Goal: Transaction & Acquisition: Purchase product/service

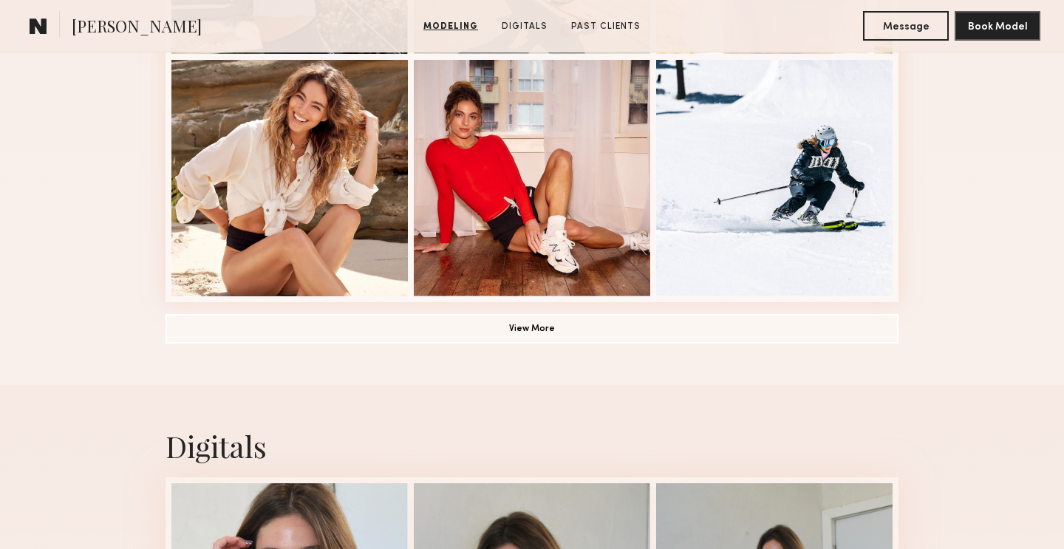
scroll to position [1220, 0]
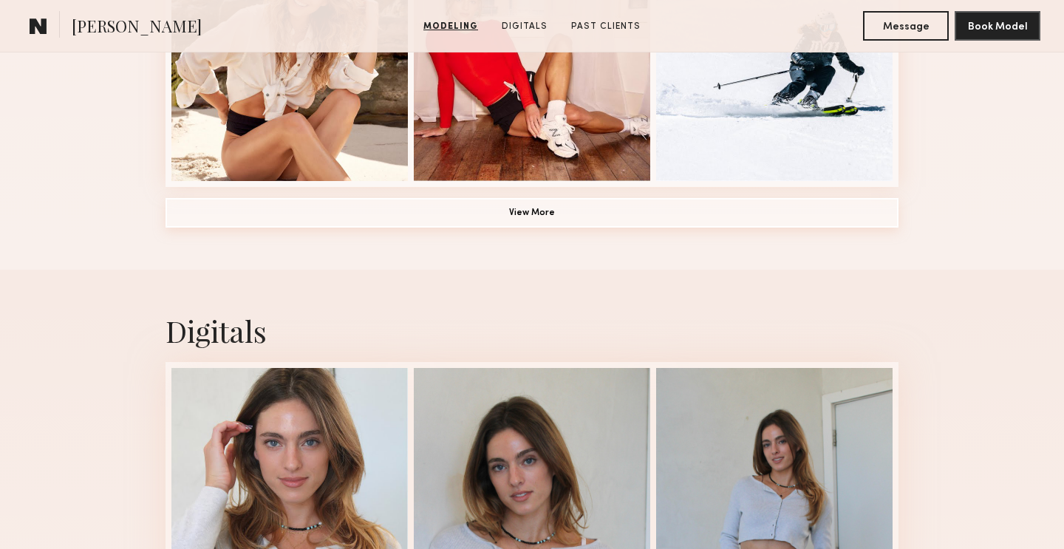
click at [610, 223] on button "View More" at bounding box center [532, 213] width 733 height 30
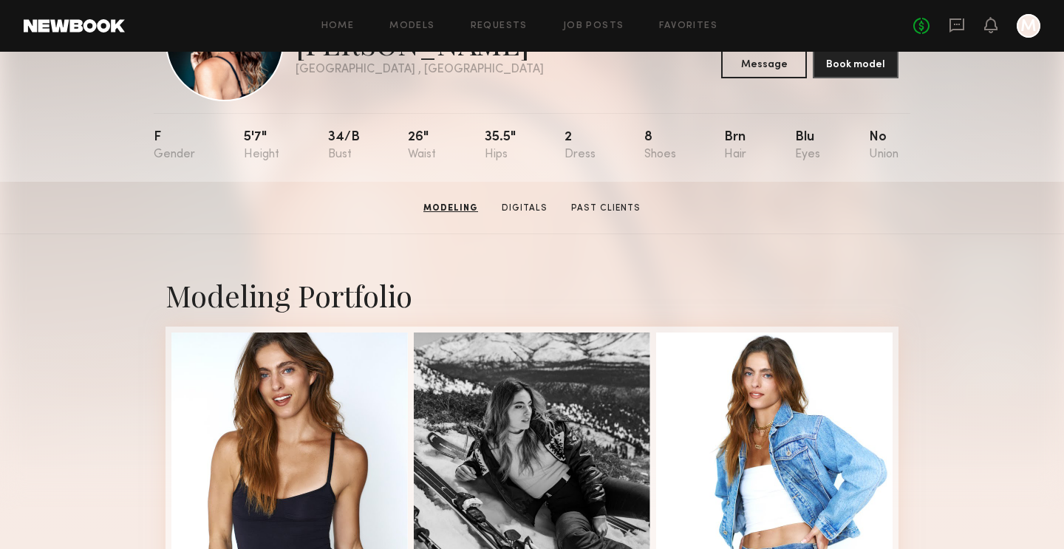
scroll to position [0, 0]
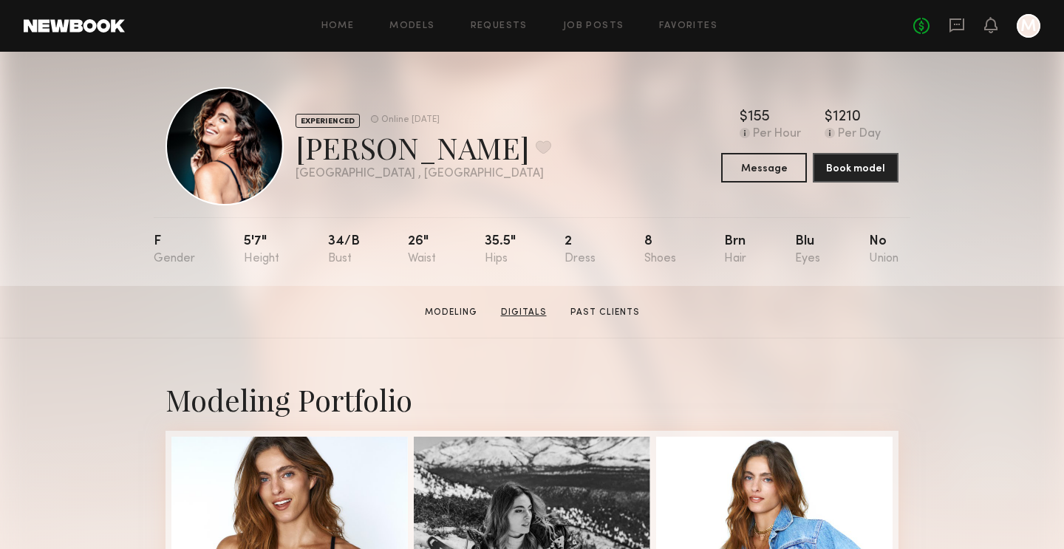
click at [518, 309] on link "Digitals" at bounding box center [524, 312] width 58 height 13
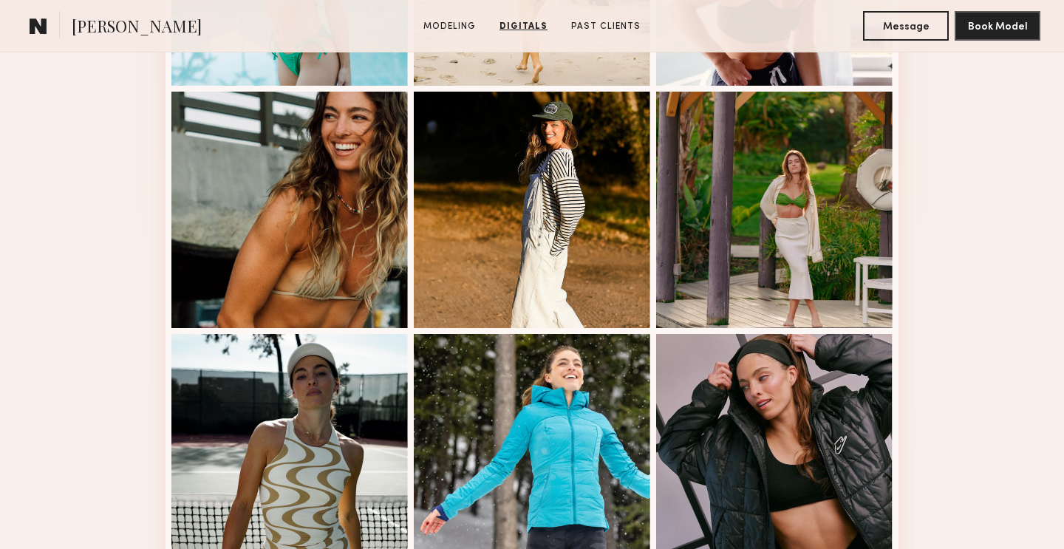
scroll to position [1668, 0]
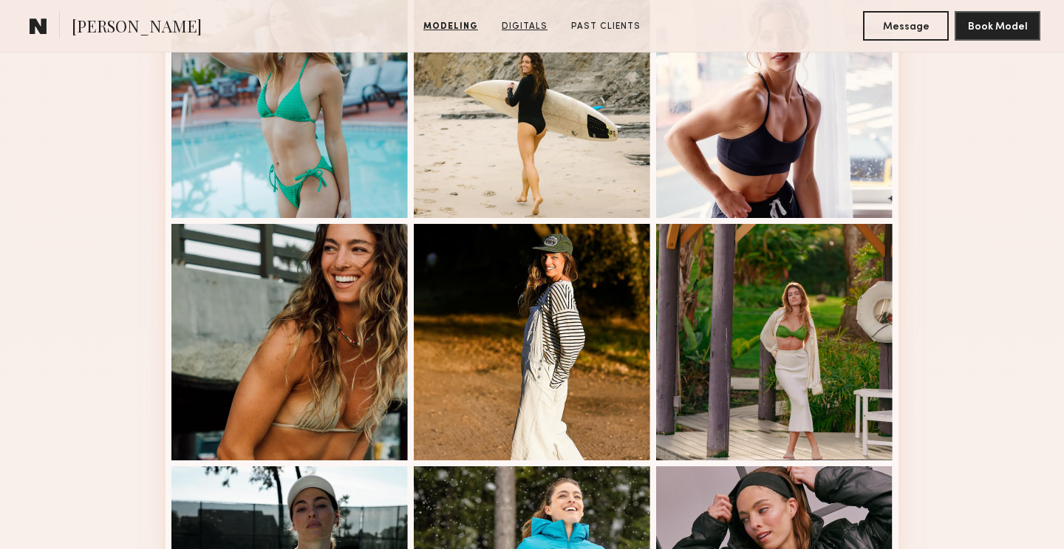
click at [518, 309] on div at bounding box center [532, 342] width 237 height 237
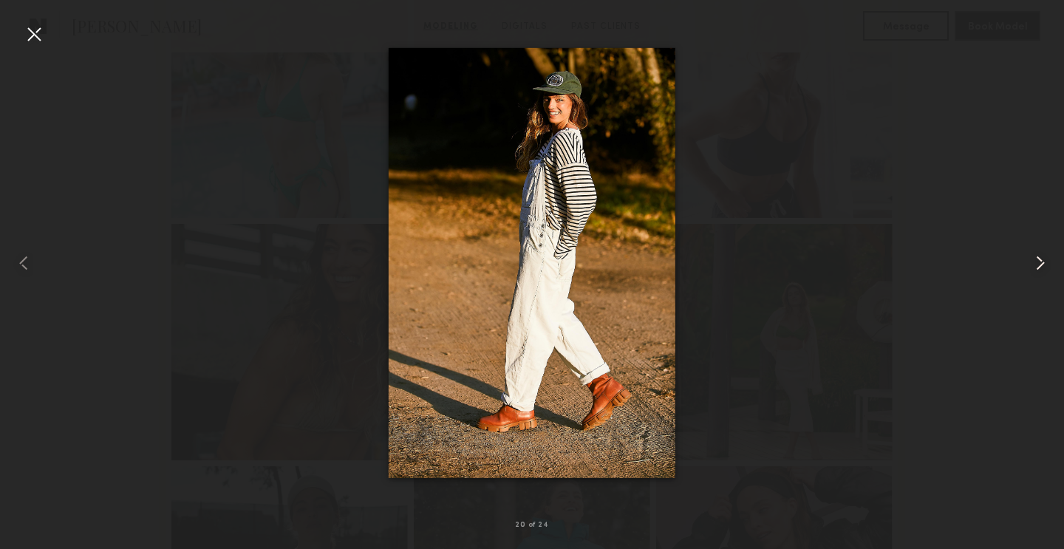
click at [1040, 258] on common-icon at bounding box center [1041, 263] width 24 height 24
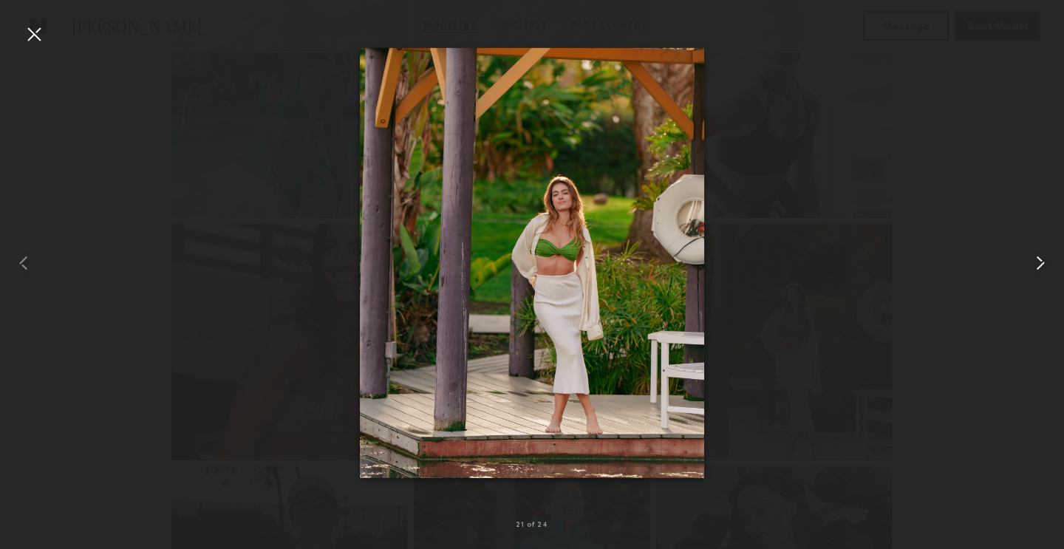
click at [1040, 258] on common-icon at bounding box center [1041, 263] width 24 height 24
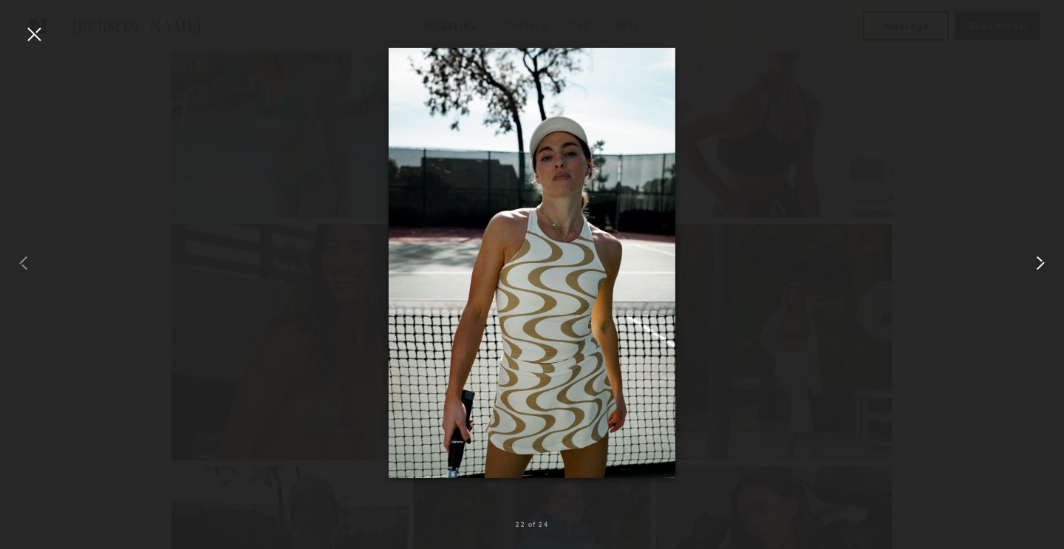
click at [1040, 258] on common-icon at bounding box center [1041, 263] width 24 height 24
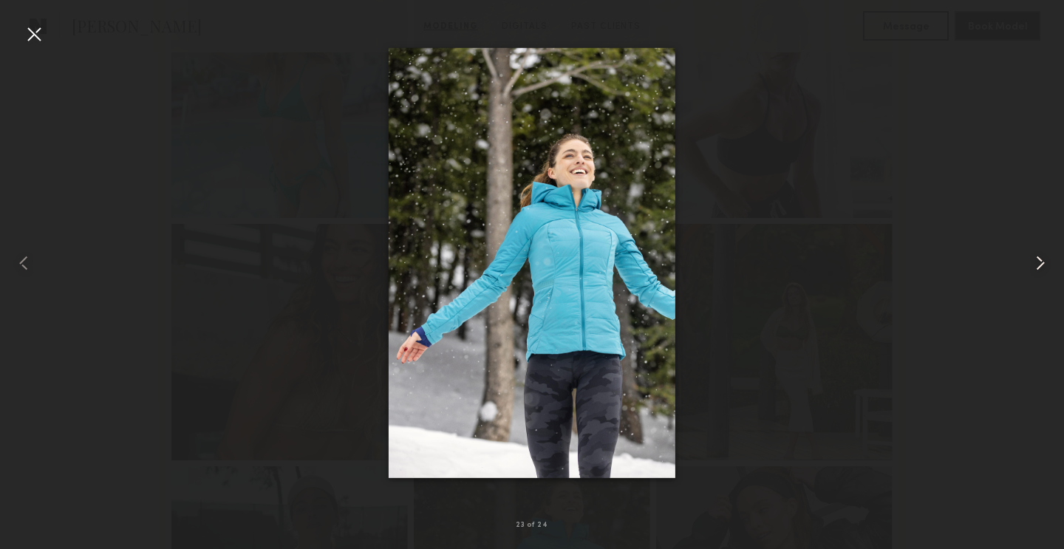
click at [1040, 258] on common-icon at bounding box center [1041, 263] width 24 height 24
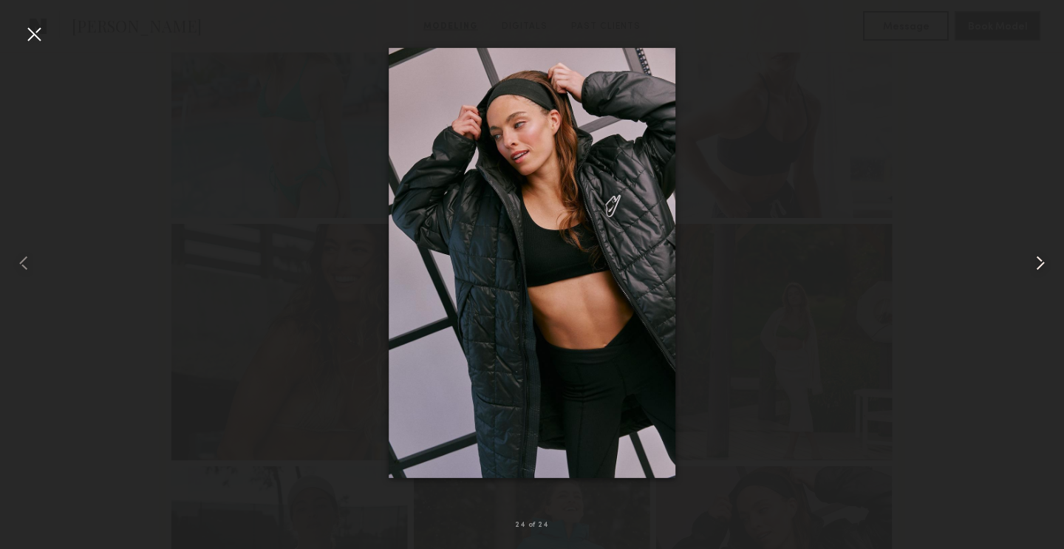
click at [1040, 258] on common-icon at bounding box center [1041, 263] width 24 height 24
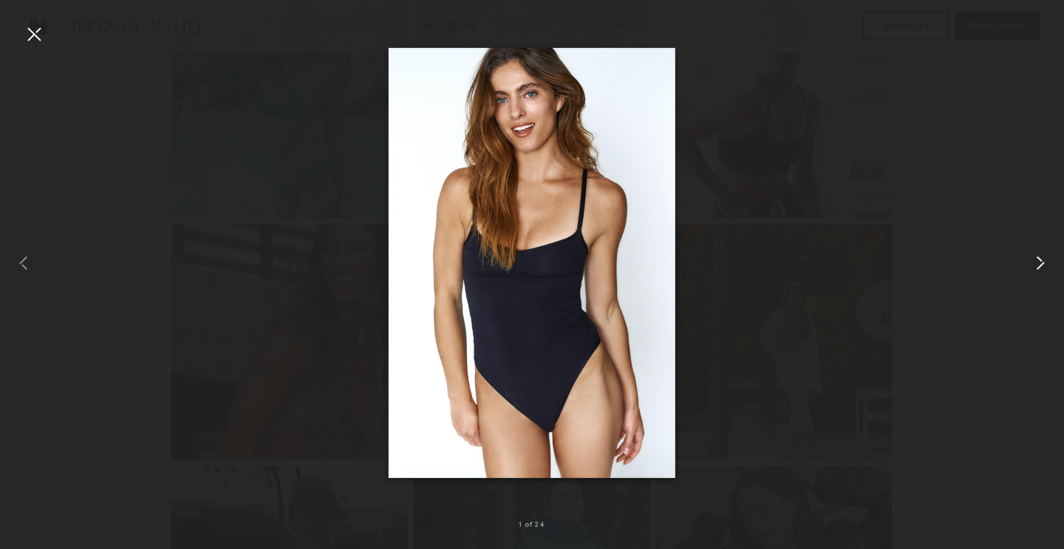
click at [1040, 258] on common-icon at bounding box center [1041, 263] width 24 height 24
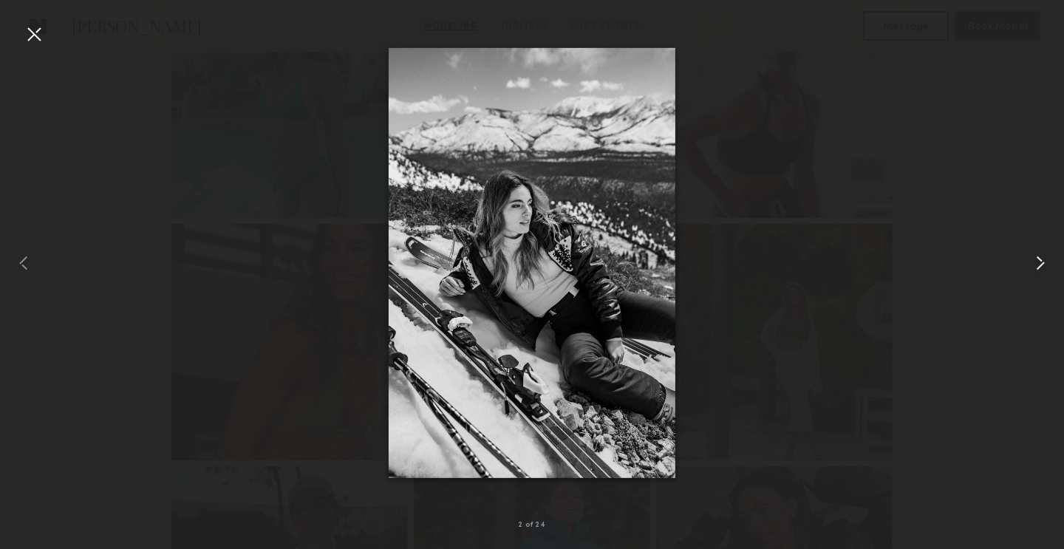
click at [1040, 258] on common-icon at bounding box center [1041, 263] width 24 height 24
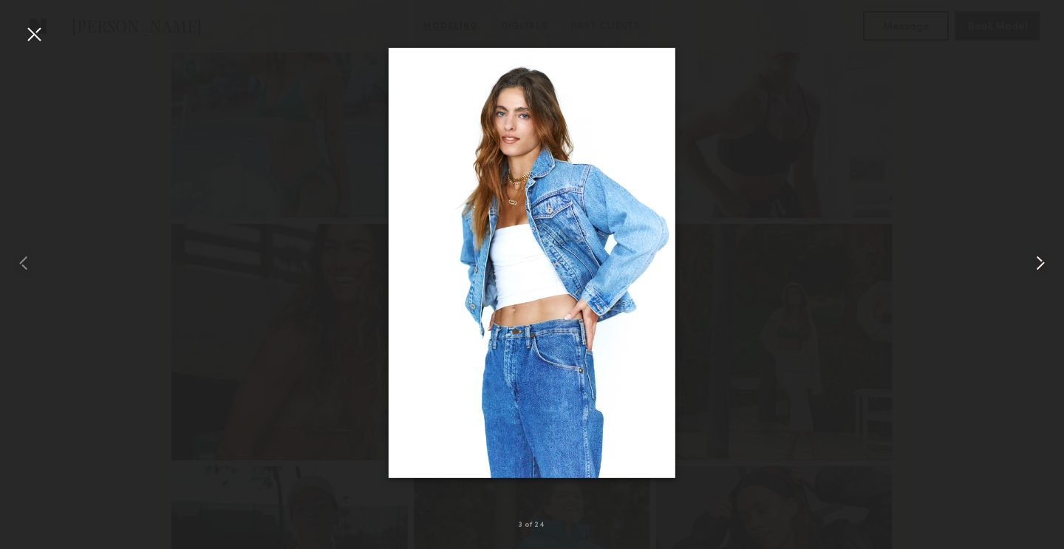
click at [1040, 258] on common-icon at bounding box center [1041, 263] width 24 height 24
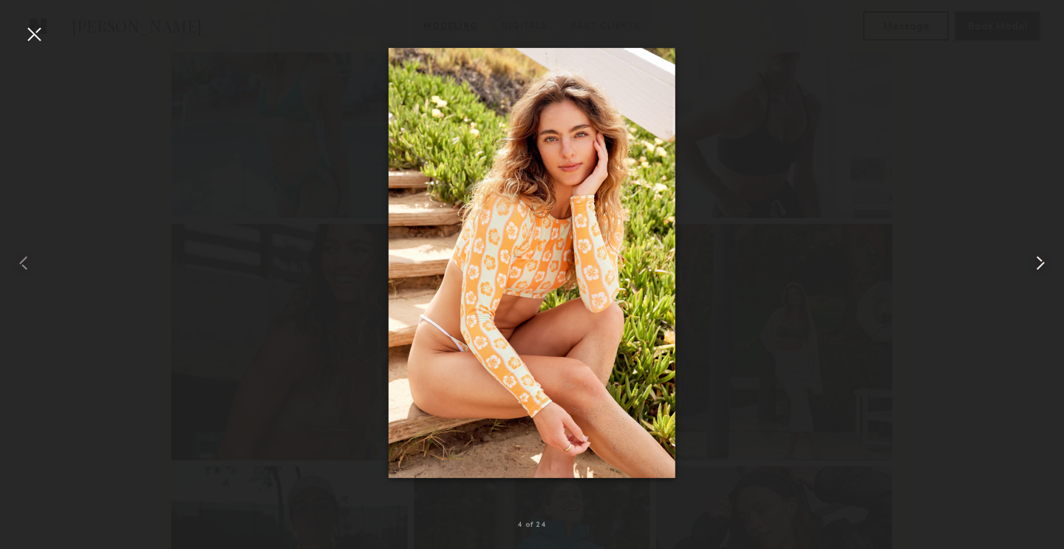
click at [1040, 258] on common-icon at bounding box center [1041, 263] width 24 height 24
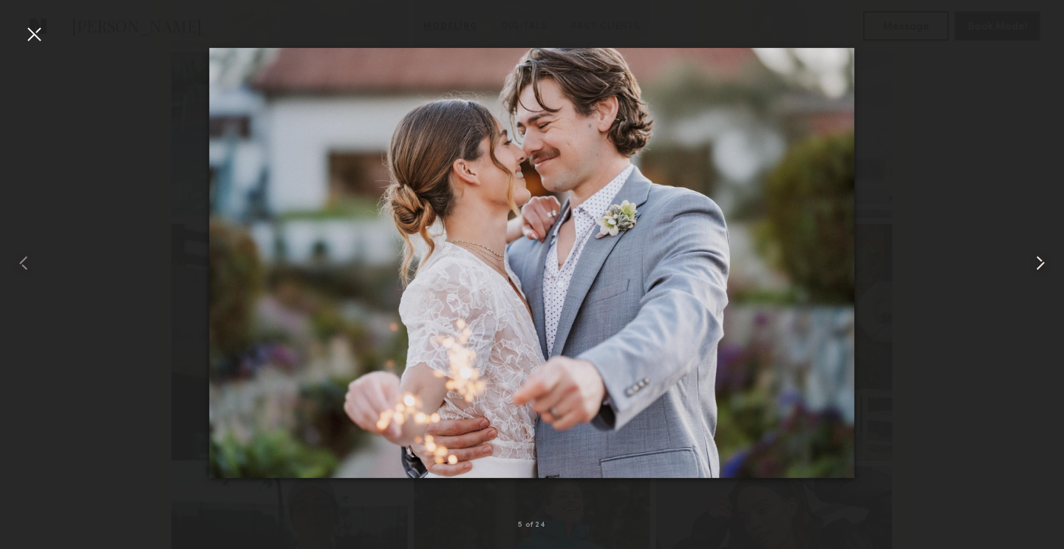
click at [1040, 258] on common-icon at bounding box center [1041, 263] width 24 height 24
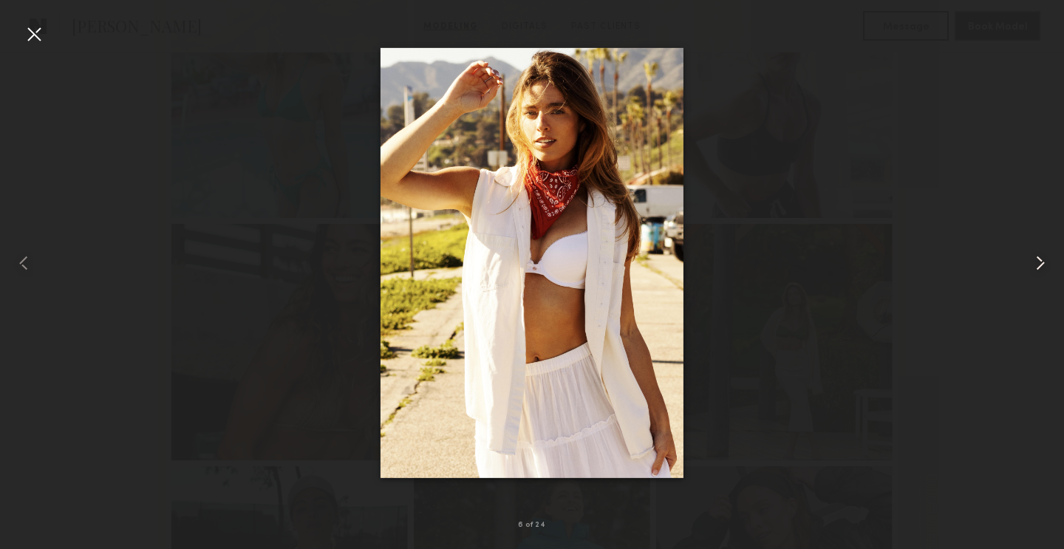
click at [1040, 258] on common-icon at bounding box center [1041, 263] width 24 height 24
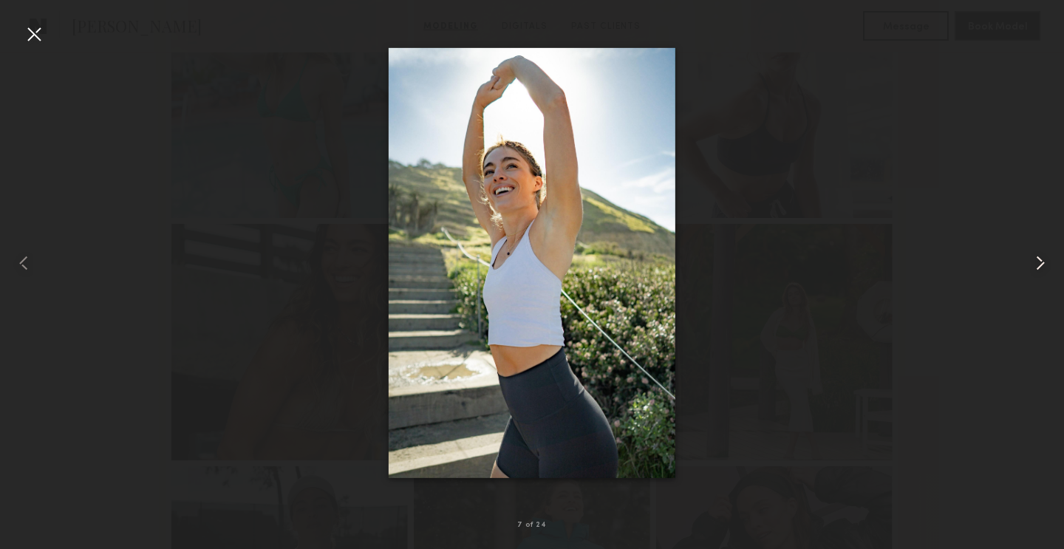
click at [1040, 258] on common-icon at bounding box center [1041, 263] width 24 height 24
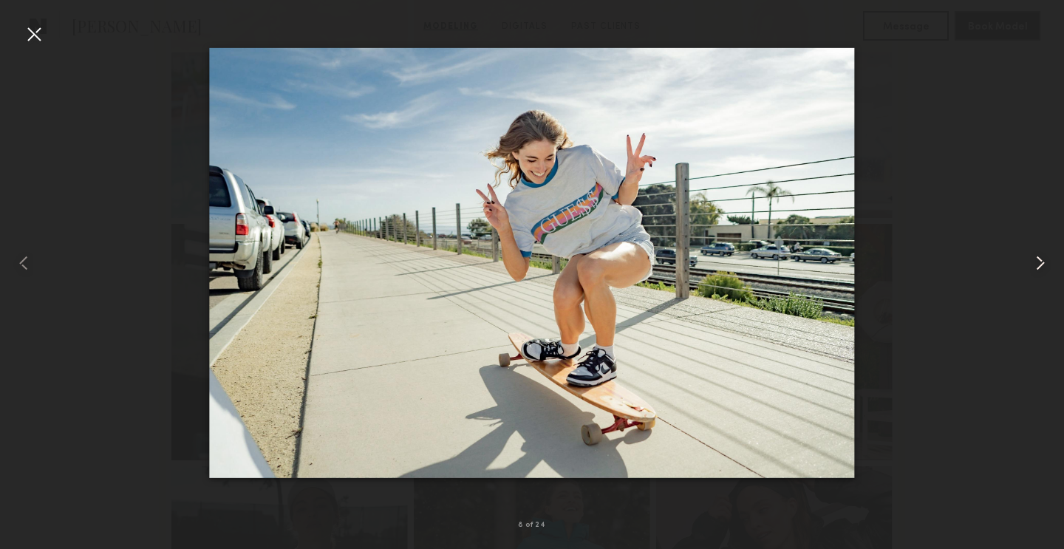
click at [1040, 258] on common-icon at bounding box center [1041, 263] width 24 height 24
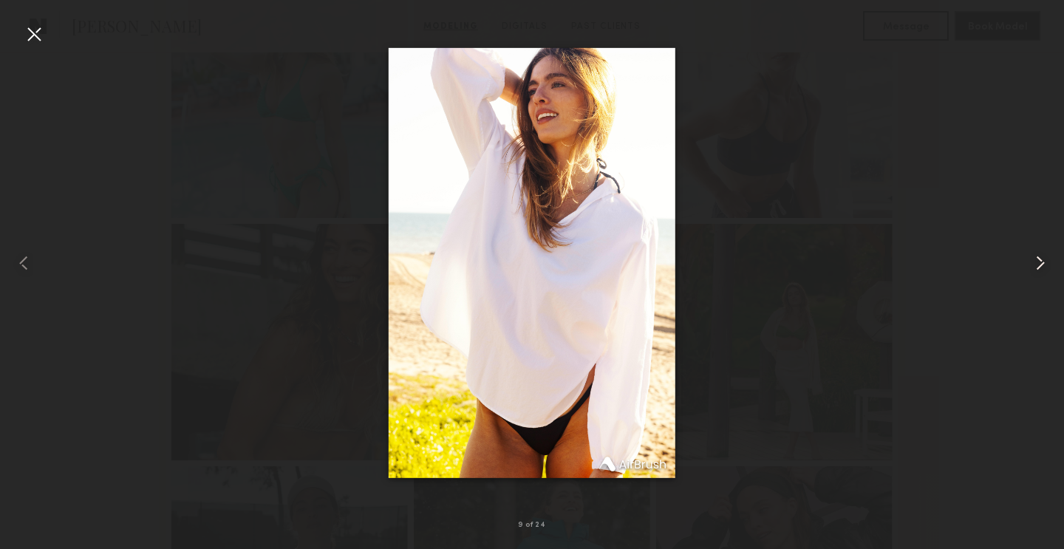
click at [1040, 258] on common-icon at bounding box center [1041, 263] width 24 height 24
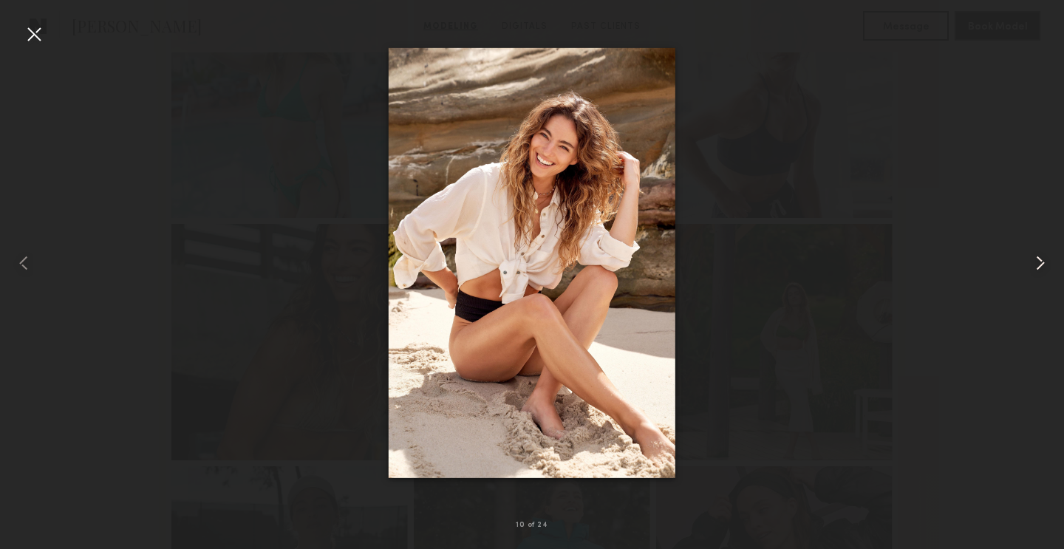
click at [1040, 258] on common-icon at bounding box center [1041, 263] width 24 height 24
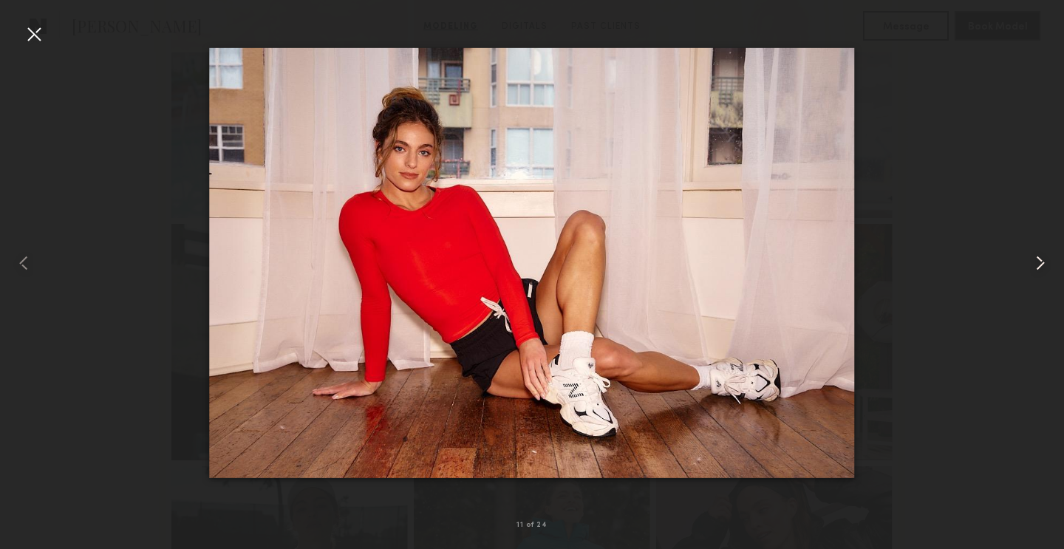
click at [1040, 258] on common-icon at bounding box center [1041, 263] width 24 height 24
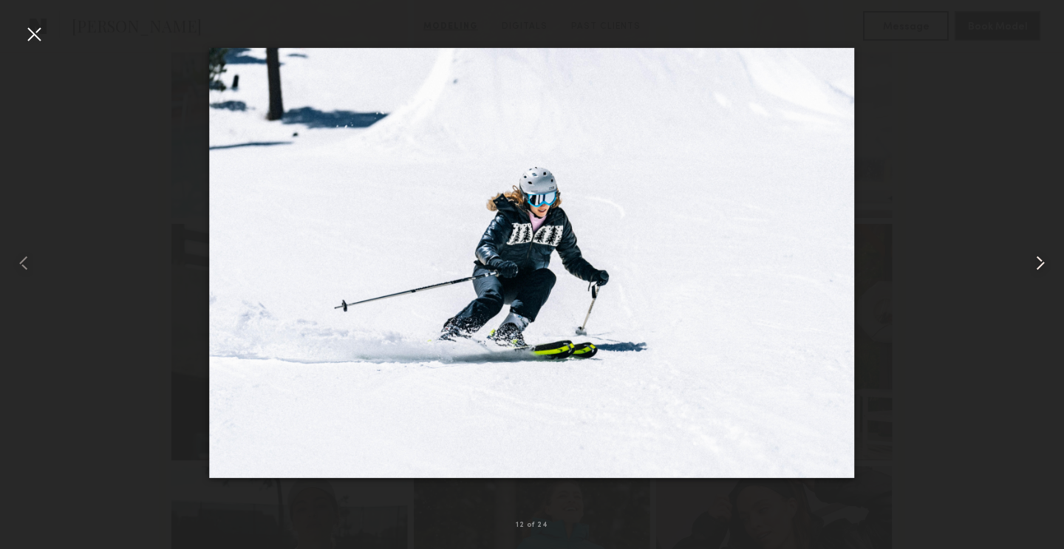
click at [1040, 259] on common-icon at bounding box center [1041, 263] width 24 height 24
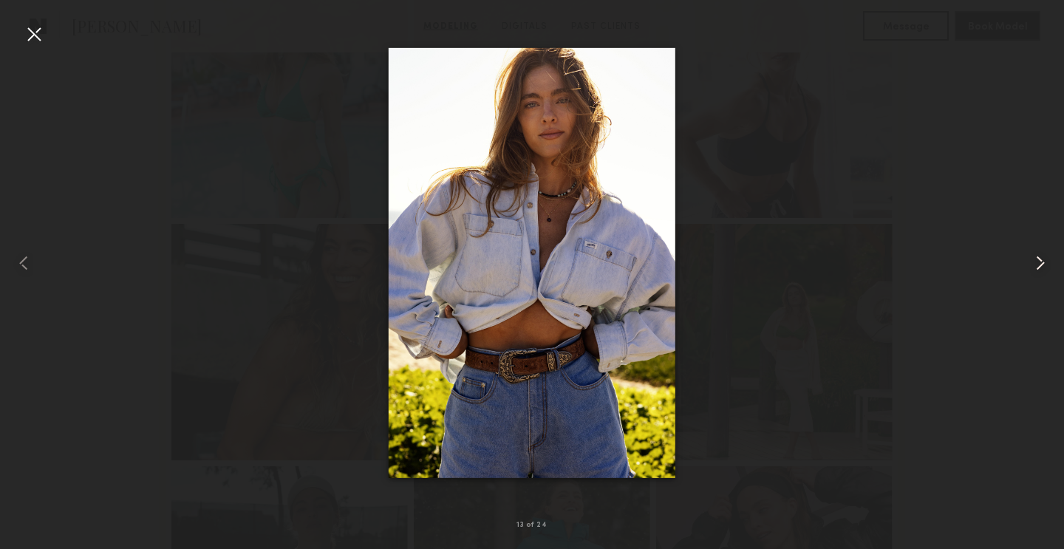
click at [1040, 259] on common-icon at bounding box center [1041, 263] width 24 height 24
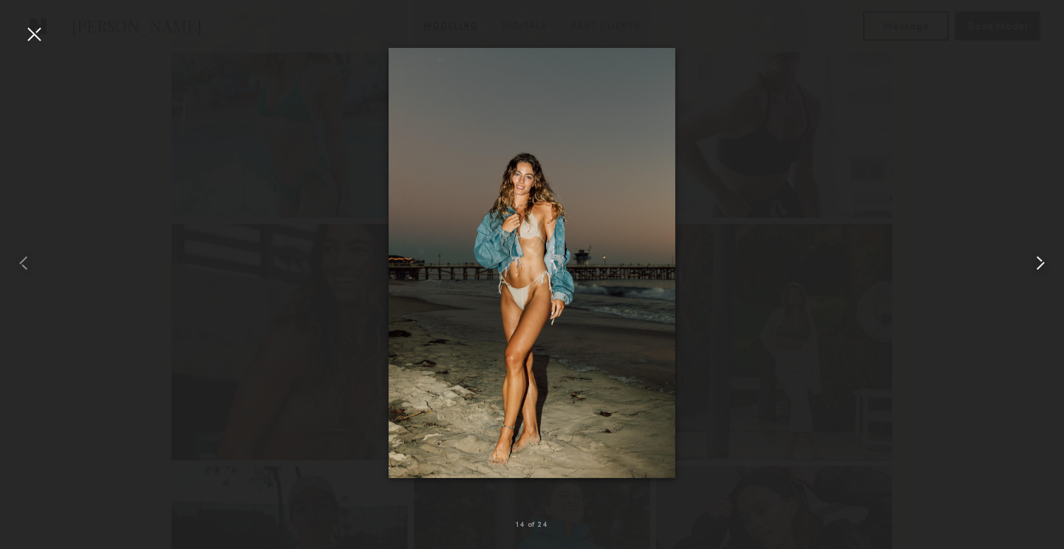
click at [1040, 259] on common-icon at bounding box center [1041, 263] width 24 height 24
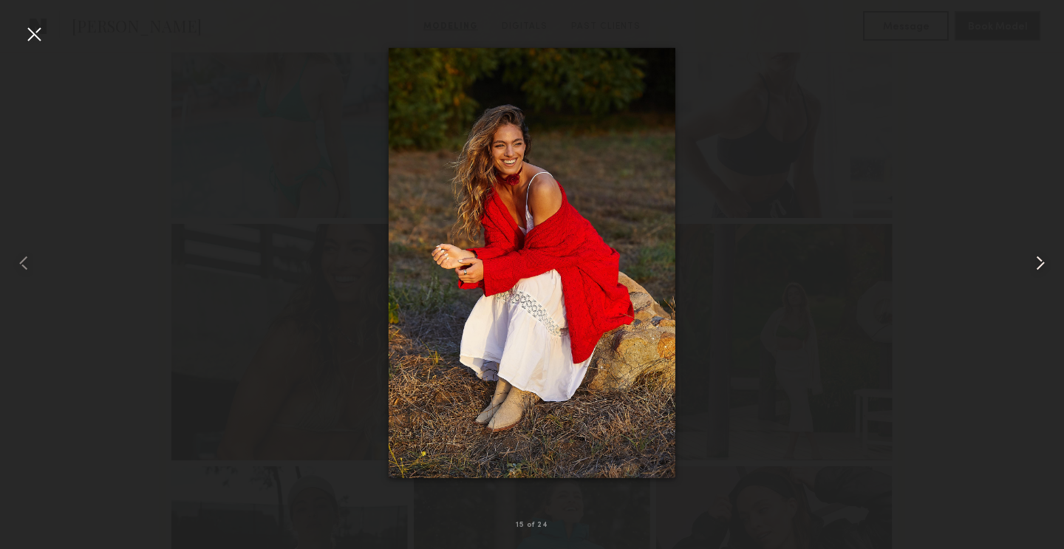
click at [1040, 259] on common-icon at bounding box center [1041, 263] width 24 height 24
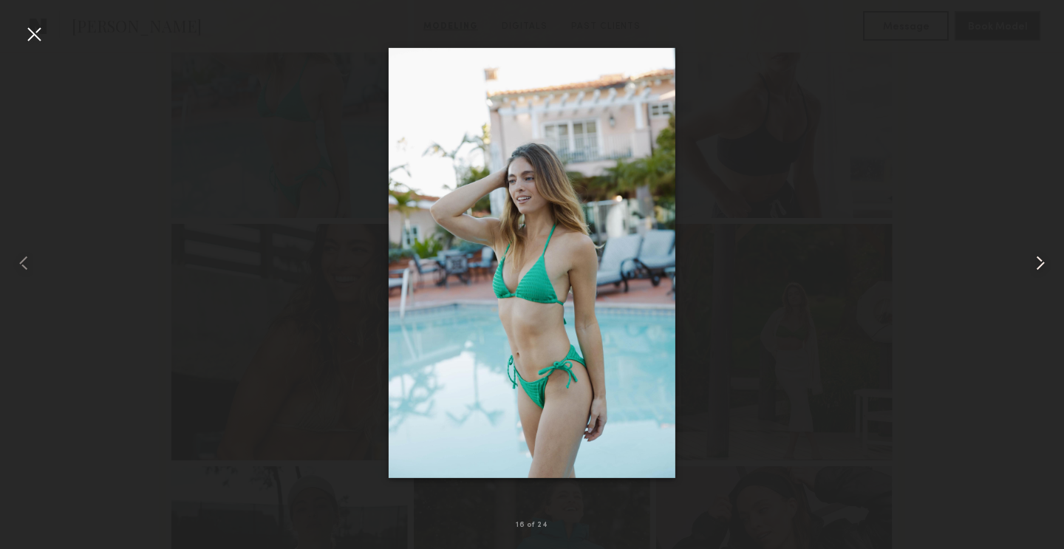
click at [1040, 259] on common-icon at bounding box center [1041, 263] width 24 height 24
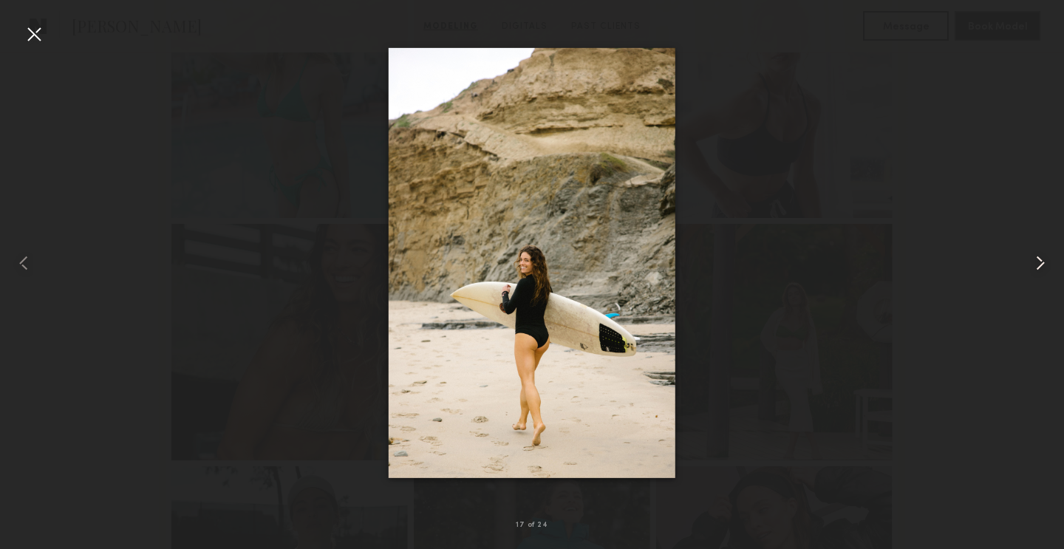
click at [1040, 259] on common-icon at bounding box center [1041, 263] width 24 height 24
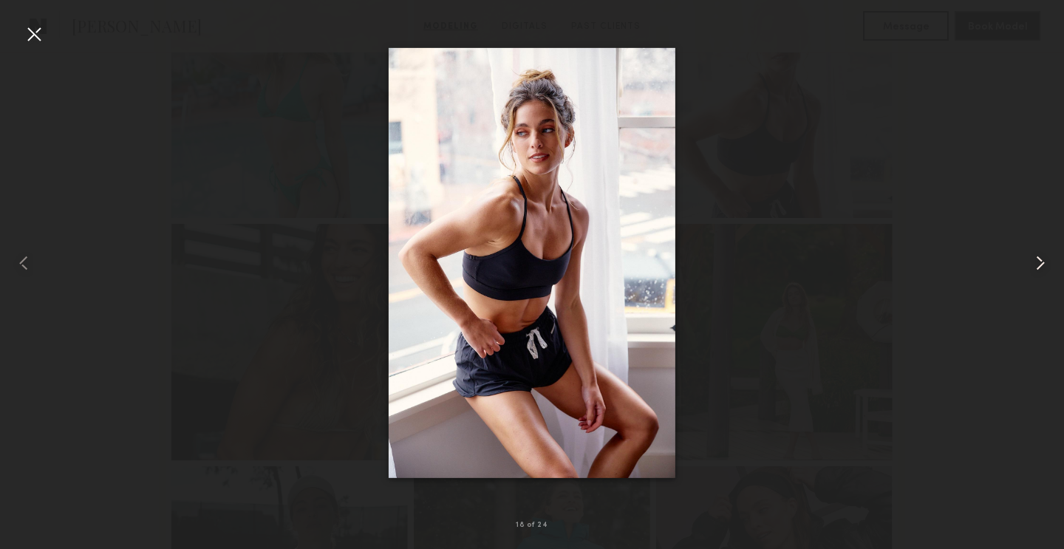
click at [1040, 259] on common-icon at bounding box center [1041, 263] width 24 height 24
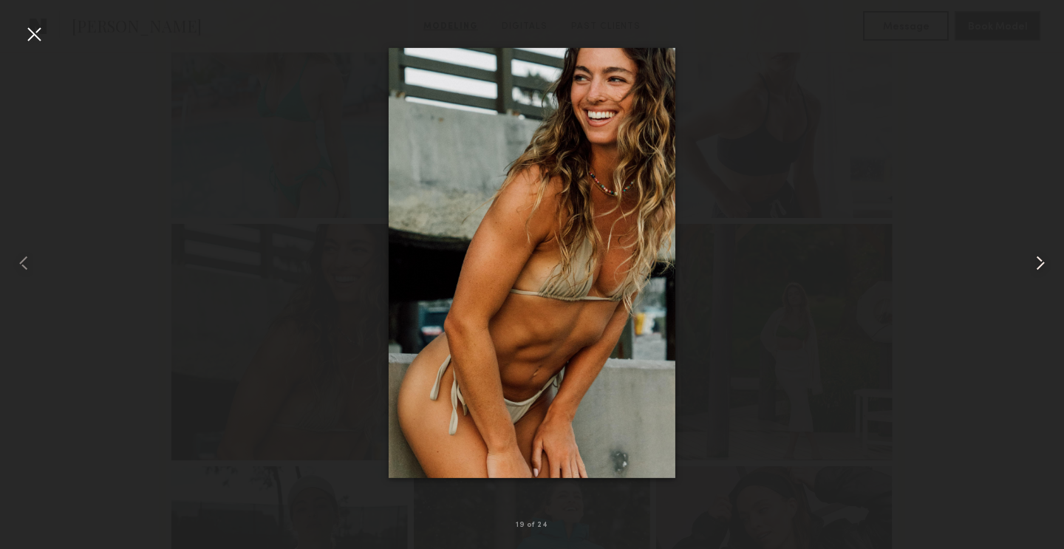
click at [1040, 259] on common-icon at bounding box center [1041, 263] width 24 height 24
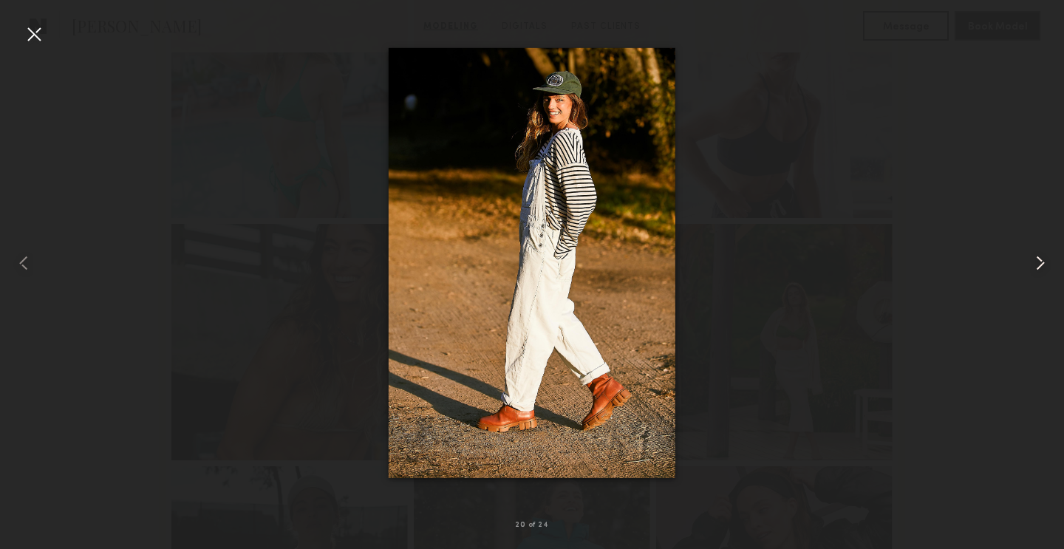
click at [1040, 259] on common-icon at bounding box center [1041, 263] width 24 height 24
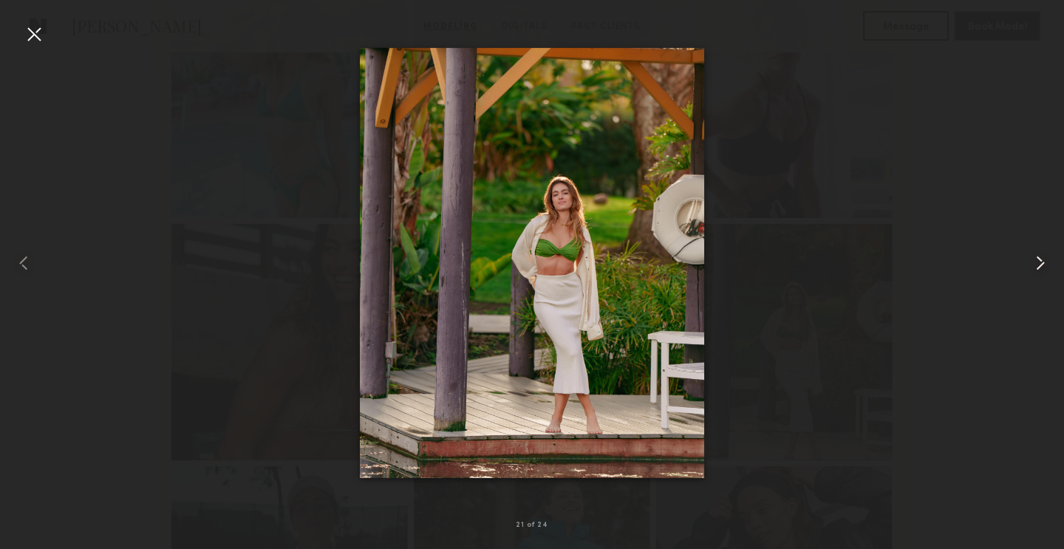
click at [1040, 259] on common-icon at bounding box center [1041, 263] width 24 height 24
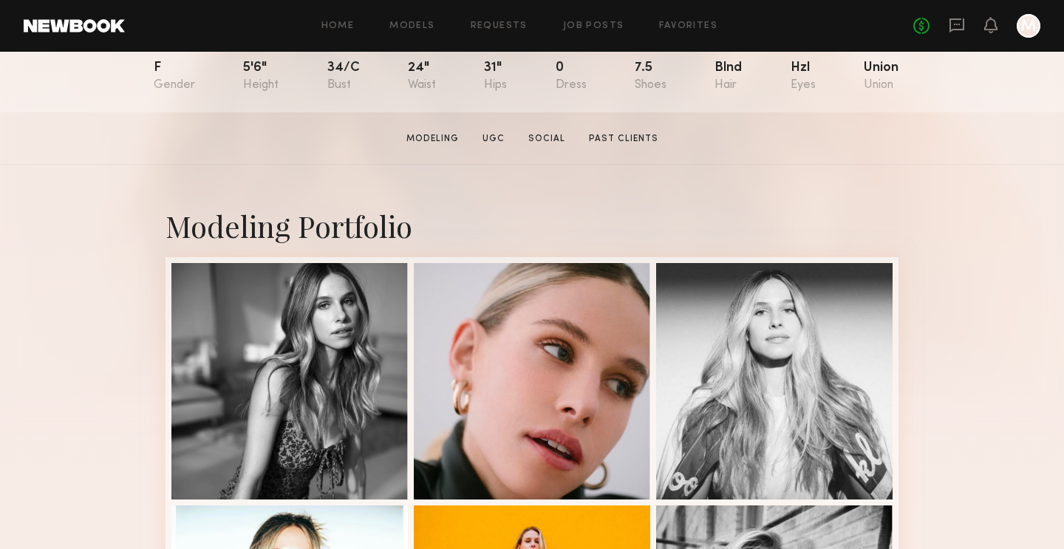
scroll to position [320, 0]
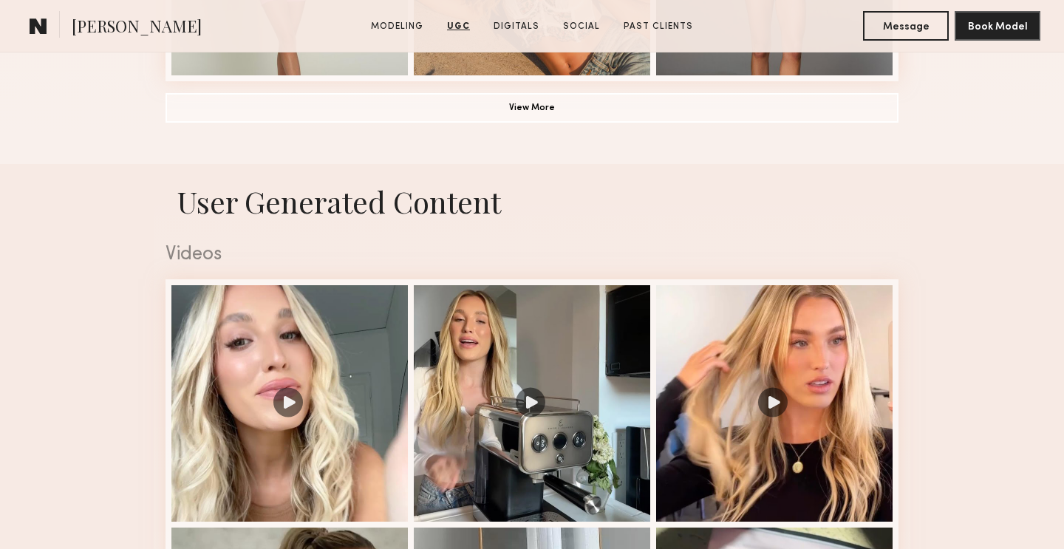
scroll to position [1117, 0]
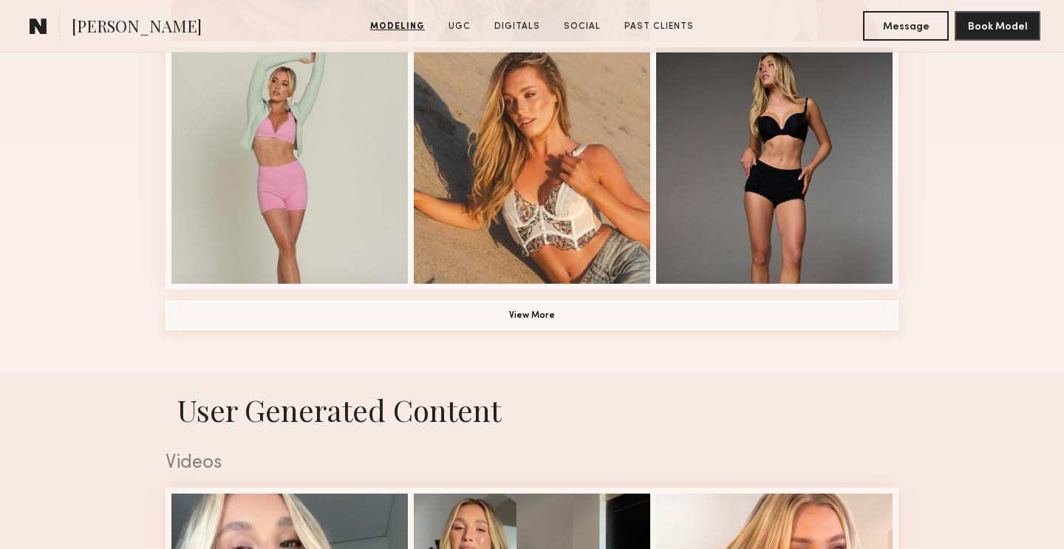
click at [650, 308] on button "View More" at bounding box center [532, 316] width 733 height 30
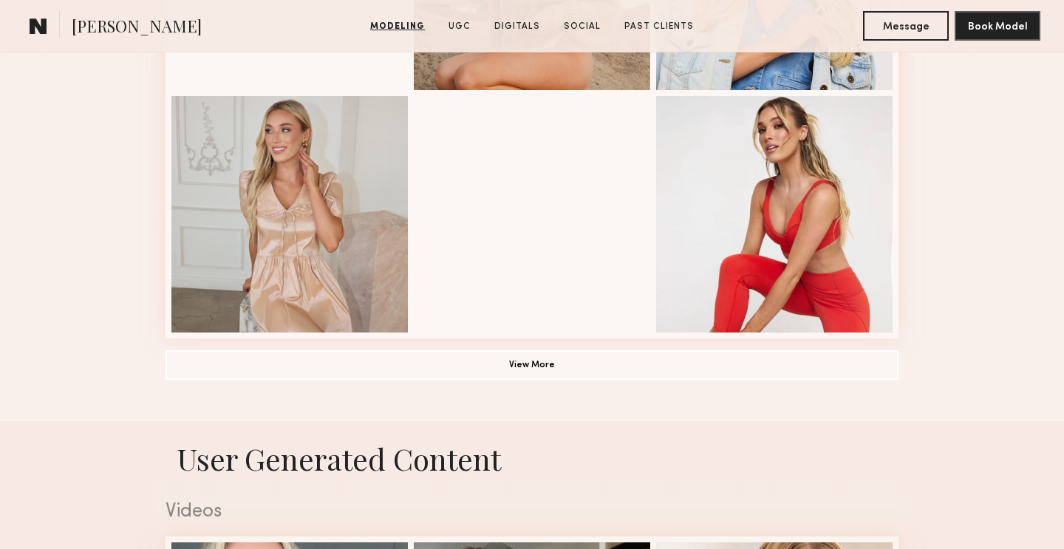
scroll to position [2076, 0]
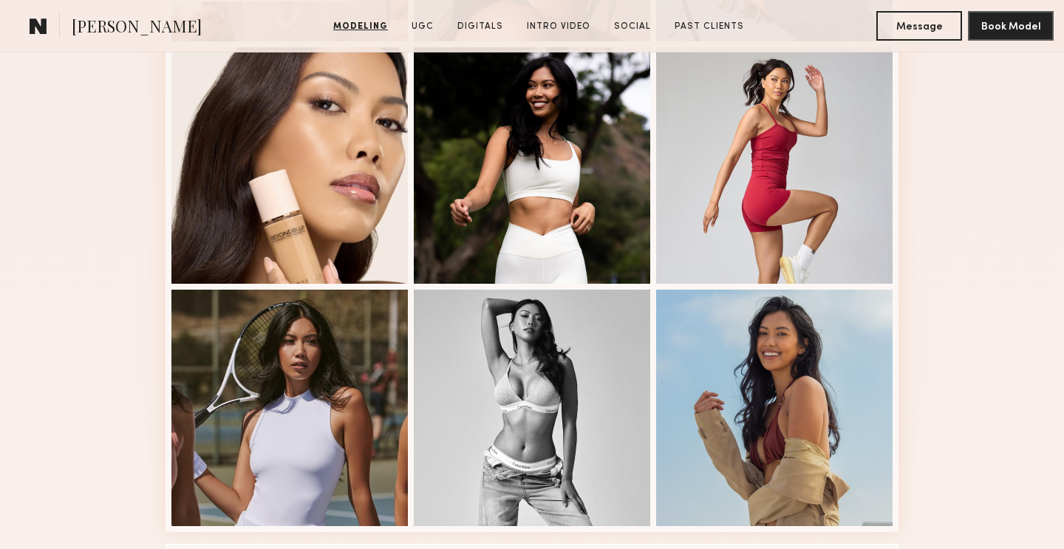
scroll to position [1053, 0]
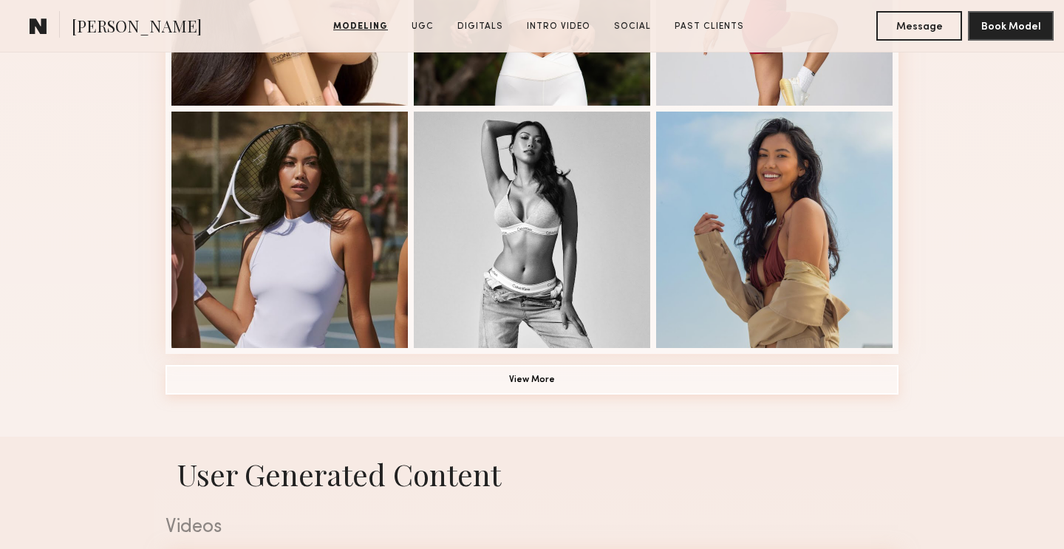
click at [560, 389] on button "View More" at bounding box center [532, 380] width 733 height 30
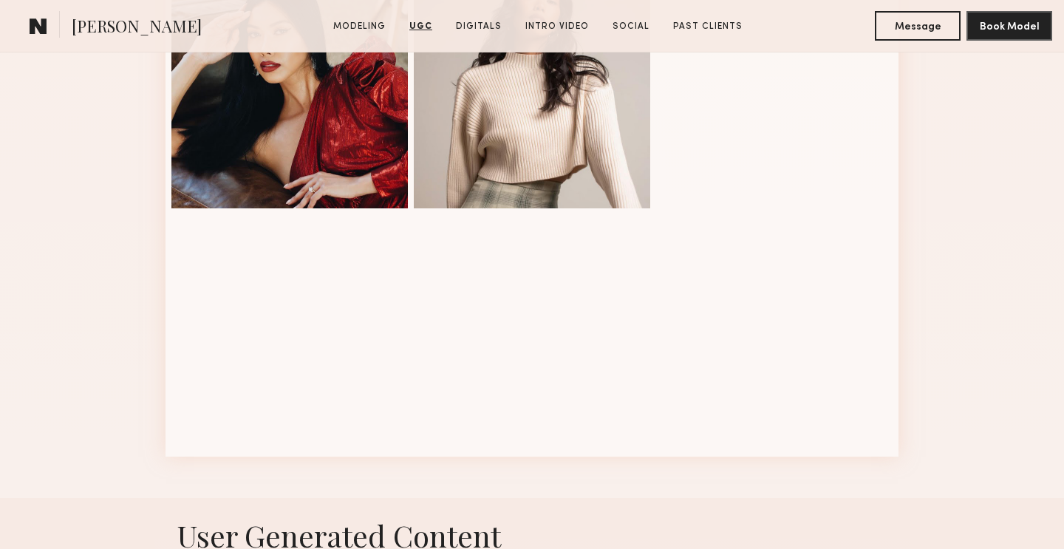
scroll to position [1791, 0]
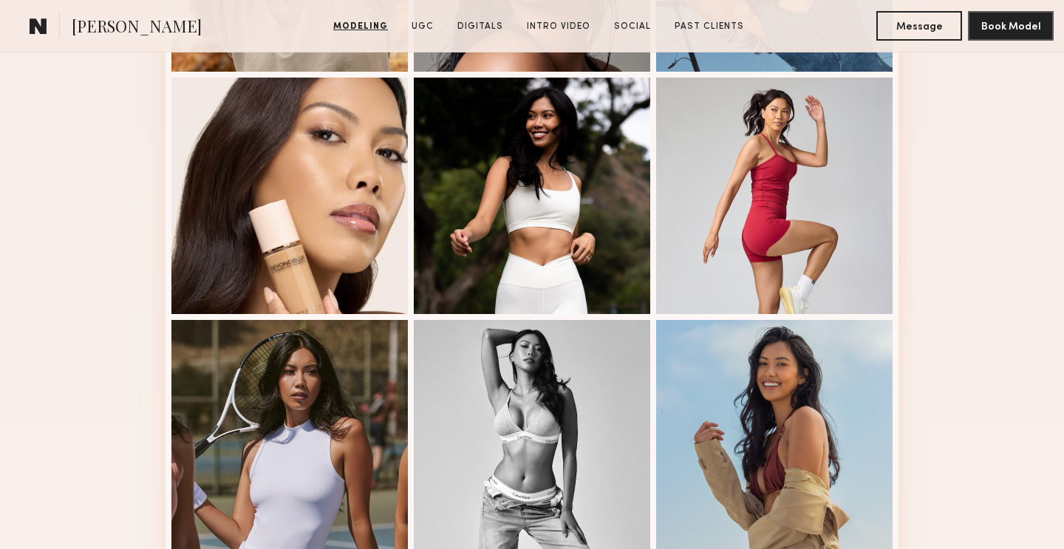
scroll to position [920, 0]
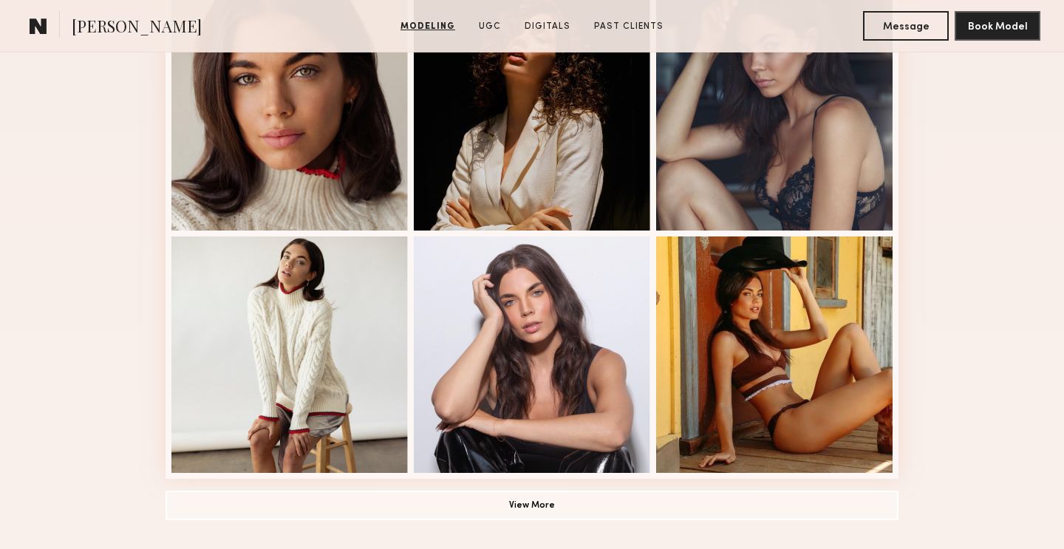
scroll to position [993, 0]
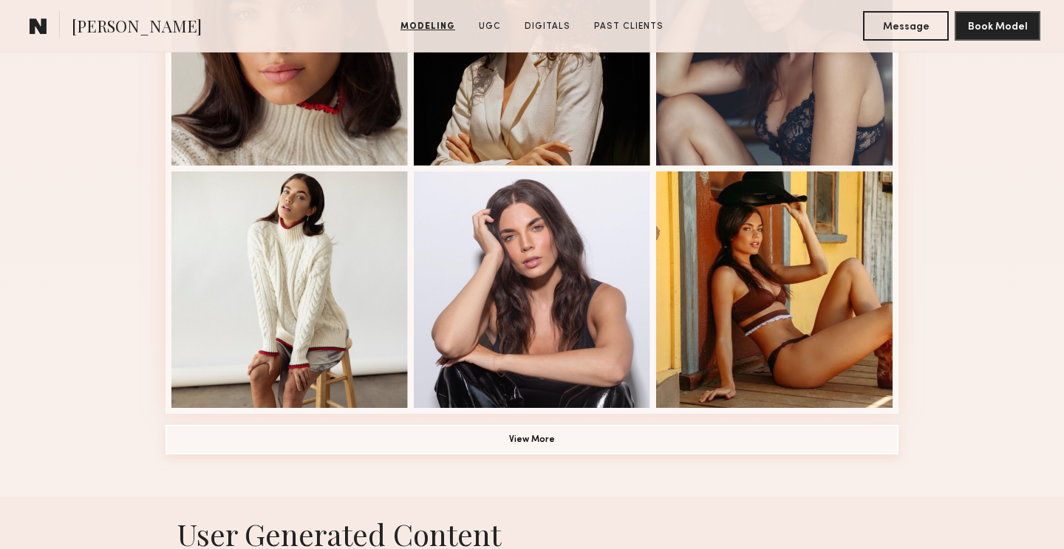
click at [568, 427] on button "View More" at bounding box center [532, 440] width 733 height 30
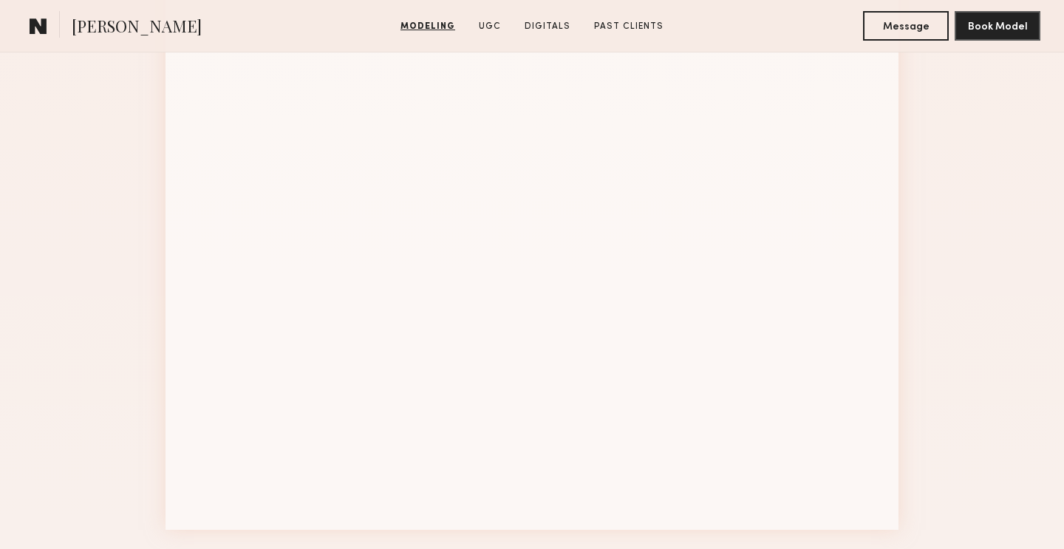
scroll to position [1884, 0]
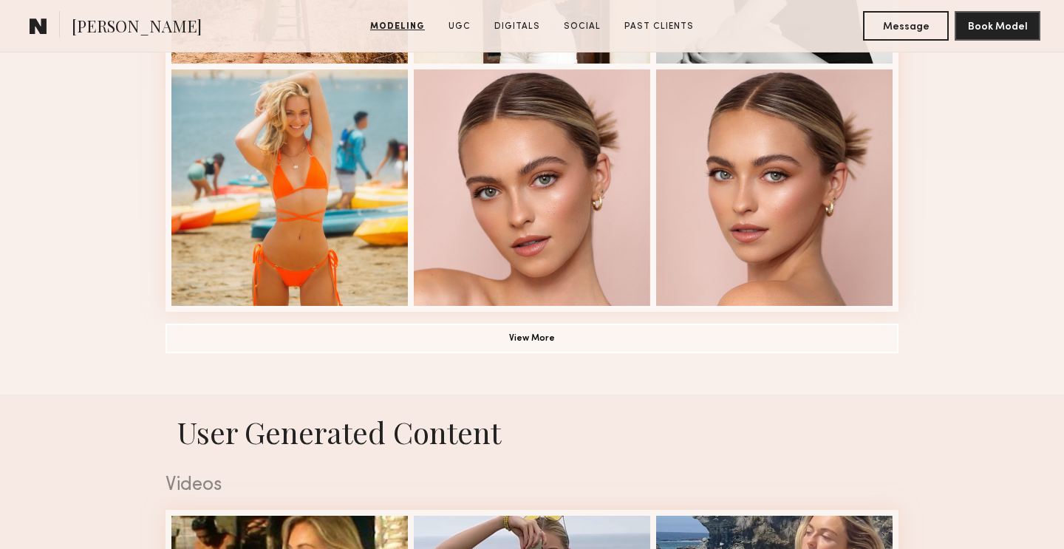
scroll to position [1124, 0]
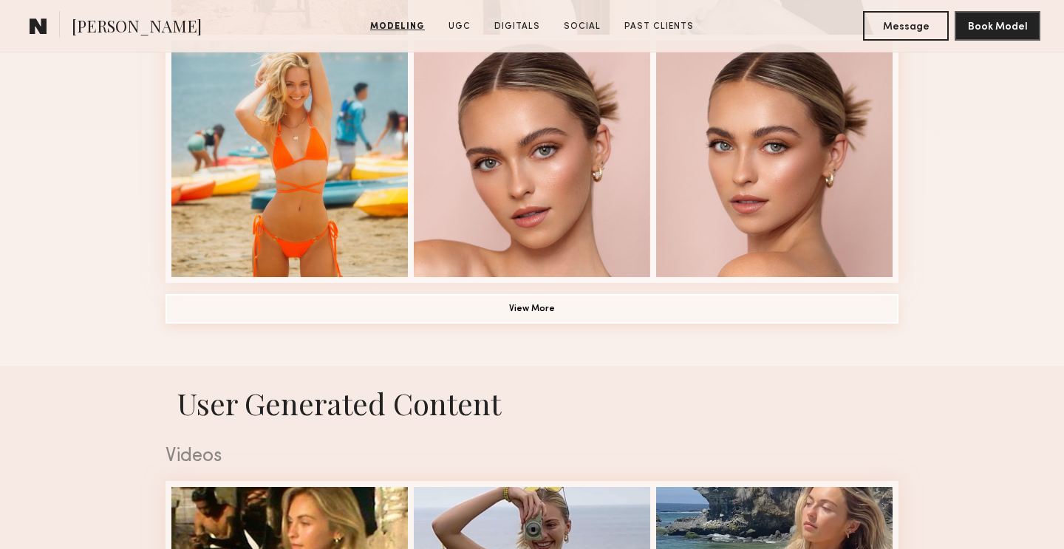
click at [639, 310] on button "View More" at bounding box center [532, 309] width 733 height 30
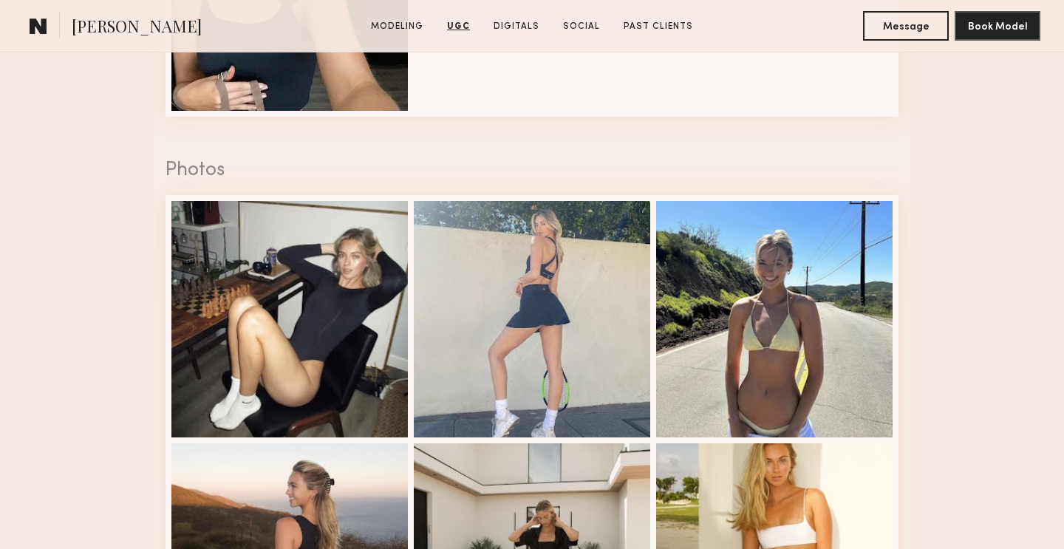
scroll to position [3249, 0]
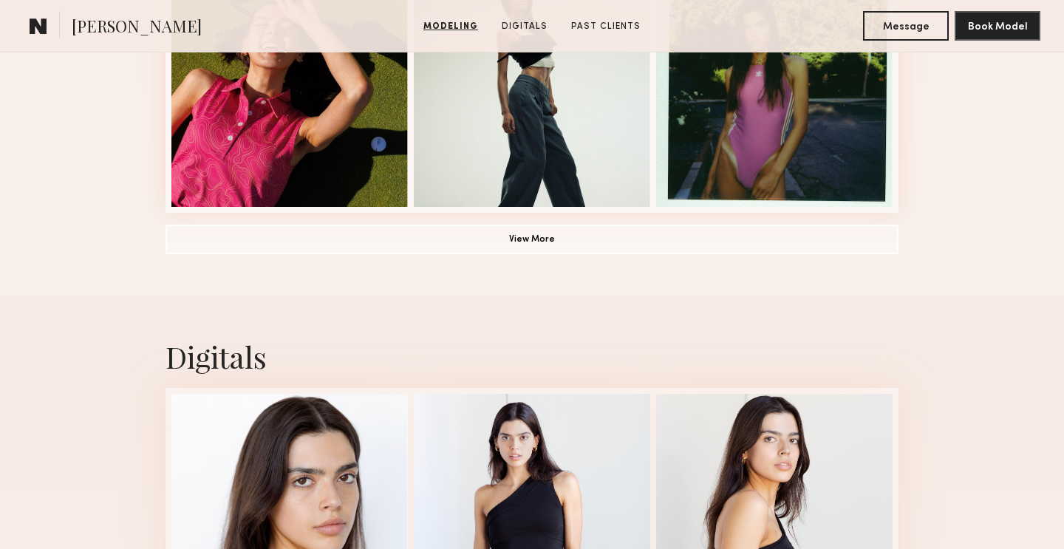
scroll to position [1200, 0]
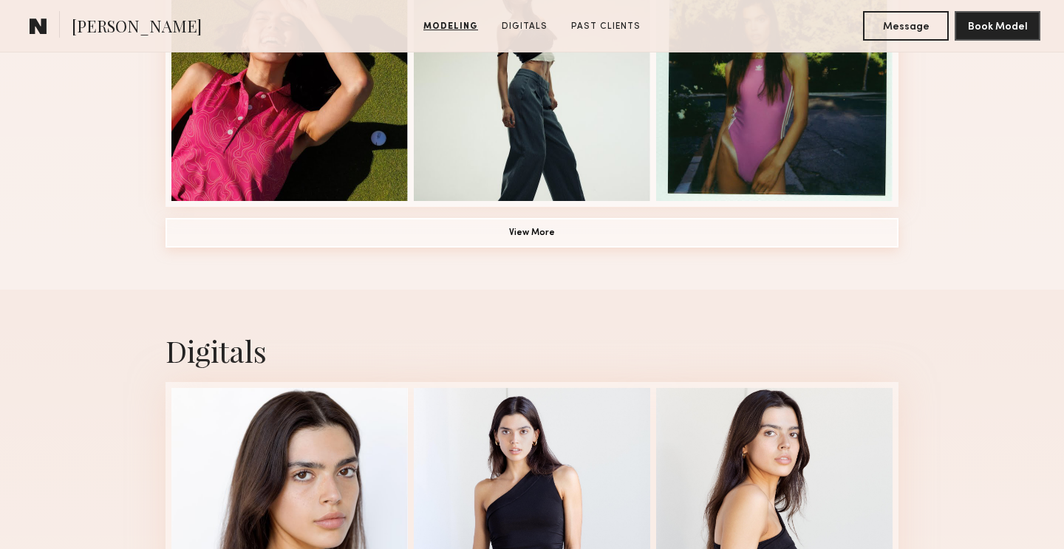
click at [589, 239] on button "View More" at bounding box center [532, 233] width 733 height 30
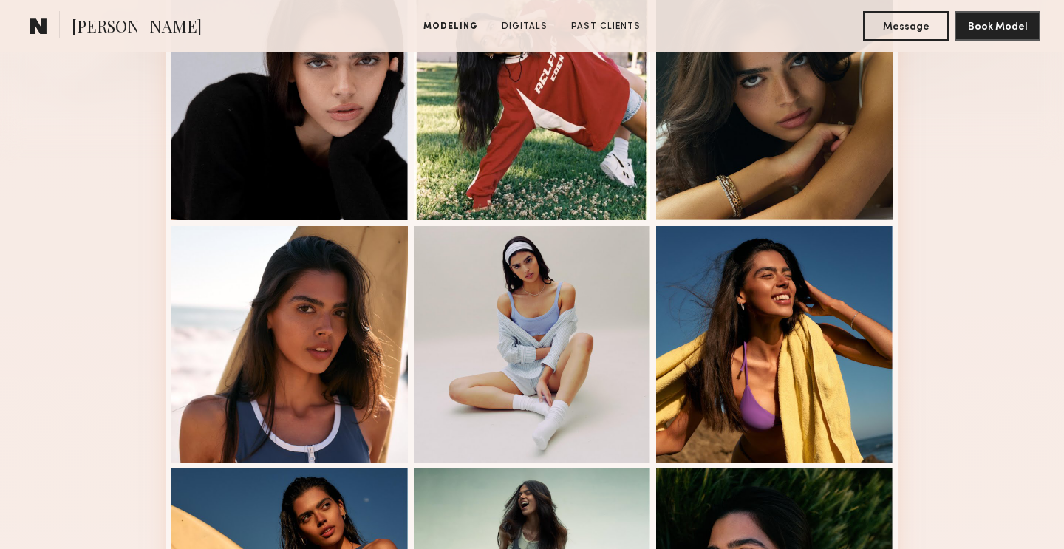
scroll to position [456, 0]
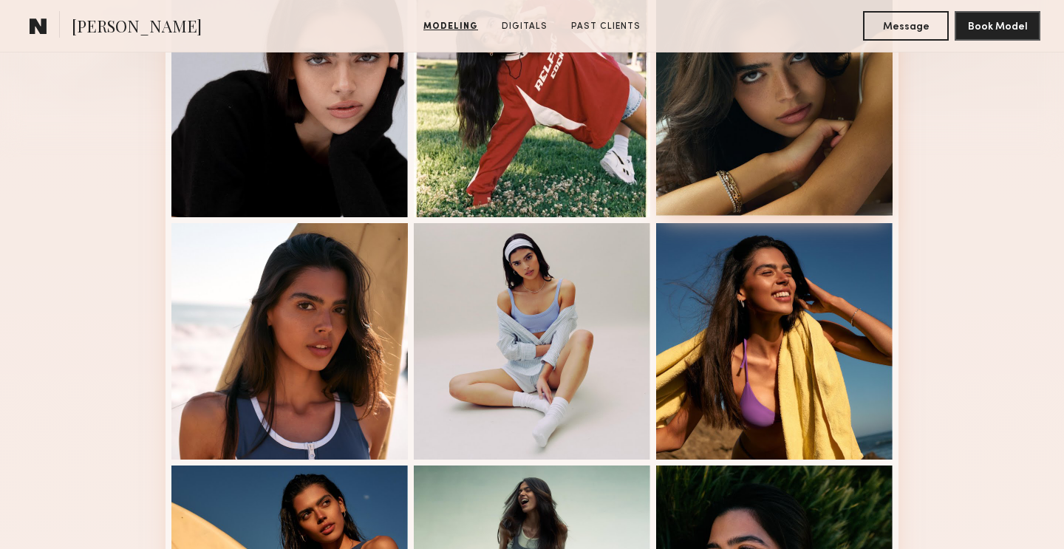
click at [754, 197] on div at bounding box center [774, 97] width 237 height 237
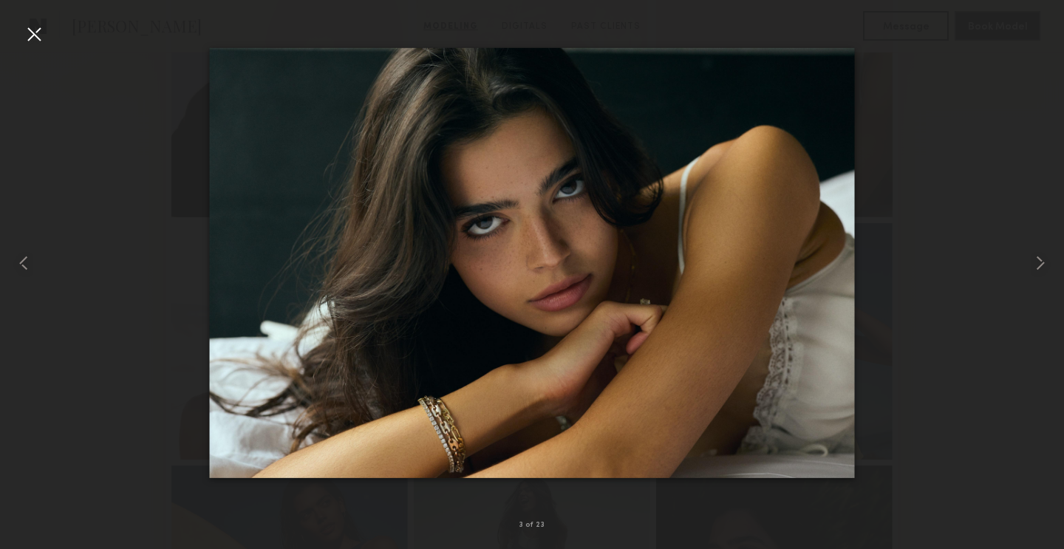
click at [959, 234] on div at bounding box center [532, 263] width 1064 height 478
click at [2, 35] on div at bounding box center [21, 263] width 43 height 478
click at [4, 34] on div at bounding box center [21, 263] width 43 height 478
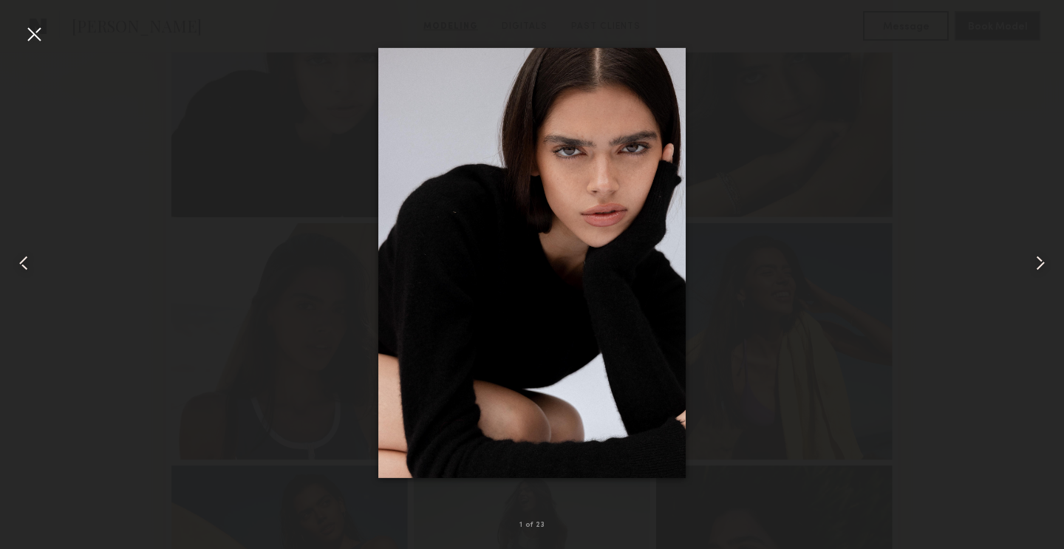
click at [1044, 262] on common-icon at bounding box center [1041, 263] width 24 height 24
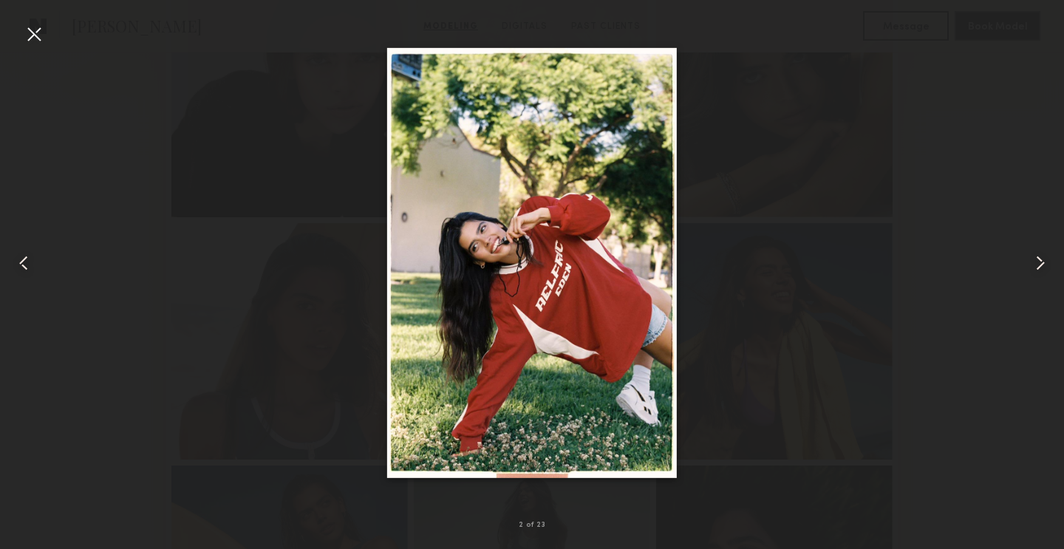
click at [1044, 262] on common-icon at bounding box center [1041, 263] width 24 height 24
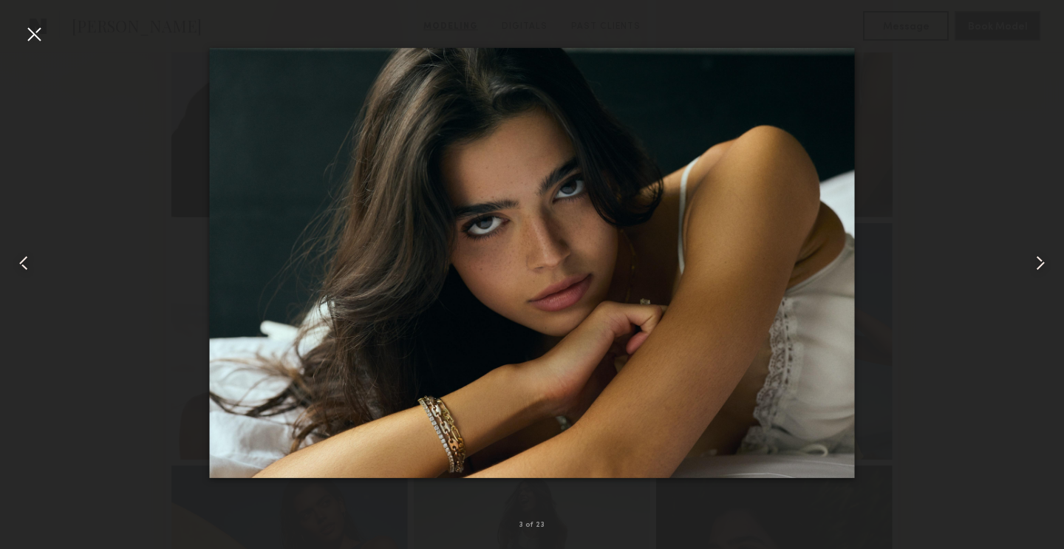
click at [1044, 262] on common-icon at bounding box center [1041, 263] width 24 height 24
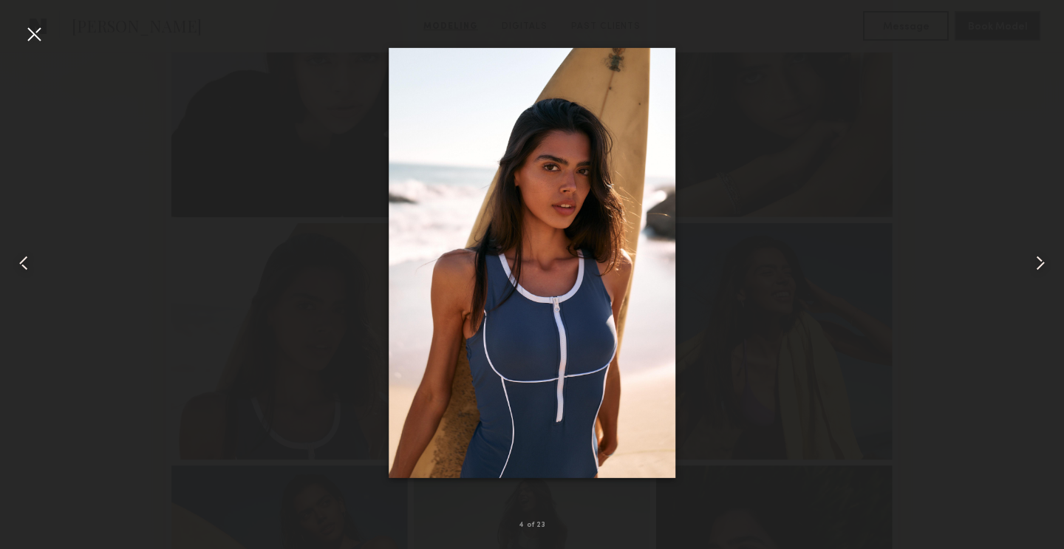
click at [1044, 262] on common-icon at bounding box center [1041, 263] width 24 height 24
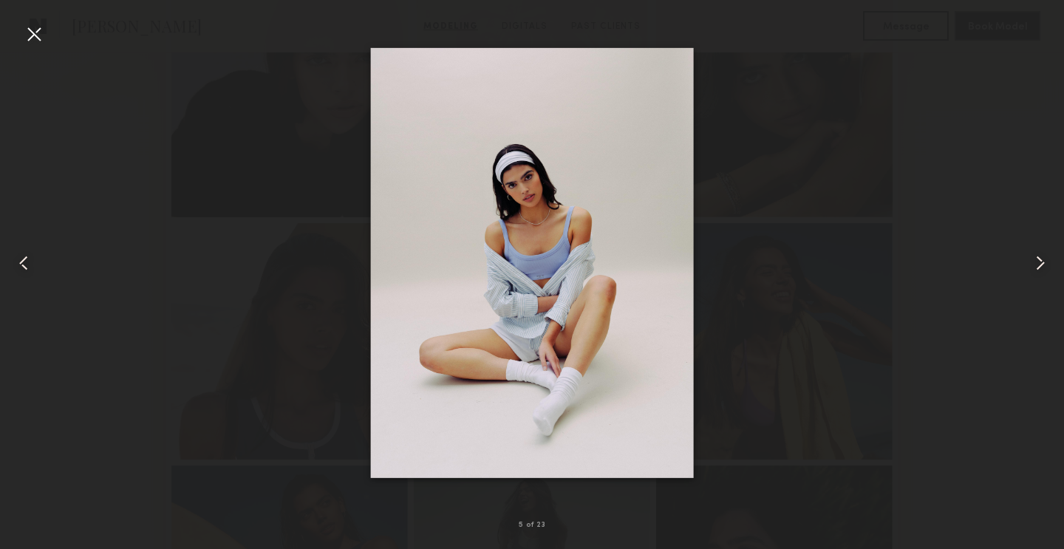
click at [1044, 262] on common-icon at bounding box center [1041, 263] width 24 height 24
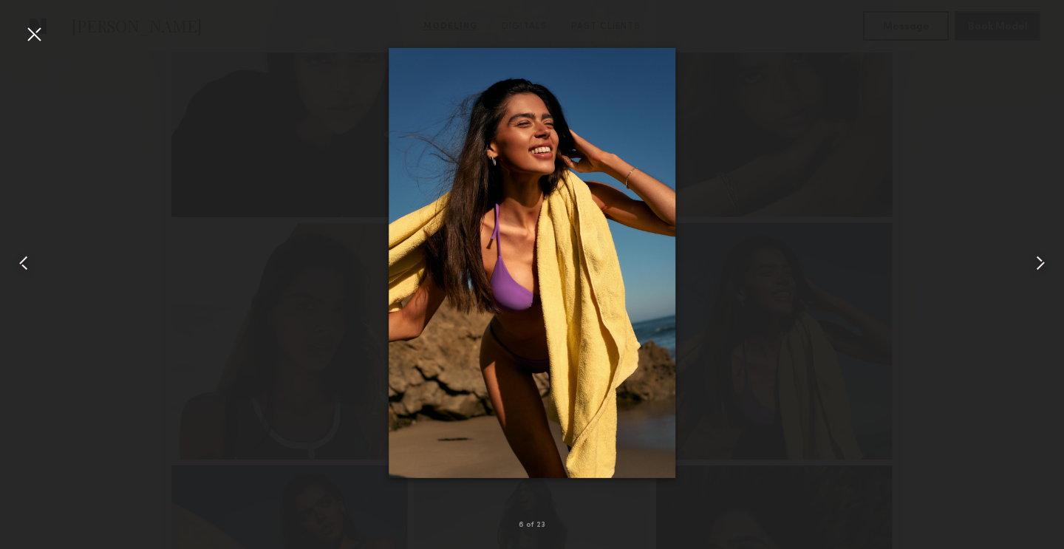
click at [1044, 262] on common-icon at bounding box center [1041, 263] width 24 height 24
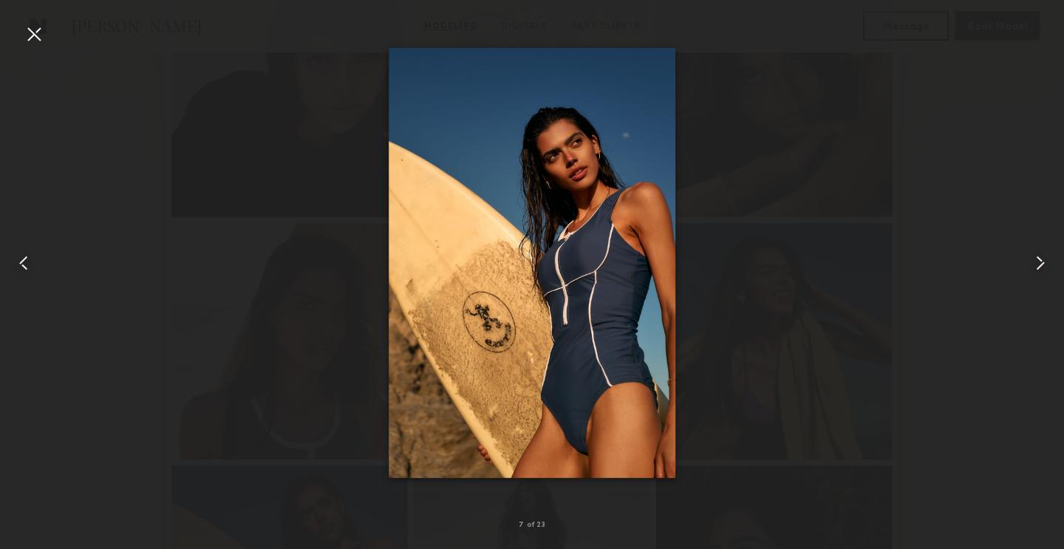
click at [1044, 262] on common-icon at bounding box center [1041, 263] width 24 height 24
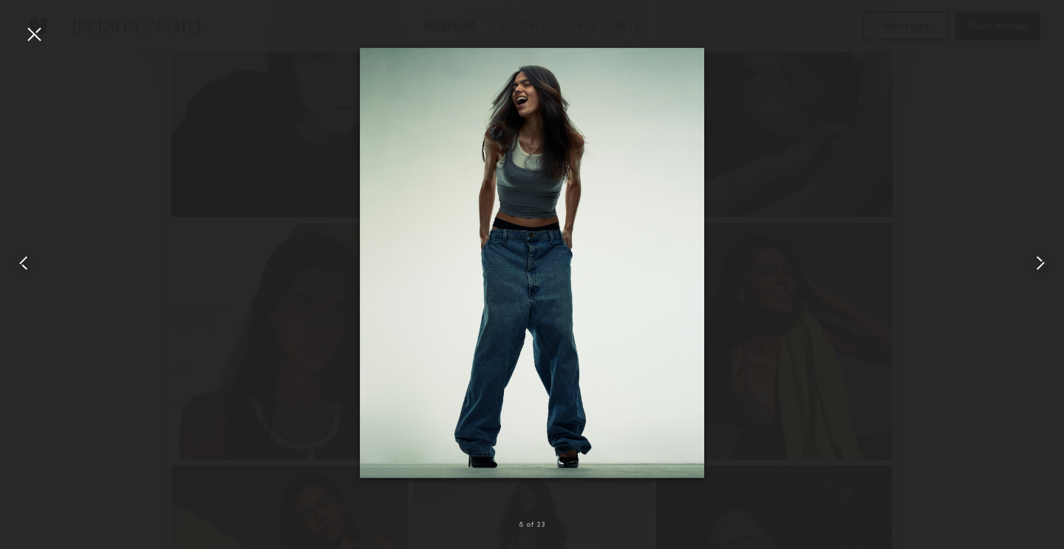
click at [1044, 262] on common-icon at bounding box center [1041, 263] width 24 height 24
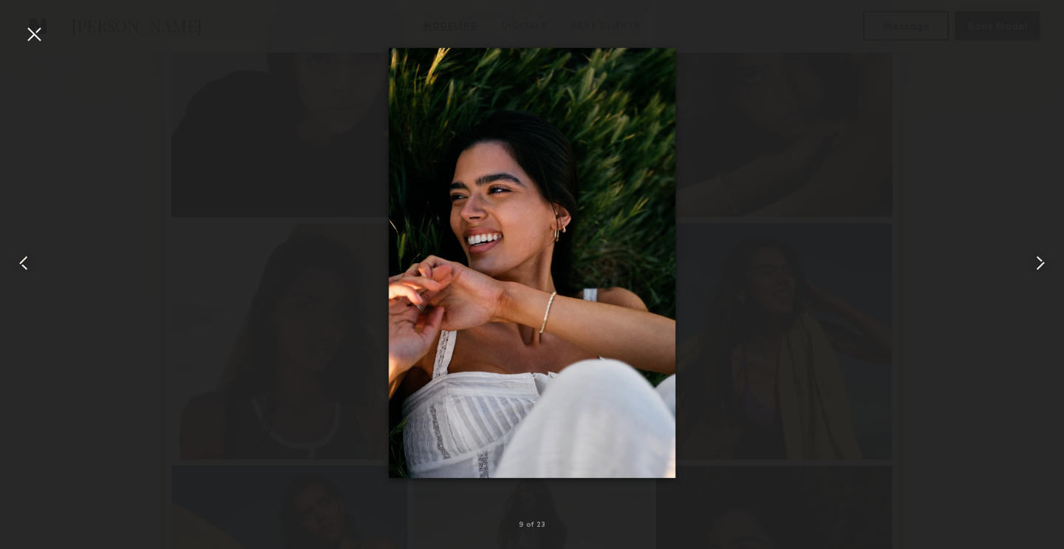
click at [1044, 262] on common-icon at bounding box center [1041, 263] width 24 height 24
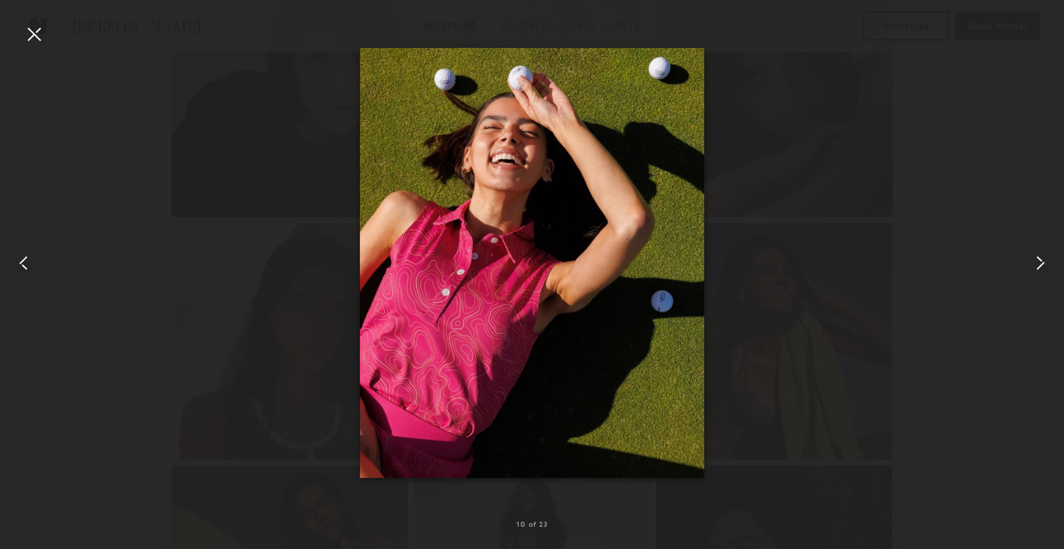
click at [1044, 262] on common-icon at bounding box center [1041, 263] width 24 height 24
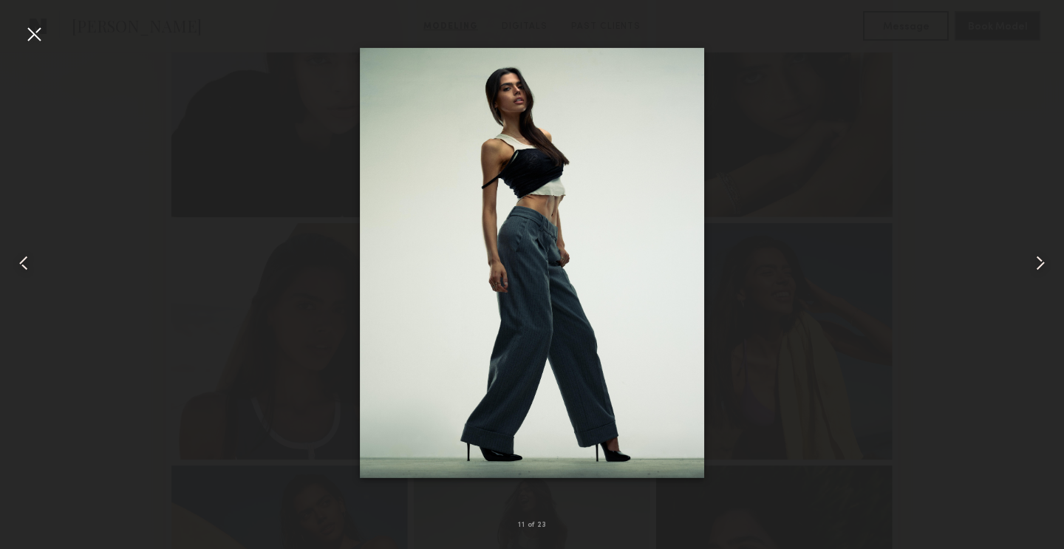
click at [1044, 262] on common-icon at bounding box center [1041, 263] width 24 height 24
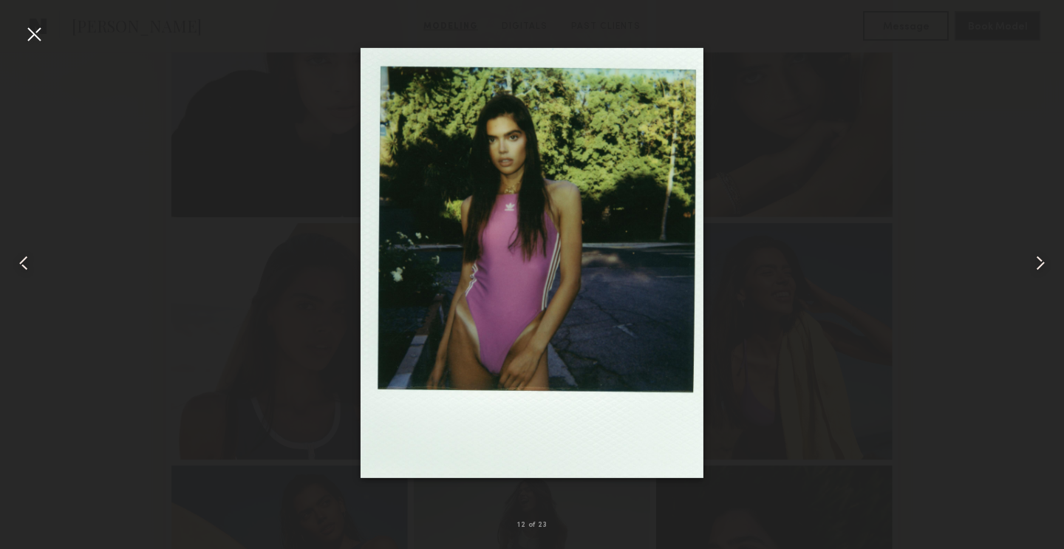
click at [1044, 262] on common-icon at bounding box center [1041, 263] width 24 height 24
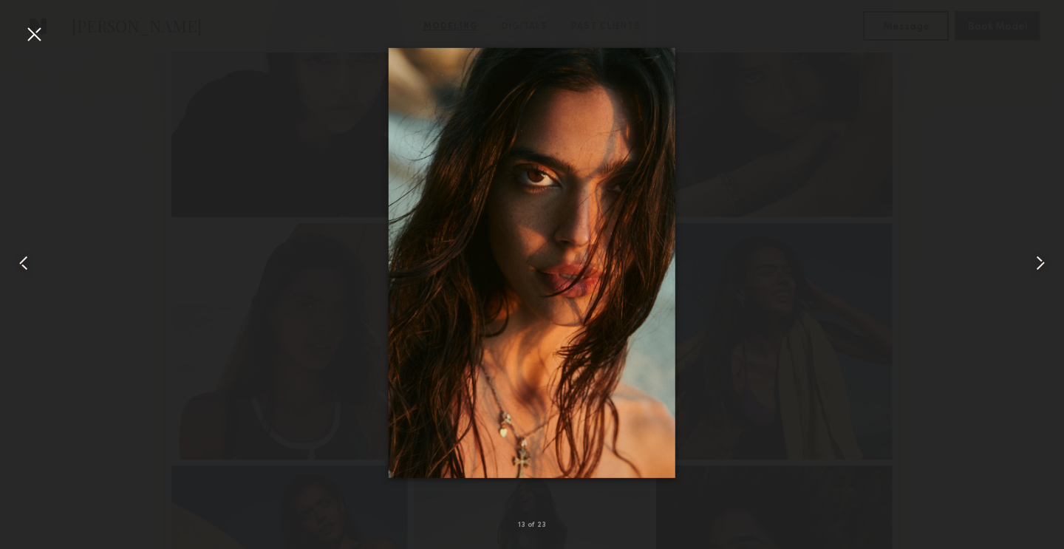
click at [1044, 262] on common-icon at bounding box center [1041, 263] width 24 height 24
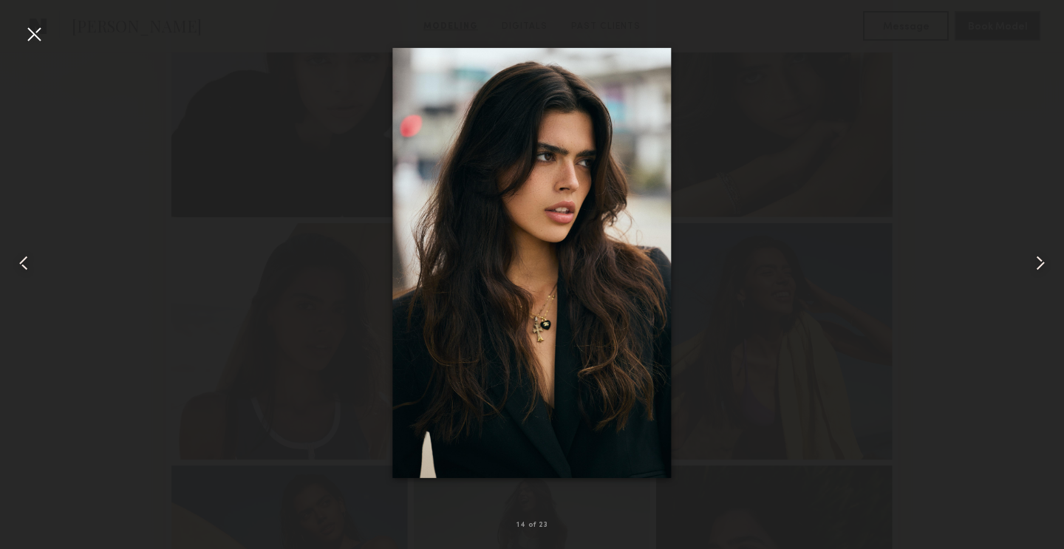
click at [1044, 262] on common-icon at bounding box center [1041, 263] width 24 height 24
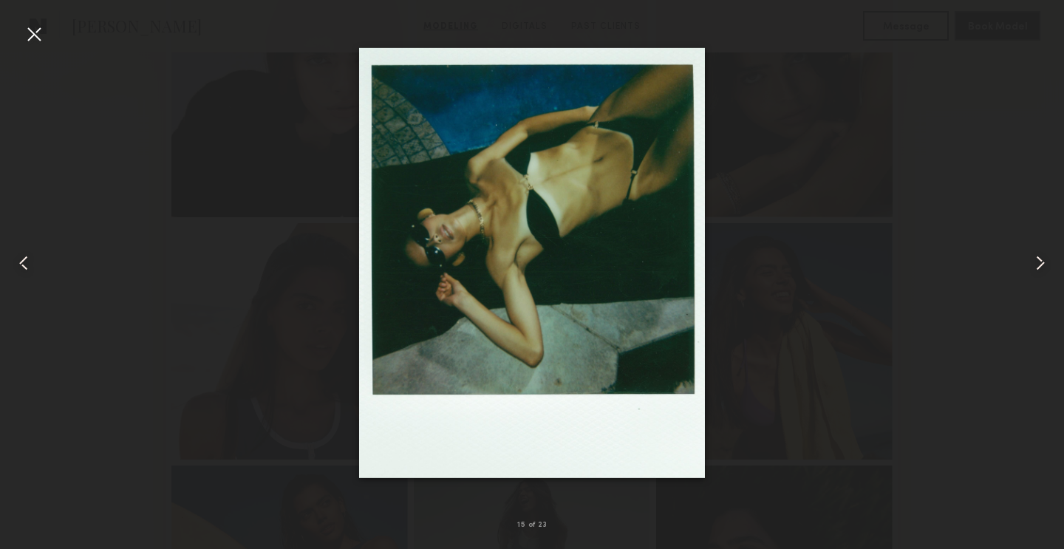
click at [1044, 262] on common-icon at bounding box center [1041, 263] width 24 height 24
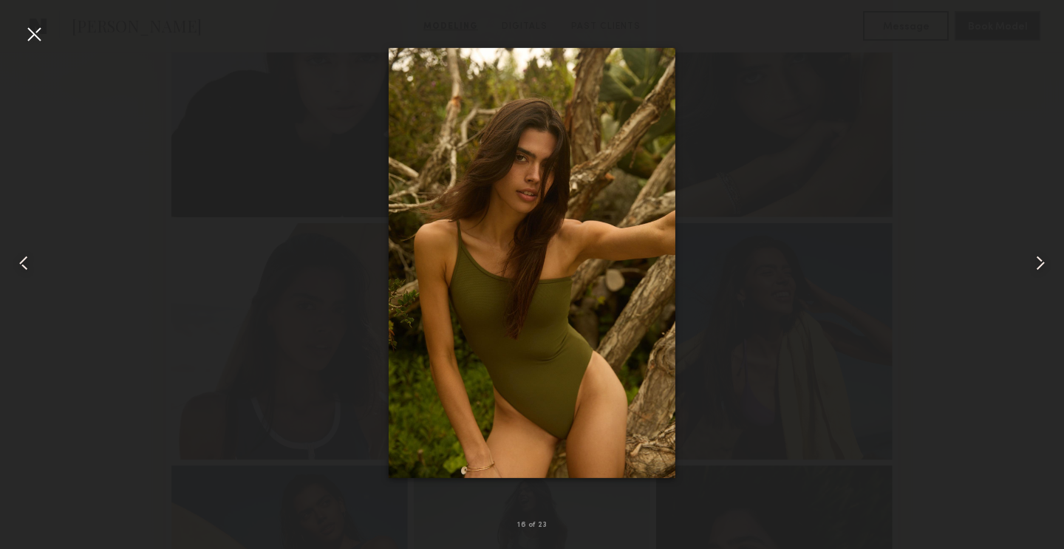
click at [1044, 262] on common-icon at bounding box center [1041, 263] width 24 height 24
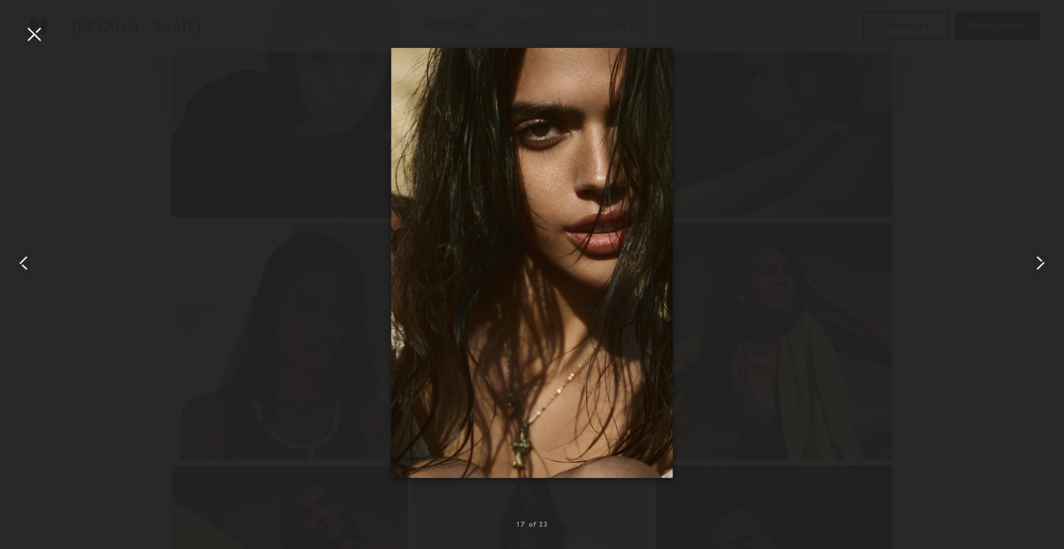
click at [1044, 262] on common-icon at bounding box center [1041, 263] width 24 height 24
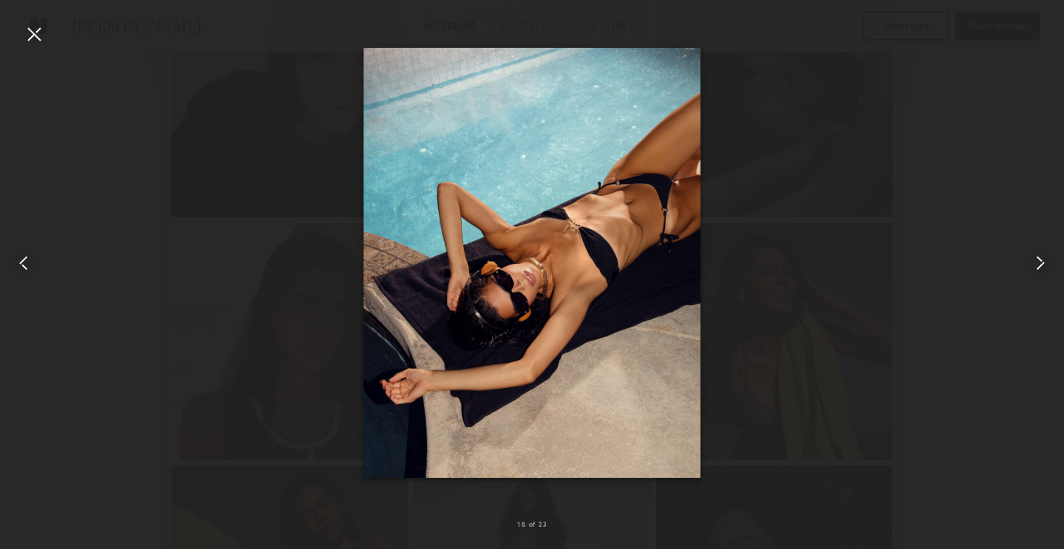
click at [1044, 262] on common-icon at bounding box center [1041, 263] width 24 height 24
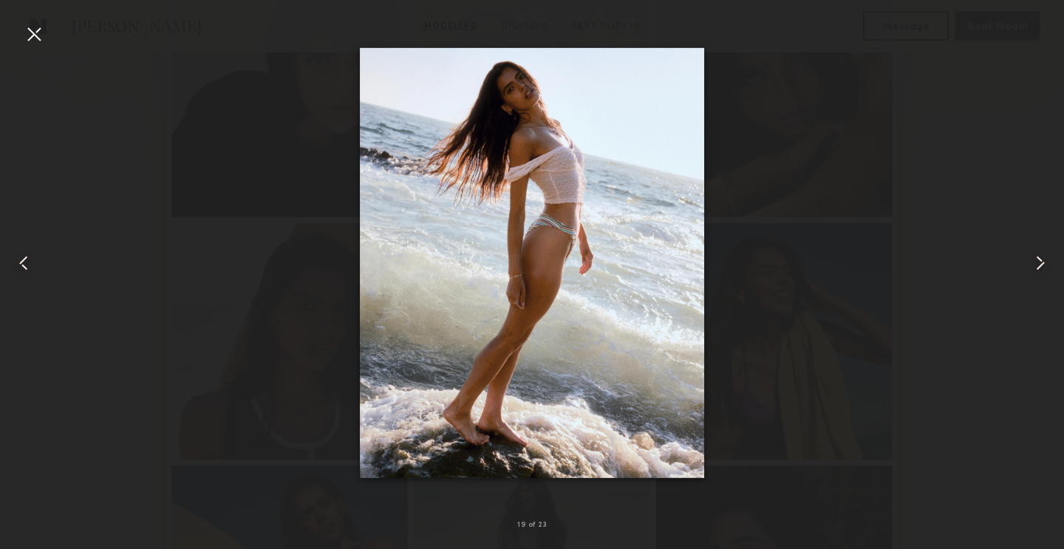
click at [1044, 262] on common-icon at bounding box center [1041, 263] width 24 height 24
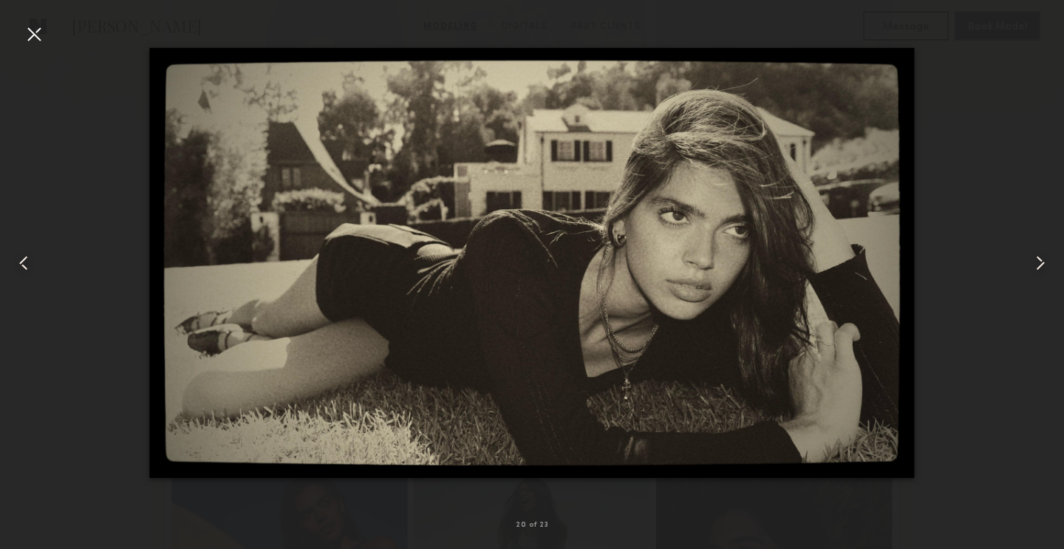
click at [1044, 262] on common-icon at bounding box center [1041, 263] width 24 height 24
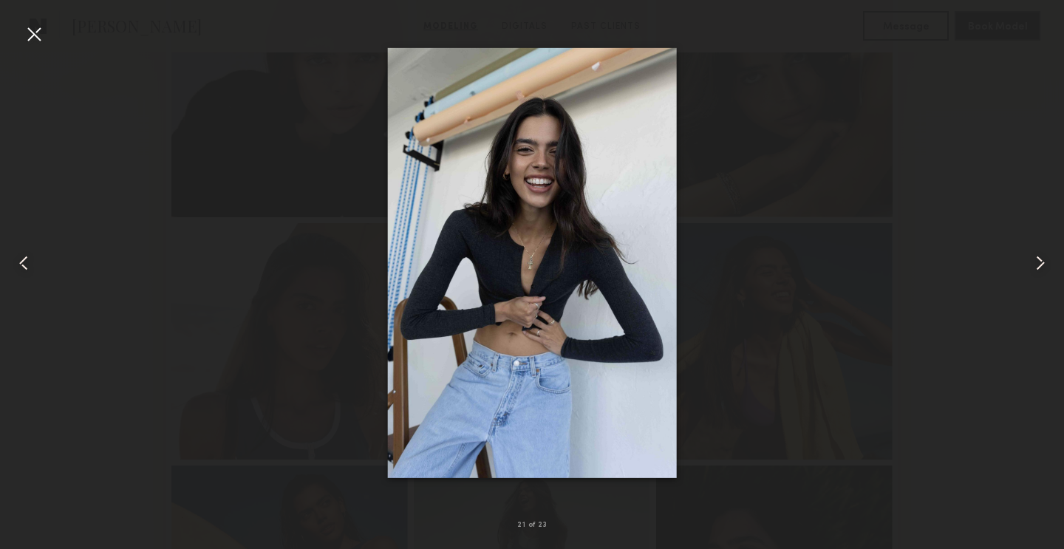
click at [1044, 262] on common-icon at bounding box center [1041, 263] width 24 height 24
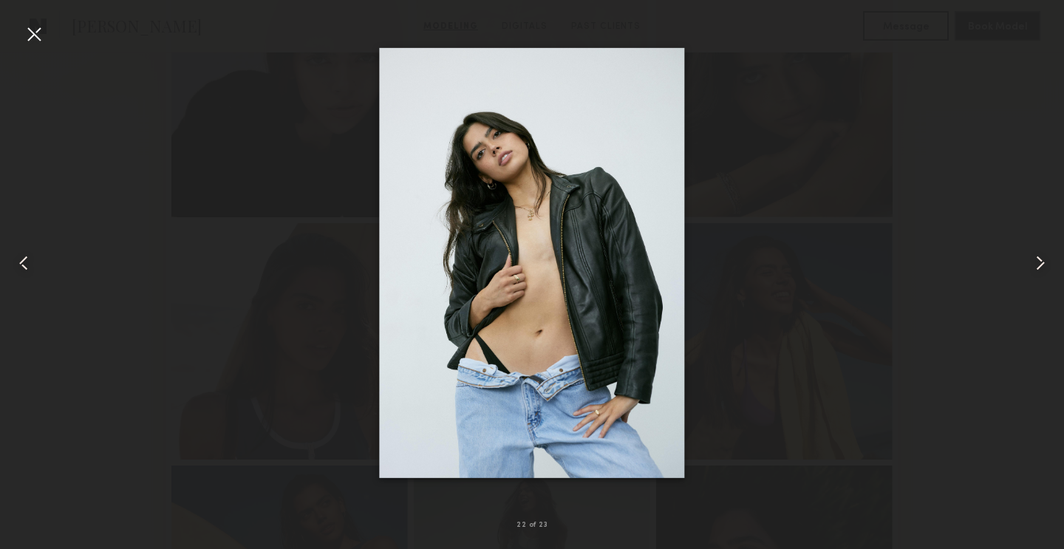
click at [1044, 262] on common-icon at bounding box center [1041, 263] width 24 height 24
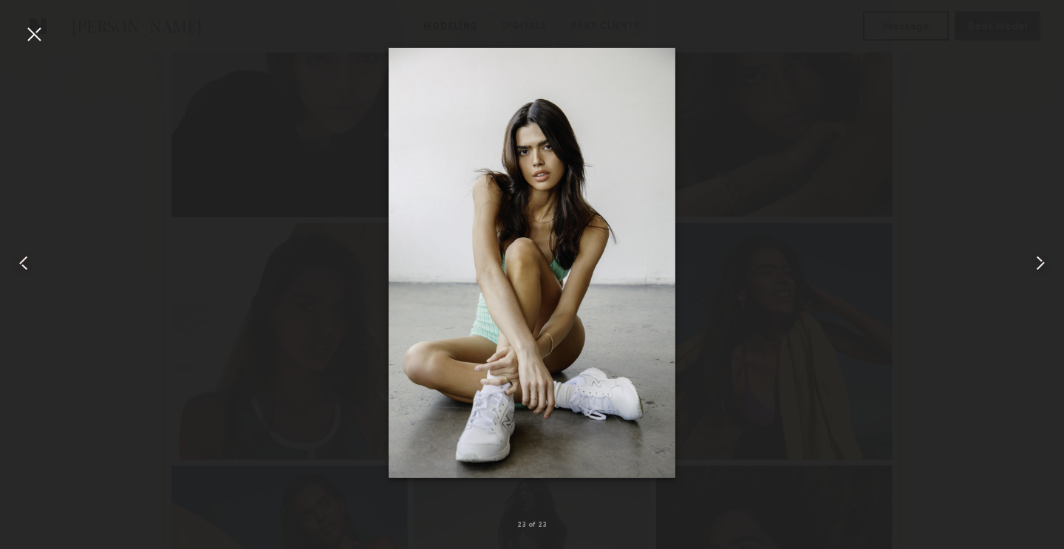
click at [1044, 262] on common-icon at bounding box center [1041, 263] width 24 height 24
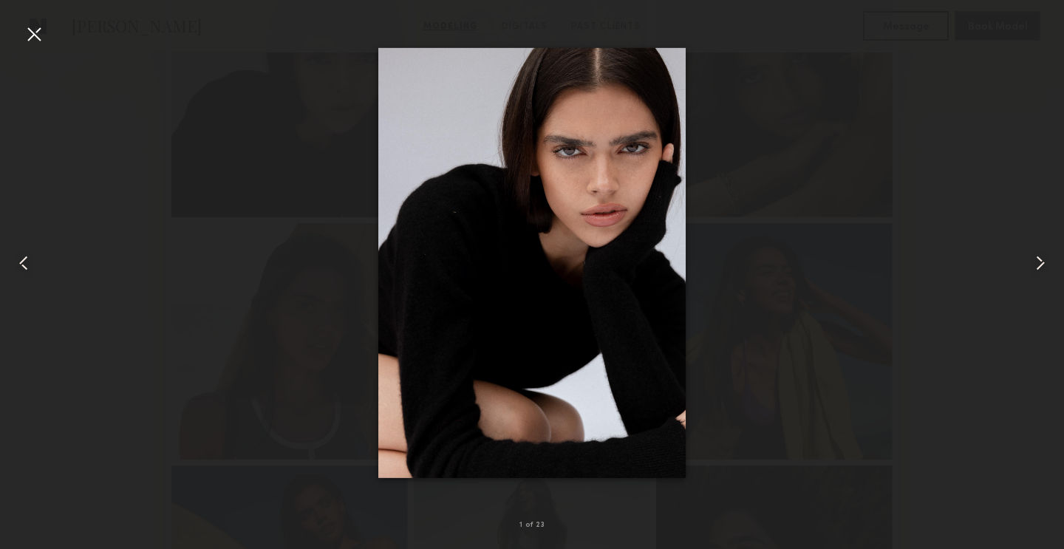
click at [1044, 262] on common-icon at bounding box center [1041, 263] width 24 height 24
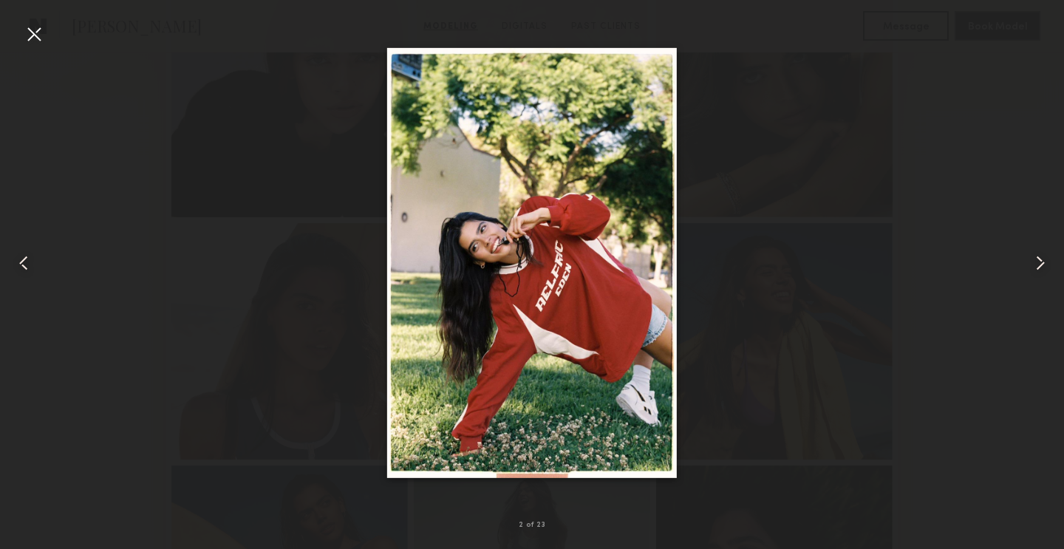
click at [1044, 262] on common-icon at bounding box center [1041, 263] width 24 height 24
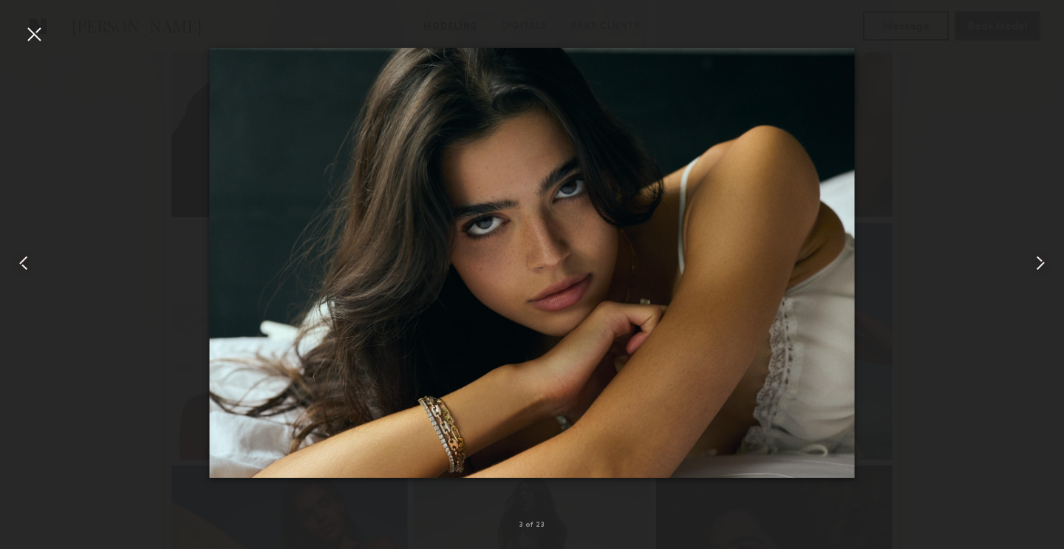
click at [1044, 262] on common-icon at bounding box center [1041, 263] width 24 height 24
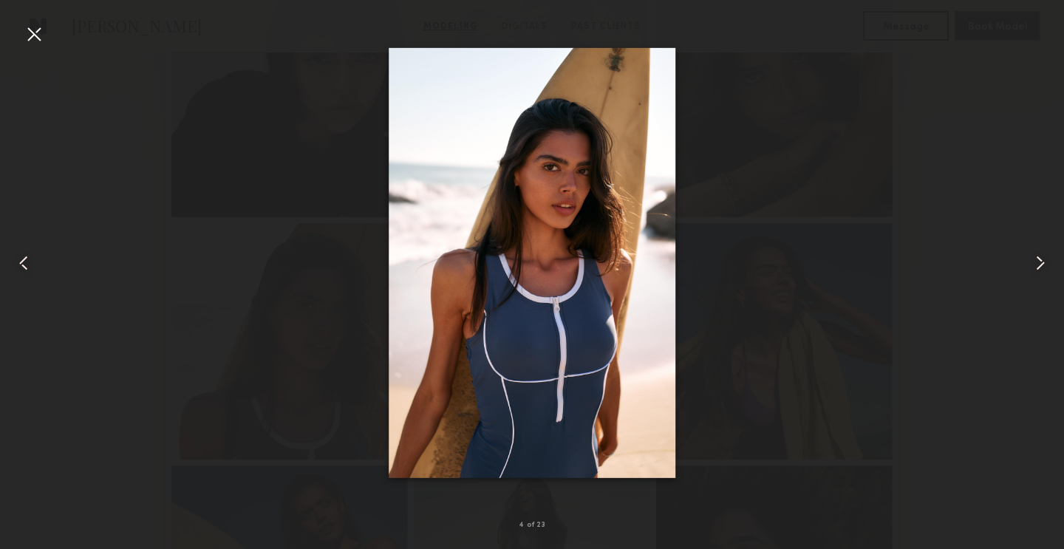
click at [1045, 262] on common-icon at bounding box center [1041, 263] width 24 height 24
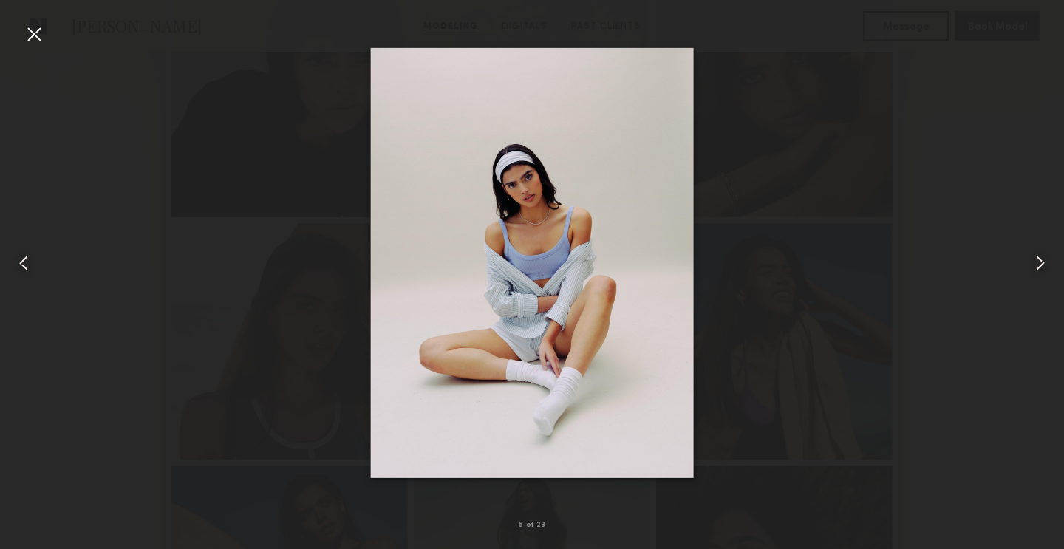
click at [1045, 262] on common-icon at bounding box center [1041, 263] width 24 height 24
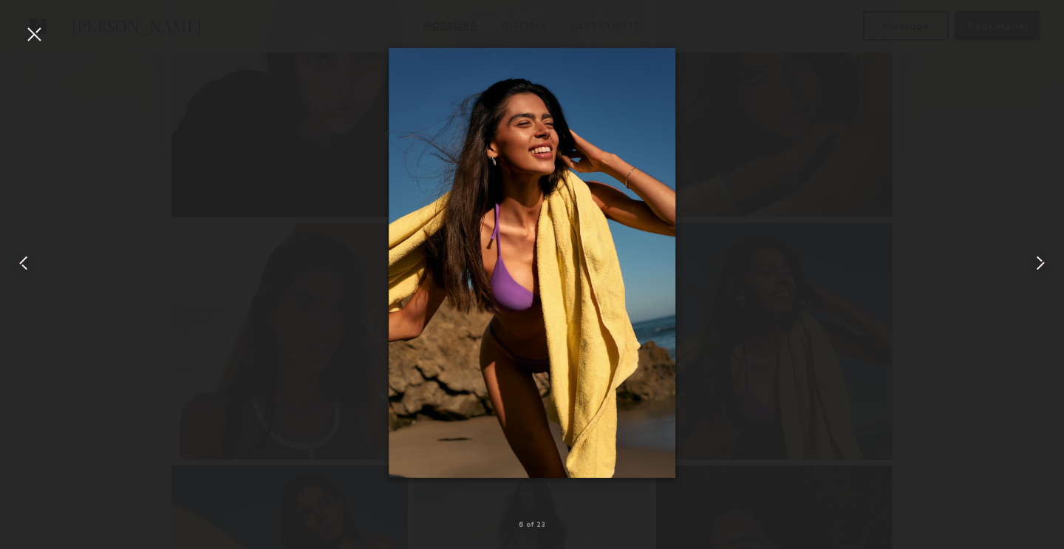
click at [1045, 262] on common-icon at bounding box center [1041, 263] width 24 height 24
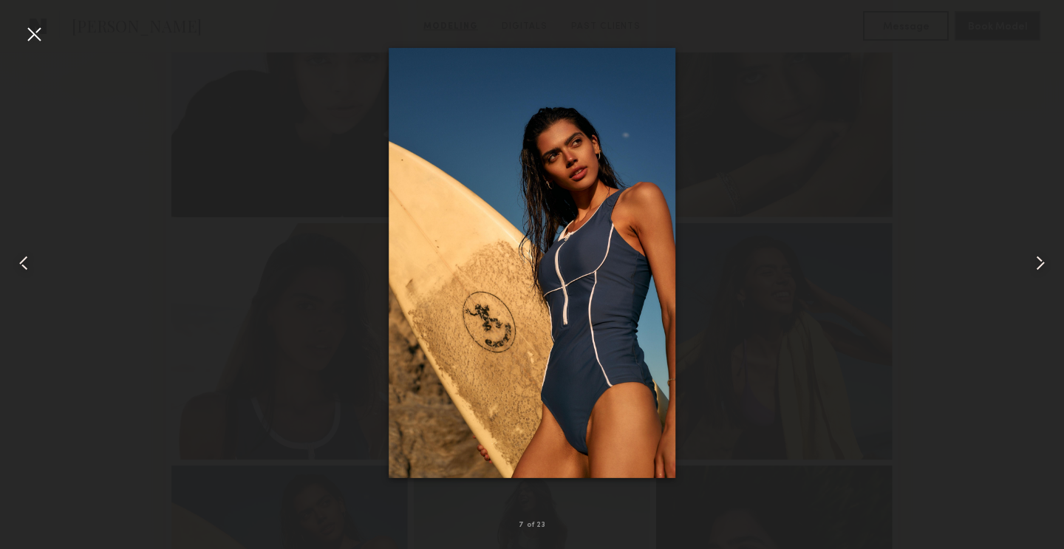
click at [1045, 262] on common-icon at bounding box center [1041, 263] width 24 height 24
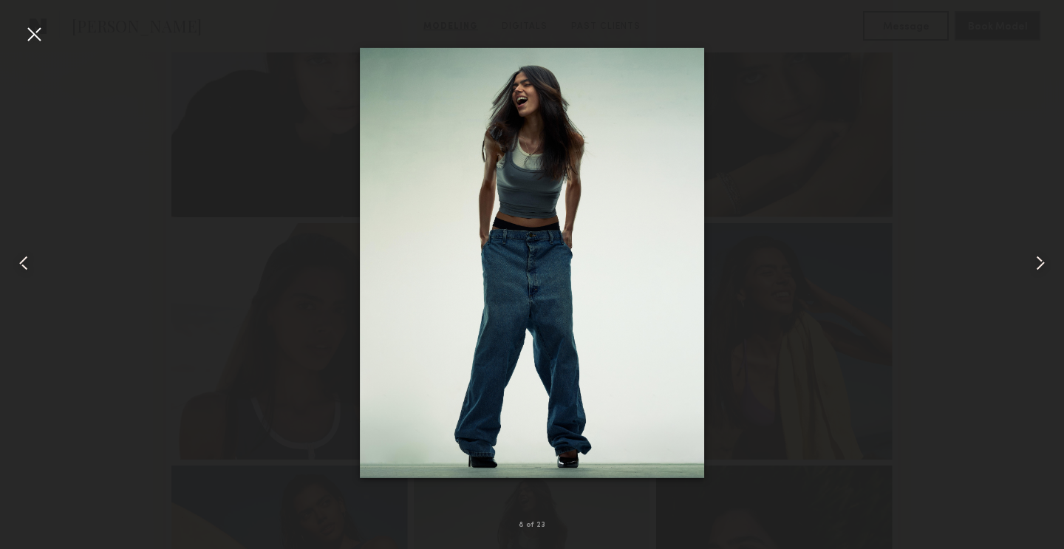
click at [1045, 262] on common-icon at bounding box center [1041, 263] width 24 height 24
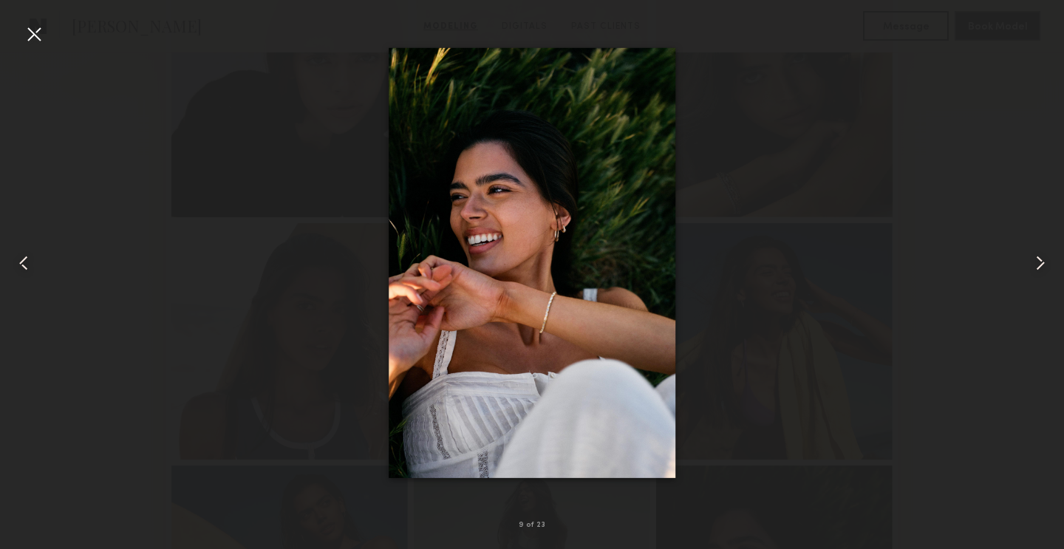
click at [1045, 262] on common-icon at bounding box center [1041, 263] width 24 height 24
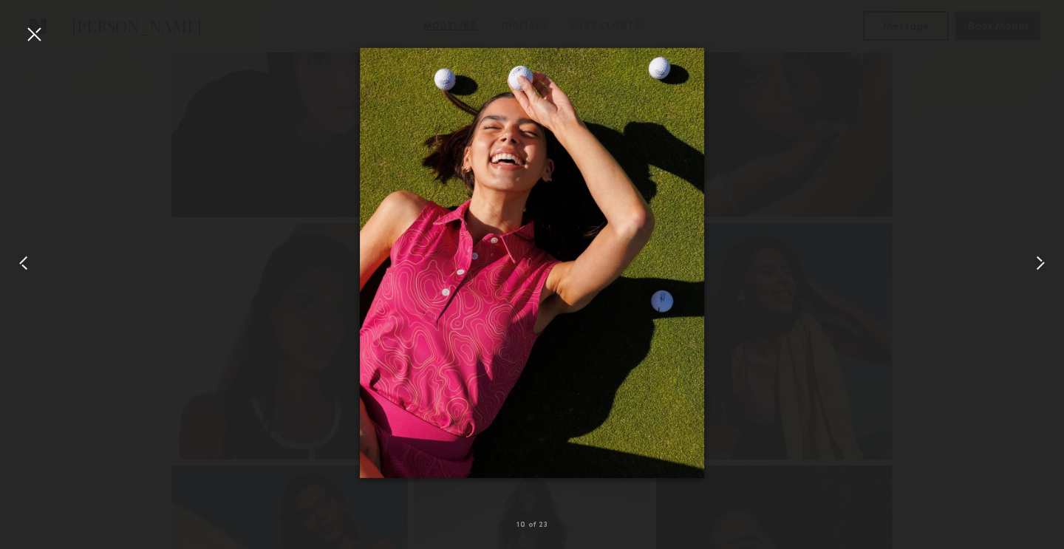
click at [38, 36] on div at bounding box center [34, 34] width 24 height 24
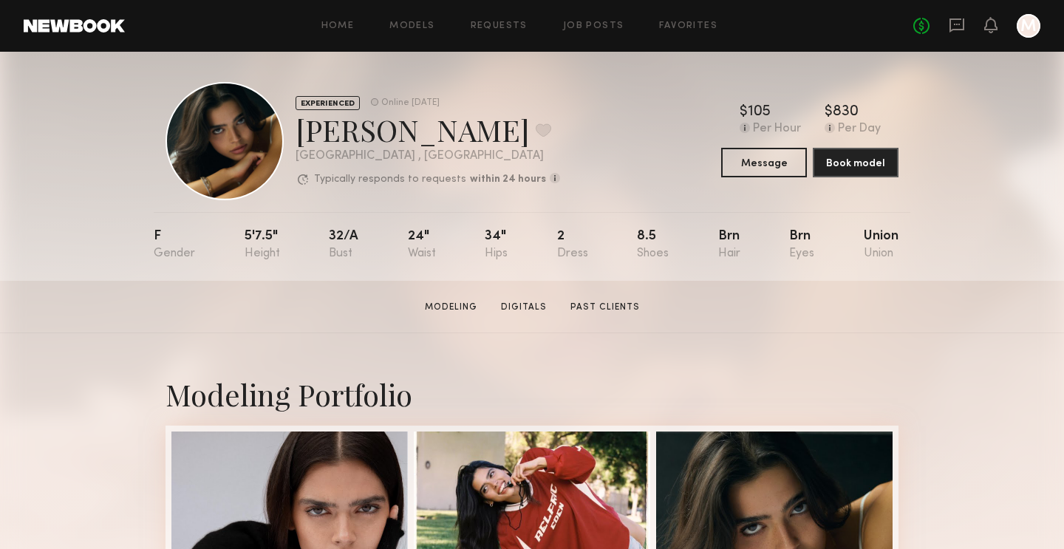
scroll to position [6, 0]
click at [591, 300] on link "Past Clients" at bounding box center [605, 306] width 81 height 13
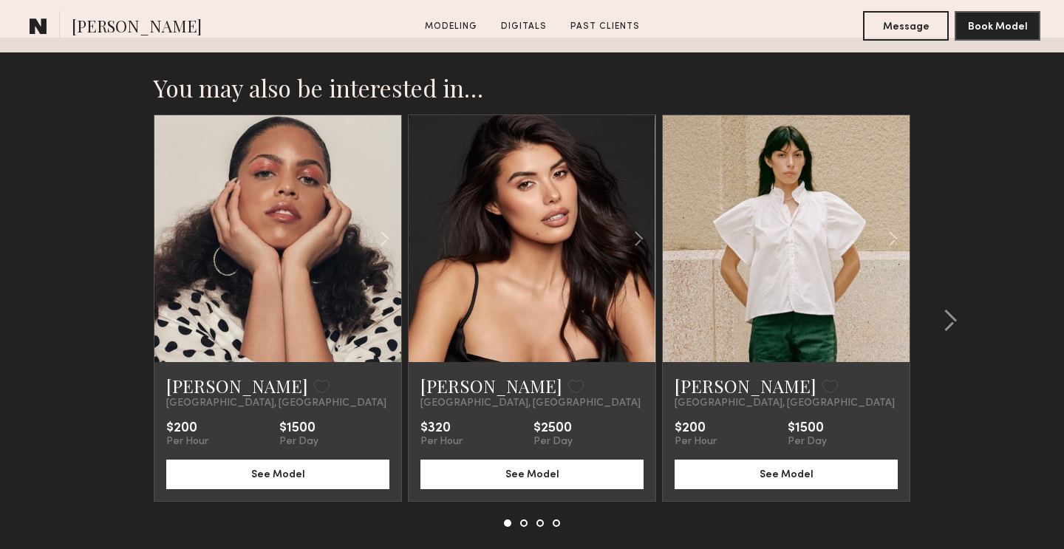
scroll to position [3159, 0]
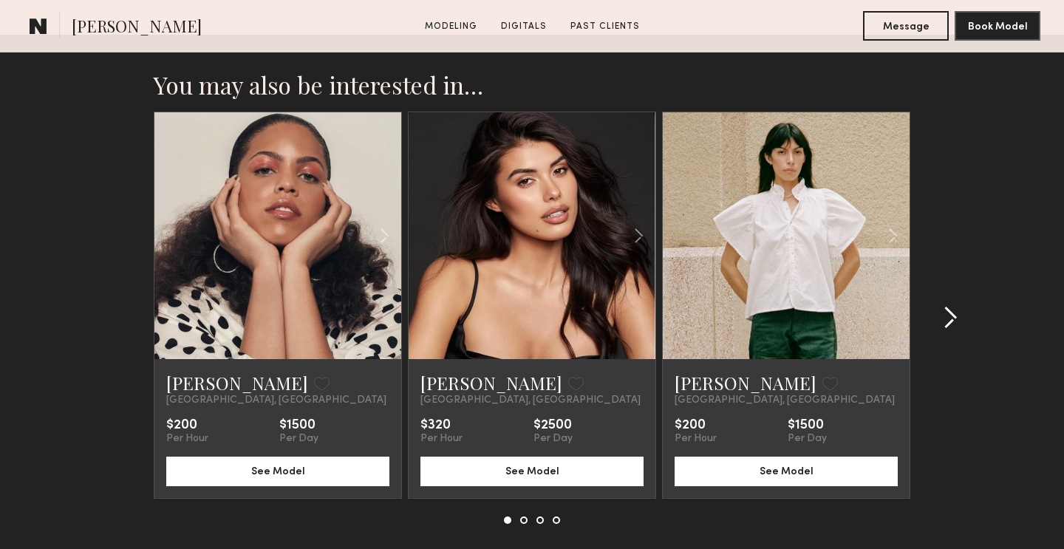
click at [957, 314] on common-icon at bounding box center [950, 318] width 15 height 24
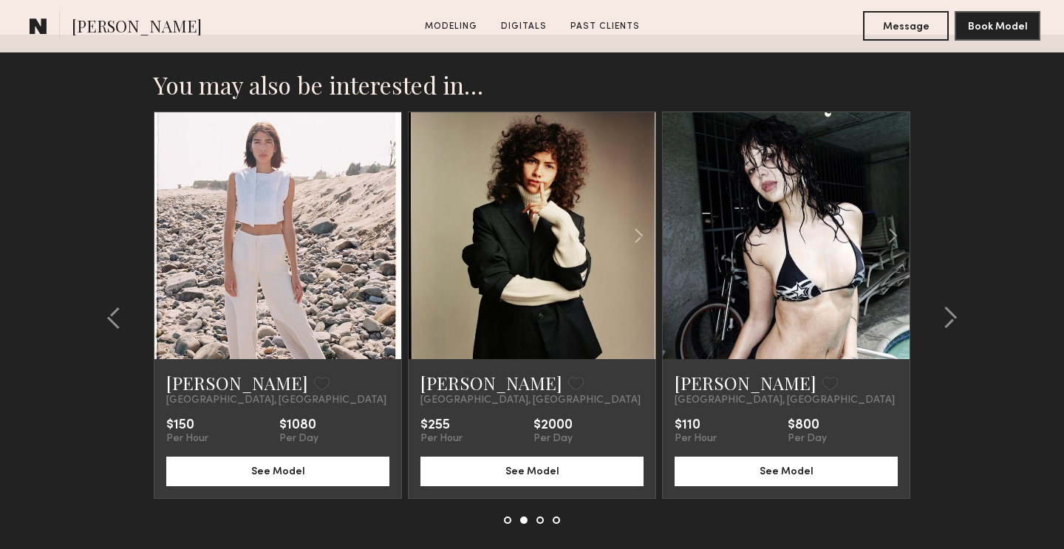
click at [311, 245] on link at bounding box center [278, 235] width 84 height 247
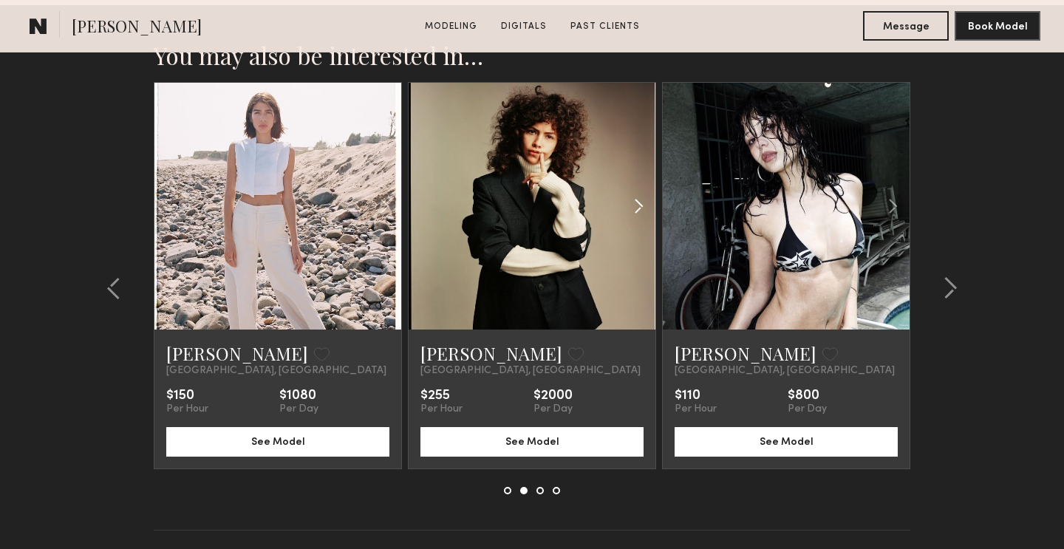
scroll to position [3195, 0]
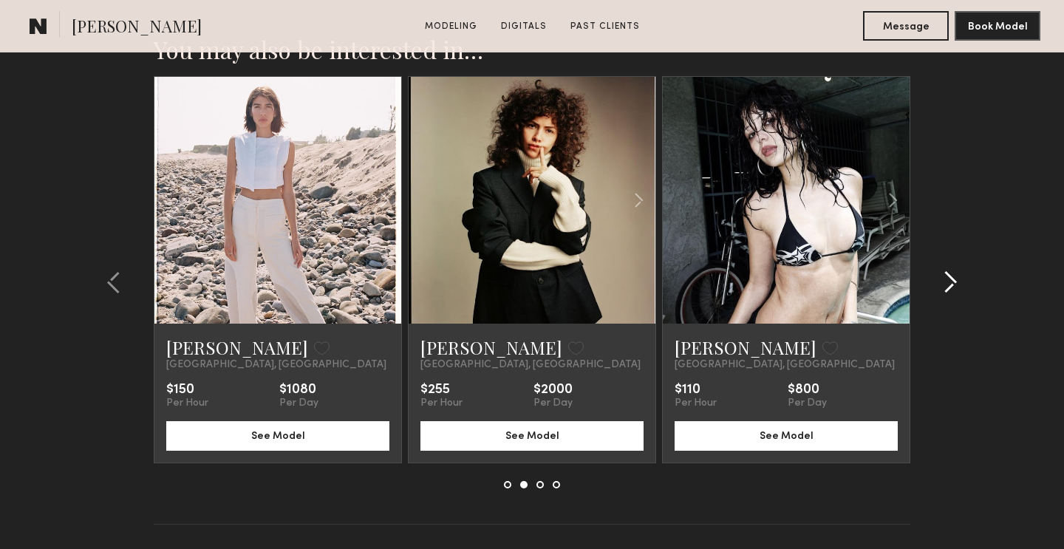
click at [957, 274] on common-icon at bounding box center [950, 283] width 15 height 24
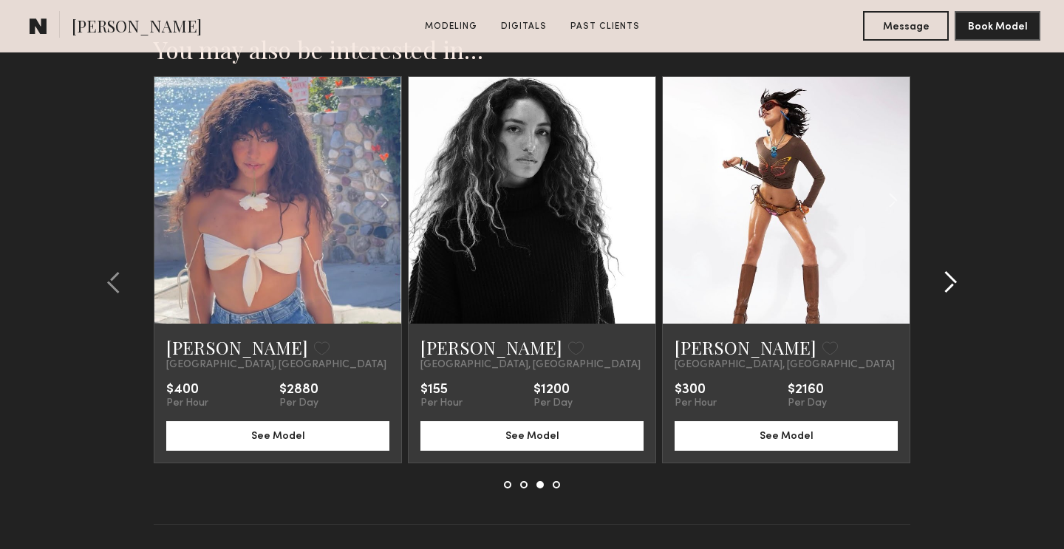
click at [954, 279] on common-icon at bounding box center [950, 283] width 15 height 24
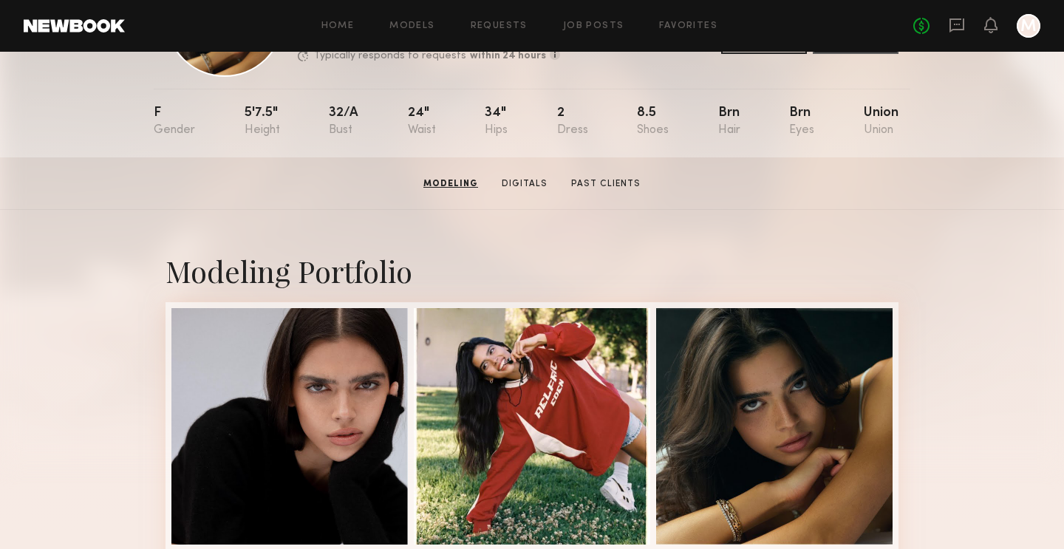
scroll to position [0, 0]
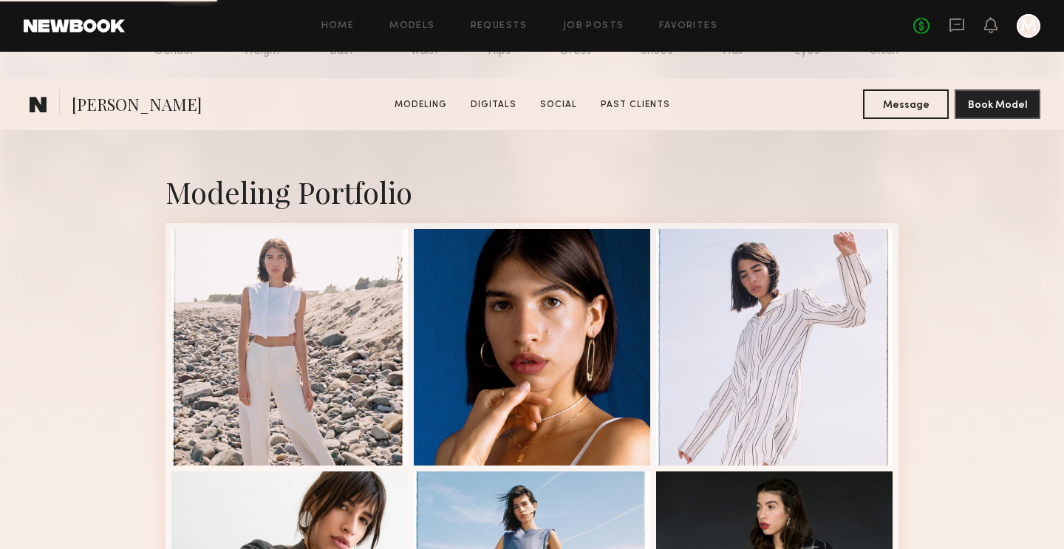
scroll to position [326, 0]
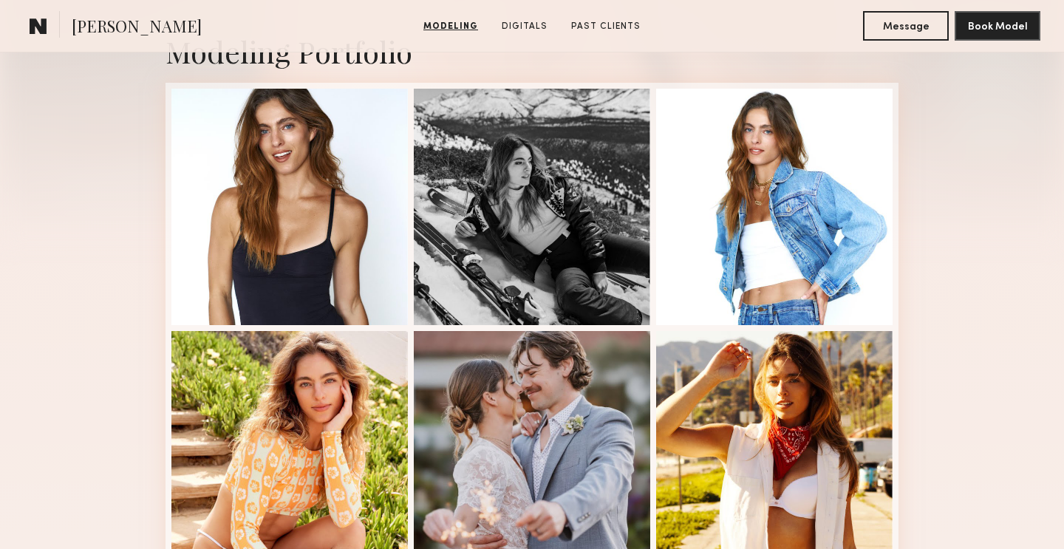
scroll to position [349, 0]
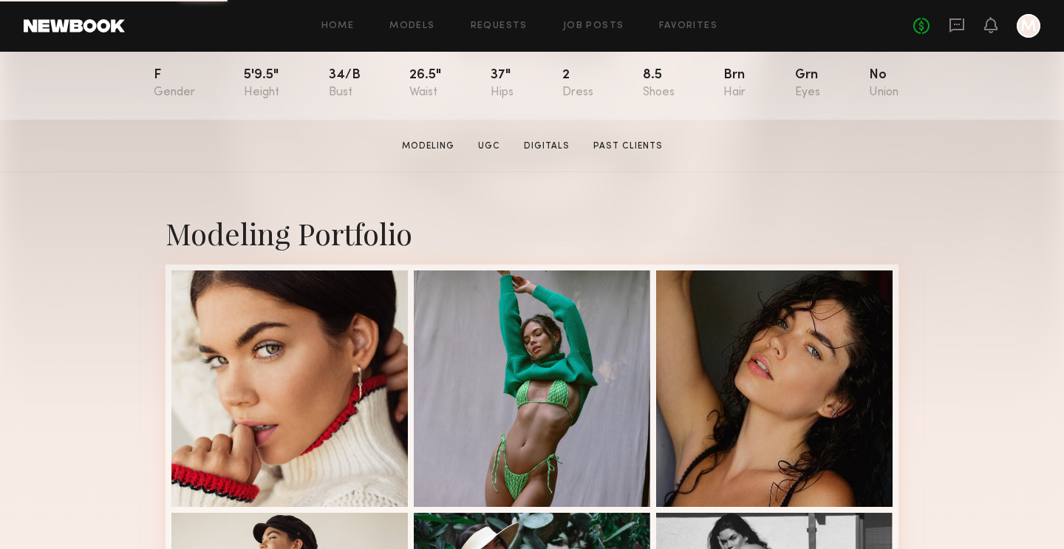
scroll to position [176, 0]
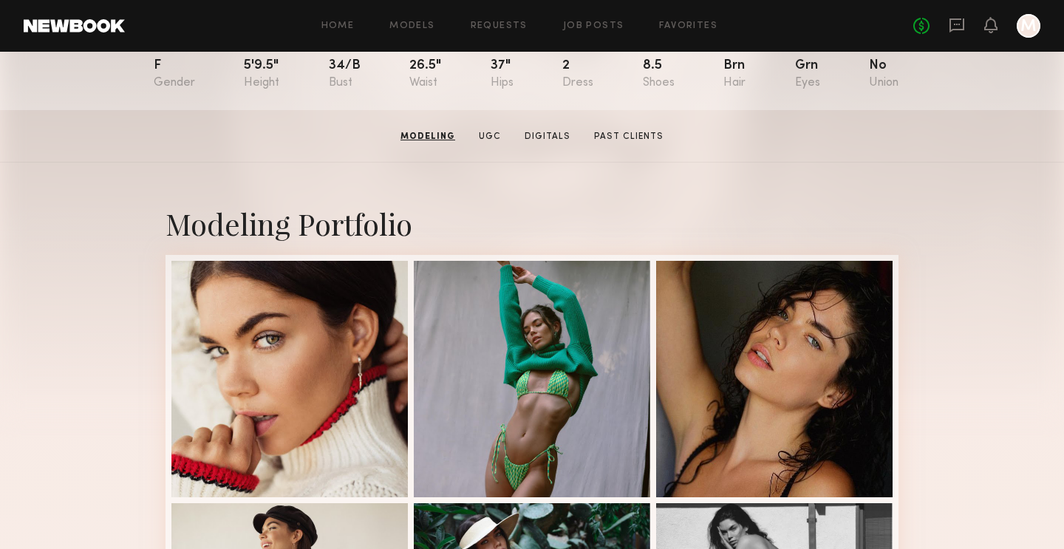
click at [513, 362] on div at bounding box center [532, 379] width 237 height 237
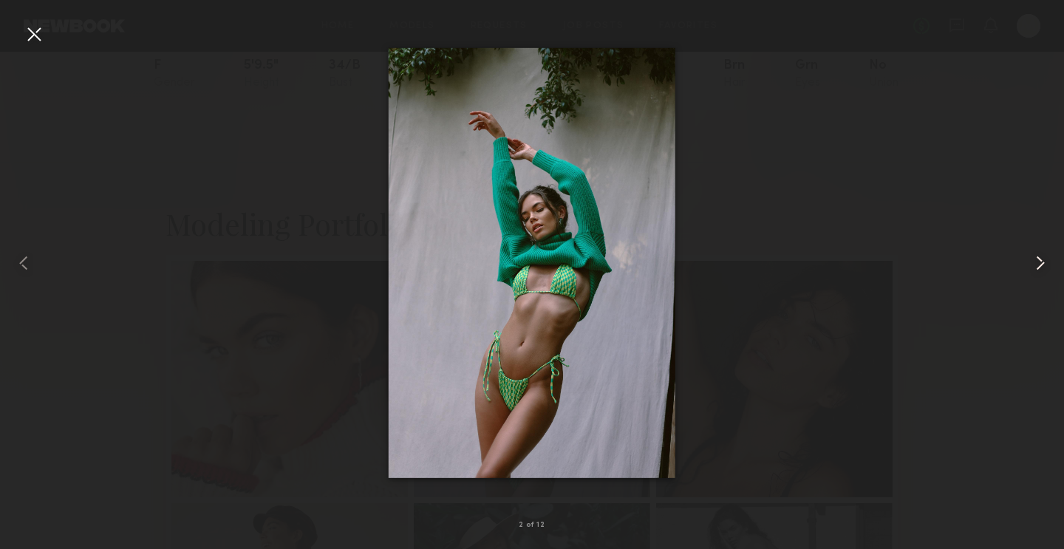
click at [1039, 265] on common-icon at bounding box center [1041, 263] width 24 height 24
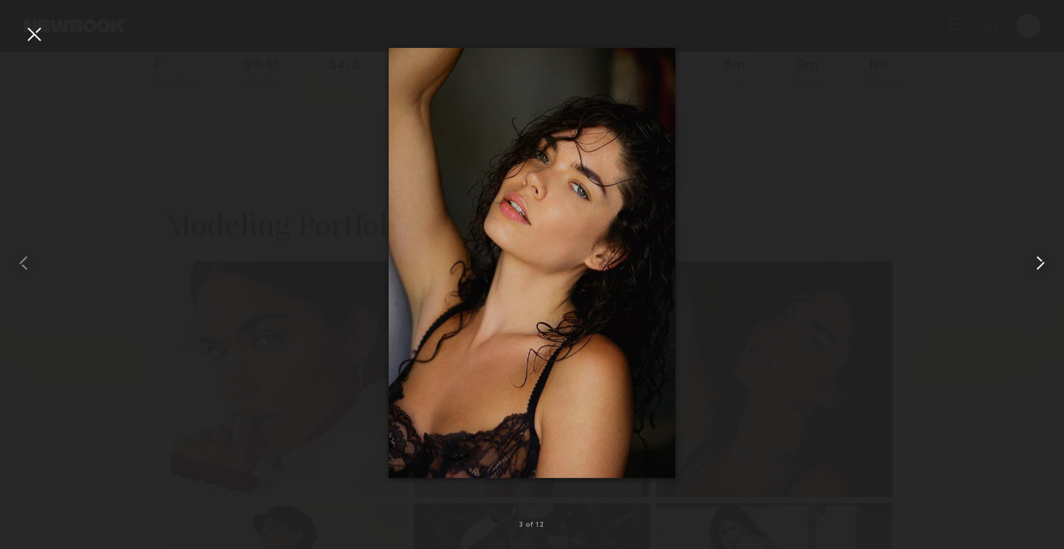
click at [1039, 265] on common-icon at bounding box center [1041, 263] width 24 height 24
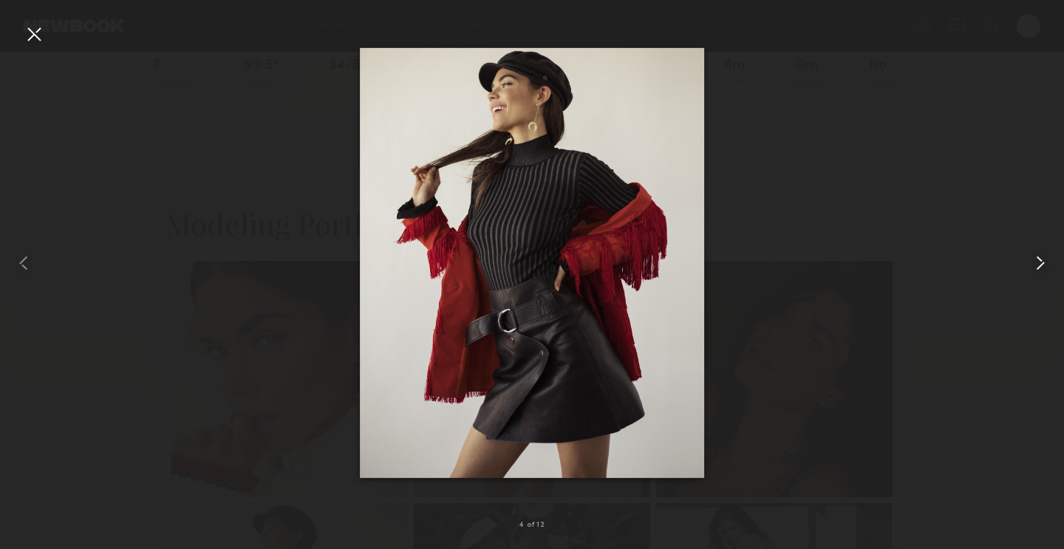
click at [1039, 265] on common-icon at bounding box center [1041, 263] width 24 height 24
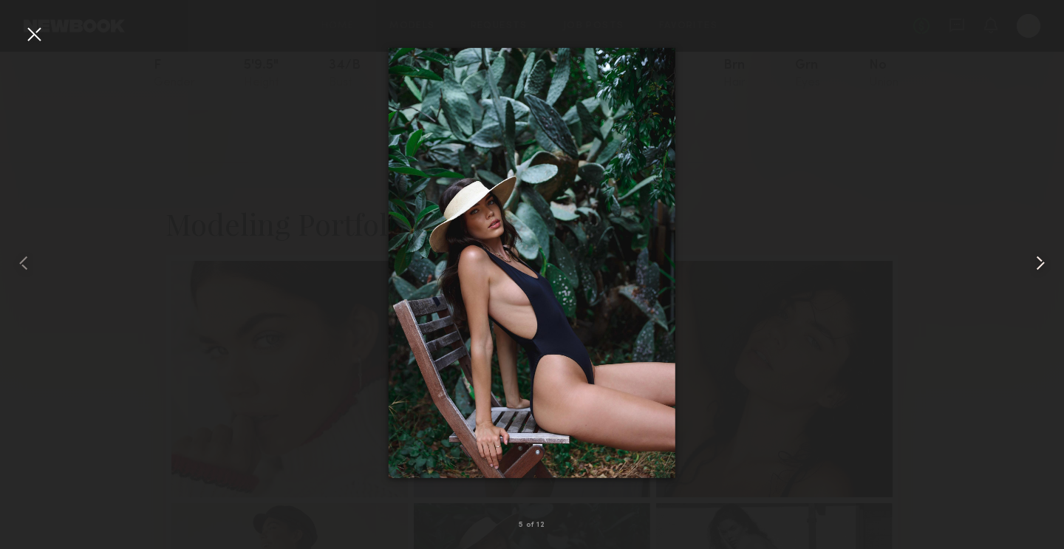
click at [1039, 265] on common-icon at bounding box center [1041, 263] width 24 height 24
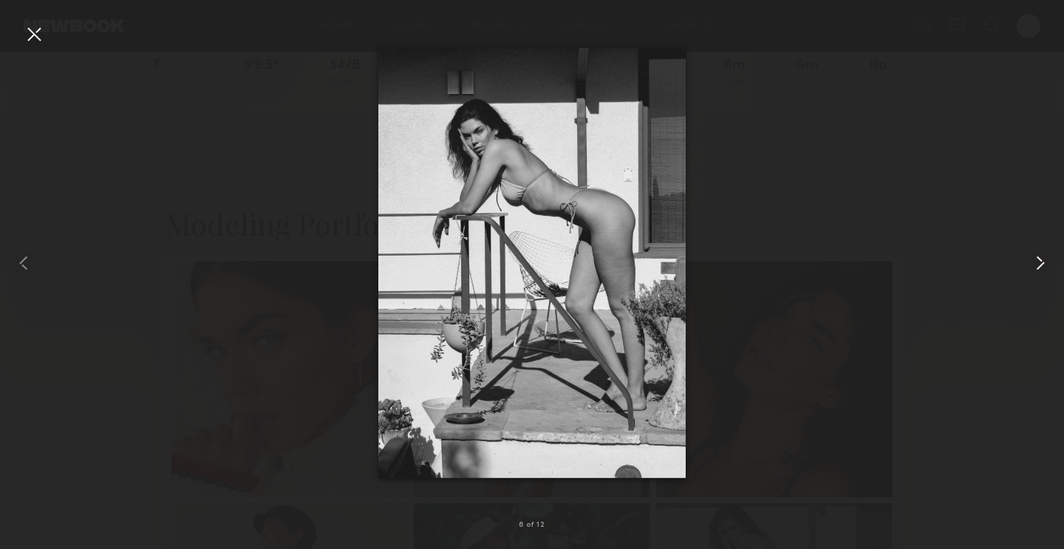
click at [1039, 265] on common-icon at bounding box center [1041, 263] width 24 height 24
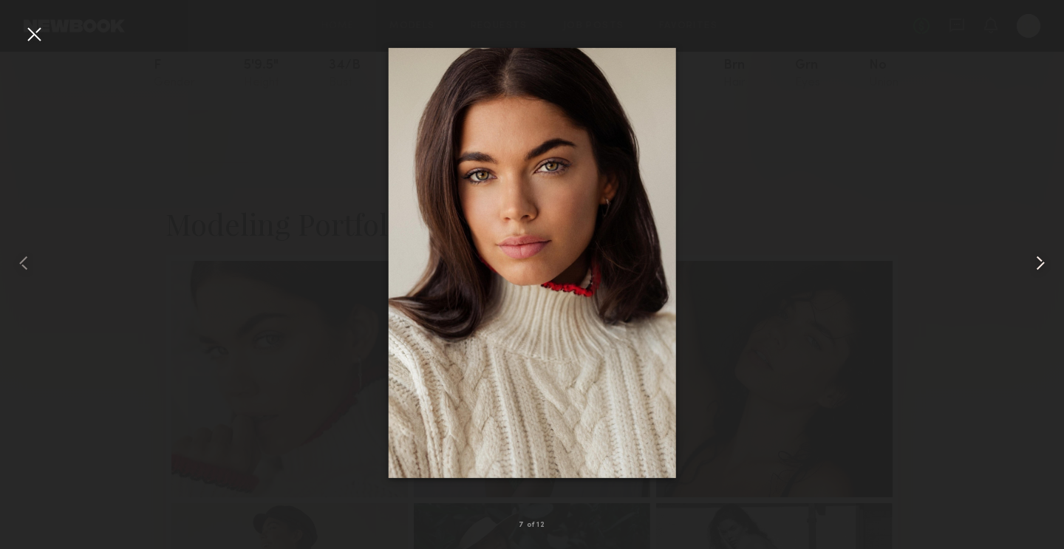
click at [1039, 265] on common-icon at bounding box center [1041, 263] width 24 height 24
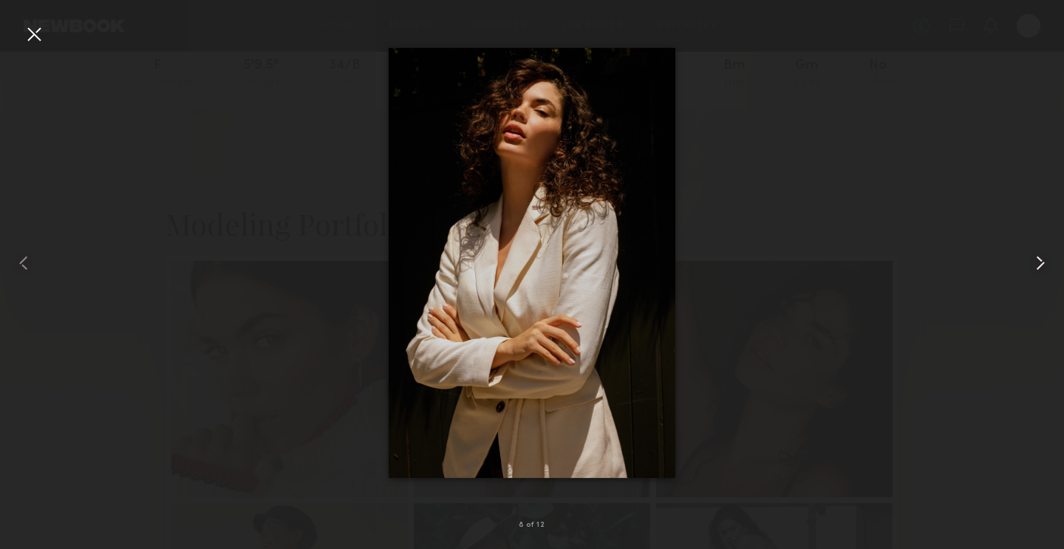
click at [1039, 265] on common-icon at bounding box center [1041, 263] width 24 height 24
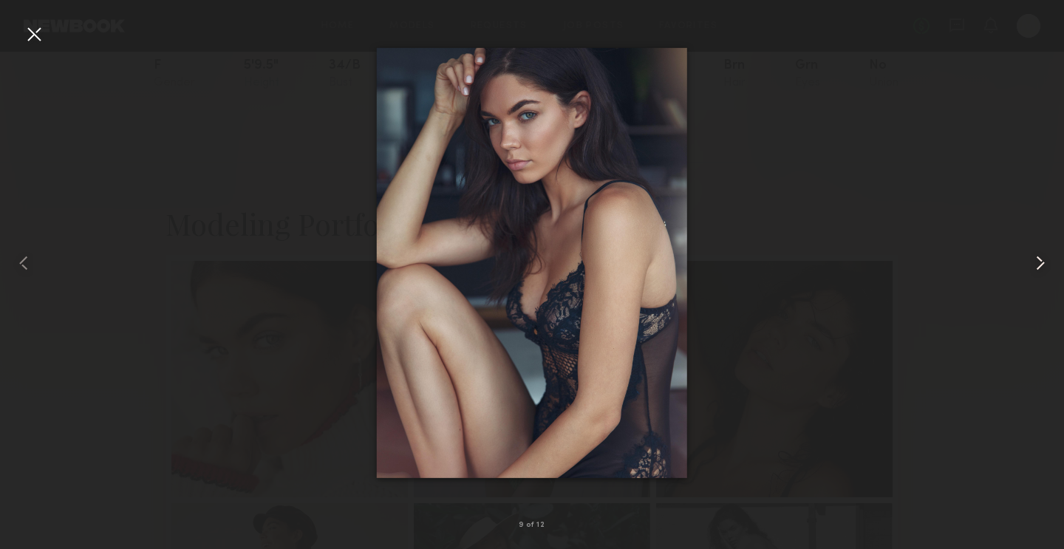
click at [1039, 265] on common-icon at bounding box center [1041, 263] width 24 height 24
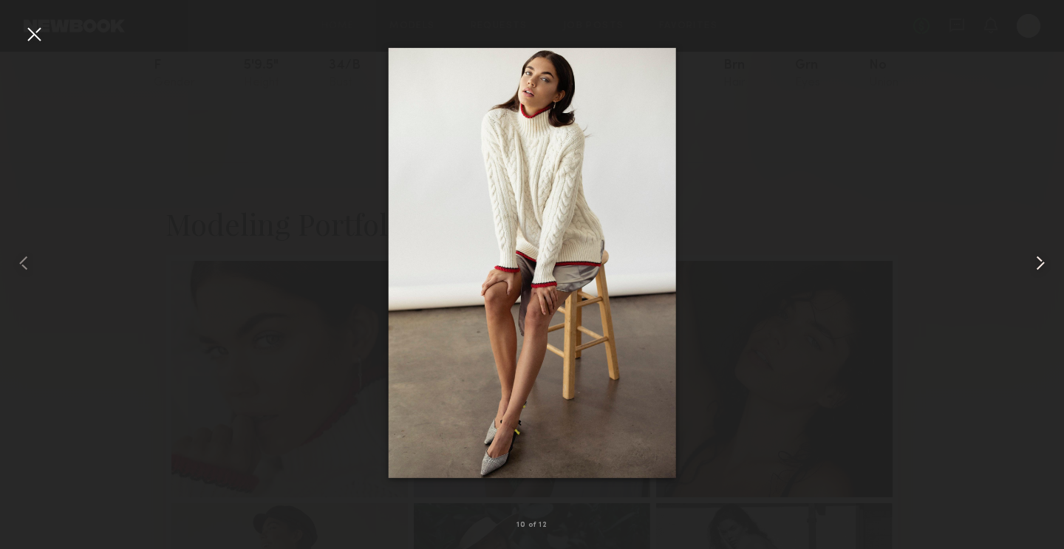
click at [1039, 265] on common-icon at bounding box center [1041, 263] width 24 height 24
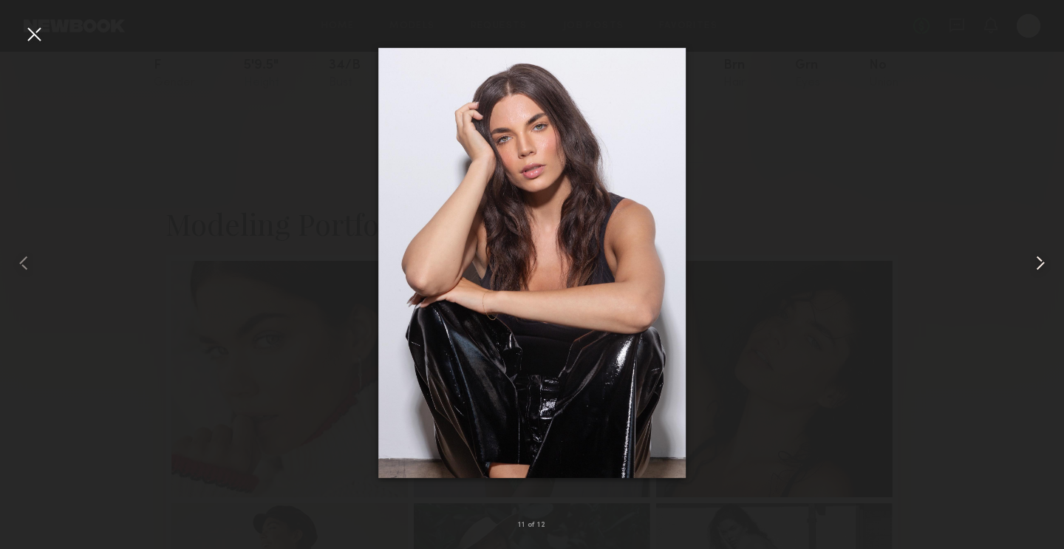
click at [1039, 265] on common-icon at bounding box center [1041, 263] width 24 height 24
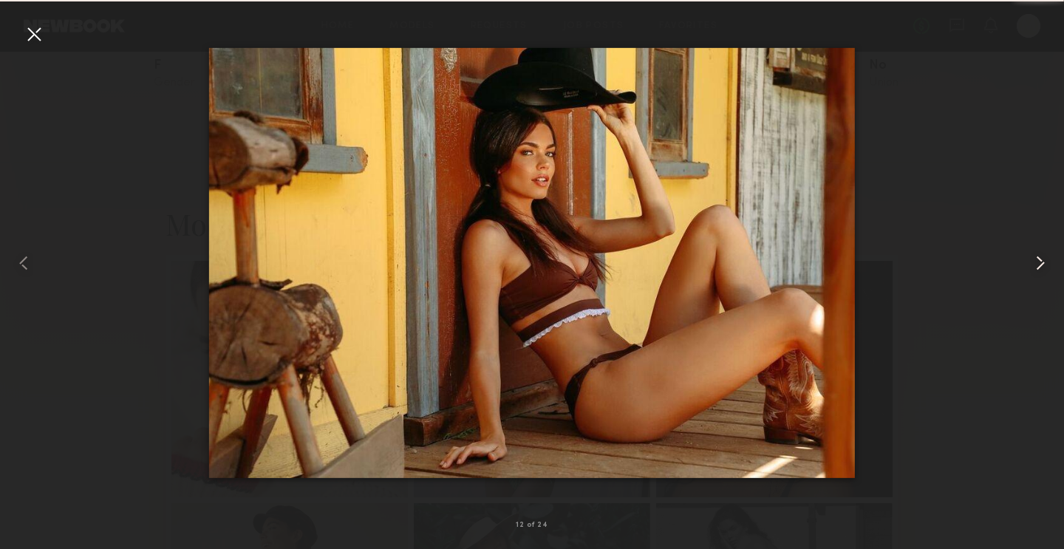
click at [1039, 265] on common-icon at bounding box center [1041, 263] width 24 height 24
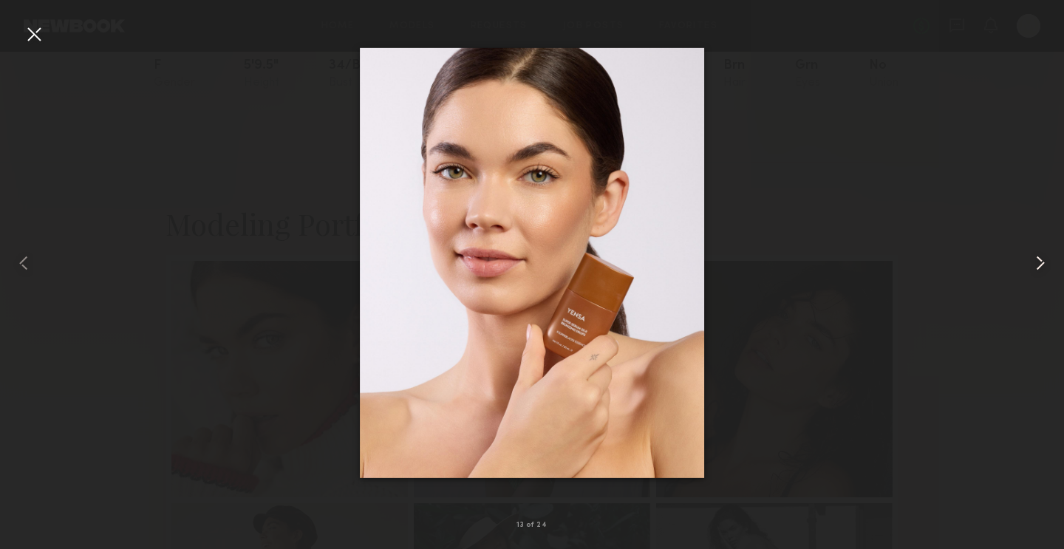
click at [1039, 265] on common-icon at bounding box center [1041, 263] width 24 height 24
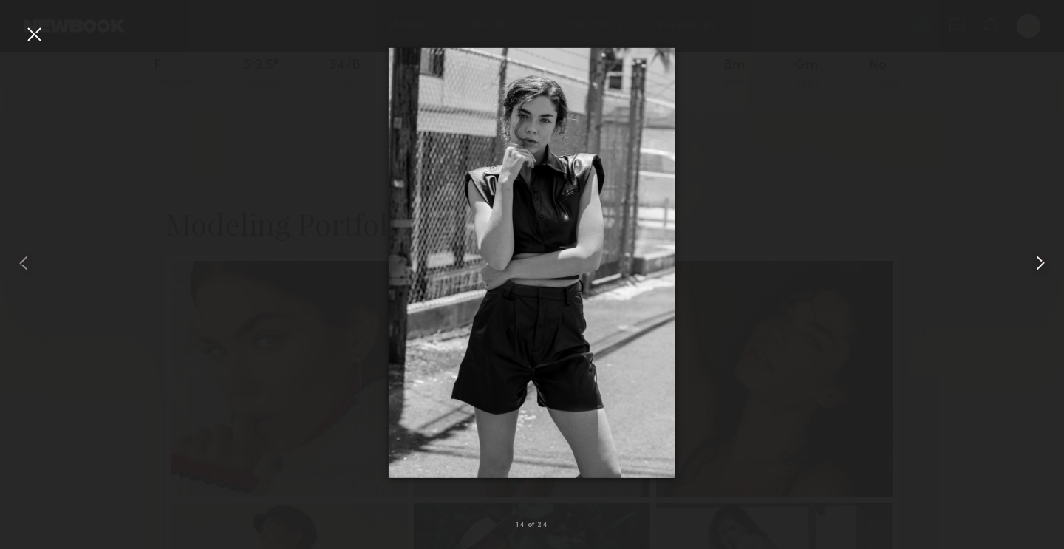
click at [1039, 265] on common-icon at bounding box center [1041, 263] width 24 height 24
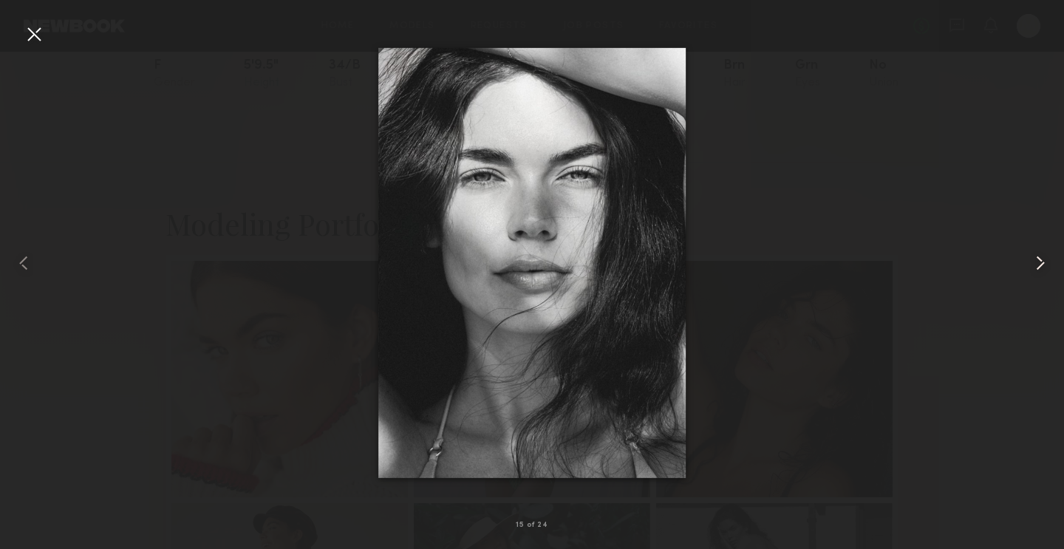
click at [1039, 265] on common-icon at bounding box center [1041, 263] width 24 height 24
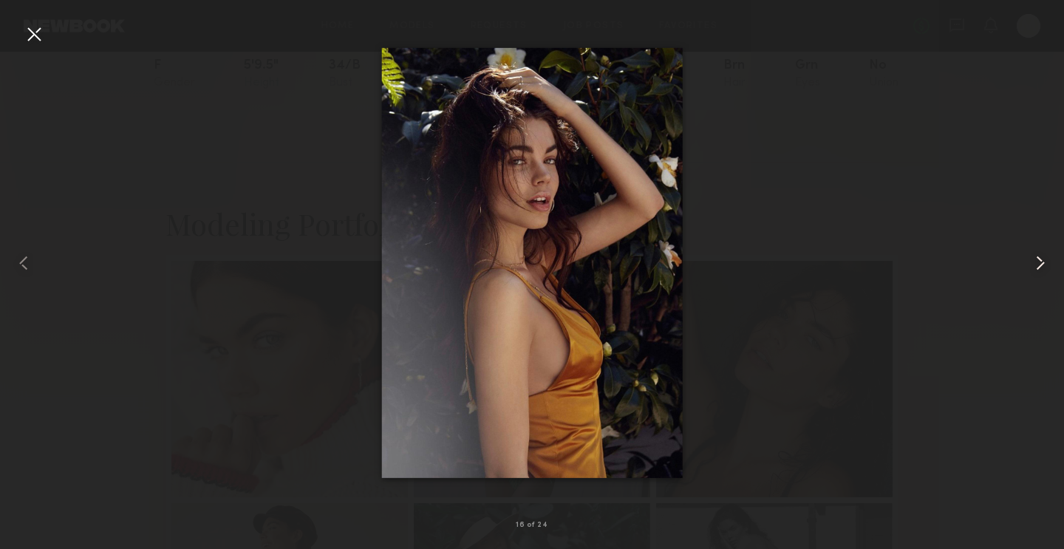
click at [1039, 265] on common-icon at bounding box center [1041, 263] width 24 height 24
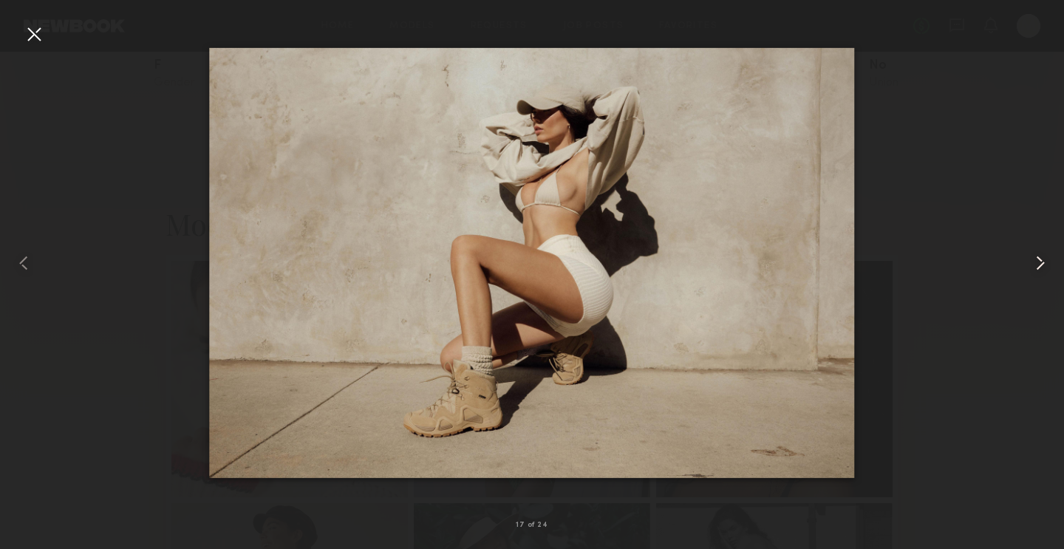
click at [1039, 265] on common-icon at bounding box center [1041, 263] width 24 height 24
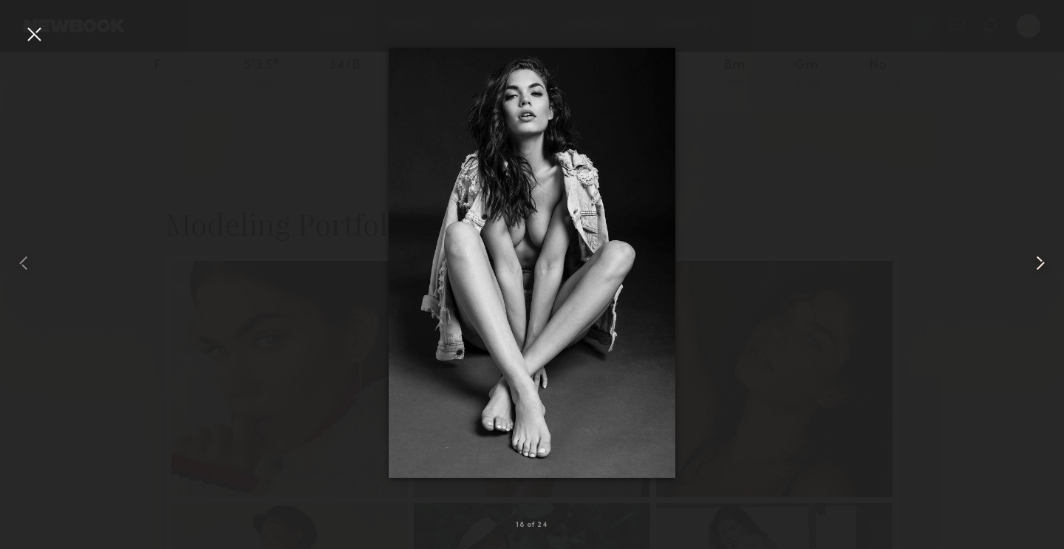
click at [1039, 265] on common-icon at bounding box center [1041, 263] width 24 height 24
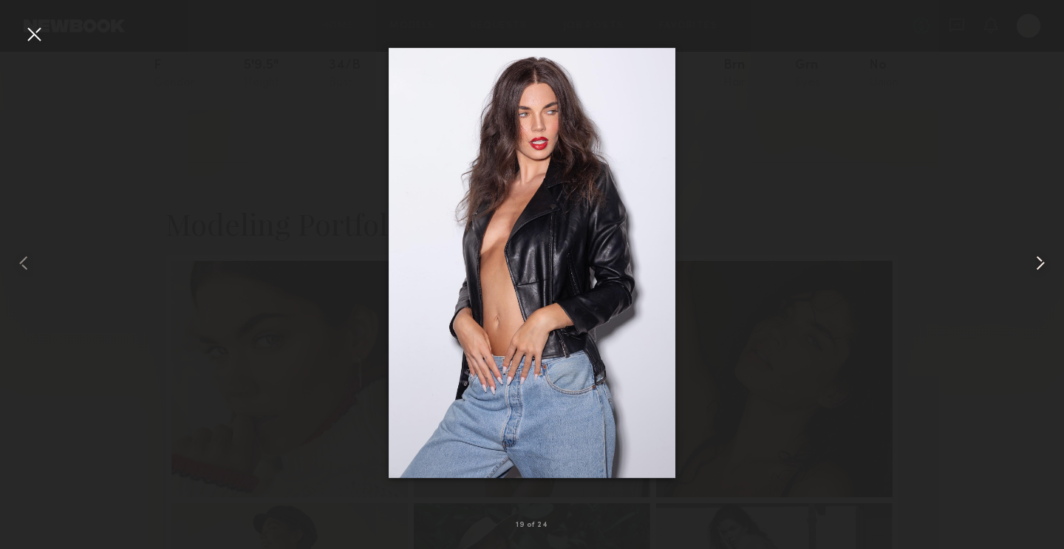
click at [1039, 265] on common-icon at bounding box center [1041, 263] width 24 height 24
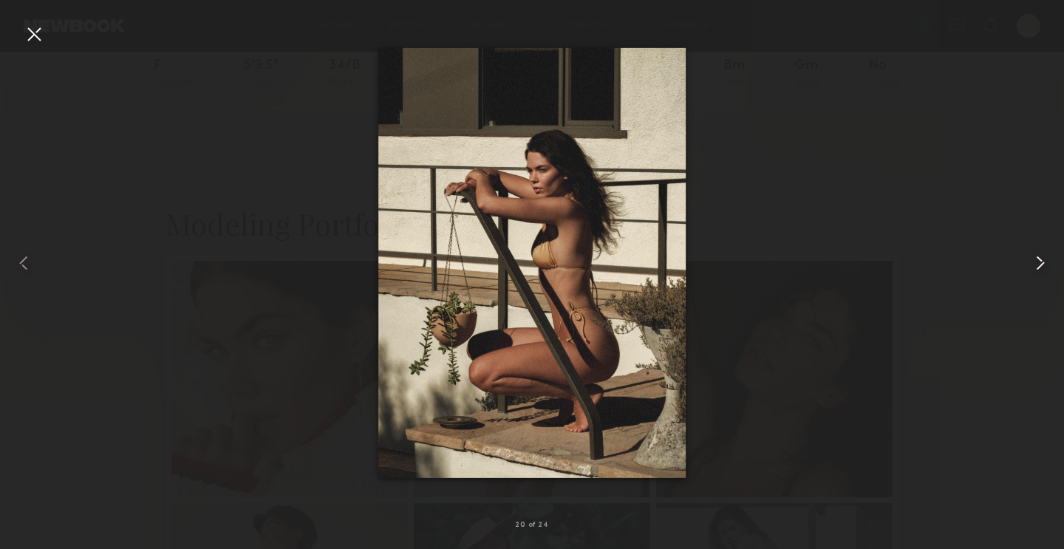
click at [1039, 265] on common-icon at bounding box center [1041, 263] width 24 height 24
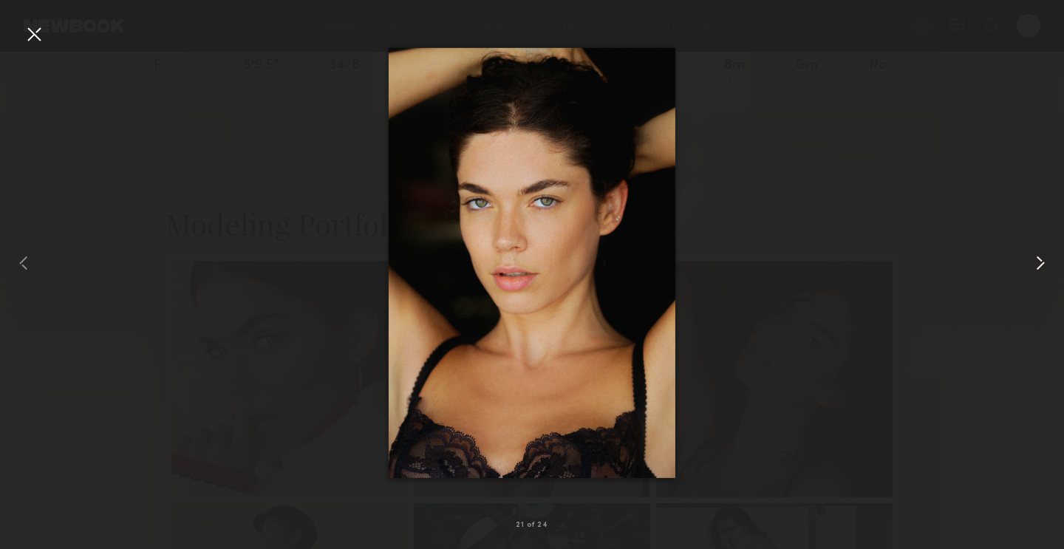
click at [1039, 265] on common-icon at bounding box center [1041, 263] width 24 height 24
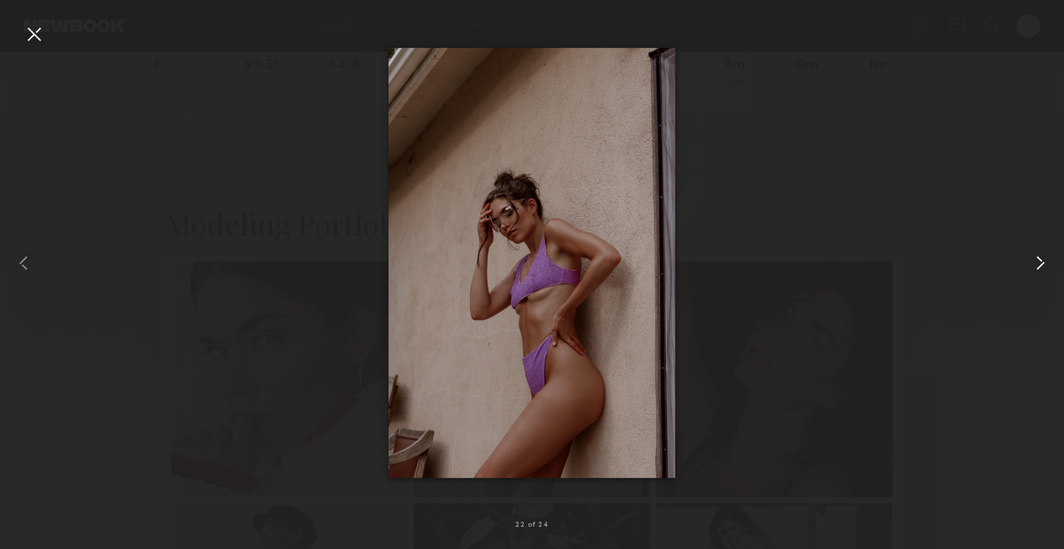
click at [1039, 265] on common-icon at bounding box center [1041, 263] width 24 height 24
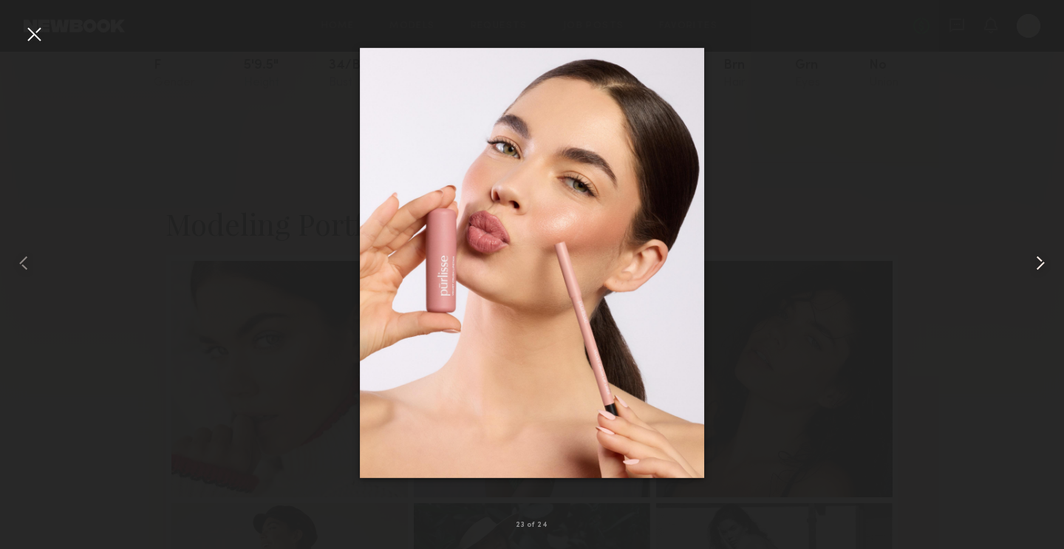
click at [1039, 265] on common-icon at bounding box center [1041, 263] width 24 height 24
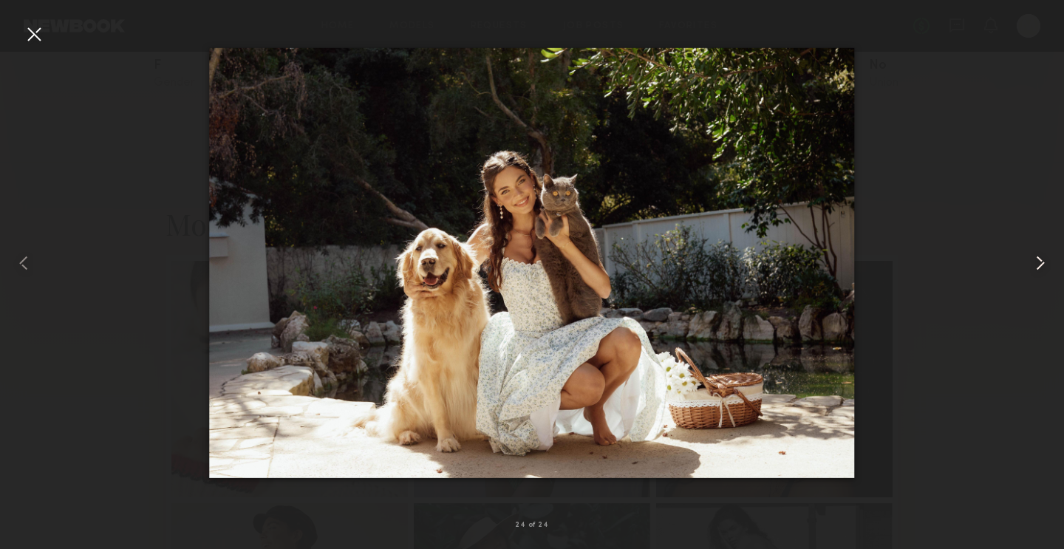
click at [1039, 265] on common-icon at bounding box center [1041, 263] width 24 height 24
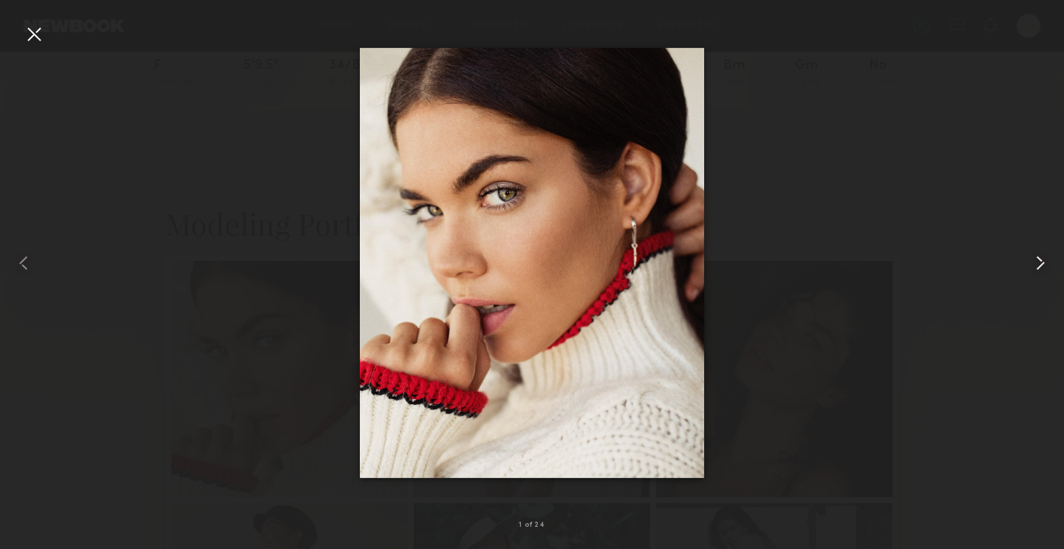
click at [1039, 265] on common-icon at bounding box center [1041, 263] width 24 height 24
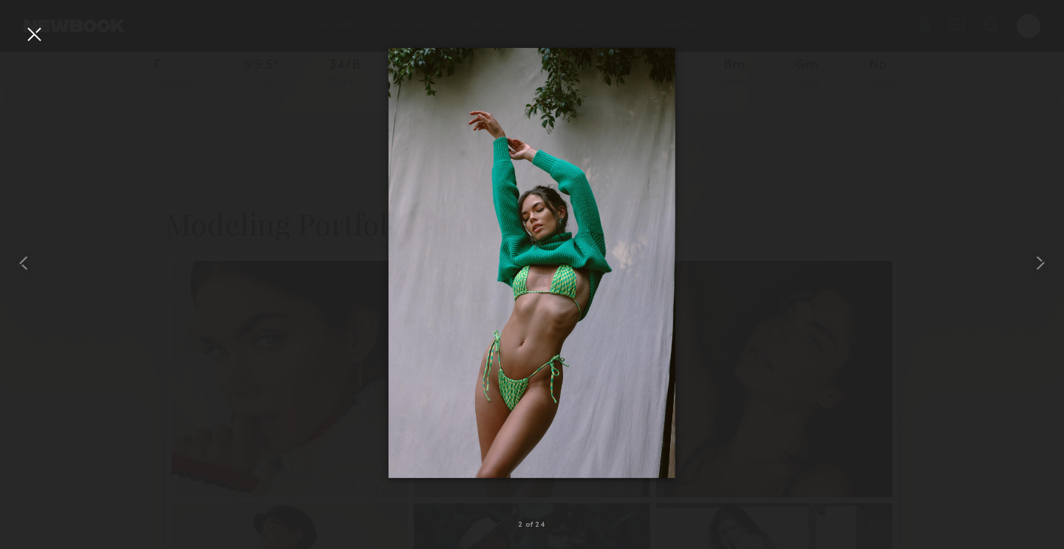
click at [40, 33] on div at bounding box center [34, 34] width 24 height 24
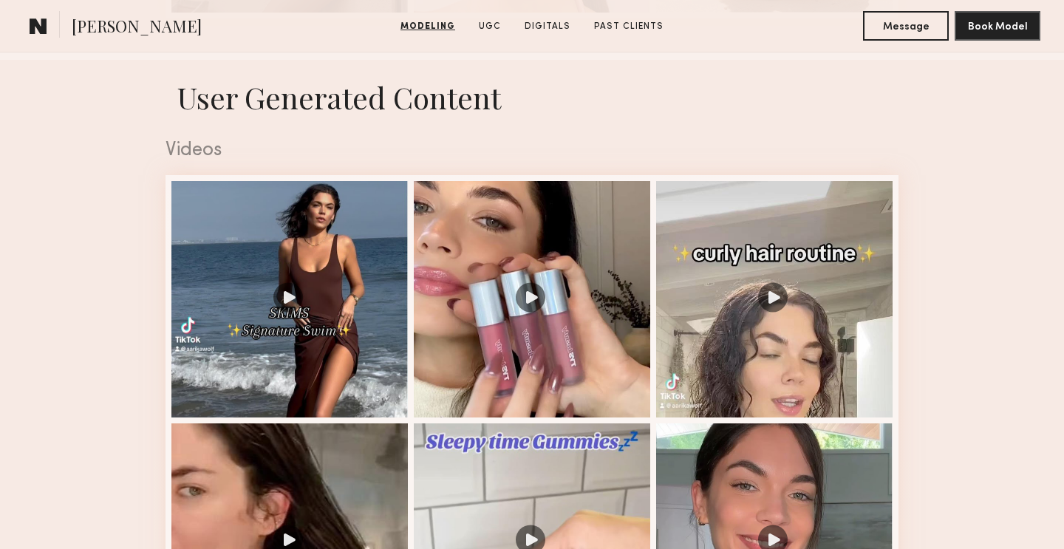
scroll to position [2359, 0]
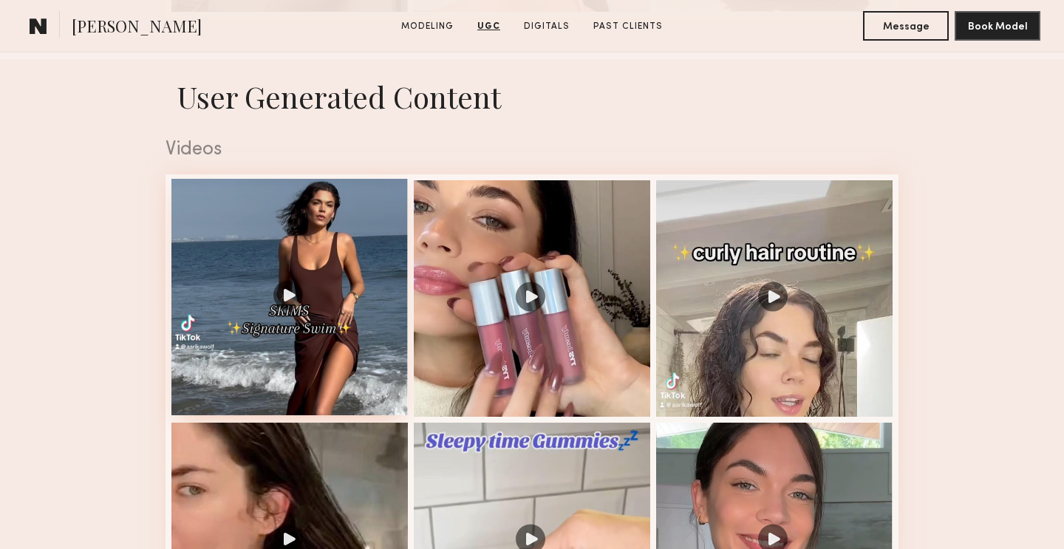
click at [310, 329] on div at bounding box center [289, 297] width 237 height 237
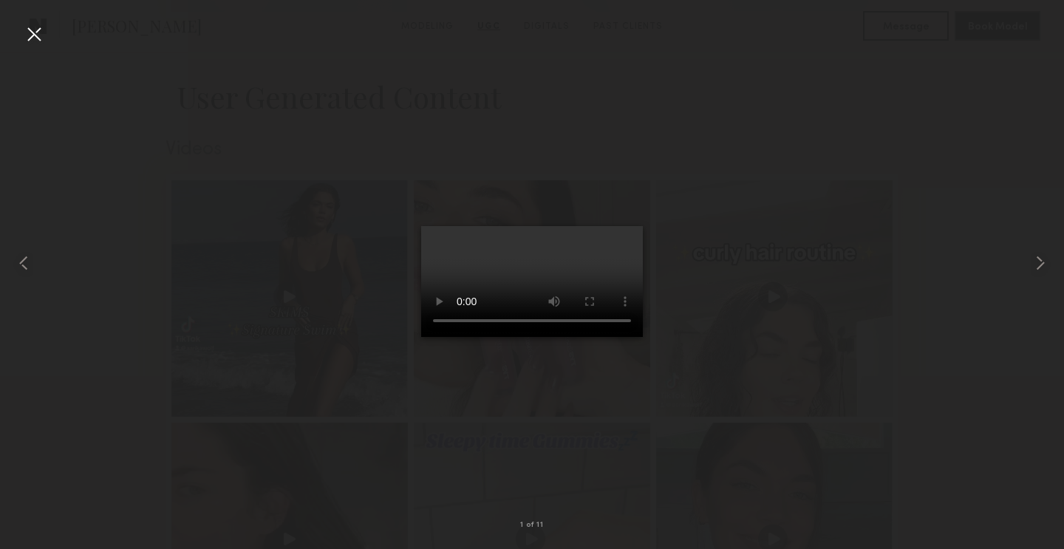
click at [530, 256] on video at bounding box center [532, 281] width 222 height 111
click at [32, 30] on div at bounding box center [34, 34] width 24 height 24
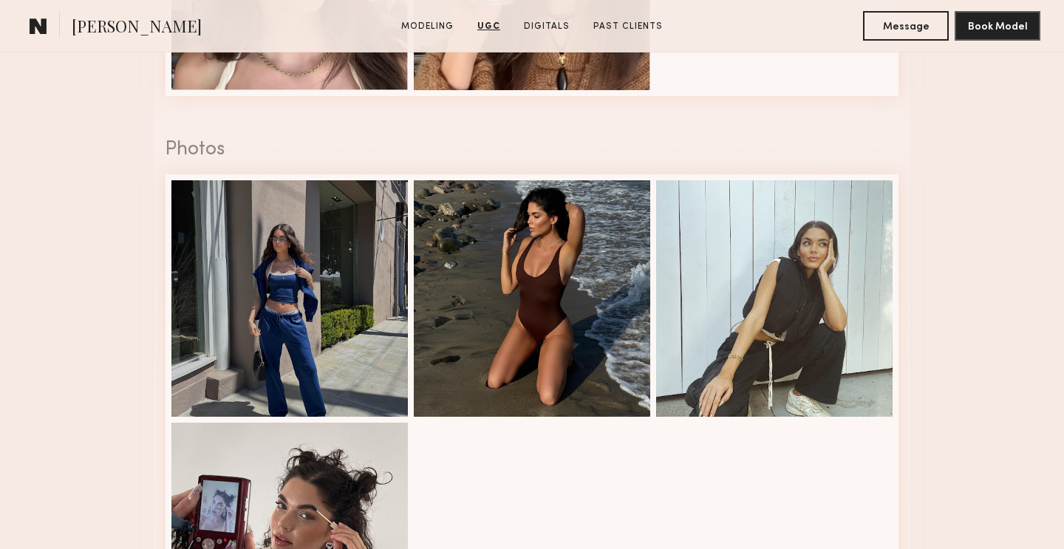
scroll to position [3541, 0]
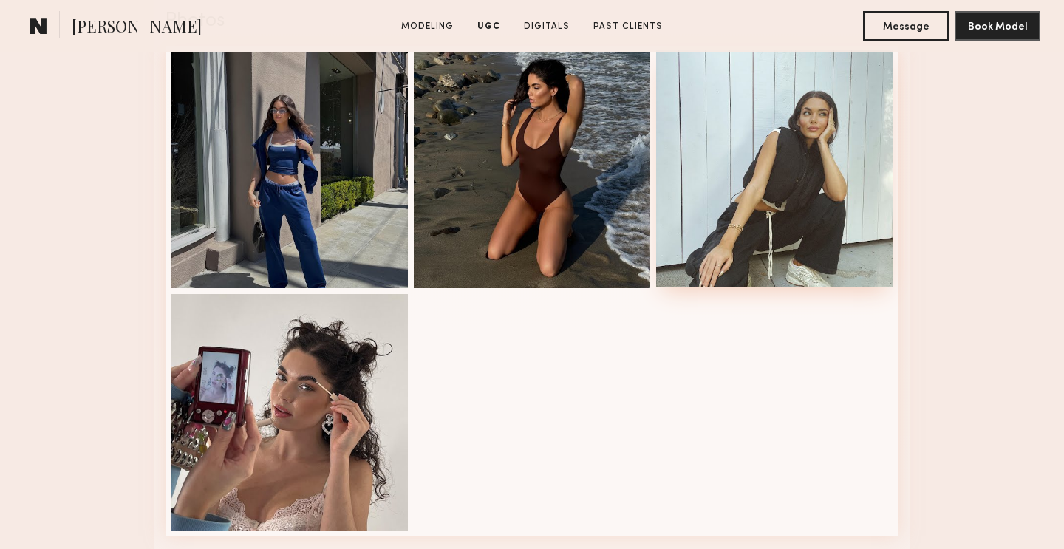
click at [727, 239] on div at bounding box center [774, 168] width 237 height 237
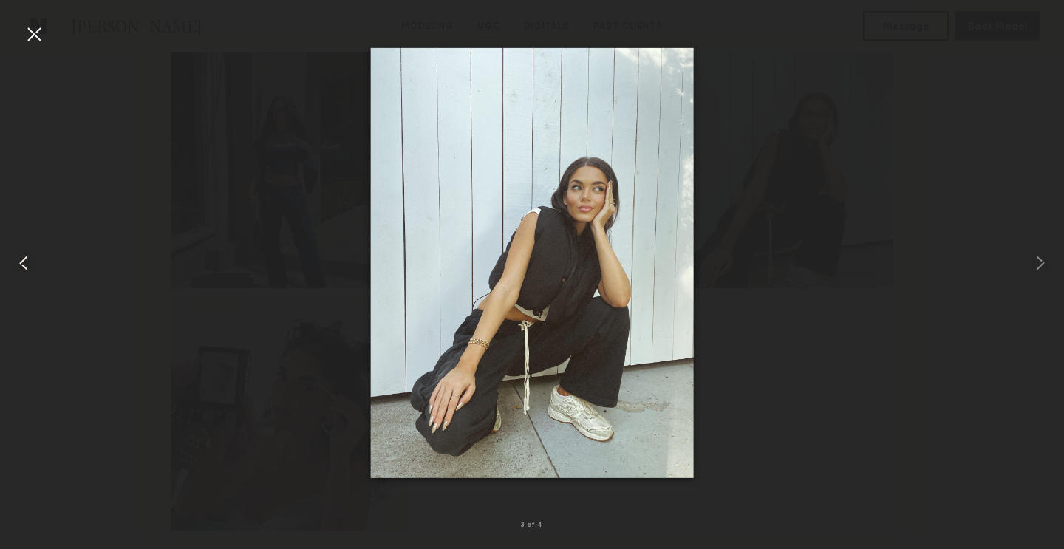
click at [16, 261] on common-icon at bounding box center [24, 263] width 24 height 24
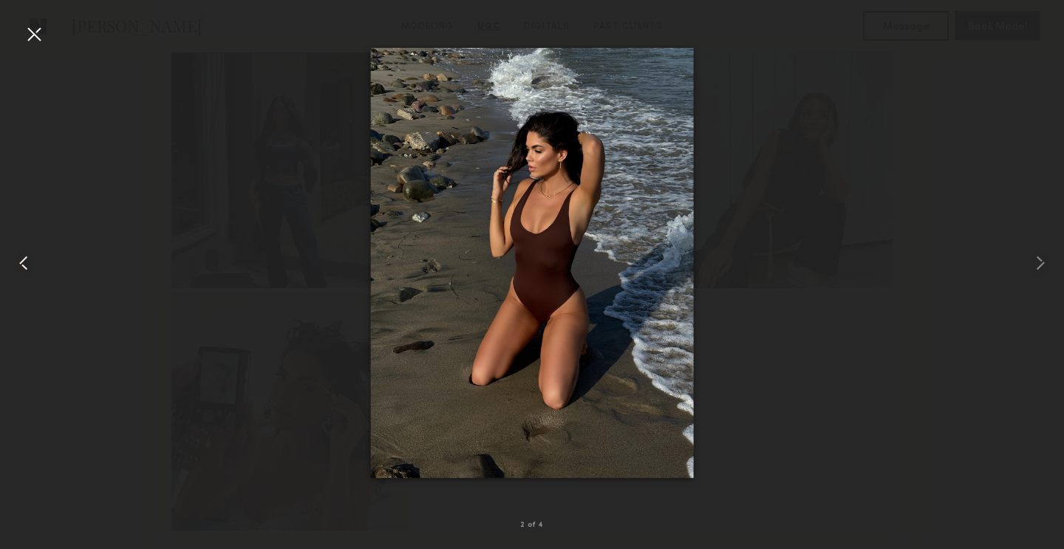
click at [17, 261] on common-icon at bounding box center [24, 263] width 24 height 24
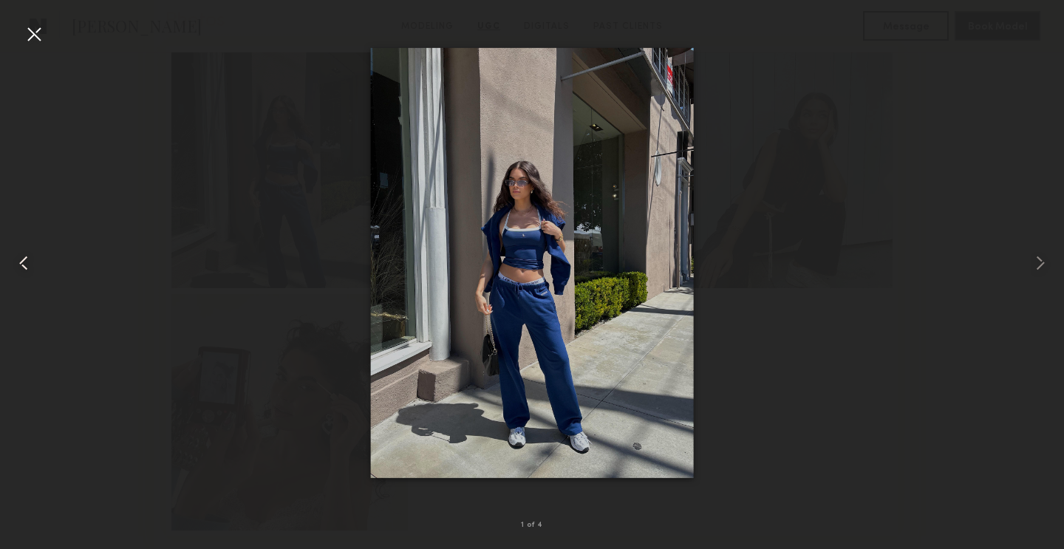
click at [17, 261] on common-icon at bounding box center [24, 263] width 24 height 24
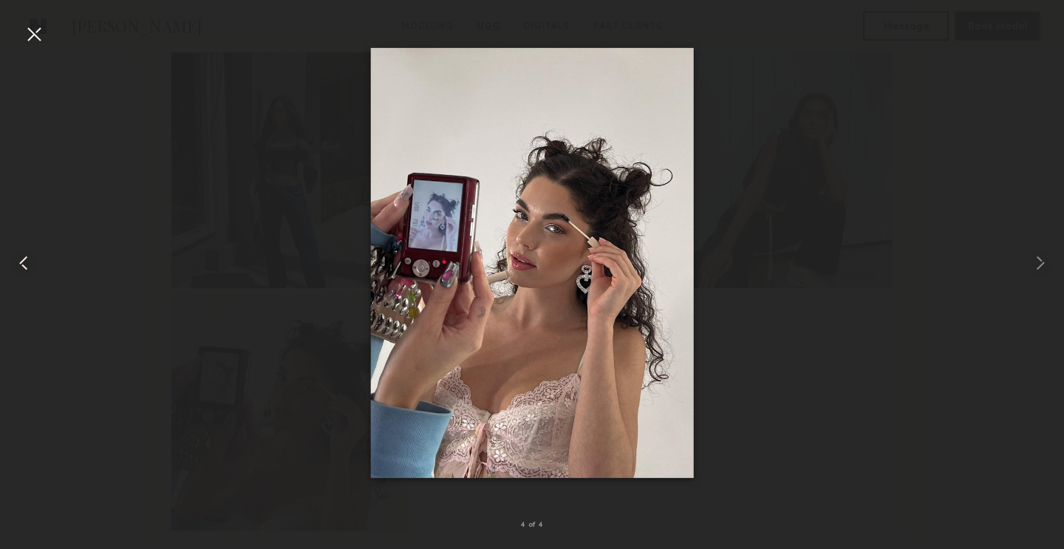
click at [18, 261] on common-icon at bounding box center [24, 263] width 24 height 24
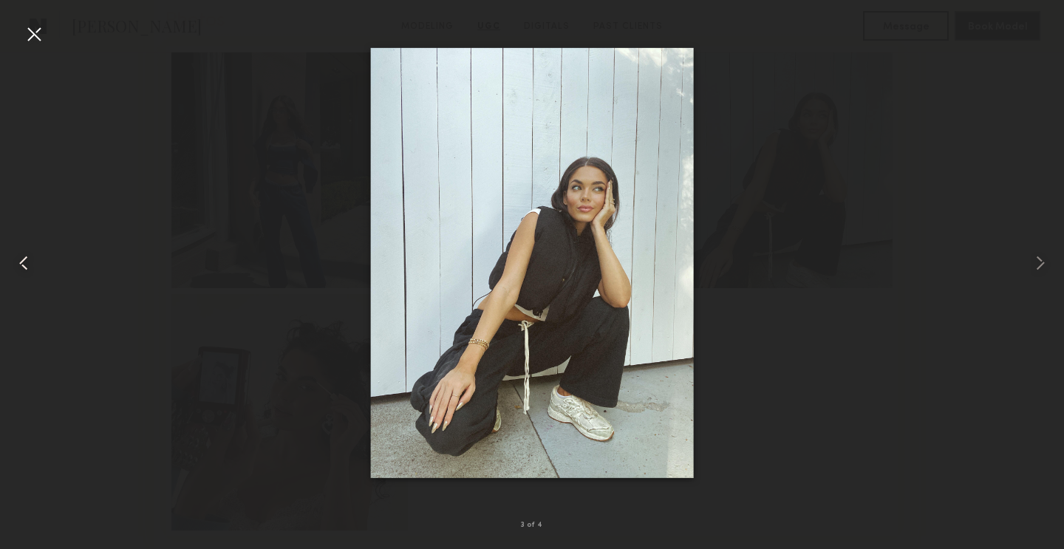
click at [18, 261] on common-icon at bounding box center [24, 263] width 24 height 24
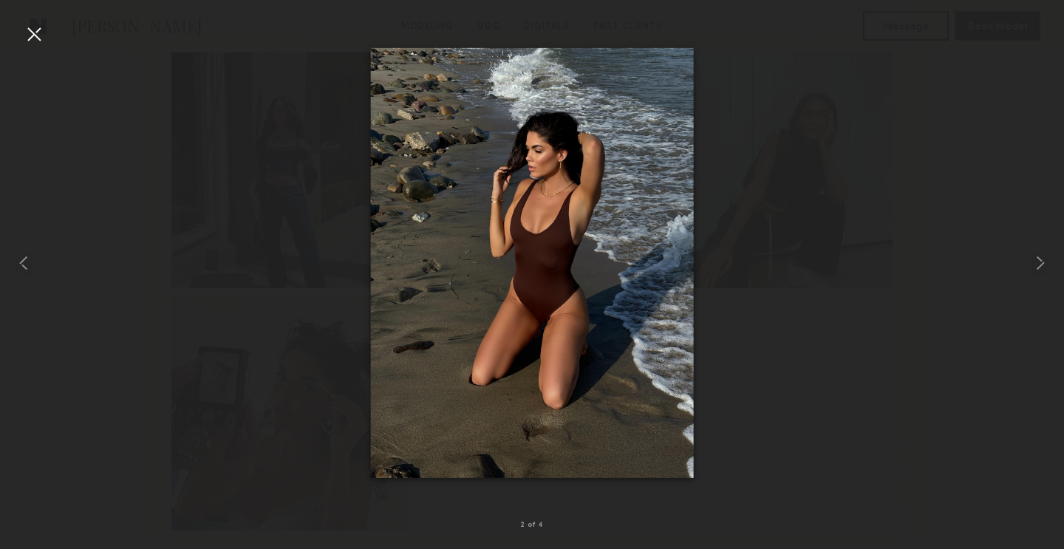
click at [30, 37] on div at bounding box center [34, 34] width 24 height 24
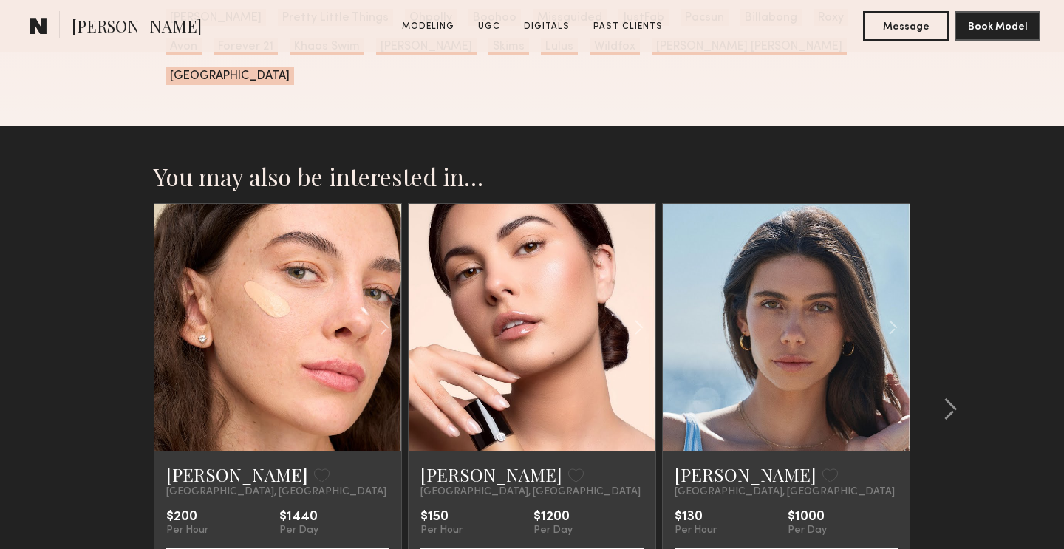
scroll to position [4855, 0]
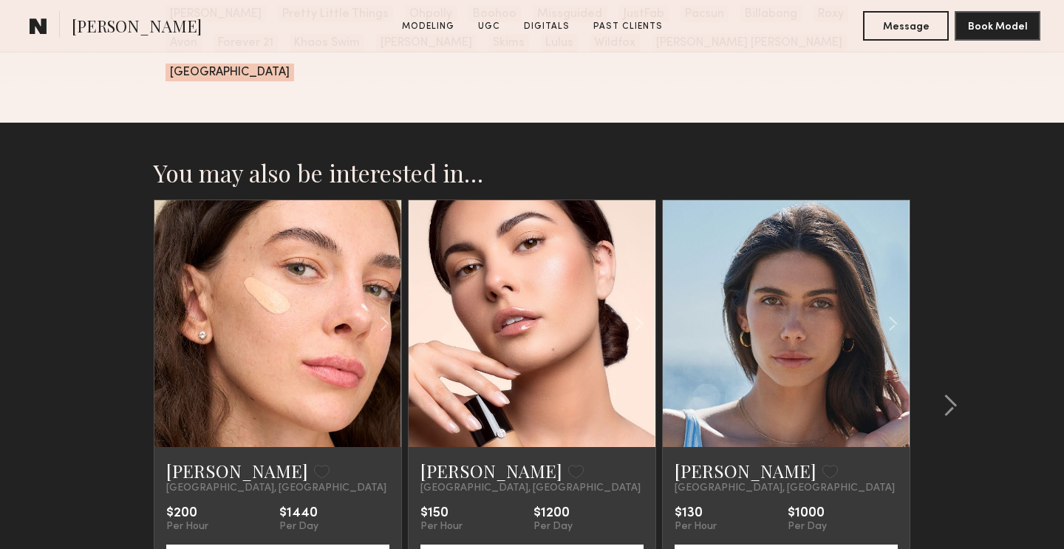
click at [818, 341] on link at bounding box center [786, 323] width 84 height 247
click at [951, 394] on common-icon at bounding box center [950, 406] width 15 height 24
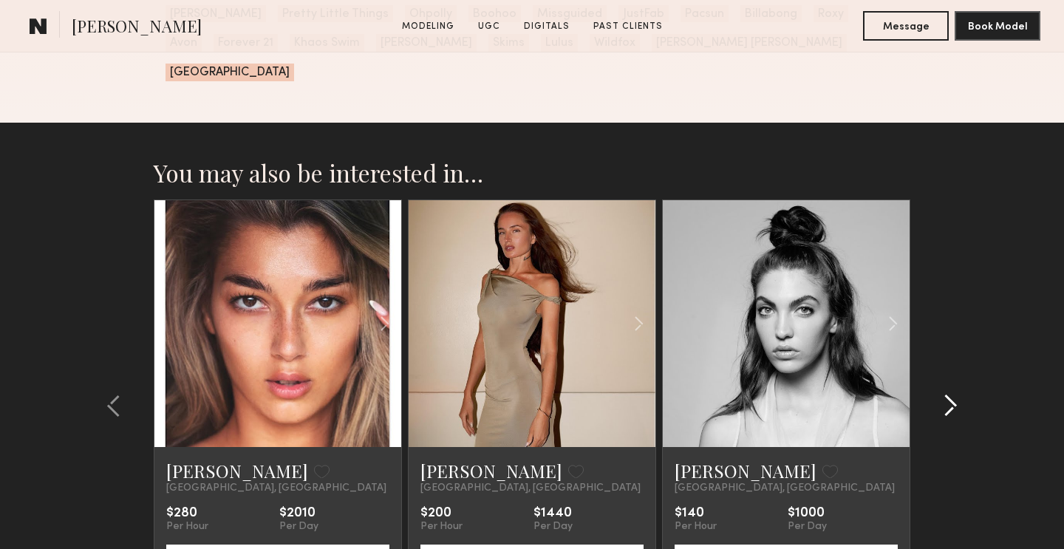
click at [951, 394] on common-icon at bounding box center [950, 406] width 15 height 24
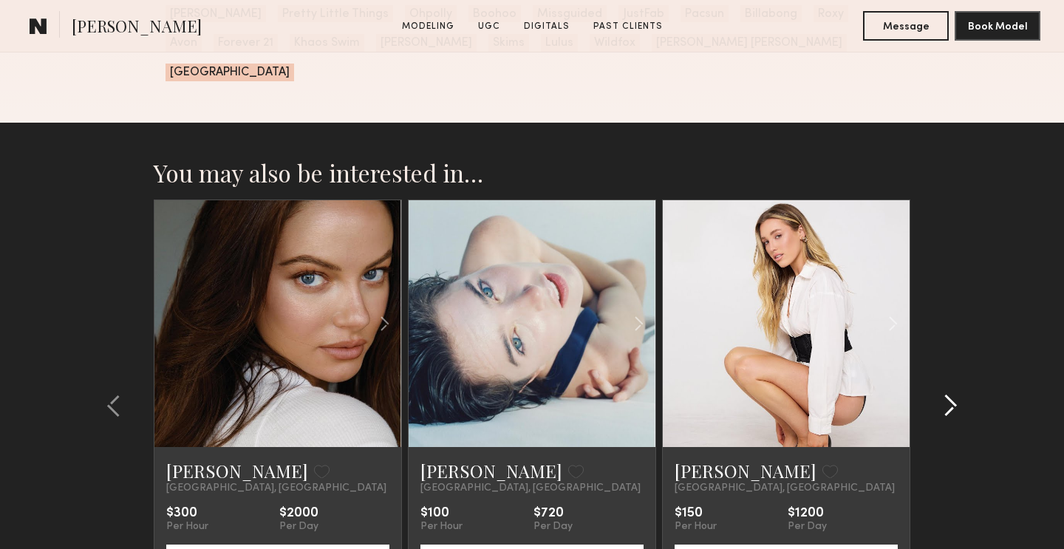
click at [951, 394] on common-icon at bounding box center [950, 406] width 15 height 24
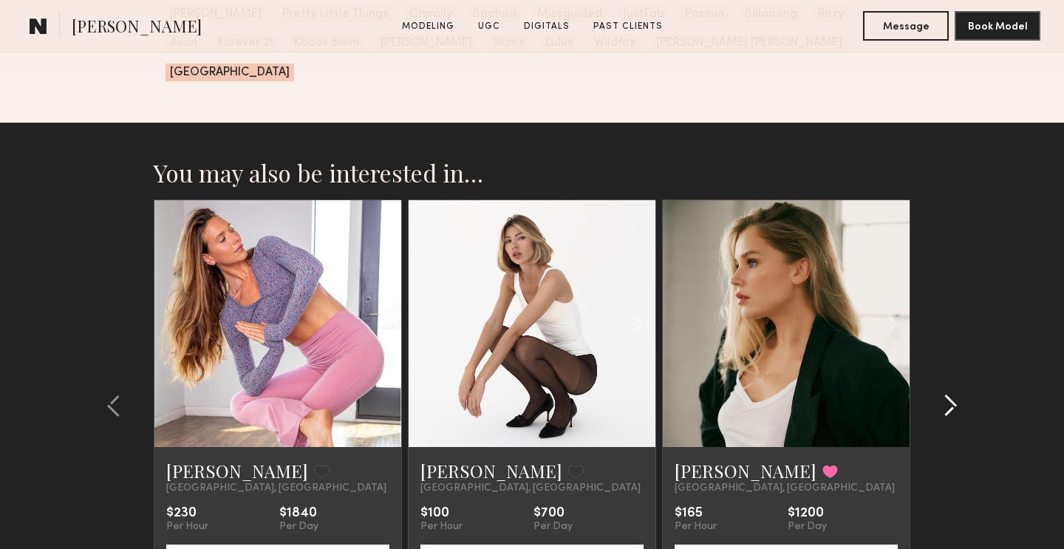
click at [951, 394] on common-icon at bounding box center [950, 406] width 15 height 24
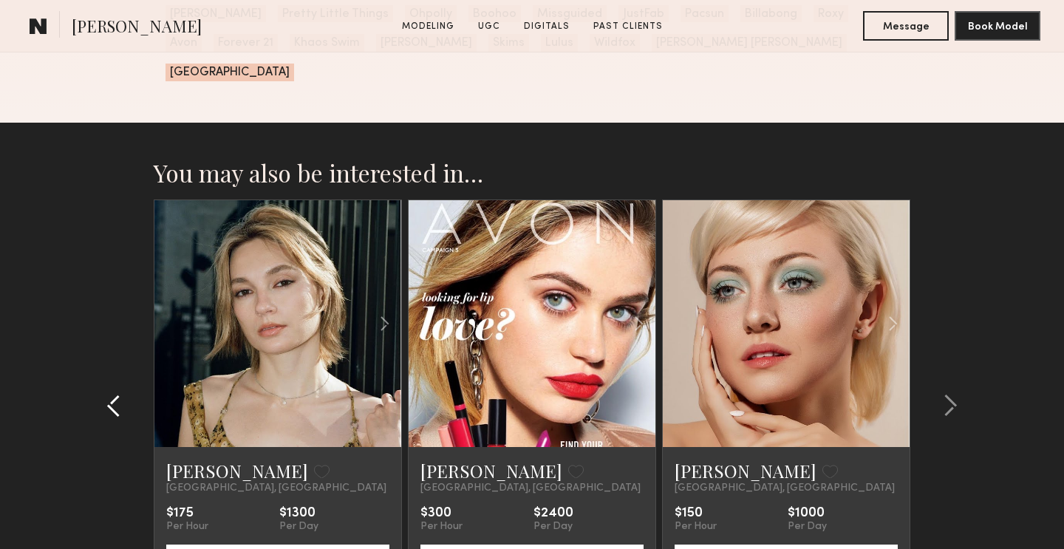
click at [118, 394] on common-icon at bounding box center [113, 406] width 15 height 24
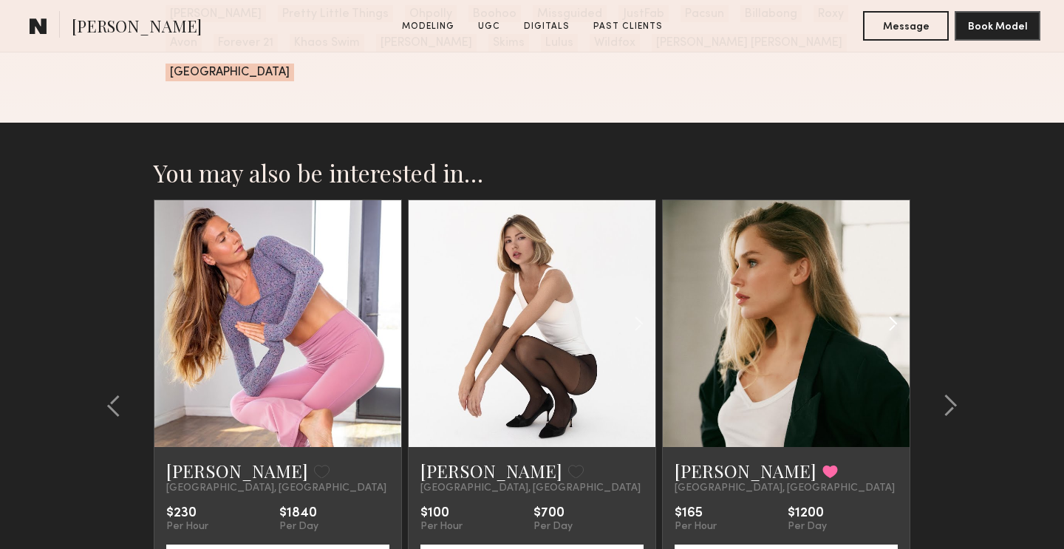
click at [838, 282] on div at bounding box center [869, 323] width 81 height 247
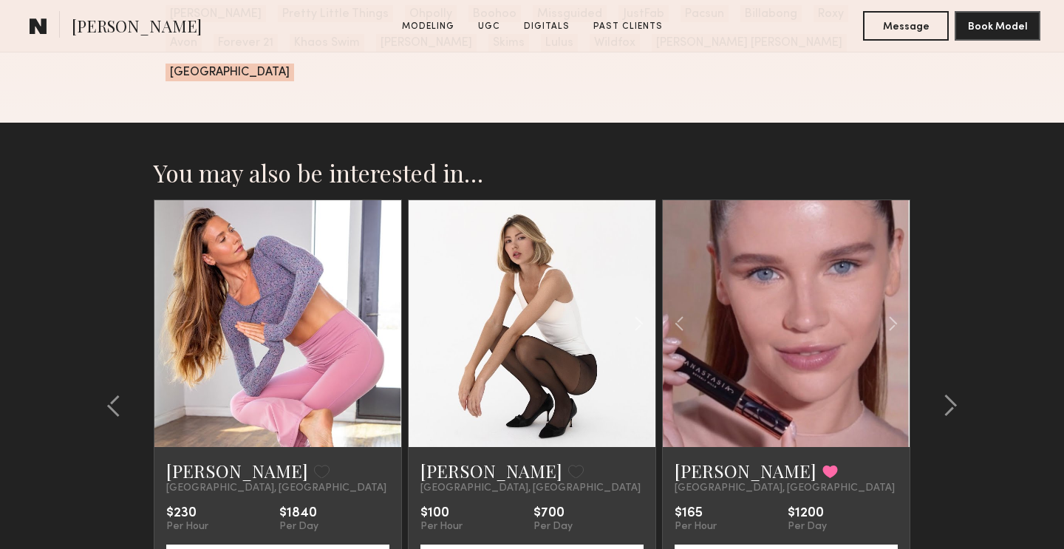
click at [815, 290] on link at bounding box center [786, 323] width 84 height 247
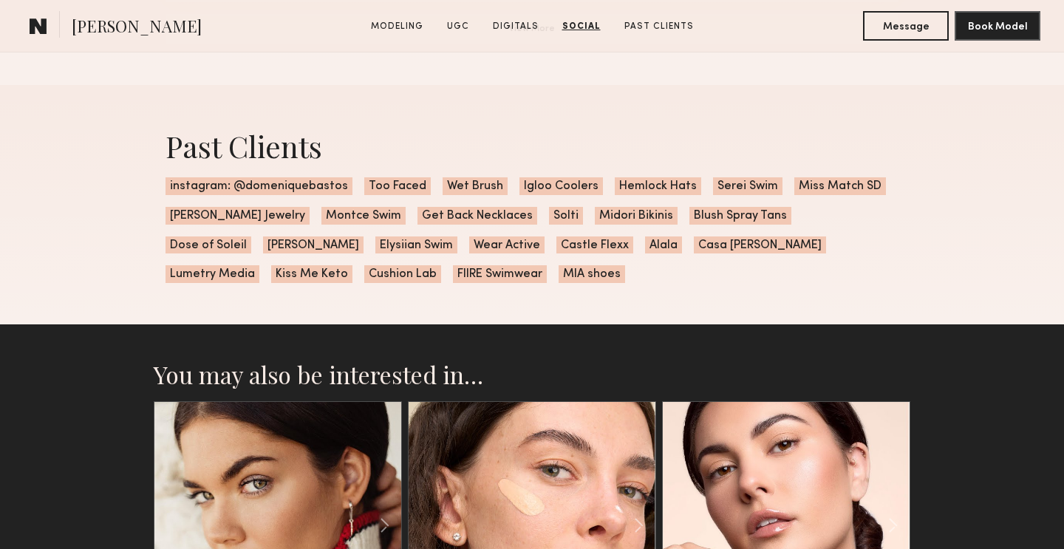
scroll to position [3624, 0]
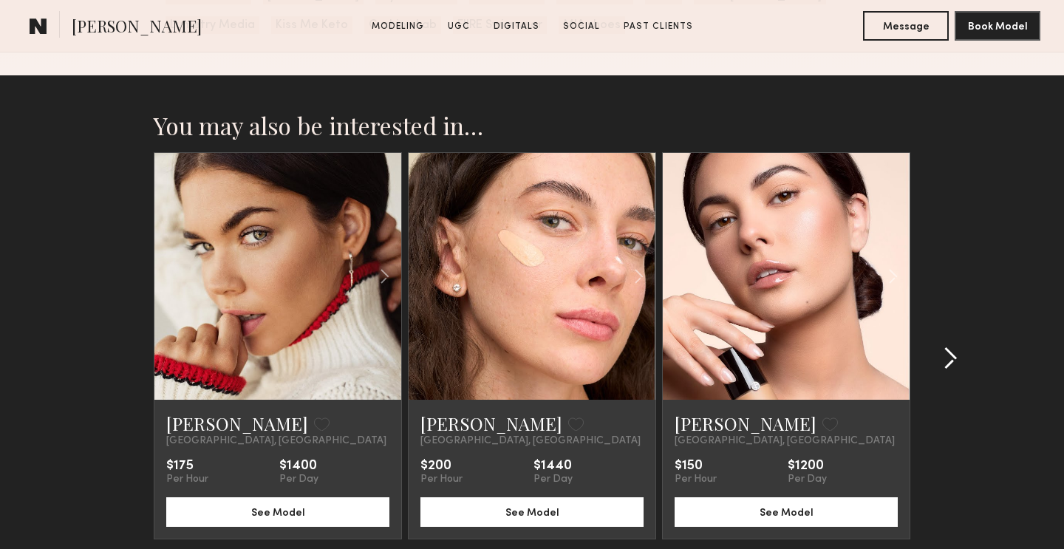
click at [951, 357] on common-icon at bounding box center [950, 359] width 15 height 24
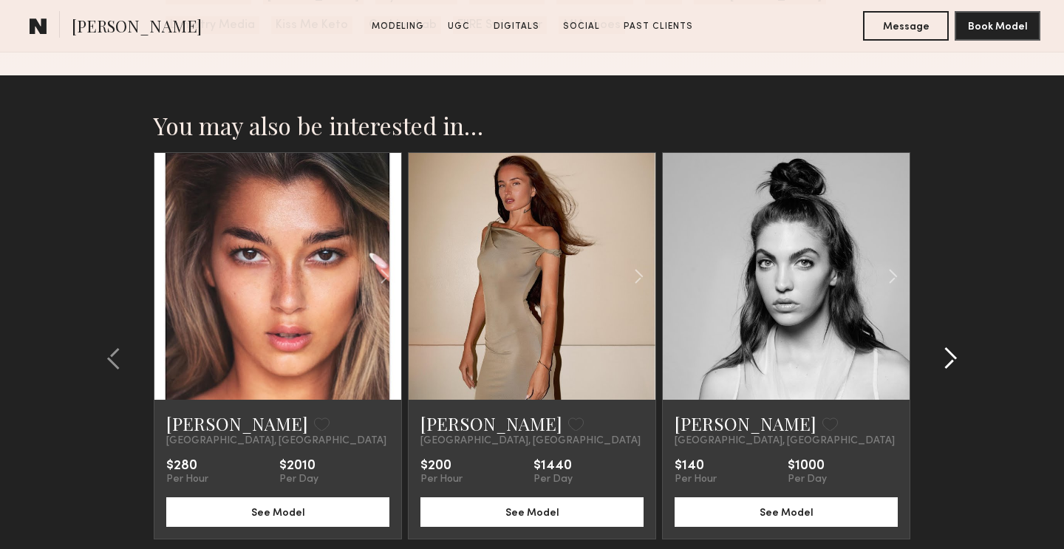
click at [951, 357] on common-icon at bounding box center [950, 359] width 15 height 24
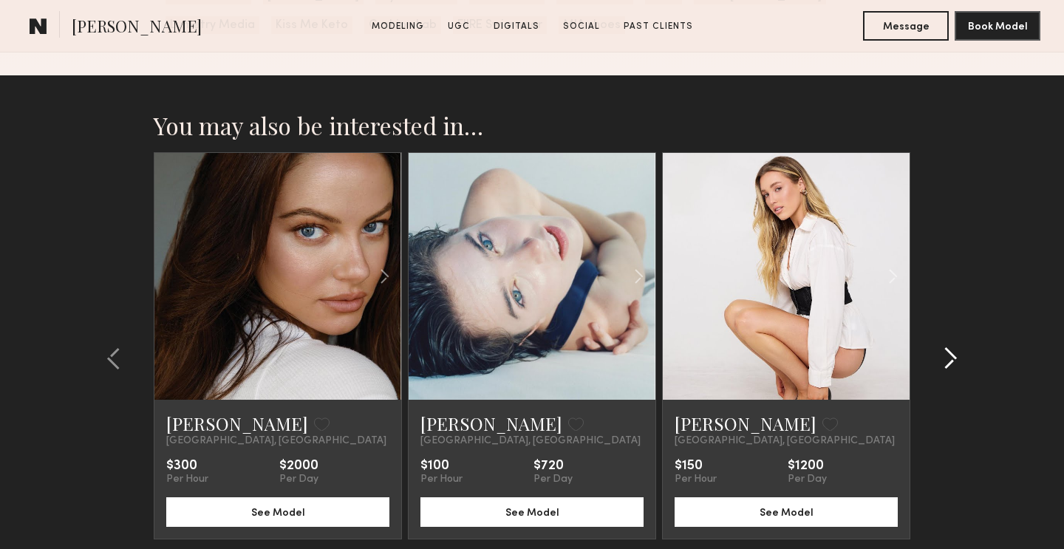
click at [951, 357] on common-icon at bounding box center [950, 359] width 15 height 24
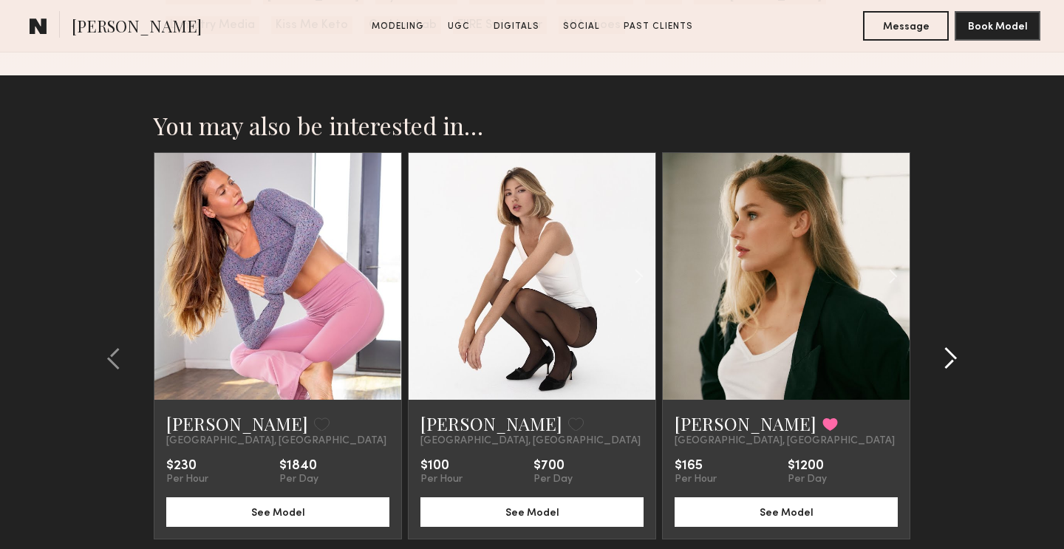
click at [951, 357] on common-icon at bounding box center [950, 359] width 15 height 24
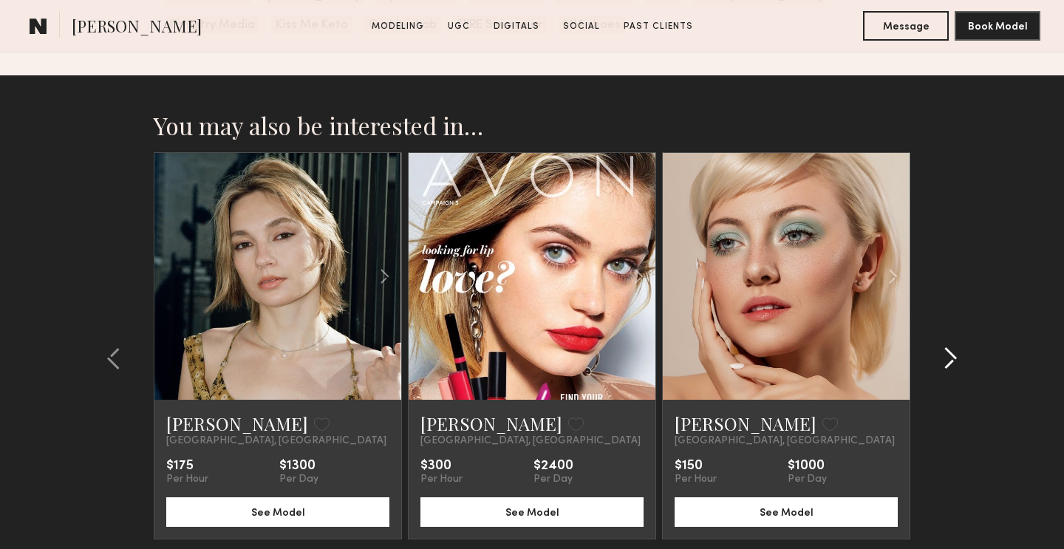
click at [951, 357] on common-icon at bounding box center [950, 359] width 15 height 24
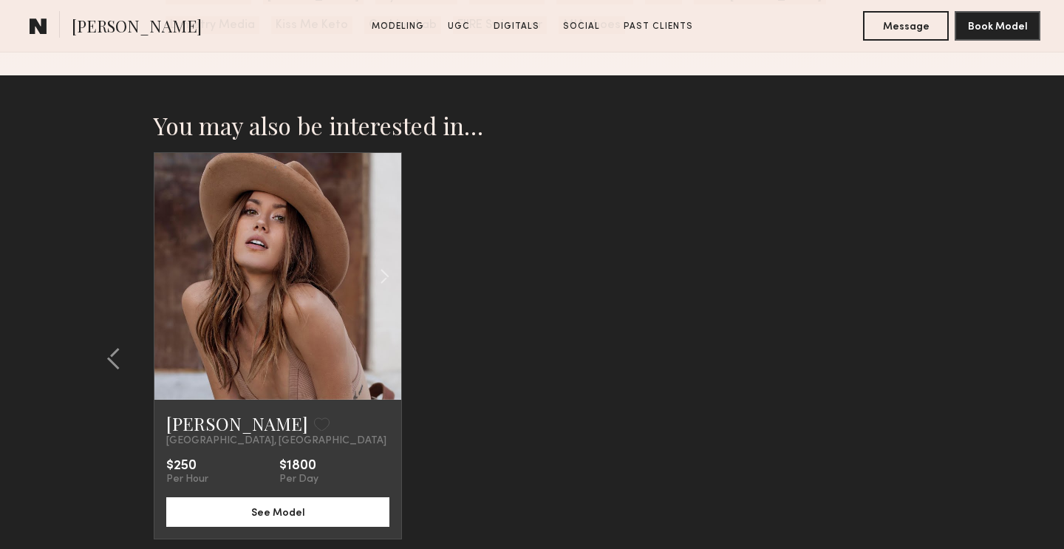
click at [226, 316] on div at bounding box center [277, 276] width 247 height 247
click at [251, 308] on link at bounding box center [278, 276] width 84 height 247
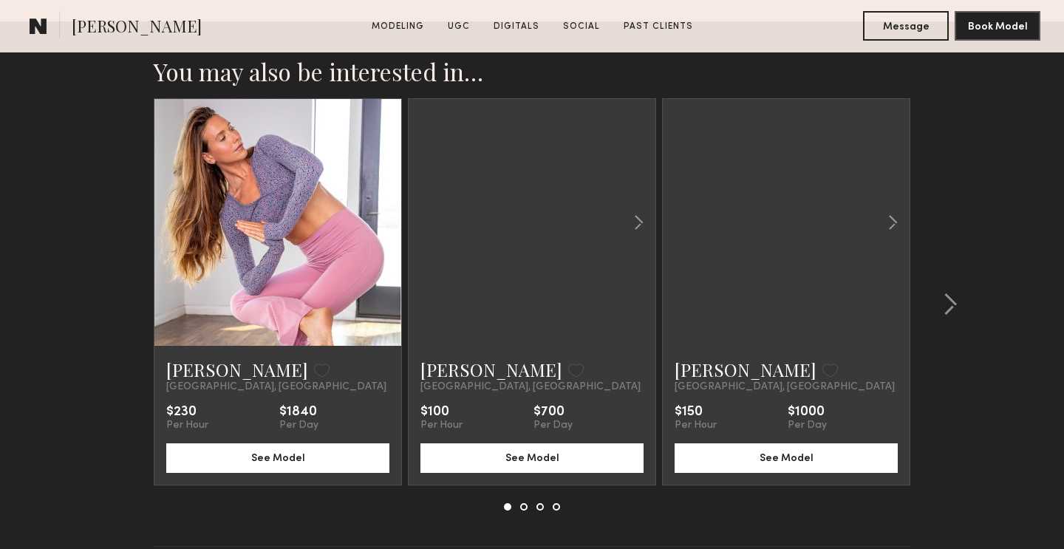
scroll to position [4125, 0]
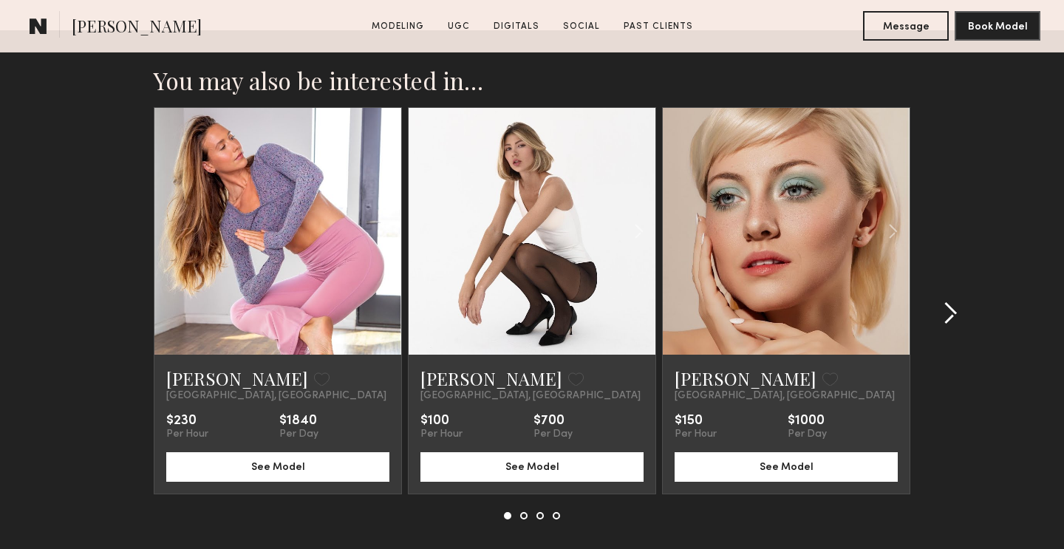
click at [950, 302] on common-icon at bounding box center [950, 314] width 15 height 24
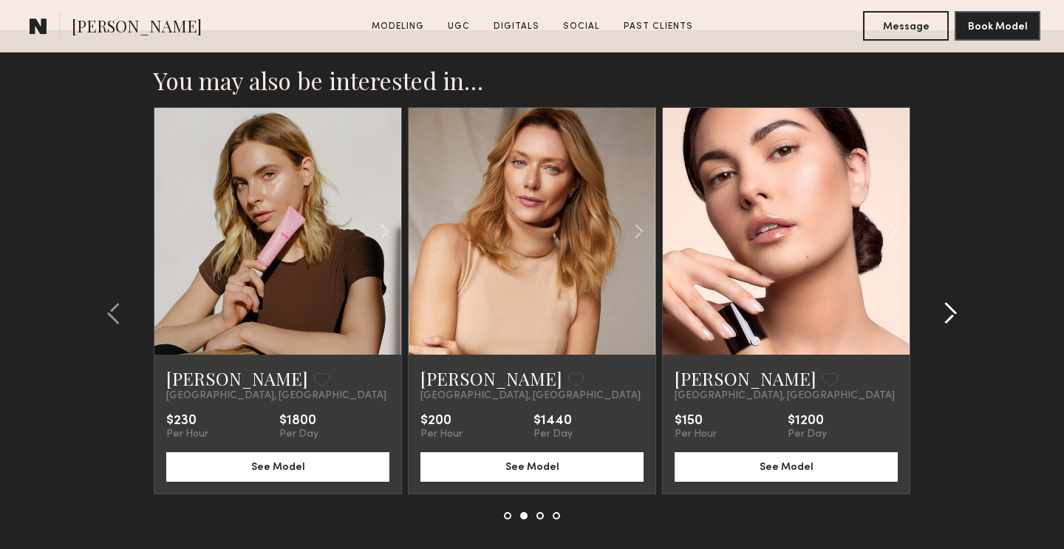
click at [950, 302] on common-icon at bounding box center [950, 314] width 15 height 24
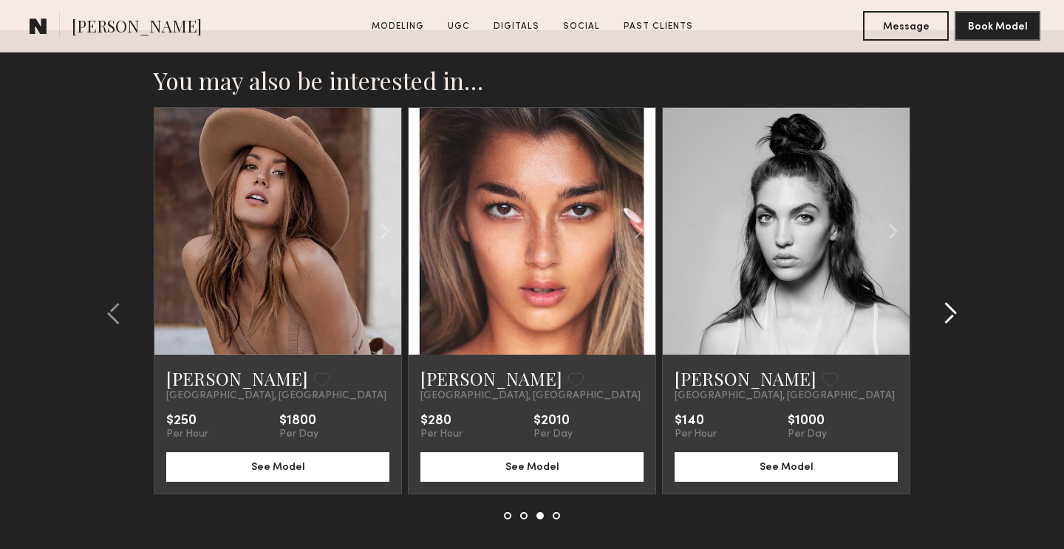
click at [950, 302] on common-icon at bounding box center [950, 314] width 15 height 24
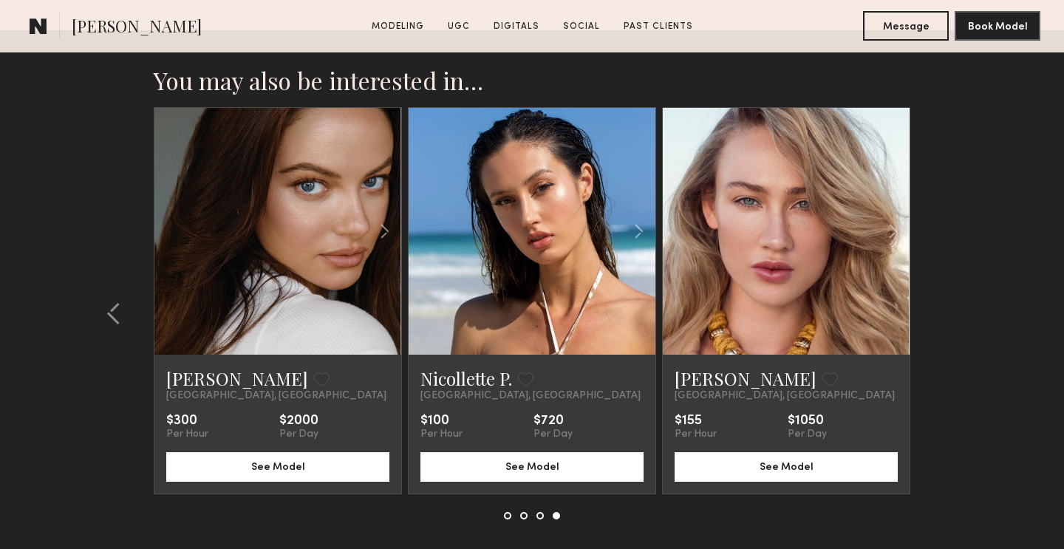
click at [950, 280] on section "You may also be interested in… Miska S. Favorite Los Angeles, CA $230 Per Hour …" at bounding box center [532, 329] width 1064 height 598
click at [234, 258] on div at bounding box center [277, 231] width 247 height 247
click at [378, 27] on link "Modeling" at bounding box center [398, 26] width 64 height 13
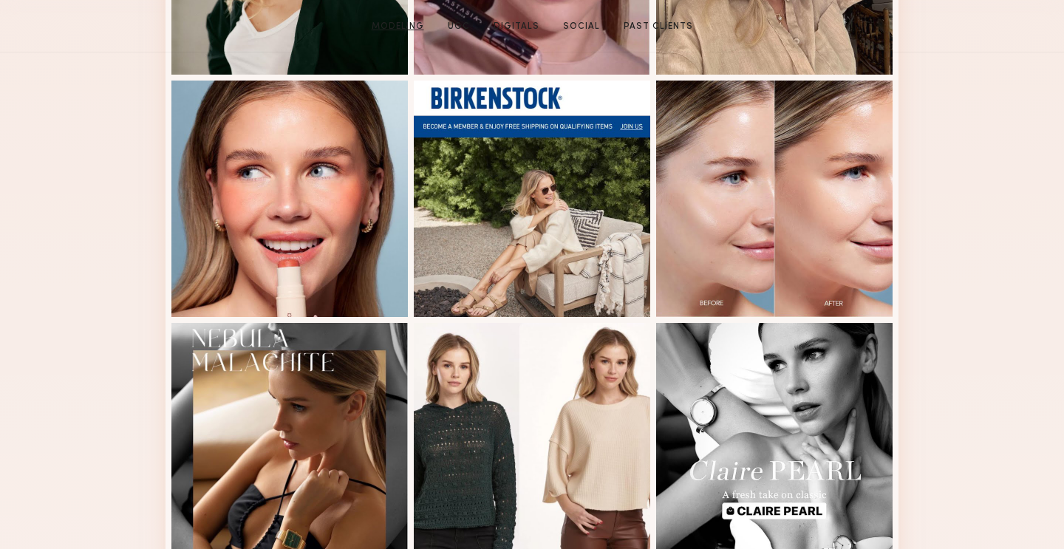
scroll to position [249, 0]
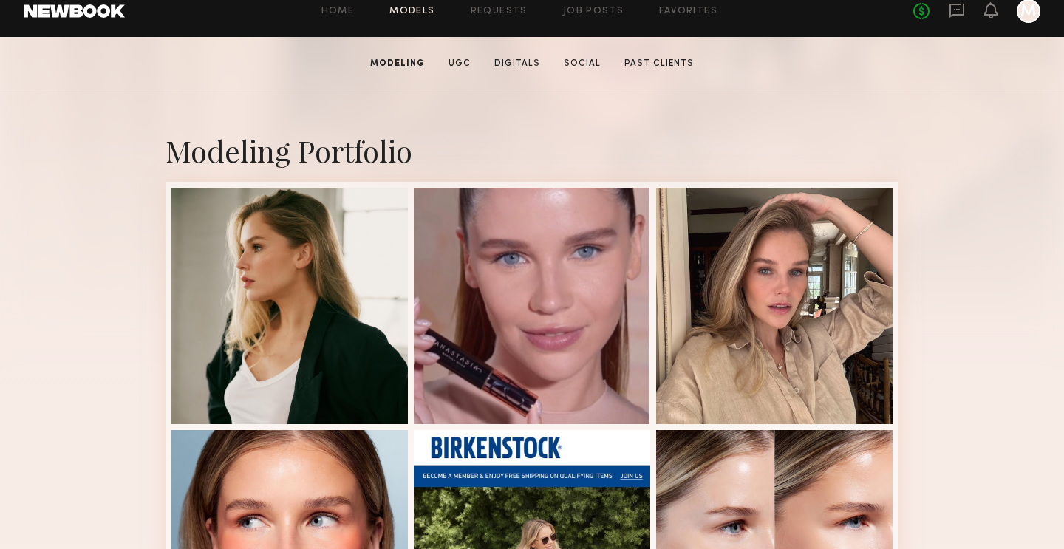
click at [405, 7] on link "Models" at bounding box center [412, 12] width 45 height 10
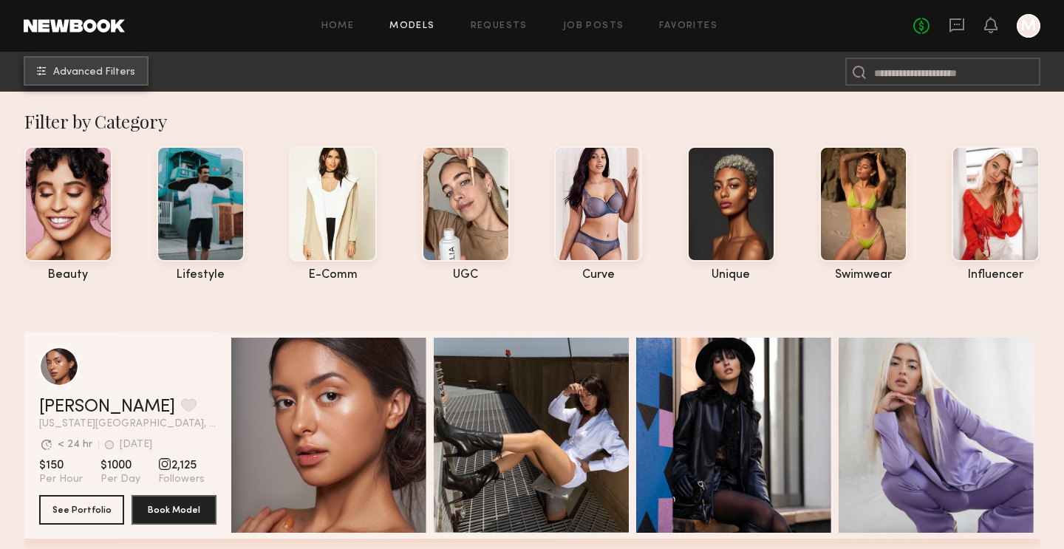
click at [67, 65] on button "Advanced Filters" at bounding box center [86, 71] width 125 height 30
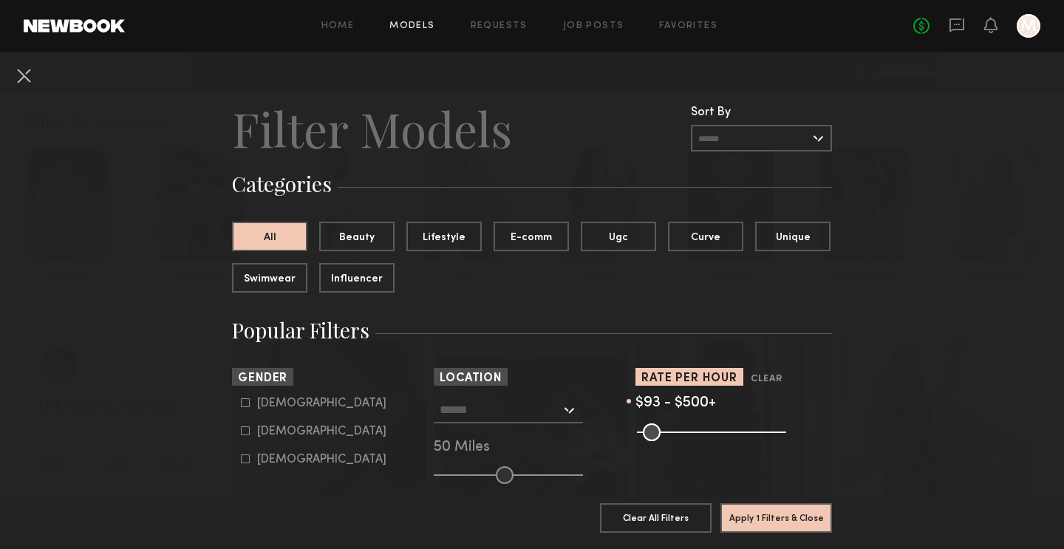
drag, startPoint x: 648, startPoint y: 429, endPoint x: 663, endPoint y: 429, distance: 15.5
type input "**"
click at [663, 429] on input "range" at bounding box center [711, 433] width 149 height 18
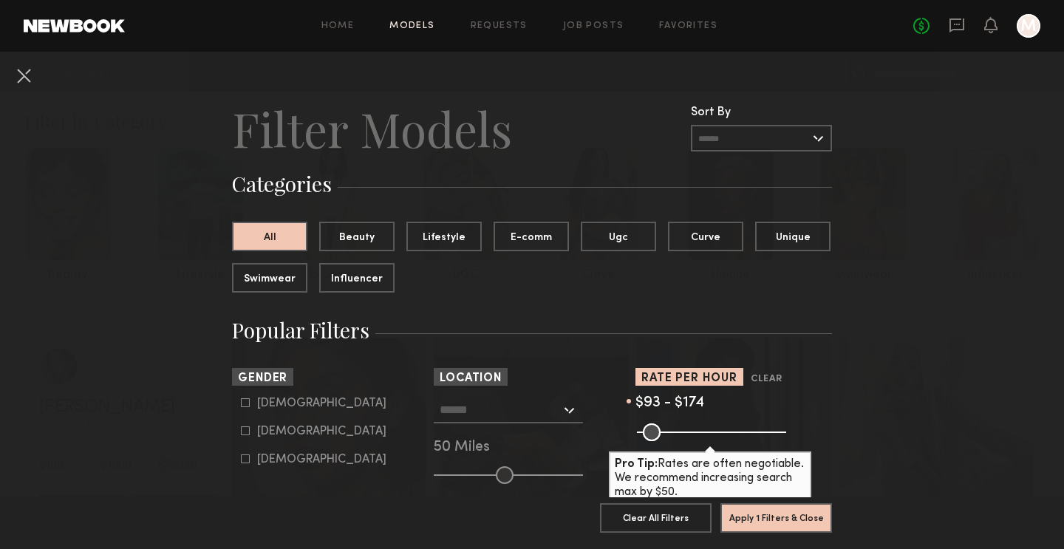
drag, startPoint x: 774, startPoint y: 432, endPoint x: 686, endPoint y: 429, distance: 88.0
type input "***"
click at [686, 429] on input "range" at bounding box center [711, 433] width 149 height 18
click at [245, 432] on icon at bounding box center [245, 431] width 9 height 9
type input "**"
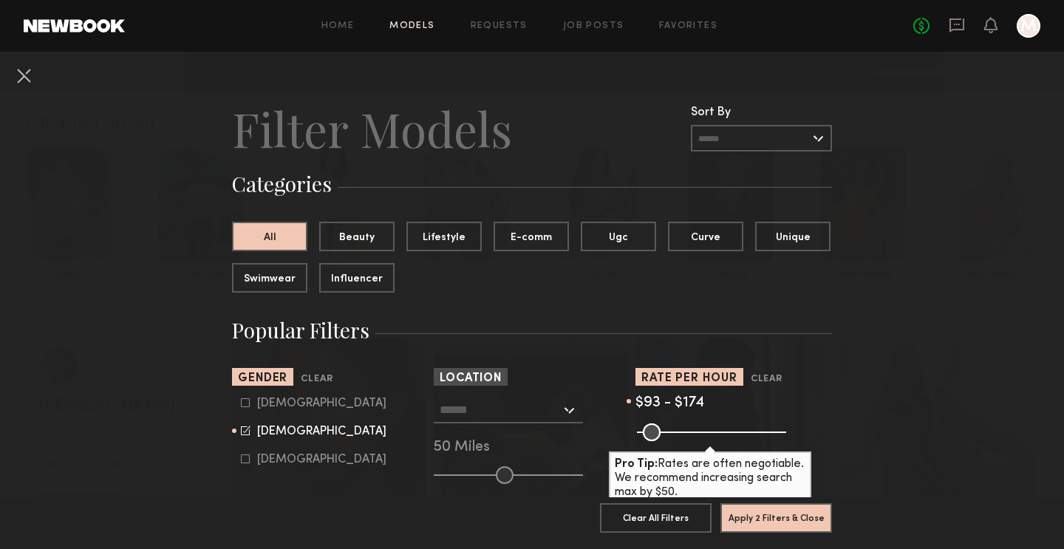
click at [574, 412] on div at bounding box center [508, 410] width 149 height 27
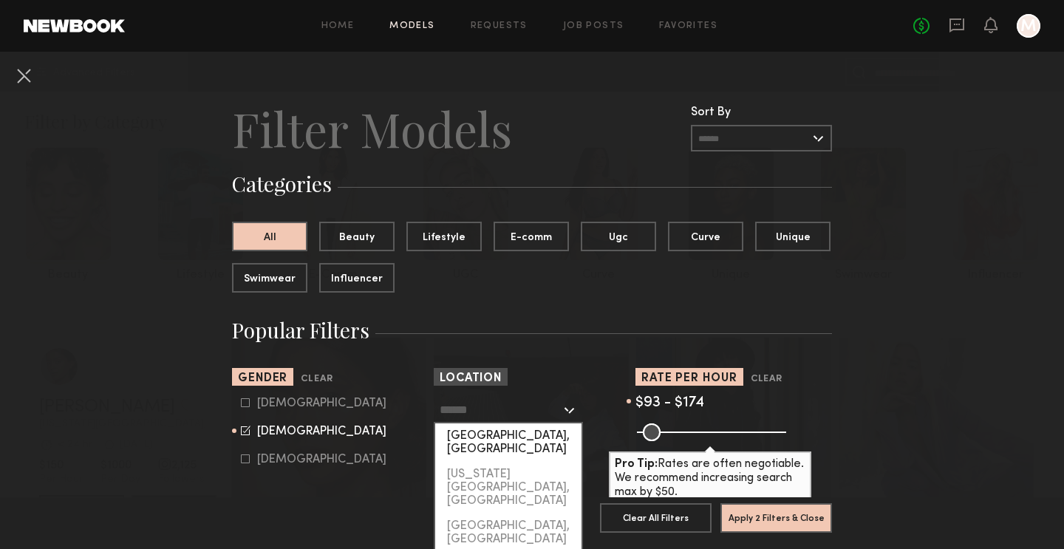
click at [556, 435] on div "Los Angeles, CA" at bounding box center [508, 443] width 146 height 38
type input "**********"
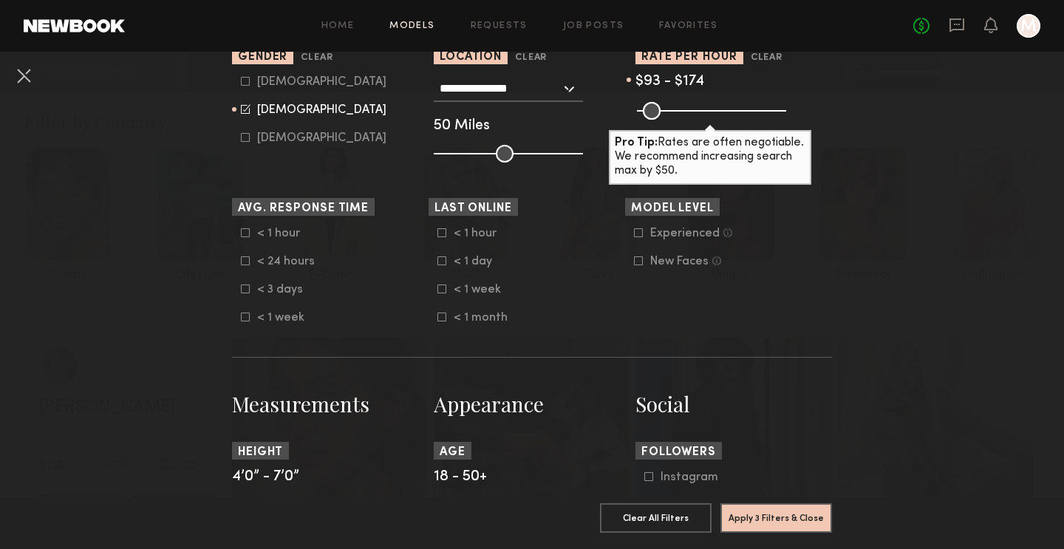
scroll to position [383, 0]
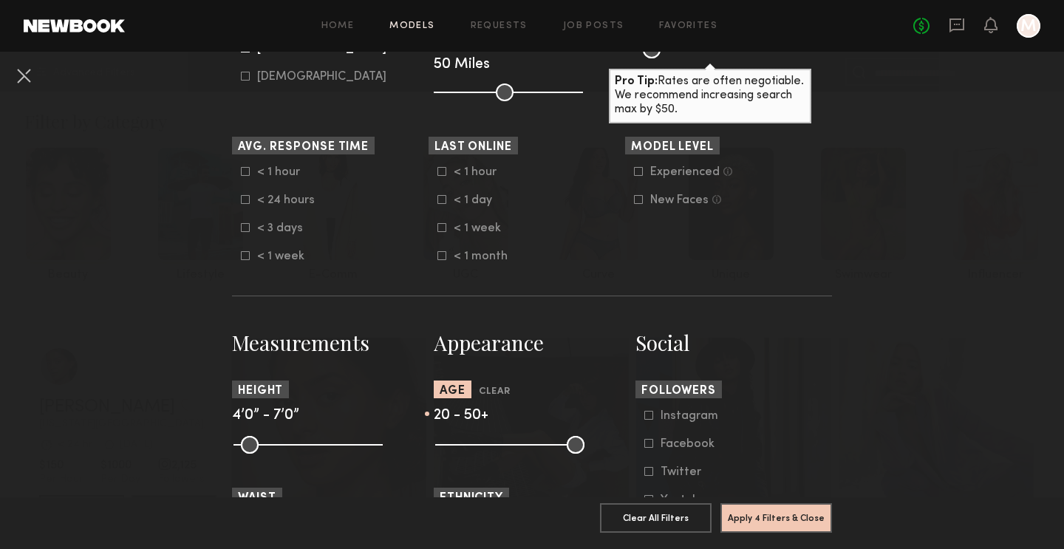
type input "**"
click at [452, 447] on input "range" at bounding box center [509, 445] width 149 height 18
drag, startPoint x: 580, startPoint y: 448, endPoint x: 526, endPoint y: 448, distance: 53.2
type input "**"
click at [526, 448] on input "range" at bounding box center [509, 445] width 149 height 18
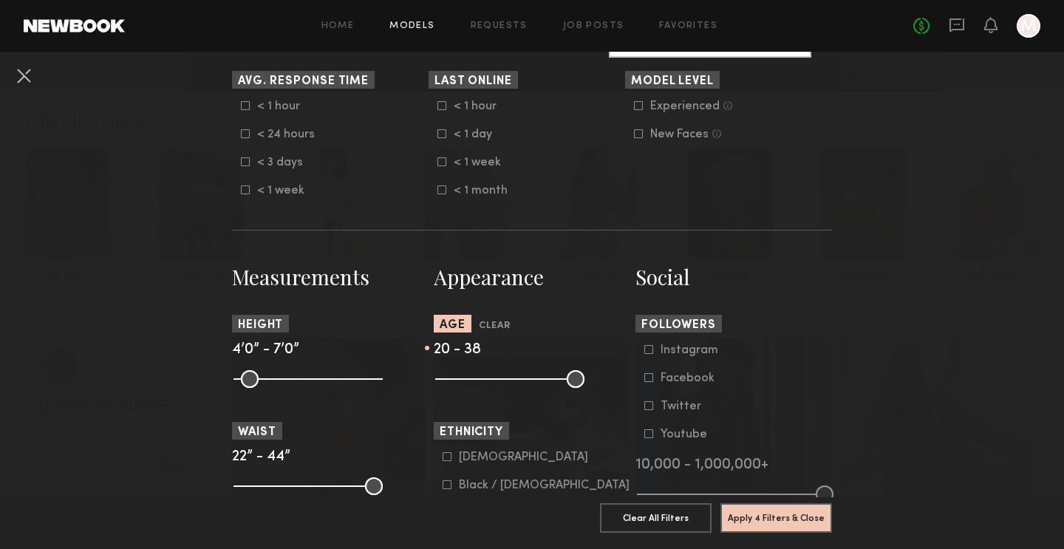
scroll to position [474, 0]
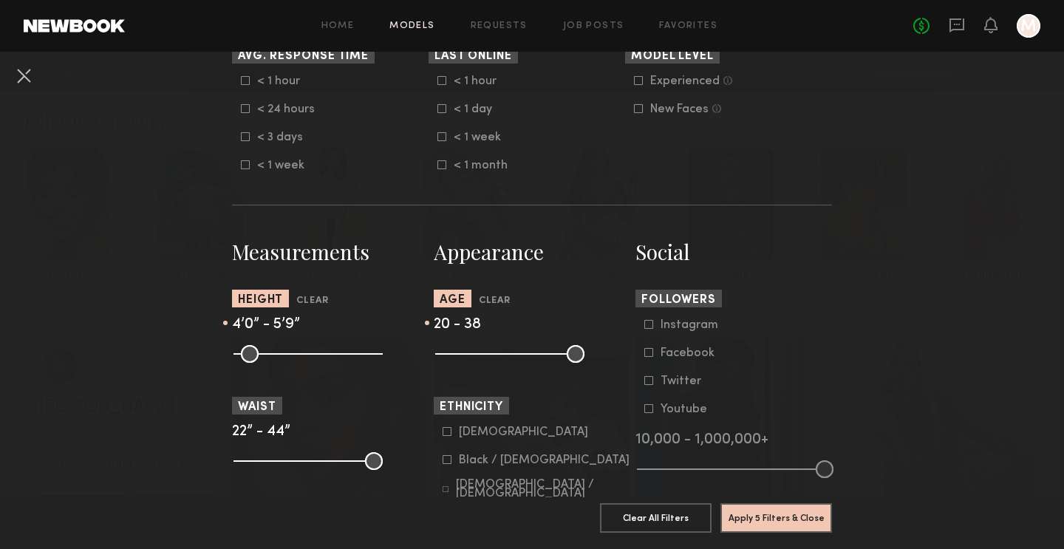
drag, startPoint x: 376, startPoint y: 352, endPoint x: 319, endPoint y: 353, distance: 57.7
type input "**"
click at [319, 353] on input "range" at bounding box center [308, 354] width 149 height 18
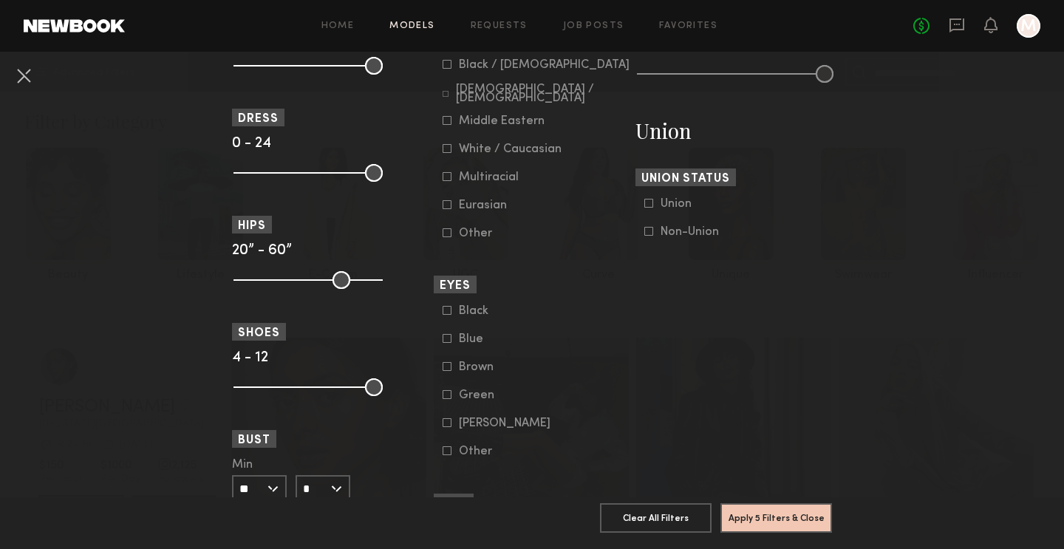
scroll to position [1029, 0]
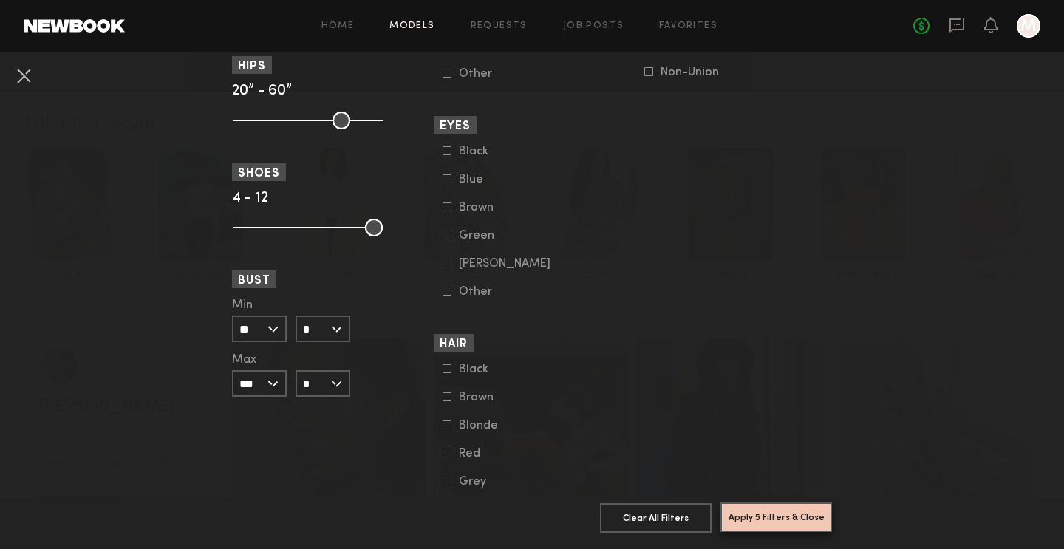
click at [784, 514] on button "Apply 5 Filters & Close" at bounding box center [777, 518] width 112 height 30
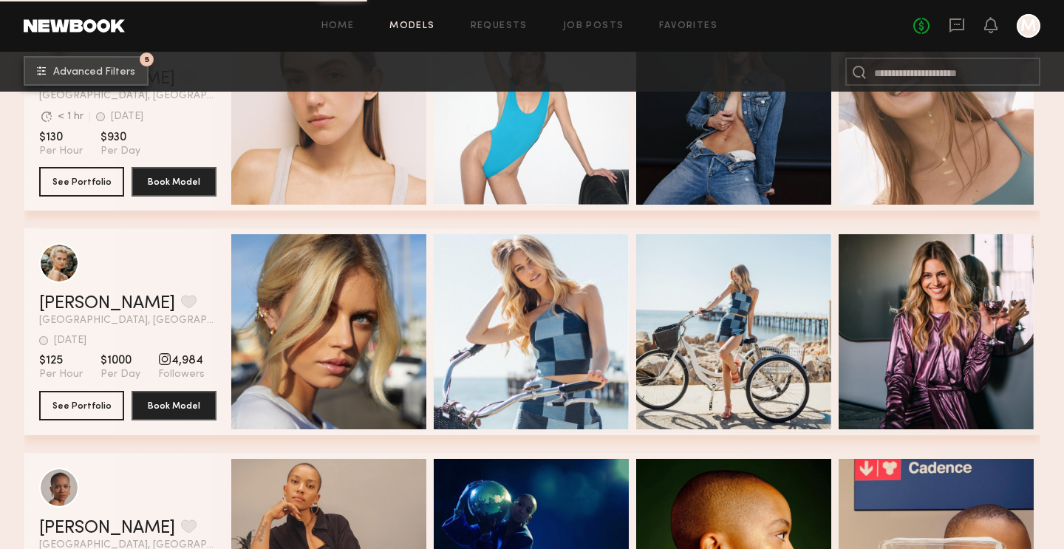
scroll to position [7856, 0]
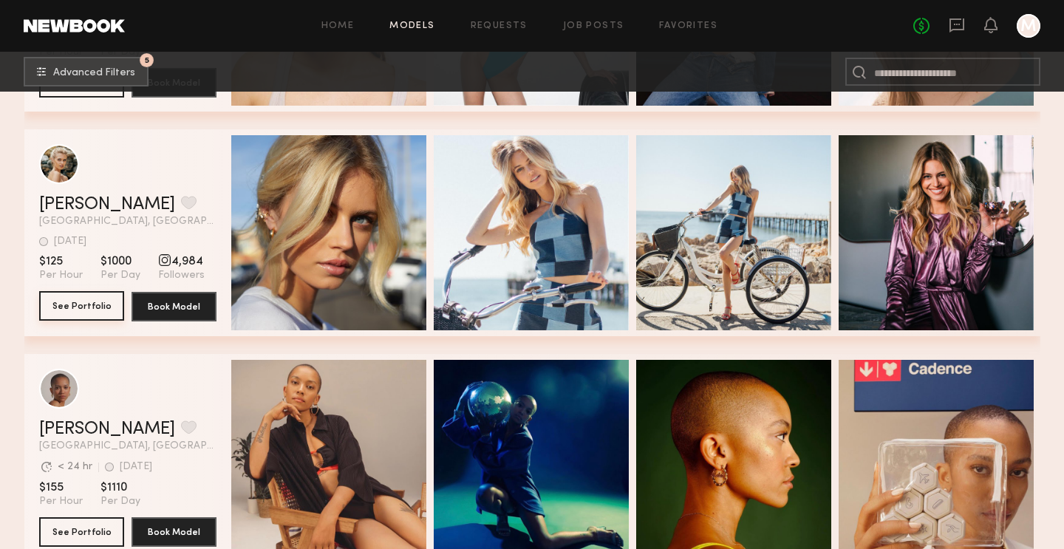
click at [65, 308] on button "See Portfolio" at bounding box center [81, 306] width 85 height 30
click at [181, 203] on button "grid" at bounding box center [189, 202] width 16 height 13
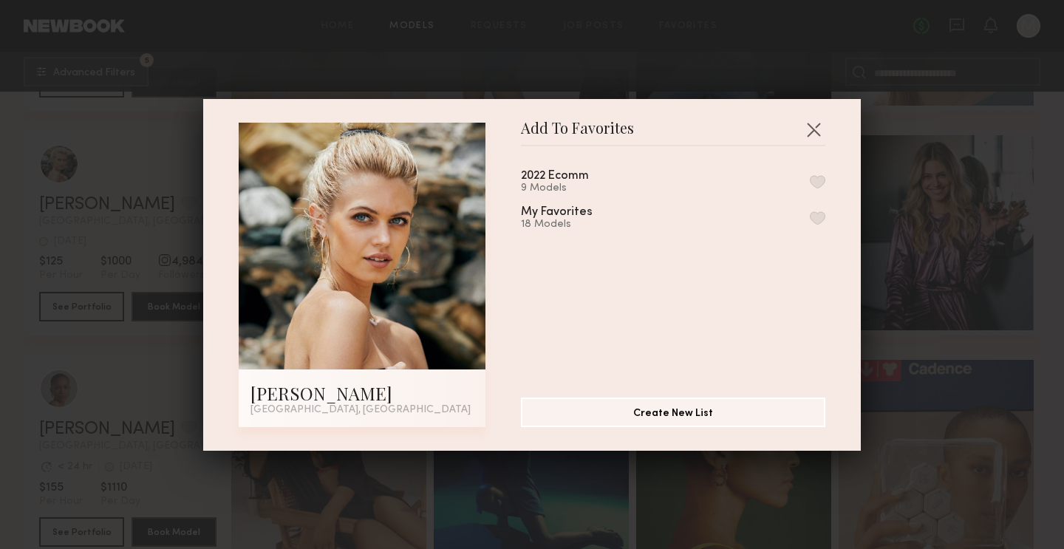
click at [569, 212] on div "My Favorites" at bounding box center [557, 212] width 72 height 13
click at [815, 220] on button "button" at bounding box center [818, 217] width 16 height 13
click at [820, 126] on button "button" at bounding box center [814, 130] width 24 height 24
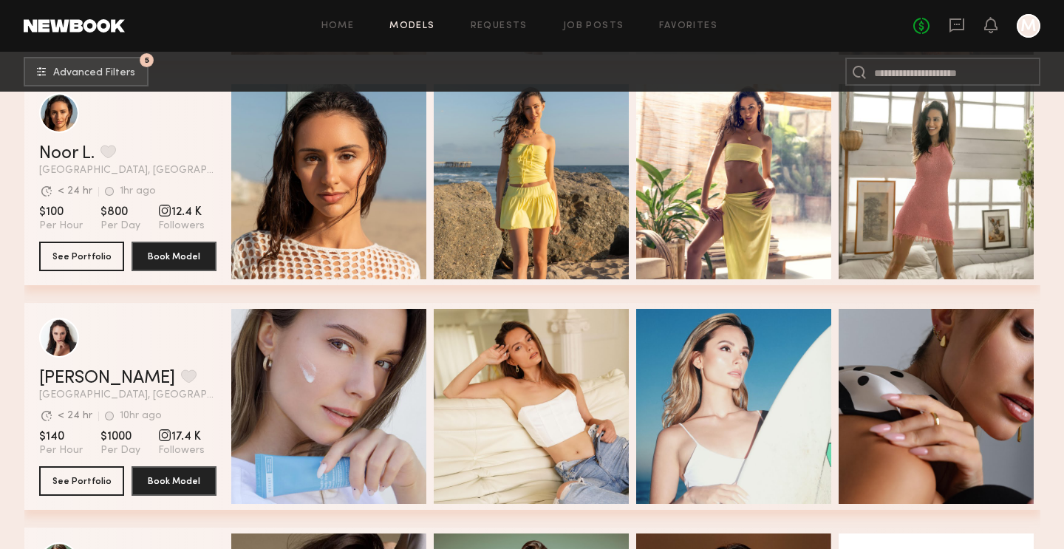
scroll to position [8503, 0]
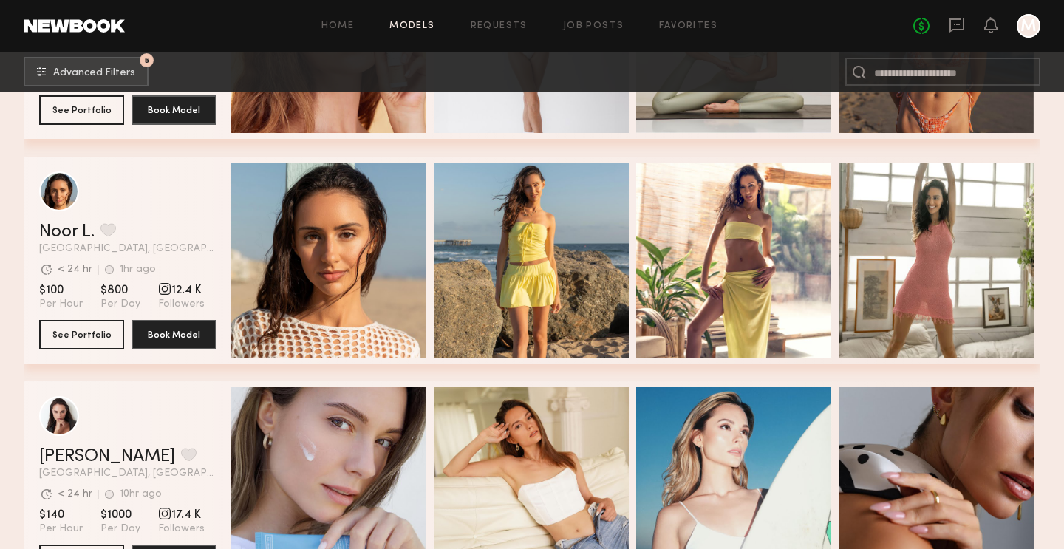
click at [181, 235] on div "Noor L. Favorite" at bounding box center [127, 232] width 177 height 18
click at [106, 340] on button "See Portfolio" at bounding box center [81, 334] width 85 height 30
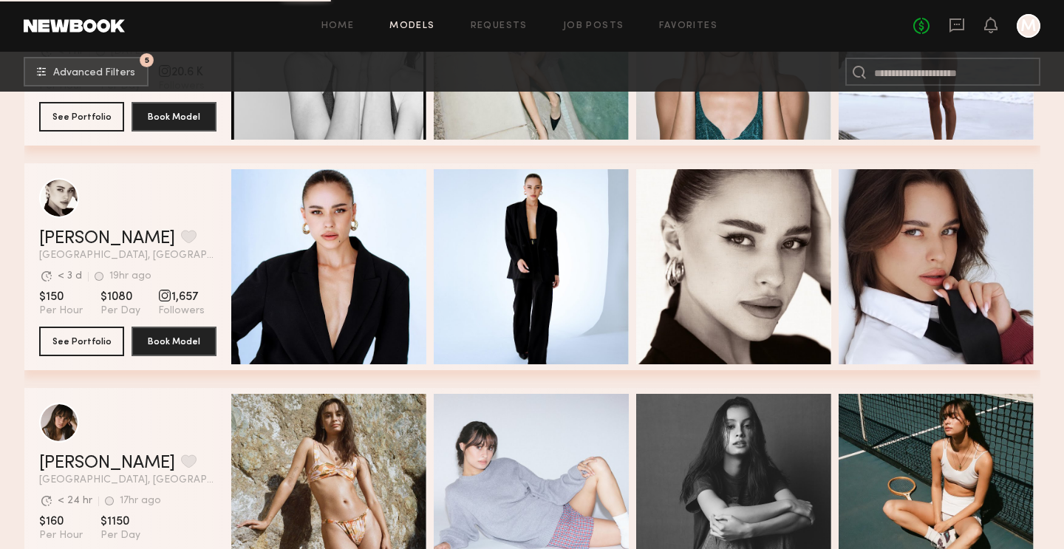
scroll to position [10081, 0]
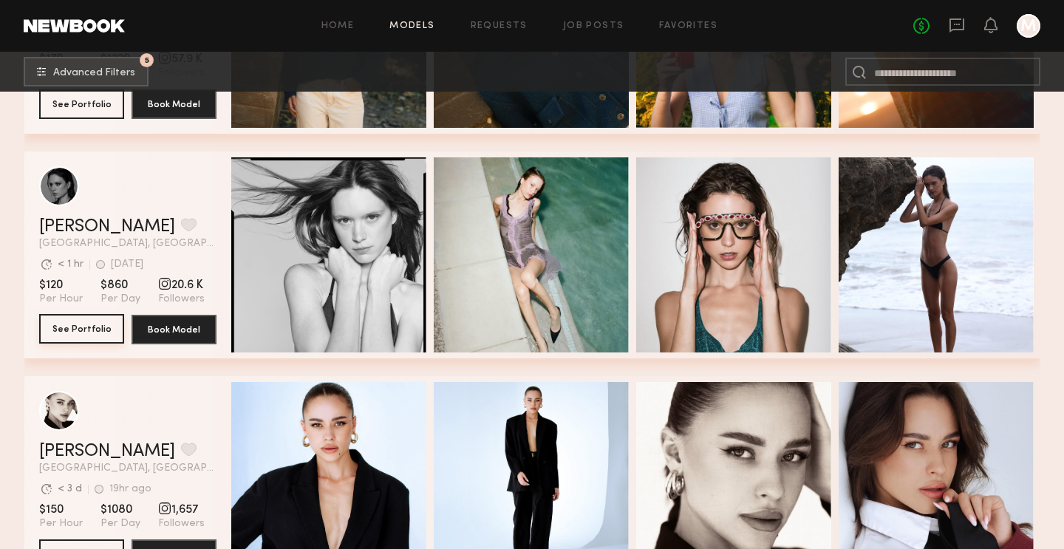
click at [81, 330] on button "See Portfolio" at bounding box center [81, 329] width 85 height 30
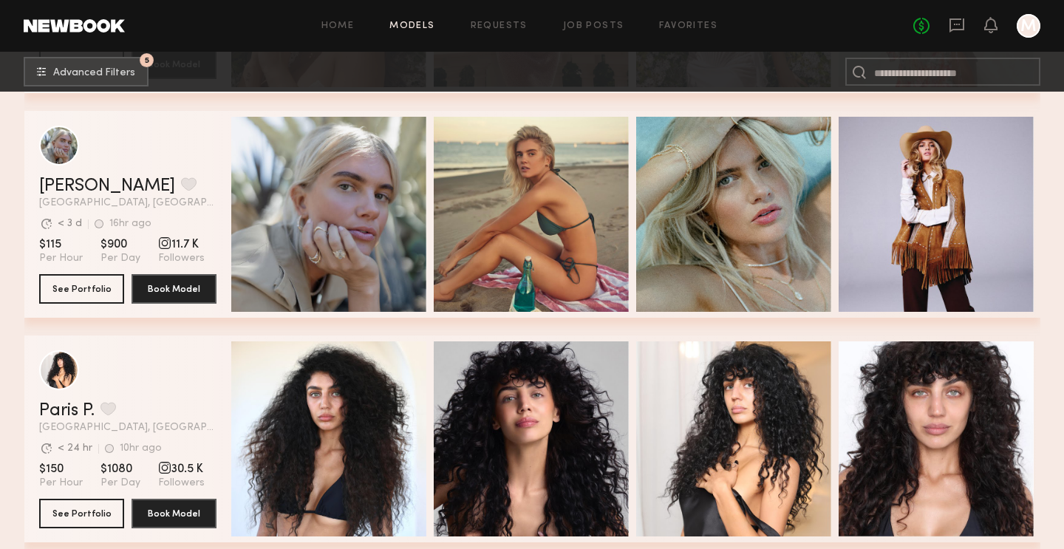
scroll to position [11920, 0]
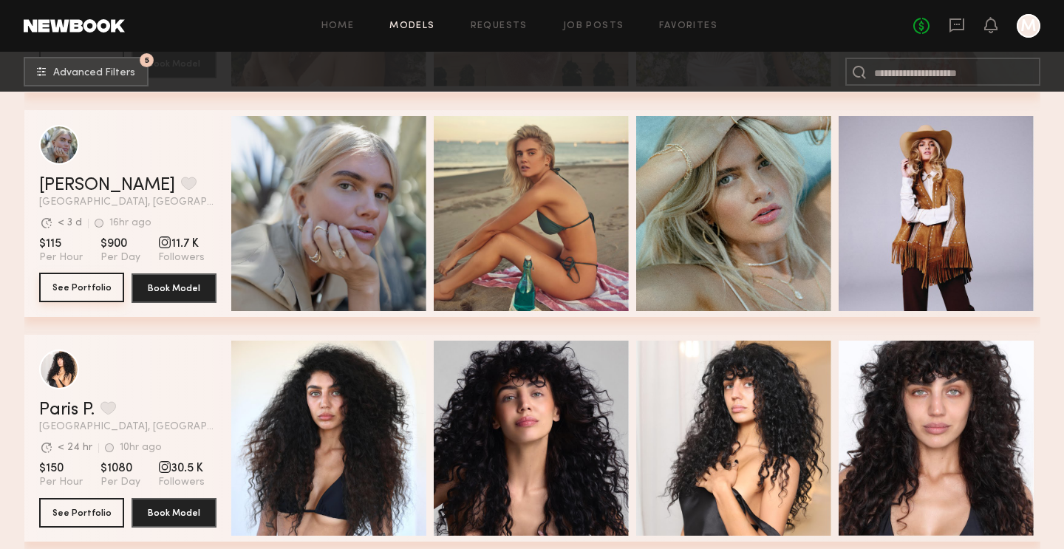
click at [105, 283] on button "See Portfolio" at bounding box center [81, 288] width 85 height 30
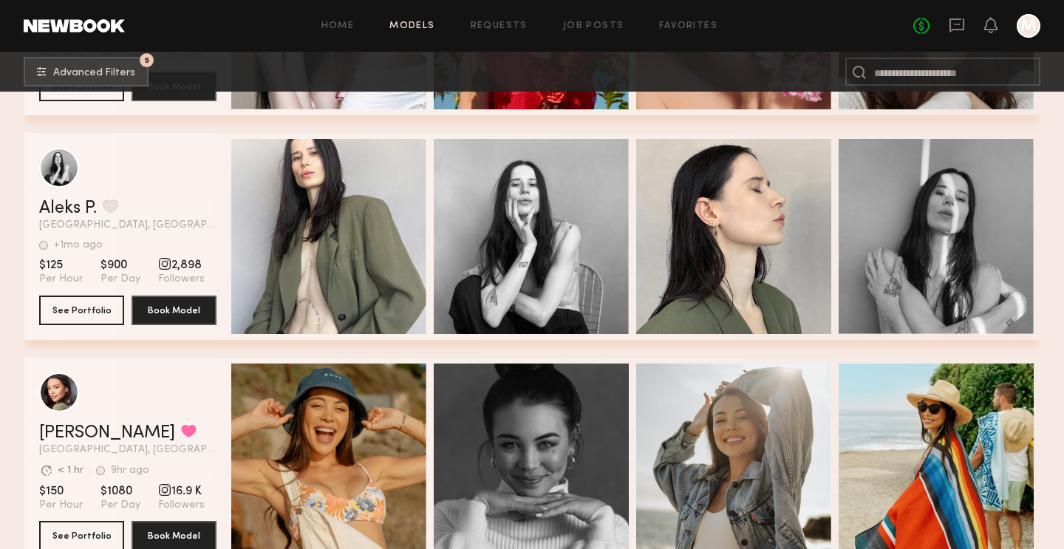
scroll to position [13493, 0]
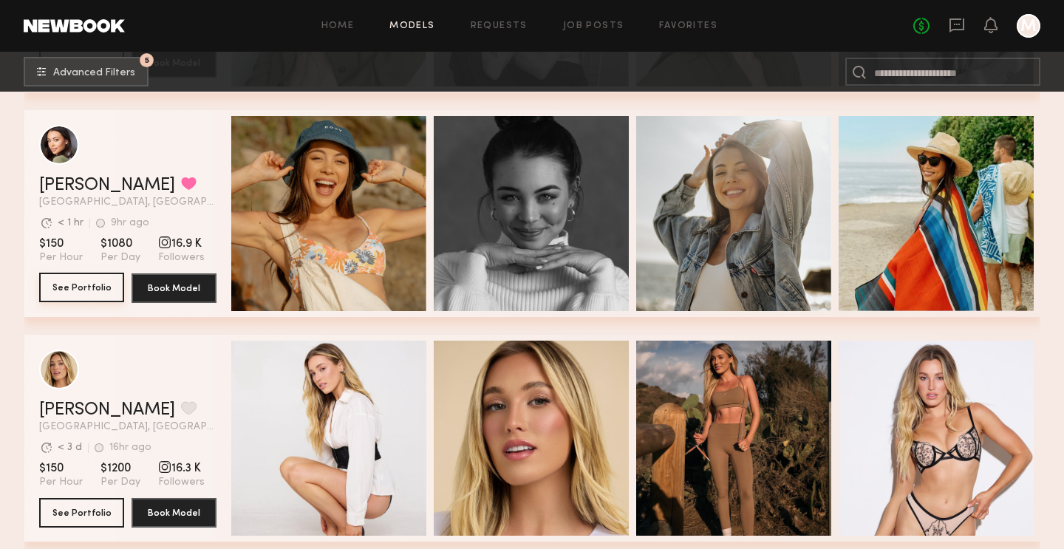
click at [113, 278] on button "See Portfolio" at bounding box center [81, 288] width 85 height 30
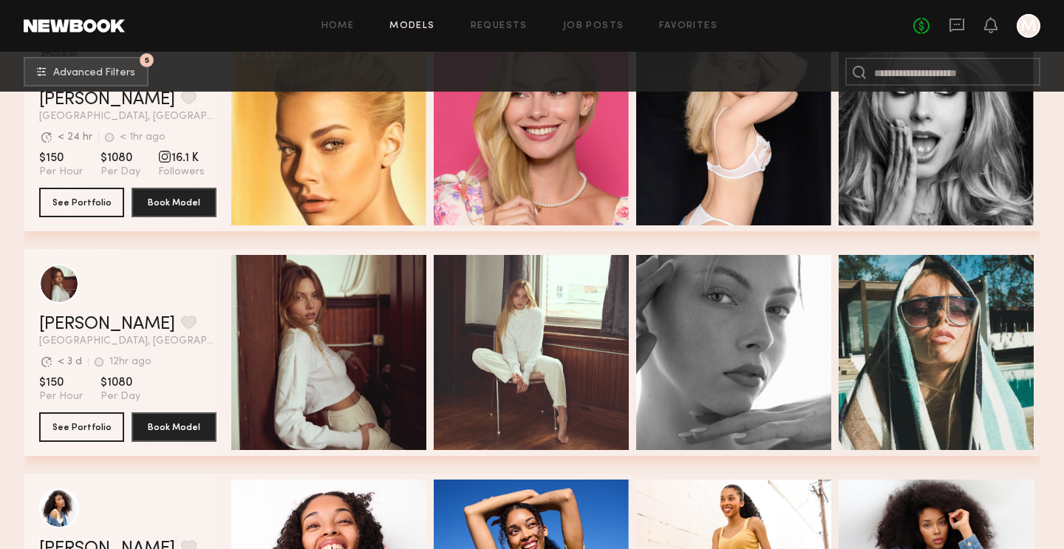
scroll to position [14373, 0]
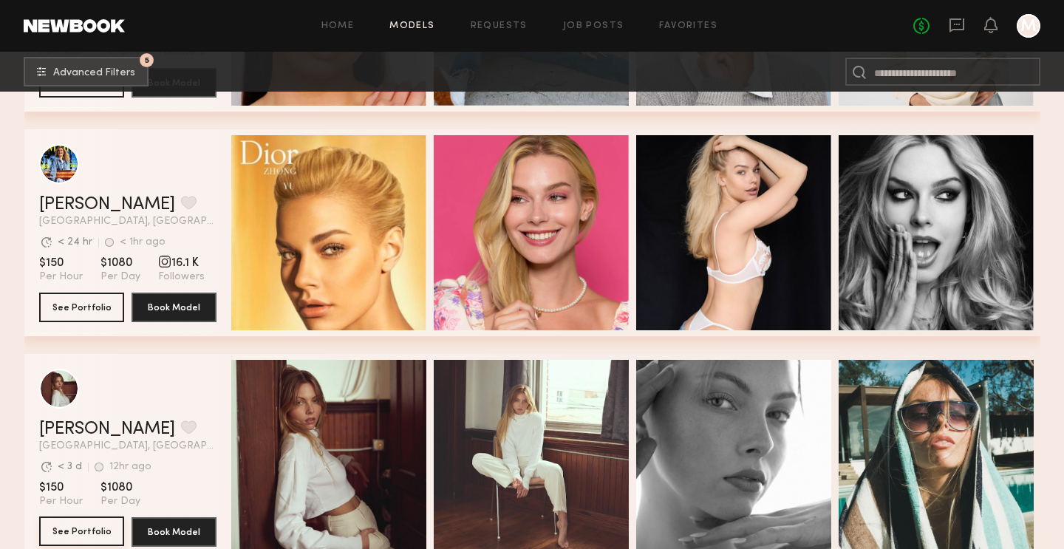
click at [95, 524] on button "See Portfolio" at bounding box center [81, 532] width 85 height 30
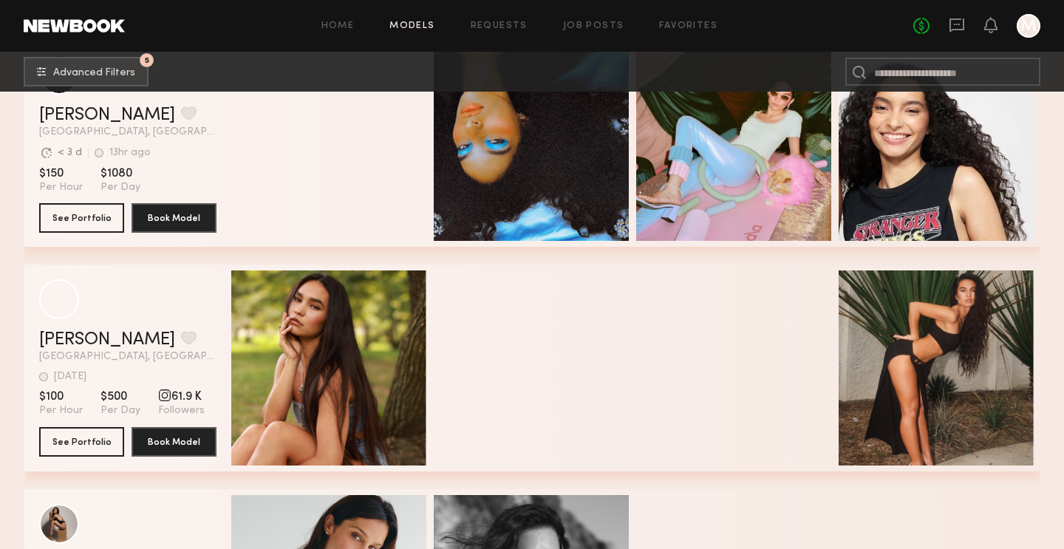
scroll to position [18235, 0]
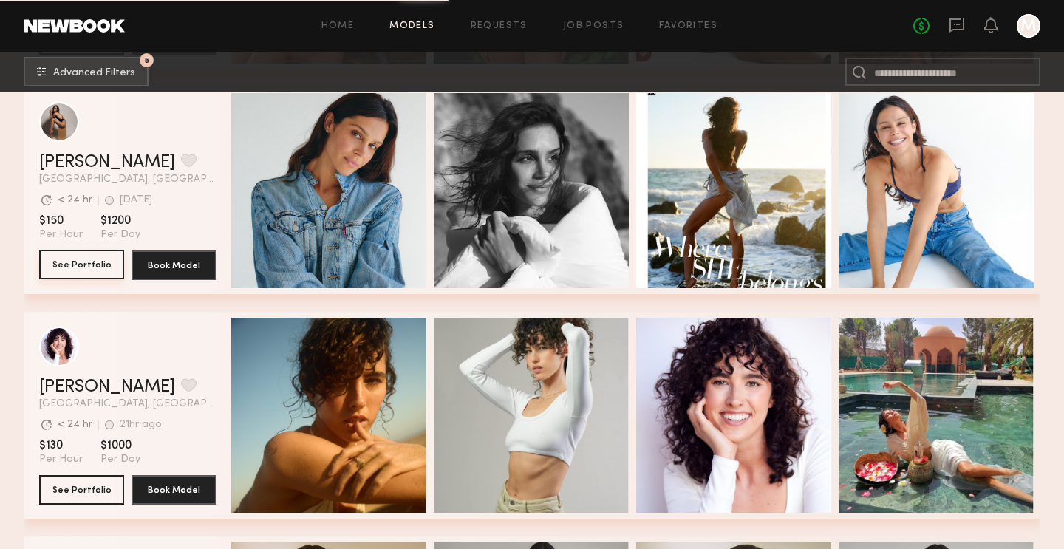
click at [73, 271] on button "See Portfolio" at bounding box center [81, 265] width 85 height 30
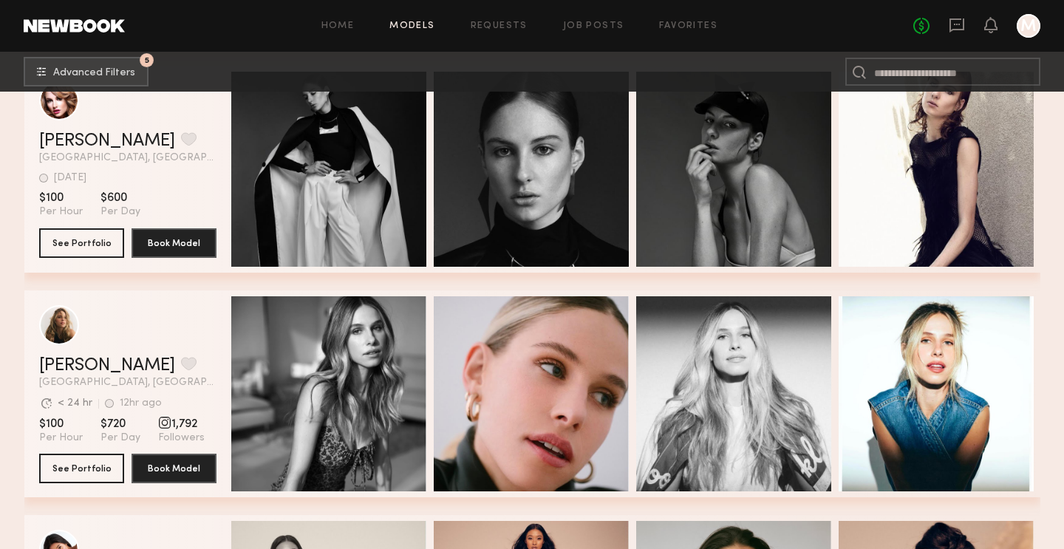
scroll to position [19399, 0]
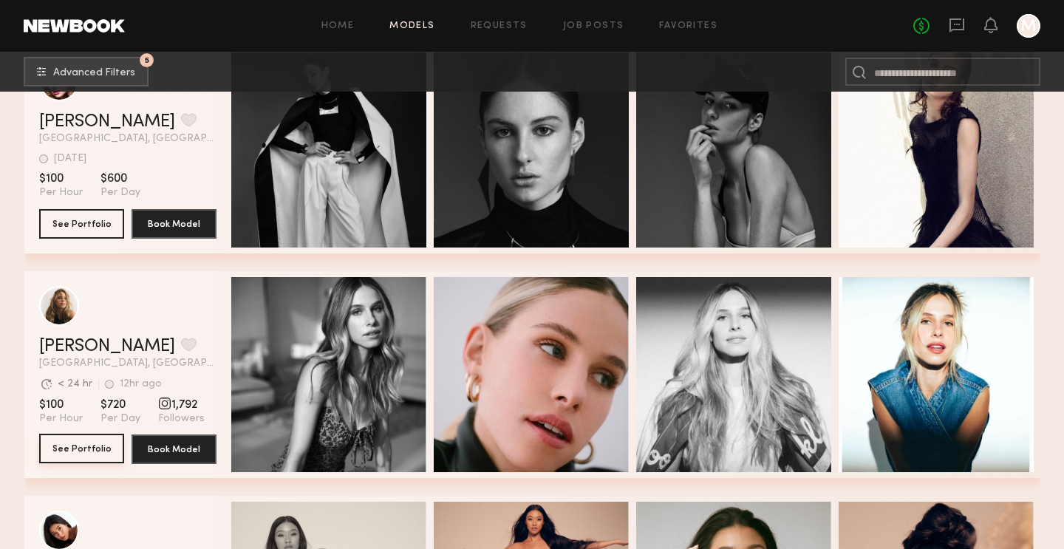
click at [73, 446] on button "See Portfolio" at bounding box center [81, 449] width 85 height 30
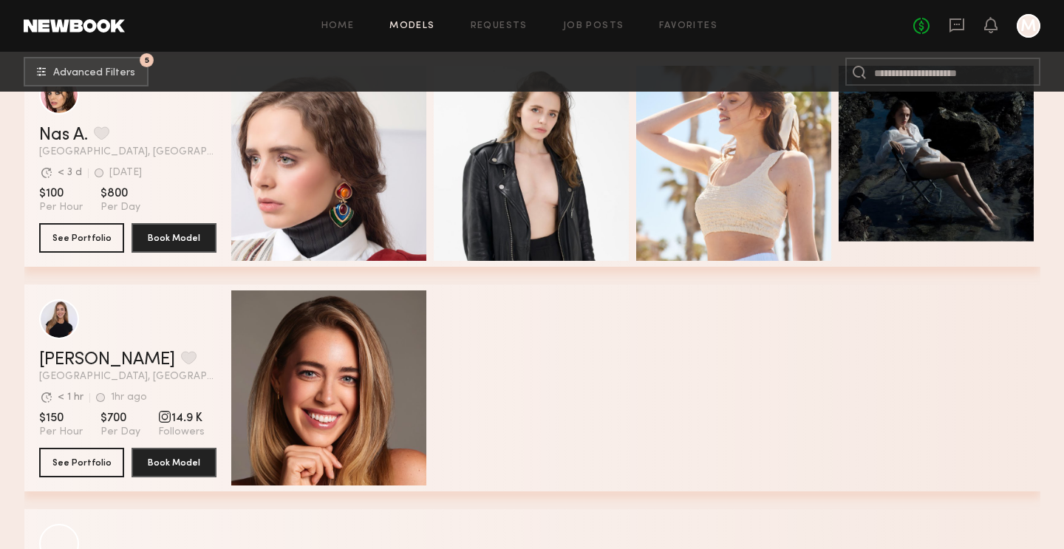
scroll to position [24202, 0]
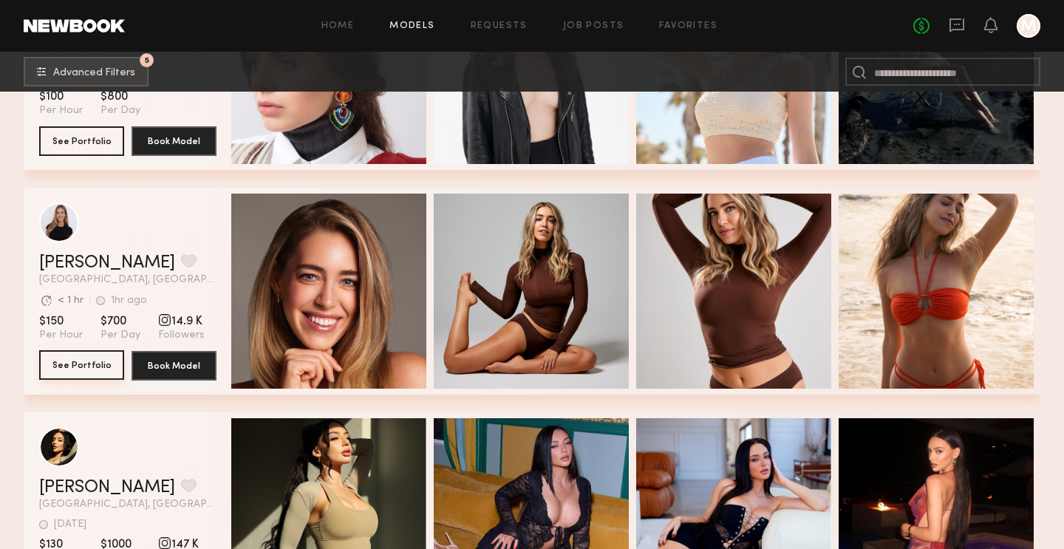
click at [82, 364] on button "See Portfolio" at bounding box center [81, 365] width 85 height 30
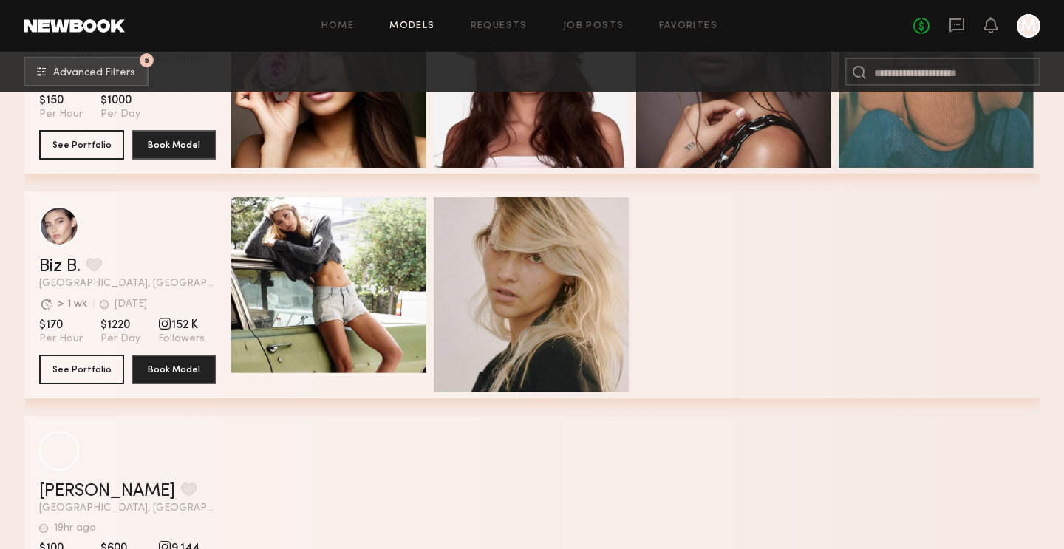
scroll to position [48235, 0]
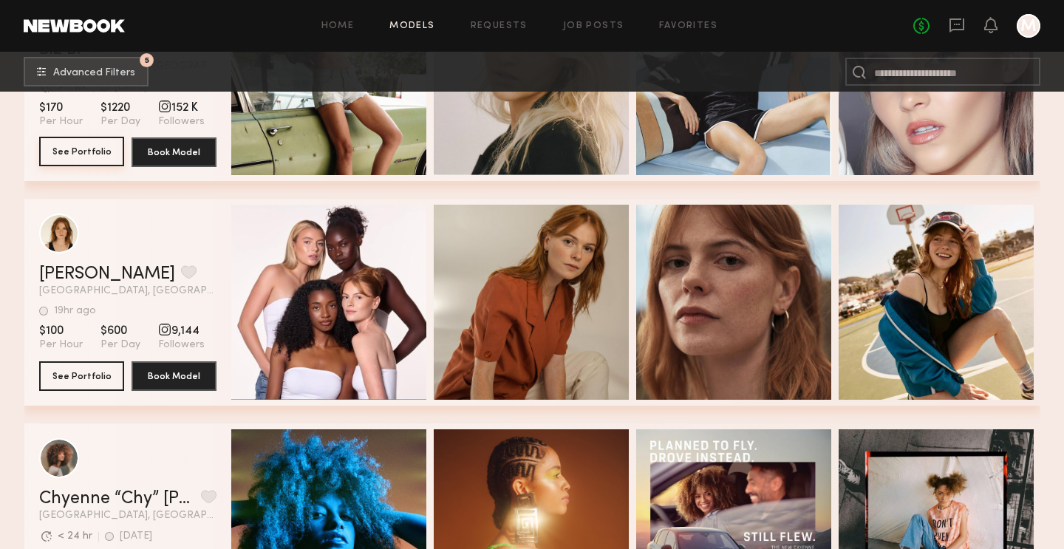
click at [109, 139] on button "See Portfolio" at bounding box center [81, 152] width 85 height 30
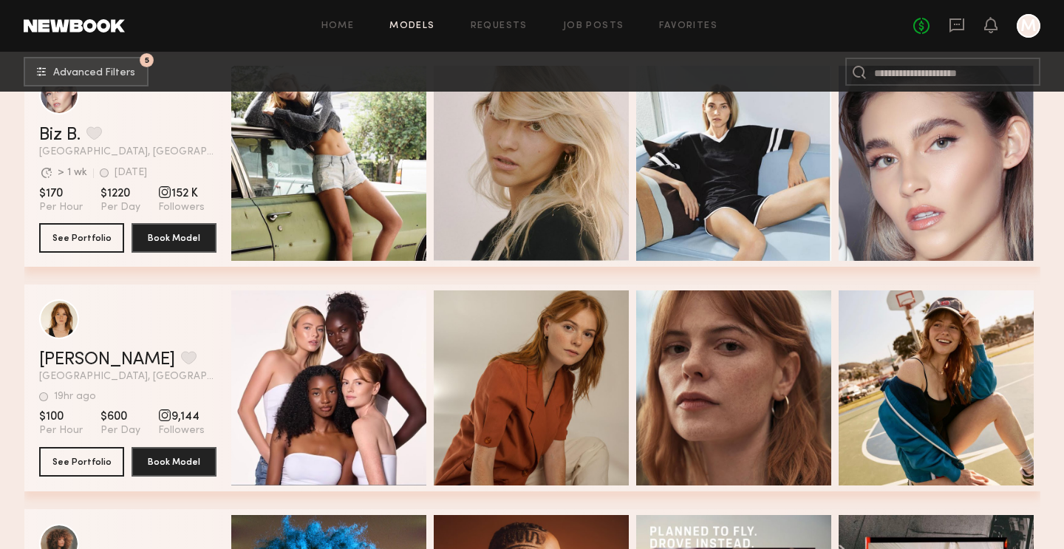
scroll to position [48014, 0]
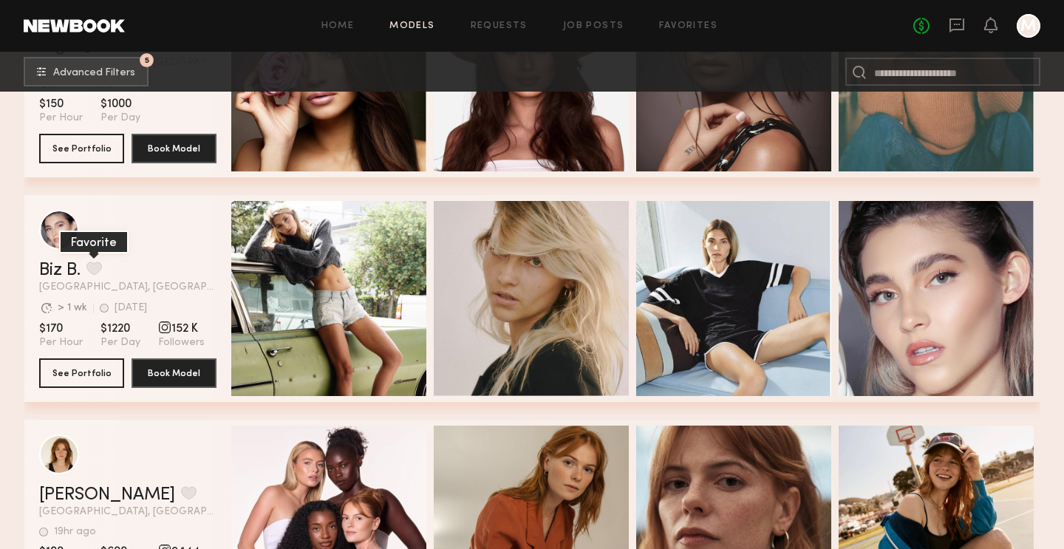
click at [96, 274] on button "grid" at bounding box center [94, 268] width 16 height 13
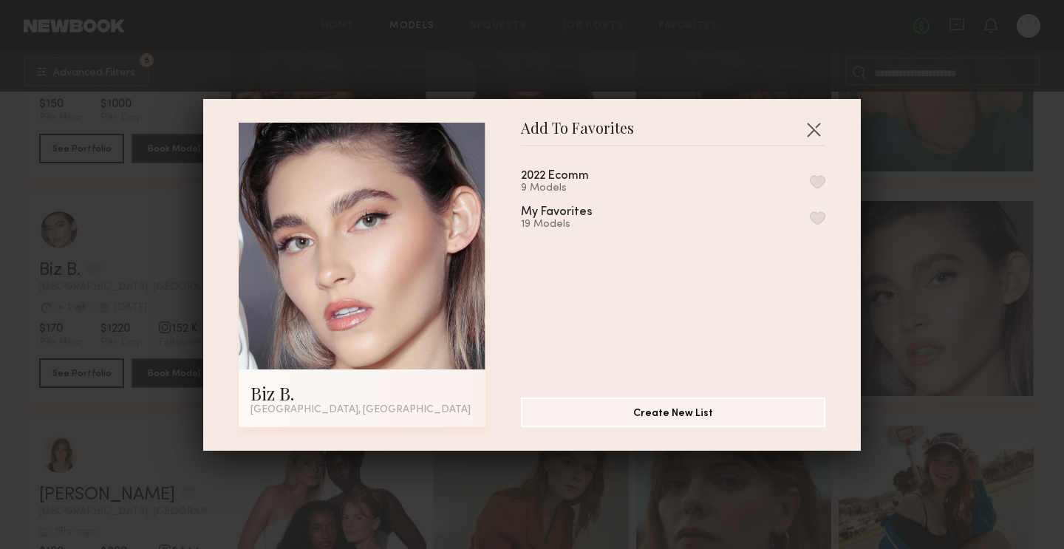
drag, startPoint x: 810, startPoint y: 177, endPoint x: 783, endPoint y: 208, distance: 40.8
click at [783, 208] on div "2022 Ecomm 9 Models My Favorites 19 Models" at bounding box center [680, 266] width 319 height 216
click at [826, 218] on div "2022 Ecomm 9 Models My Favorites 19 Models" at bounding box center [680, 266] width 319 height 216
click at [822, 218] on button "button" at bounding box center [818, 217] width 16 height 13
click at [818, 221] on button "Remove from favorite list" at bounding box center [818, 217] width 16 height 13
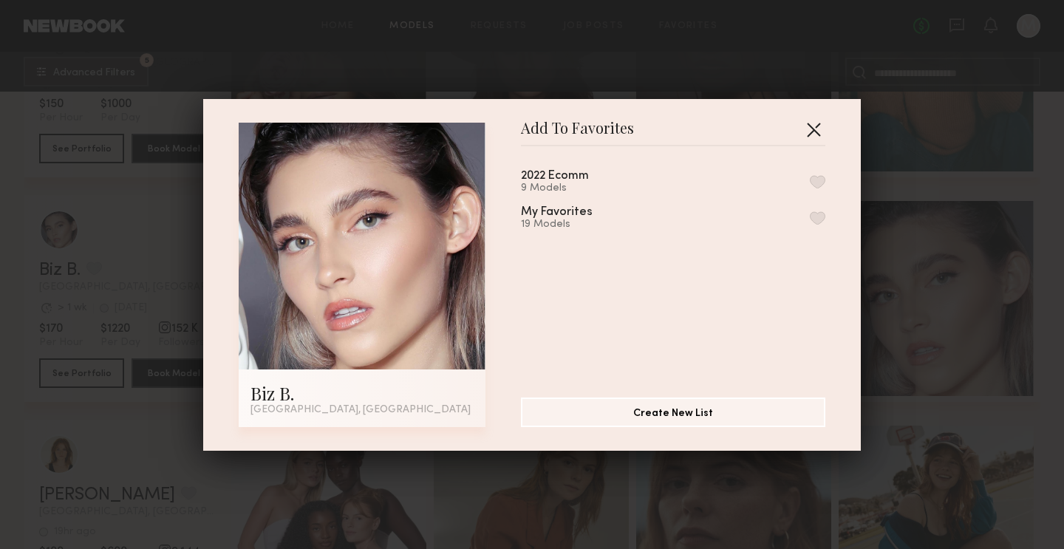
click at [819, 127] on button "button" at bounding box center [814, 130] width 24 height 24
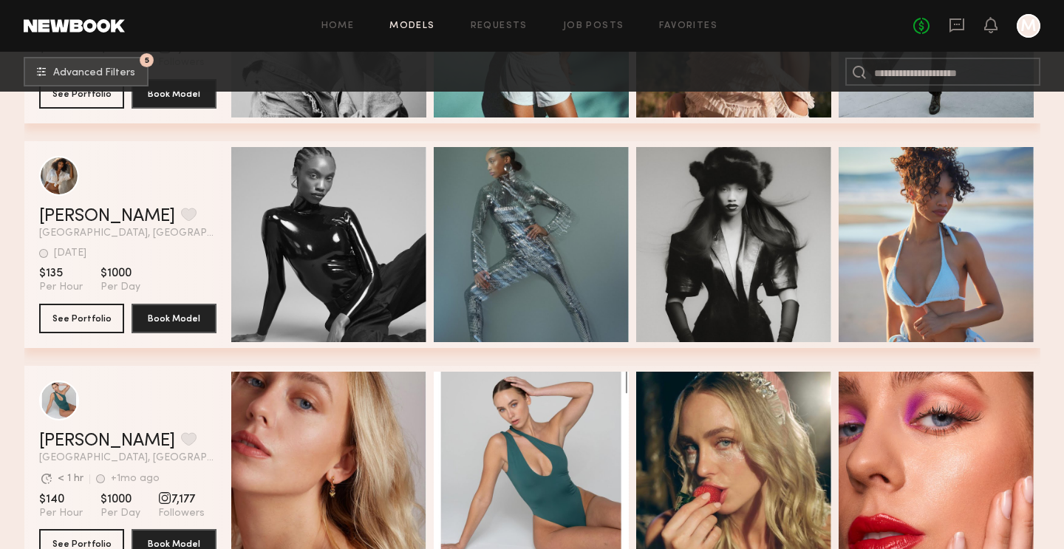
scroll to position [49418, 0]
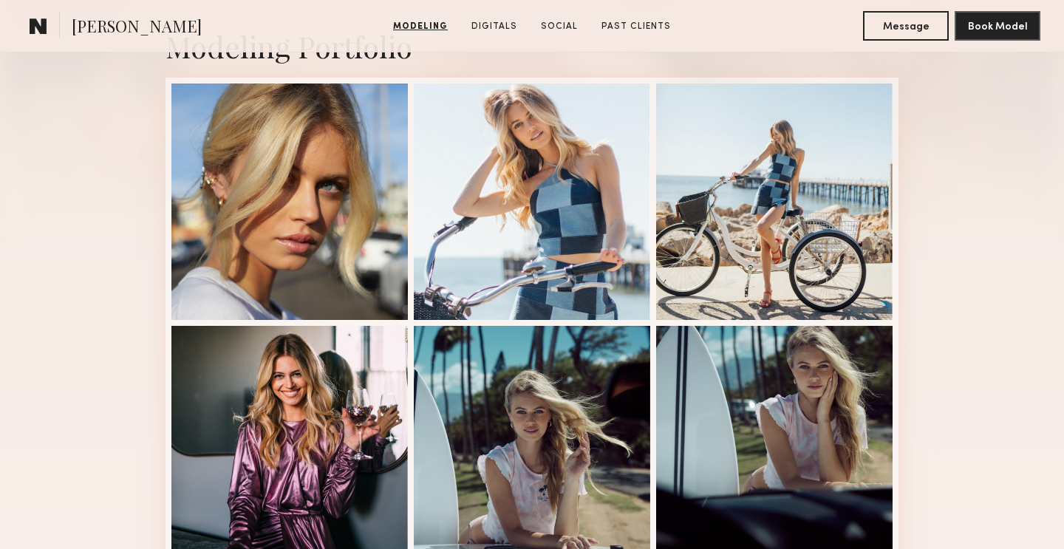
scroll to position [358, 0]
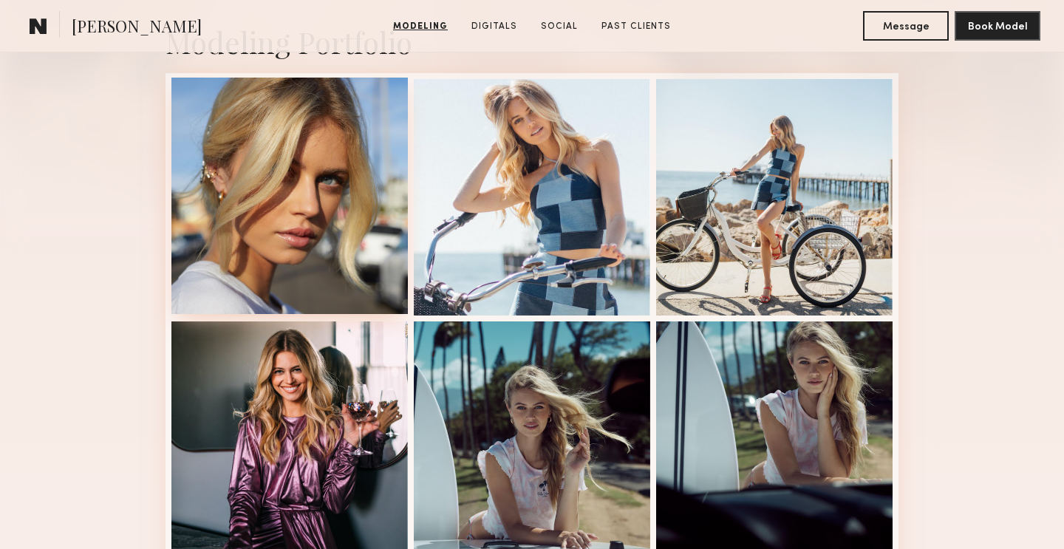
click at [295, 274] on div at bounding box center [289, 196] width 237 height 237
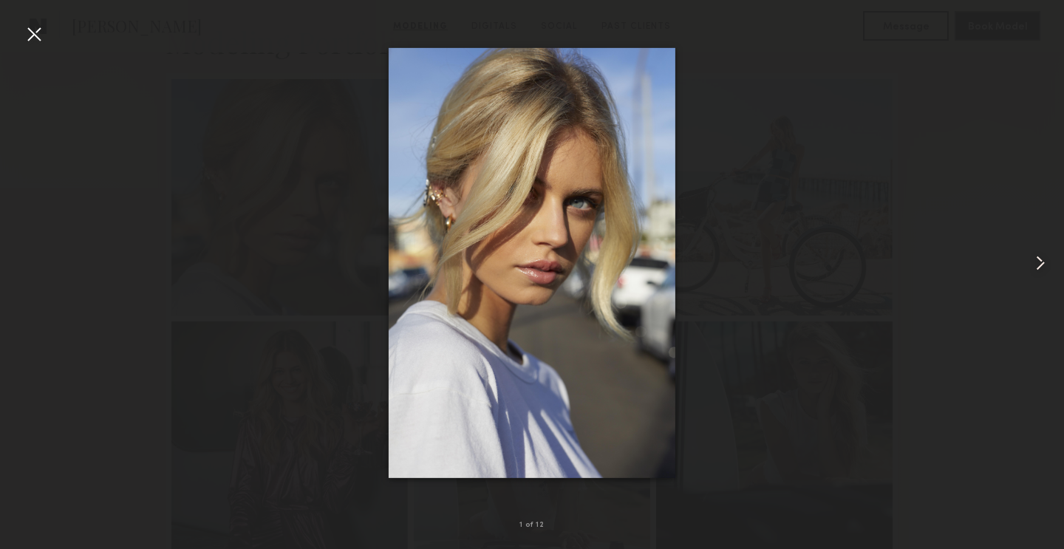
click at [1044, 262] on common-icon at bounding box center [1041, 263] width 24 height 24
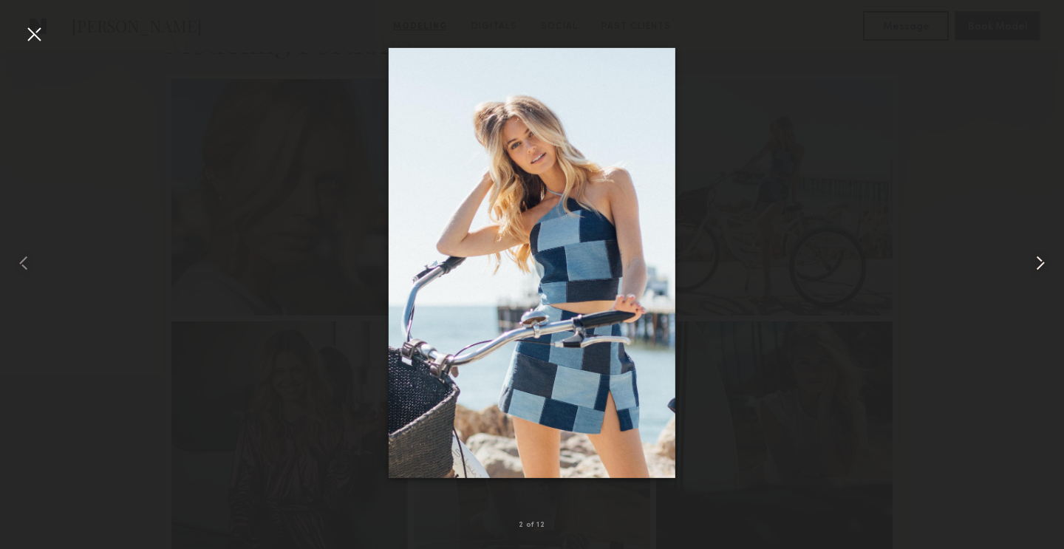
click at [1044, 262] on common-icon at bounding box center [1041, 263] width 24 height 24
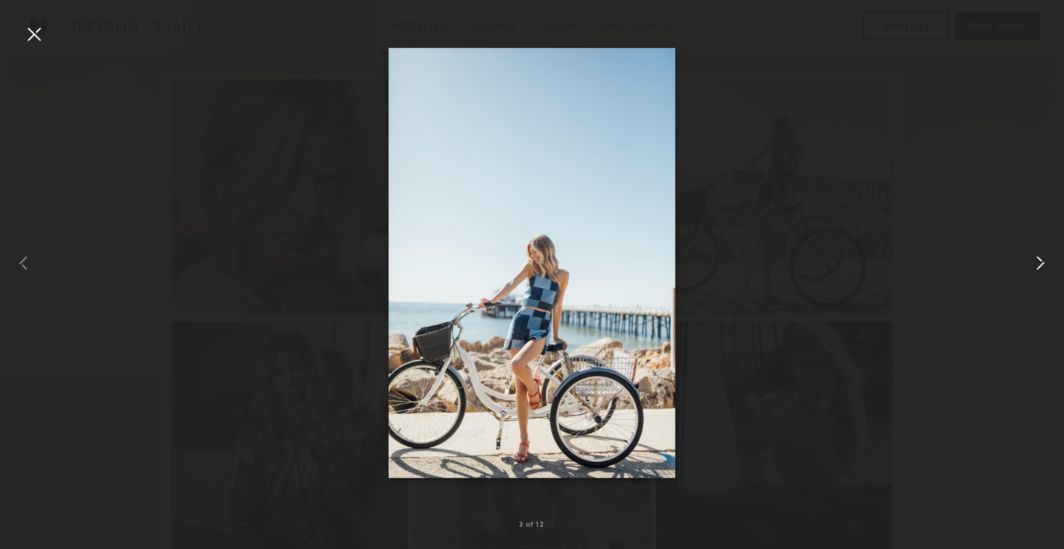
click at [1044, 262] on common-icon at bounding box center [1041, 263] width 24 height 24
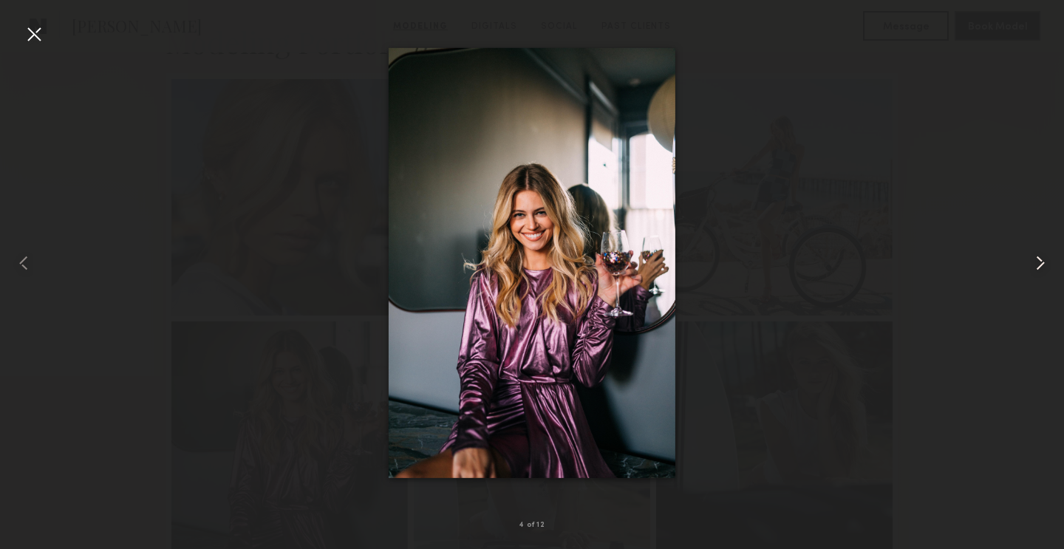
click at [1044, 262] on common-icon at bounding box center [1041, 263] width 24 height 24
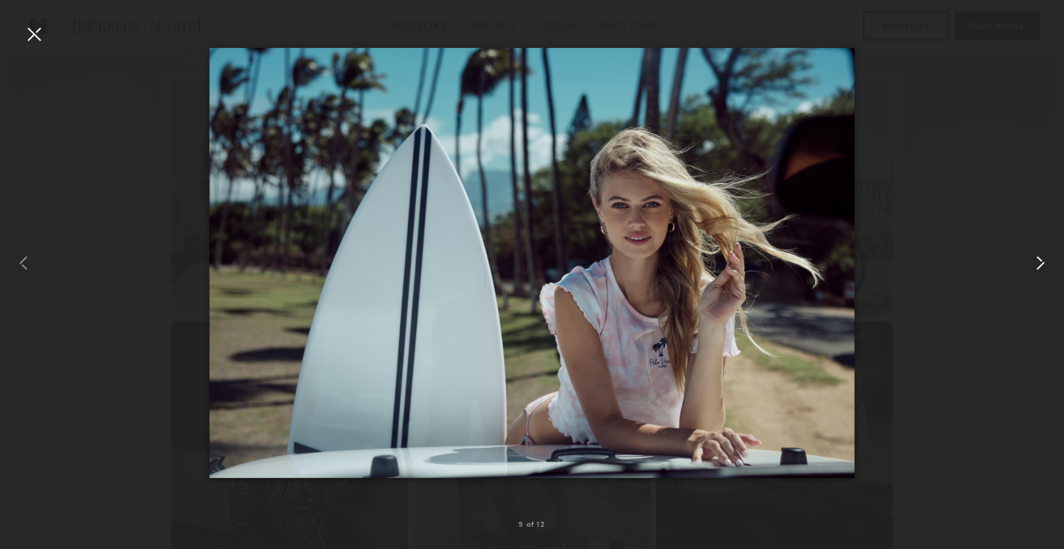
click at [1044, 261] on common-icon at bounding box center [1041, 263] width 24 height 24
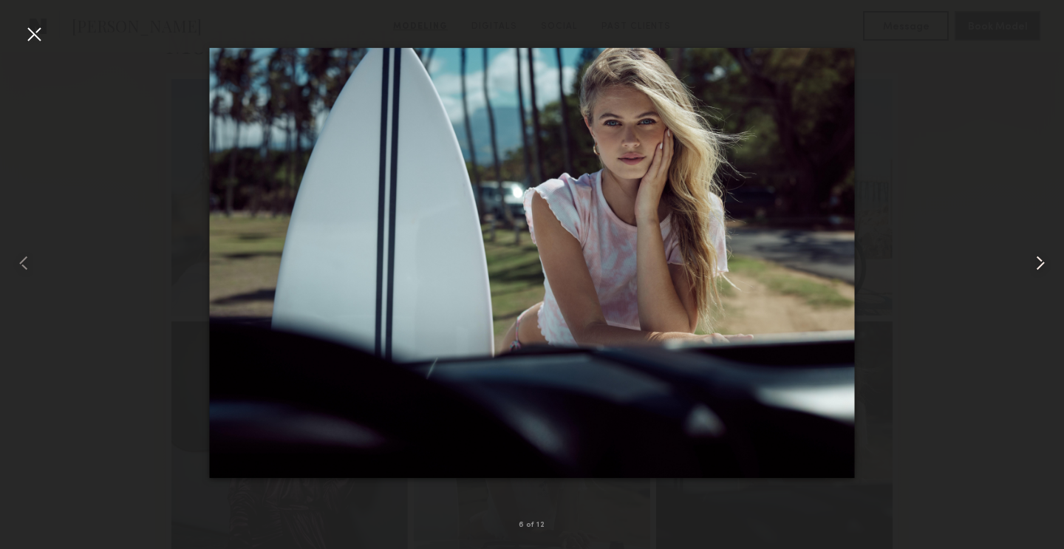
click at [1044, 261] on common-icon at bounding box center [1041, 263] width 24 height 24
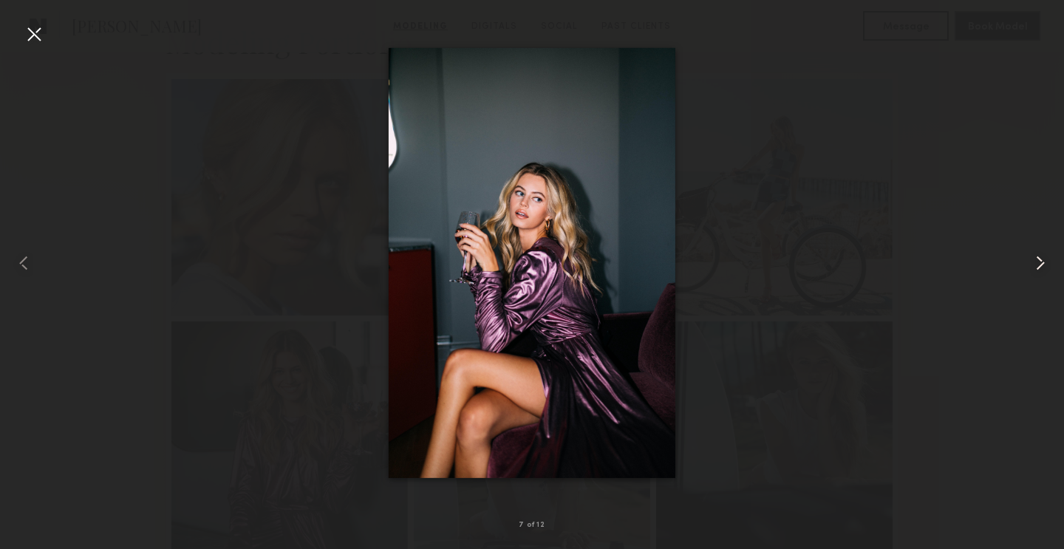
click at [1044, 261] on common-icon at bounding box center [1041, 263] width 24 height 24
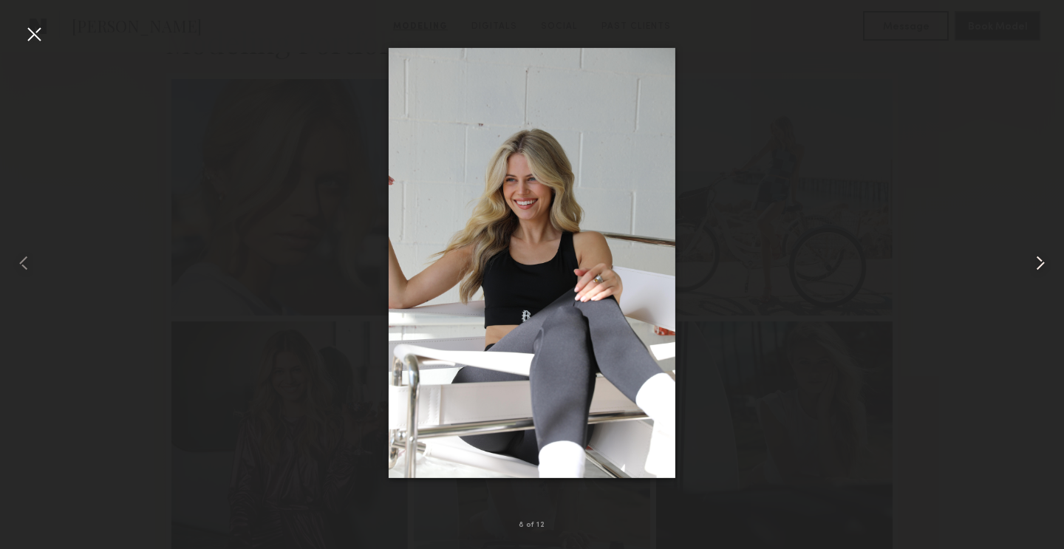
click at [1044, 261] on common-icon at bounding box center [1041, 263] width 24 height 24
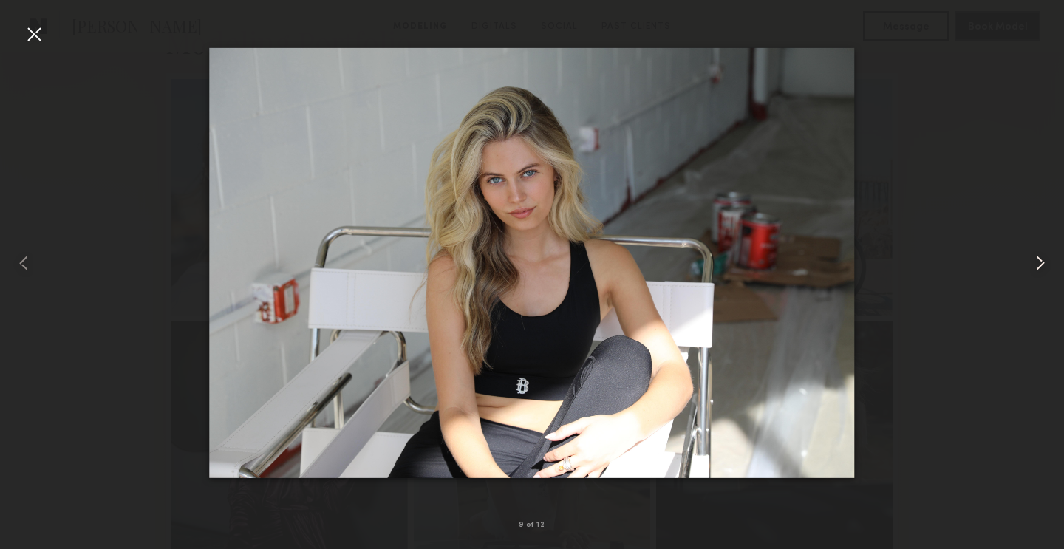
click at [1044, 261] on common-icon at bounding box center [1041, 263] width 24 height 24
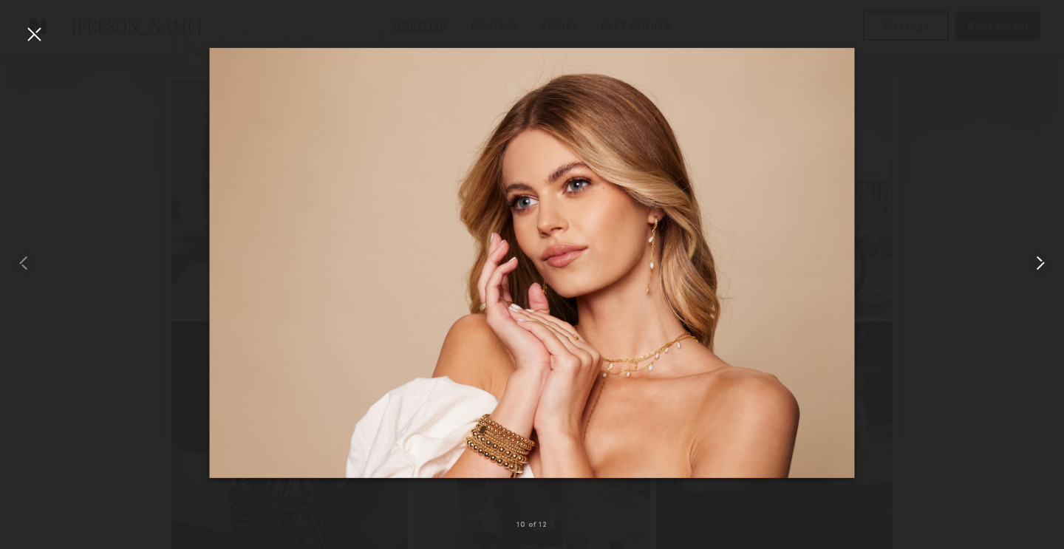
click at [1044, 261] on common-icon at bounding box center [1041, 263] width 24 height 24
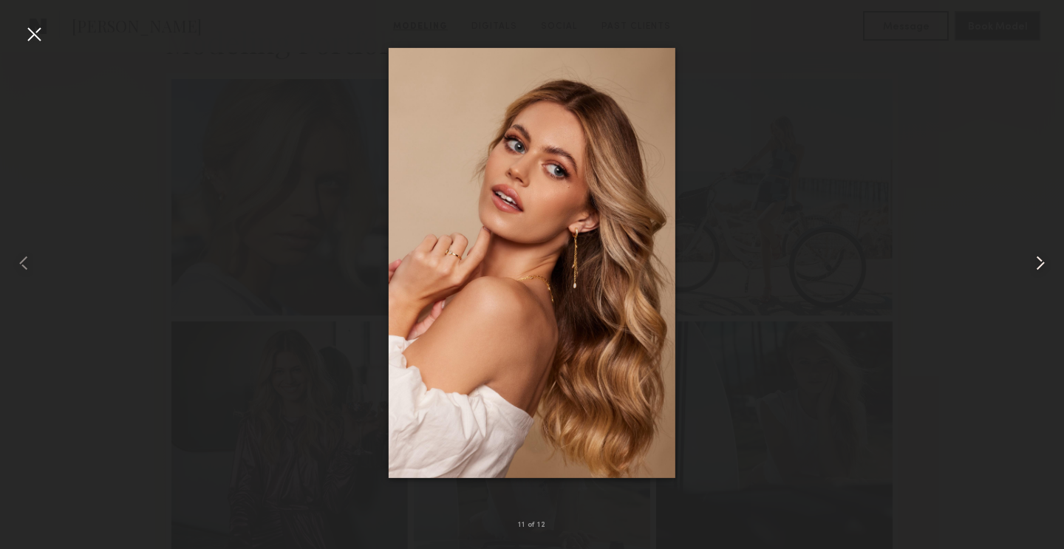
click at [1044, 261] on common-icon at bounding box center [1041, 263] width 24 height 24
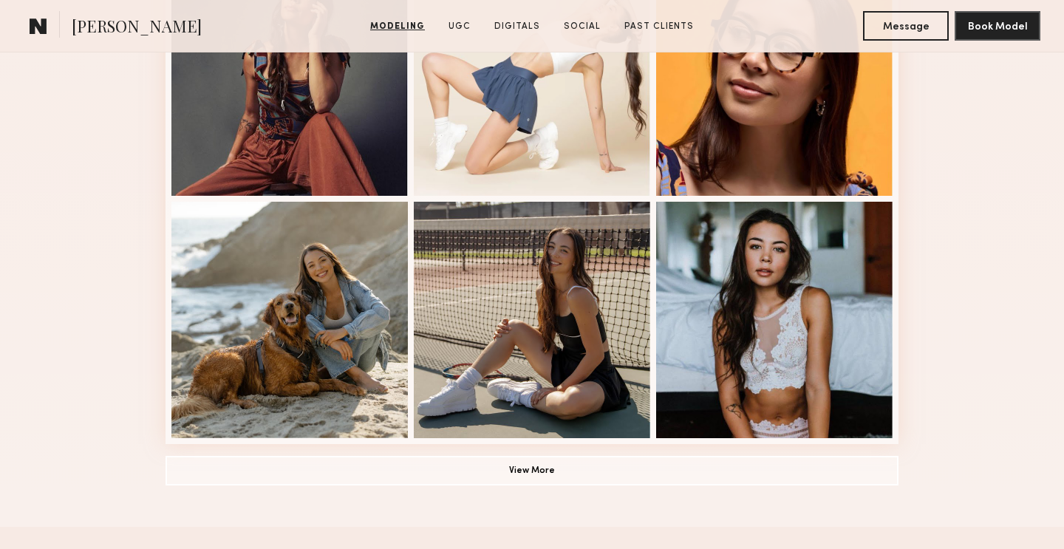
scroll to position [980, 0]
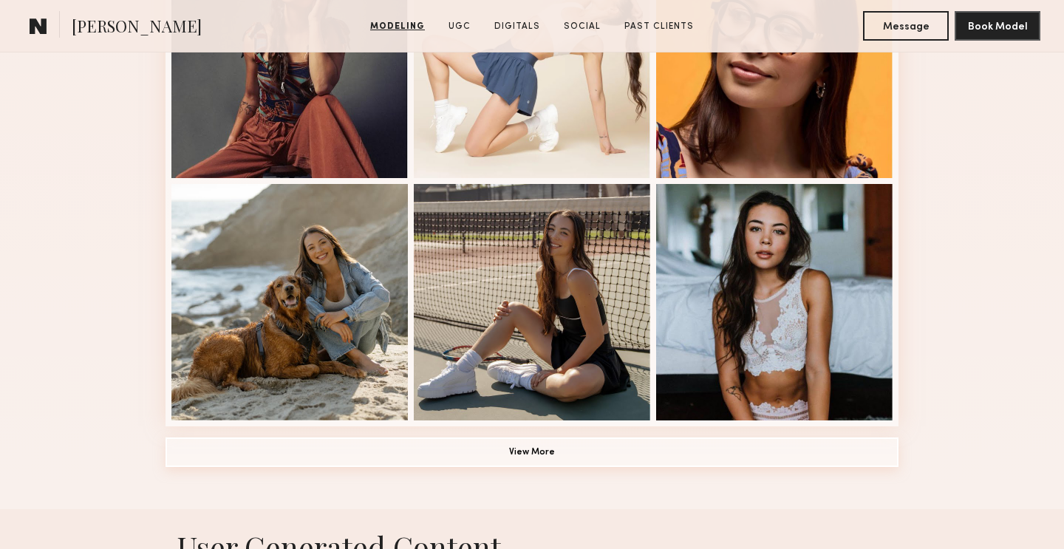
click at [408, 454] on button "View More" at bounding box center [532, 453] width 733 height 30
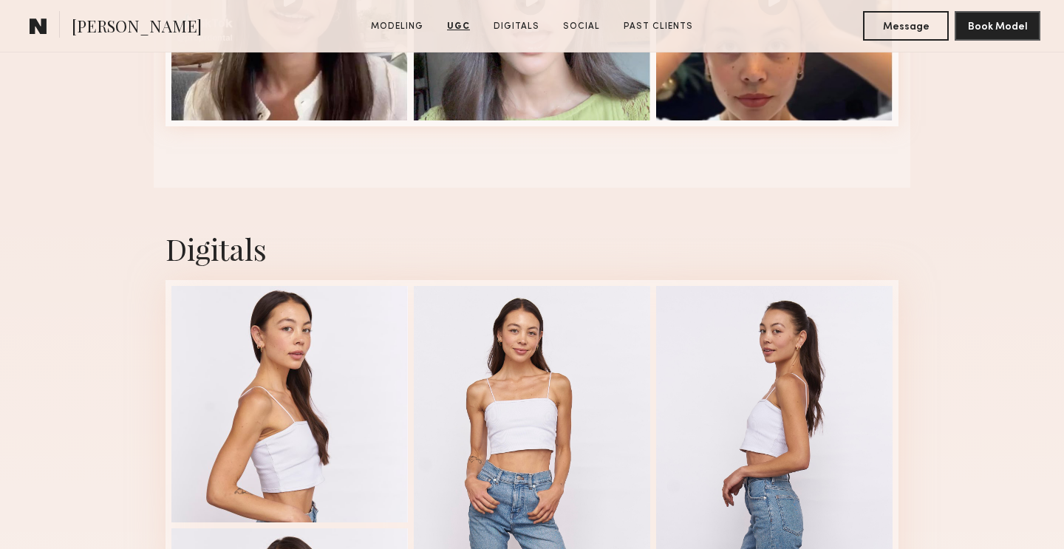
scroll to position [3382, 0]
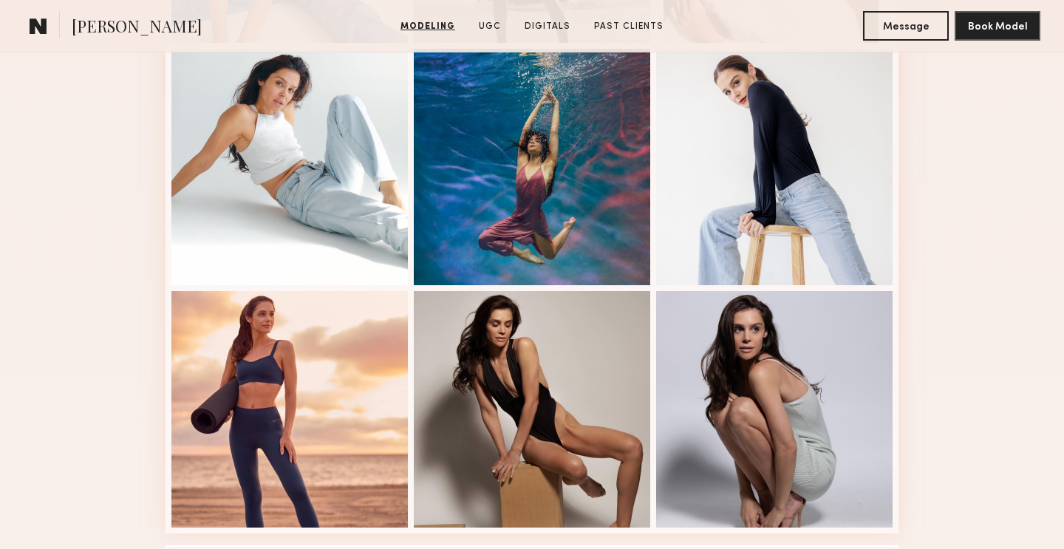
scroll to position [886, 0]
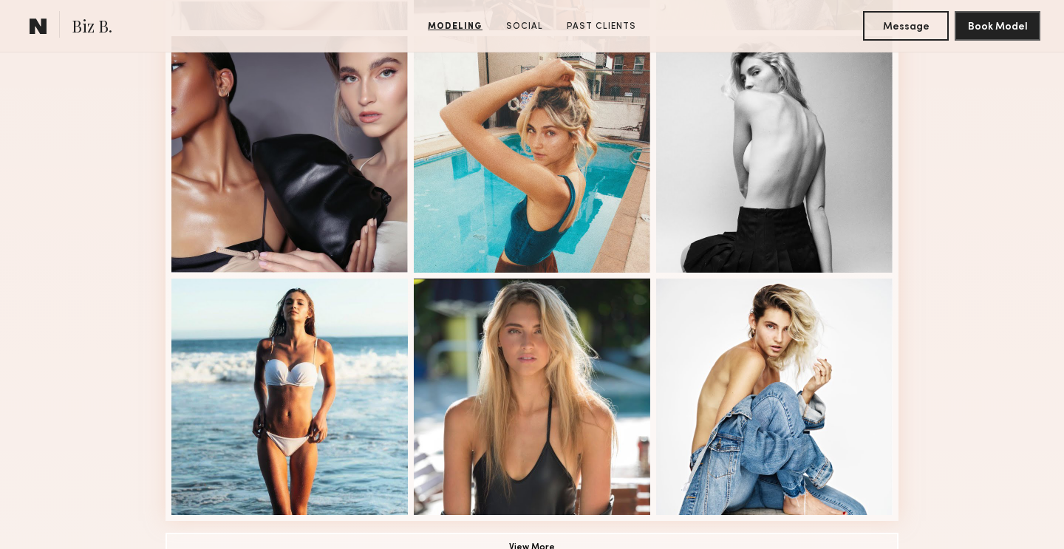
scroll to position [989, 0]
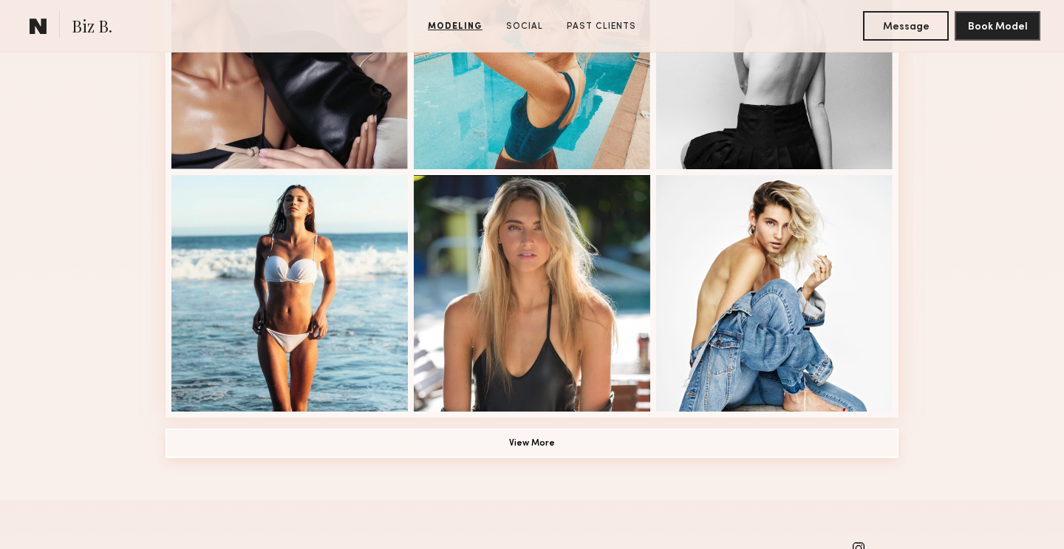
click at [399, 439] on button "View More" at bounding box center [532, 444] width 733 height 30
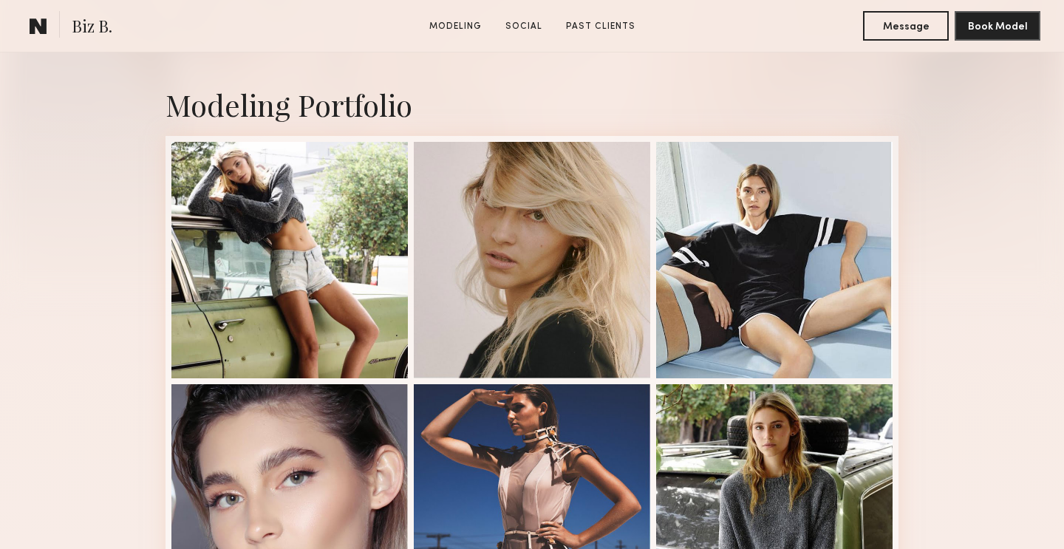
scroll to position [344, 0]
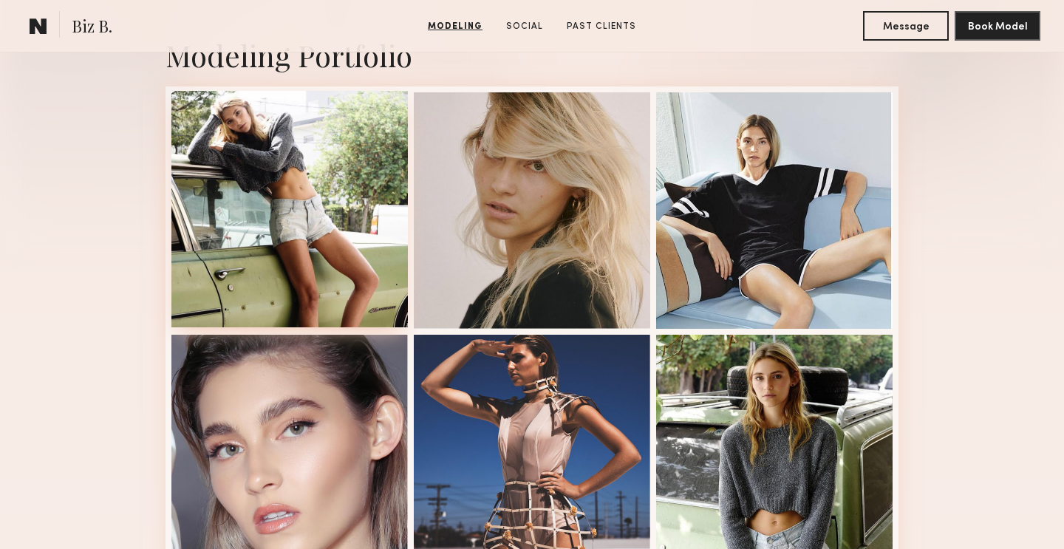
click at [275, 265] on div at bounding box center [289, 209] width 237 height 237
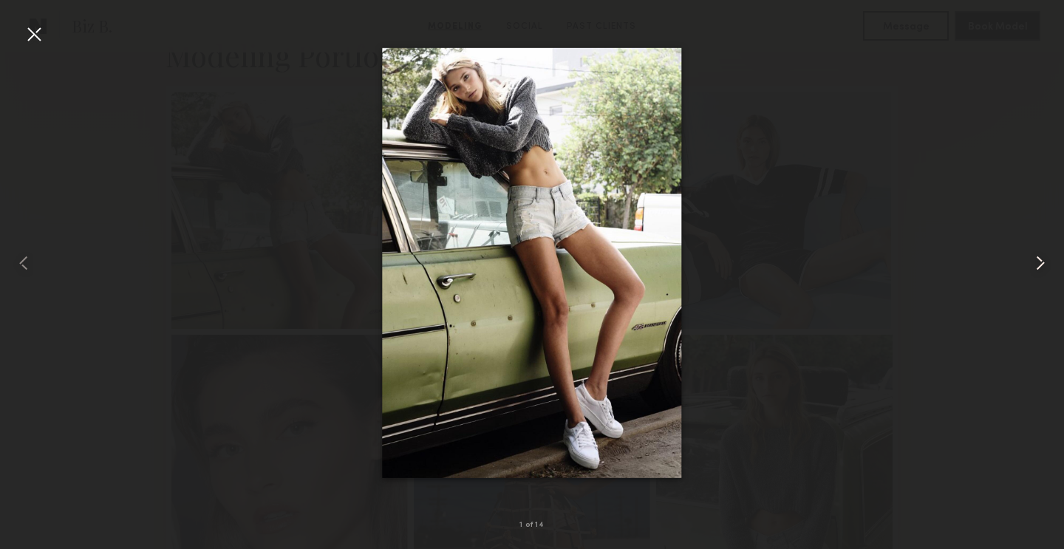
click at [1036, 262] on common-icon at bounding box center [1041, 263] width 24 height 24
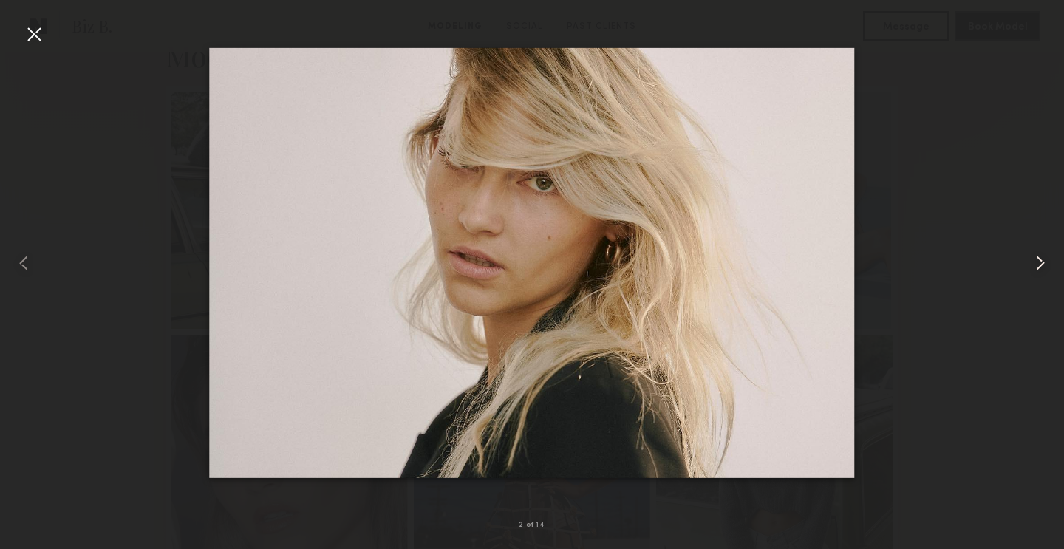
click at [1036, 262] on common-icon at bounding box center [1041, 263] width 24 height 24
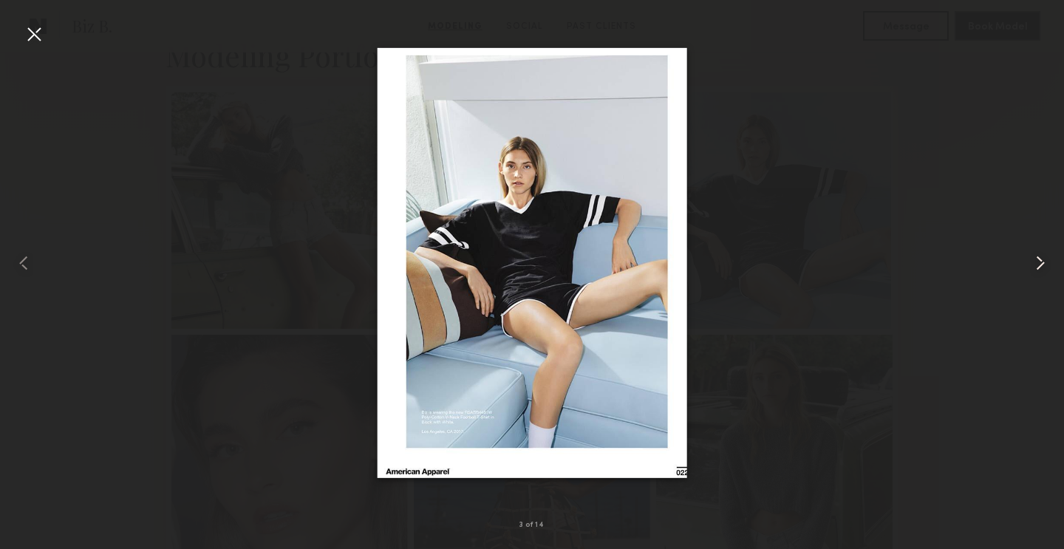
click at [1036, 262] on common-icon at bounding box center [1041, 263] width 24 height 24
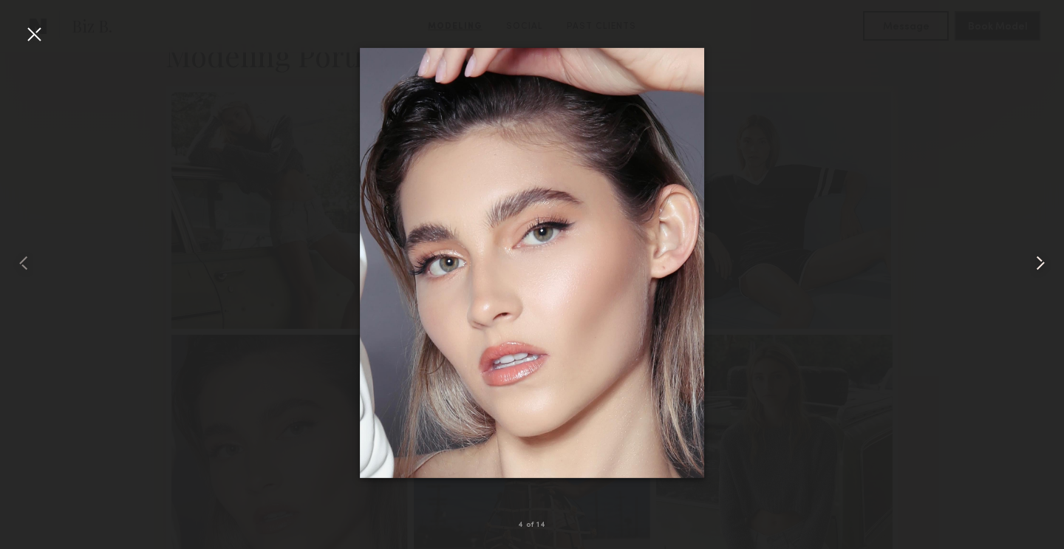
click at [1036, 262] on common-icon at bounding box center [1041, 263] width 24 height 24
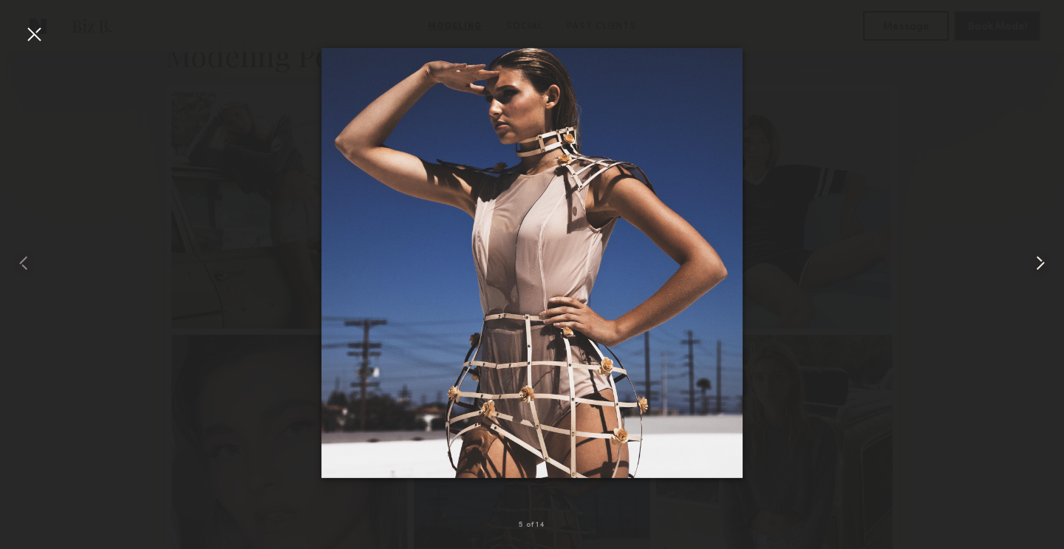
click at [1036, 262] on common-icon at bounding box center [1041, 263] width 24 height 24
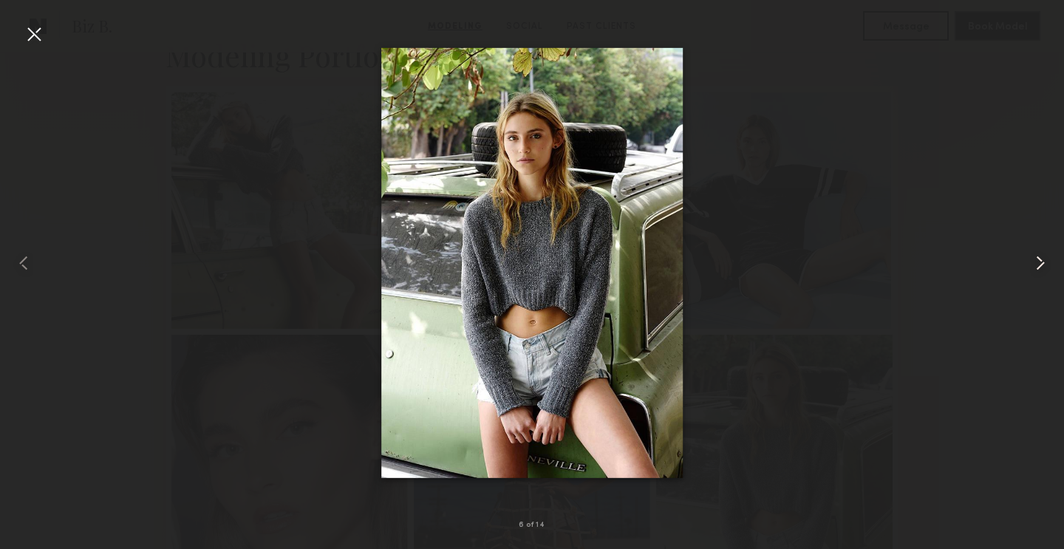
click at [1036, 262] on common-icon at bounding box center [1041, 263] width 24 height 24
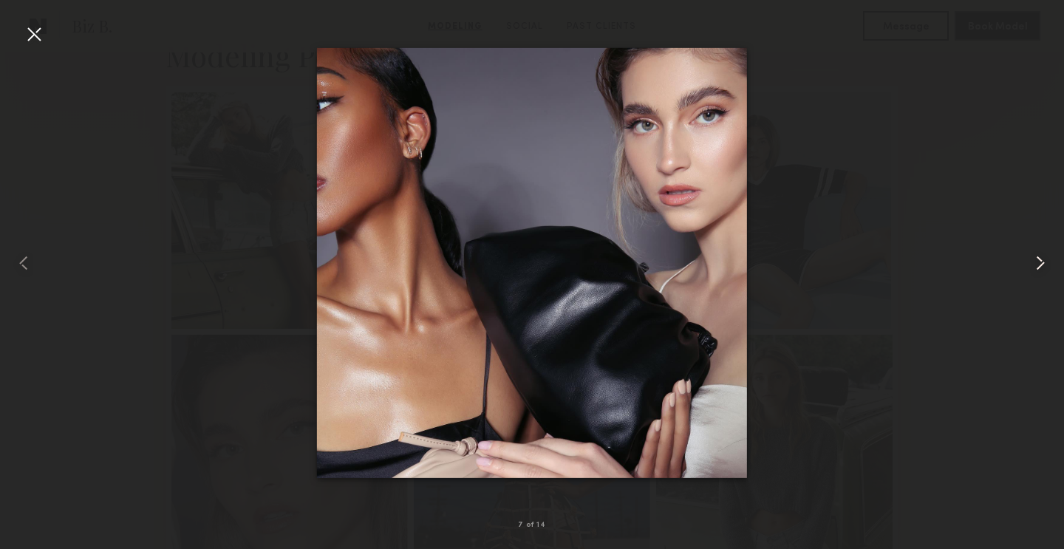
click at [1036, 262] on common-icon at bounding box center [1041, 263] width 24 height 24
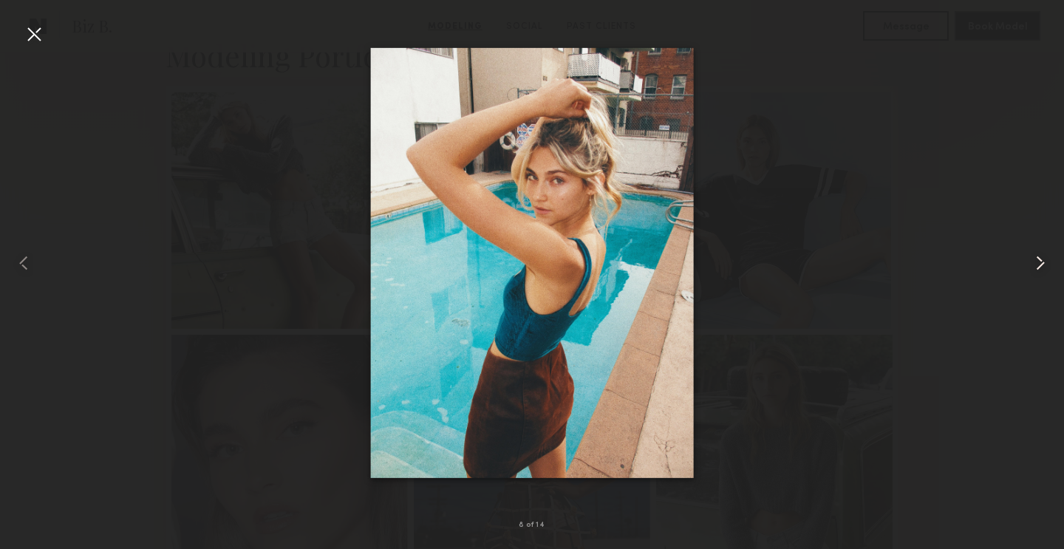
click at [1036, 262] on common-icon at bounding box center [1041, 263] width 24 height 24
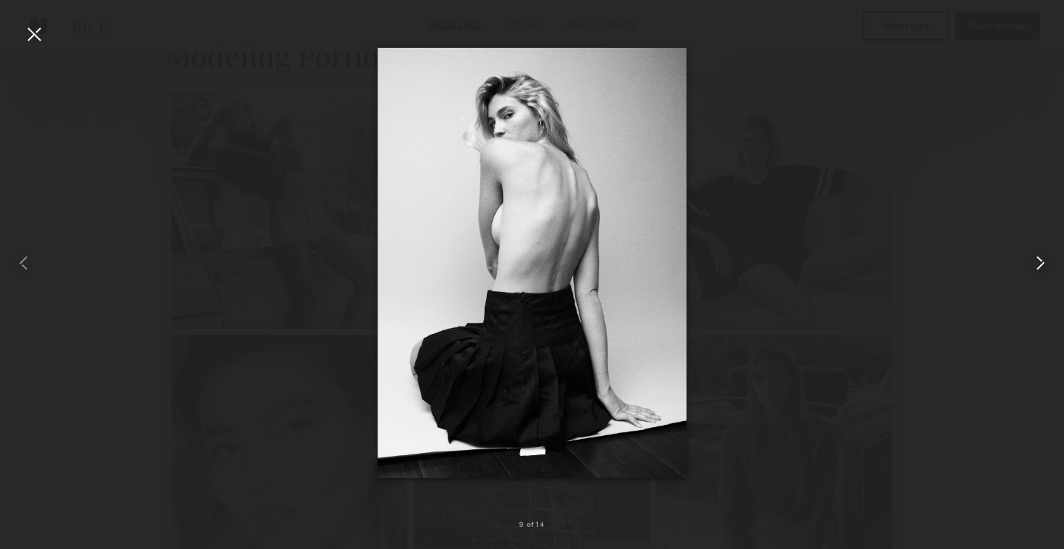
click at [1036, 262] on common-icon at bounding box center [1041, 263] width 24 height 24
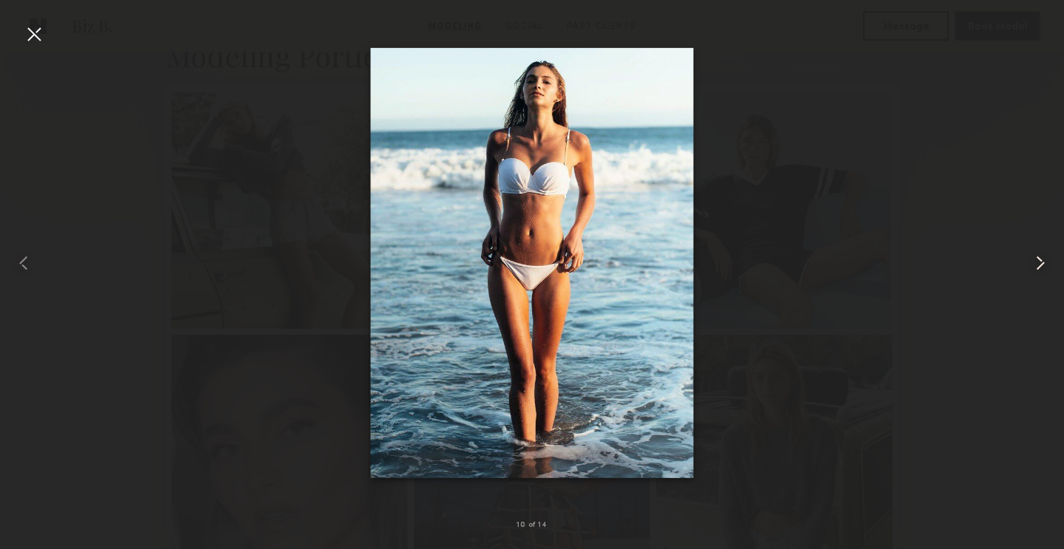
click at [1036, 262] on common-icon at bounding box center [1041, 263] width 24 height 24
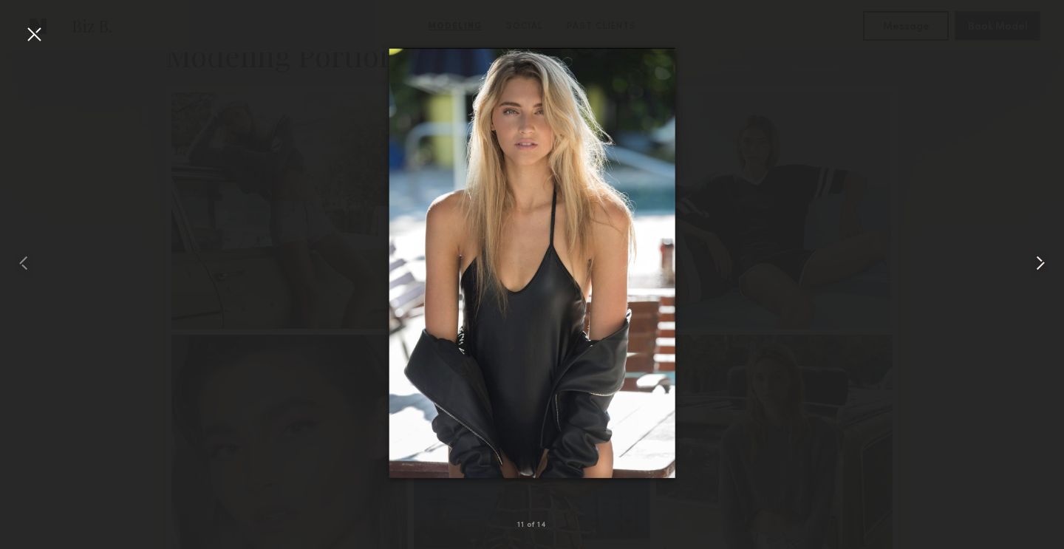
click at [1036, 262] on common-icon at bounding box center [1041, 263] width 24 height 24
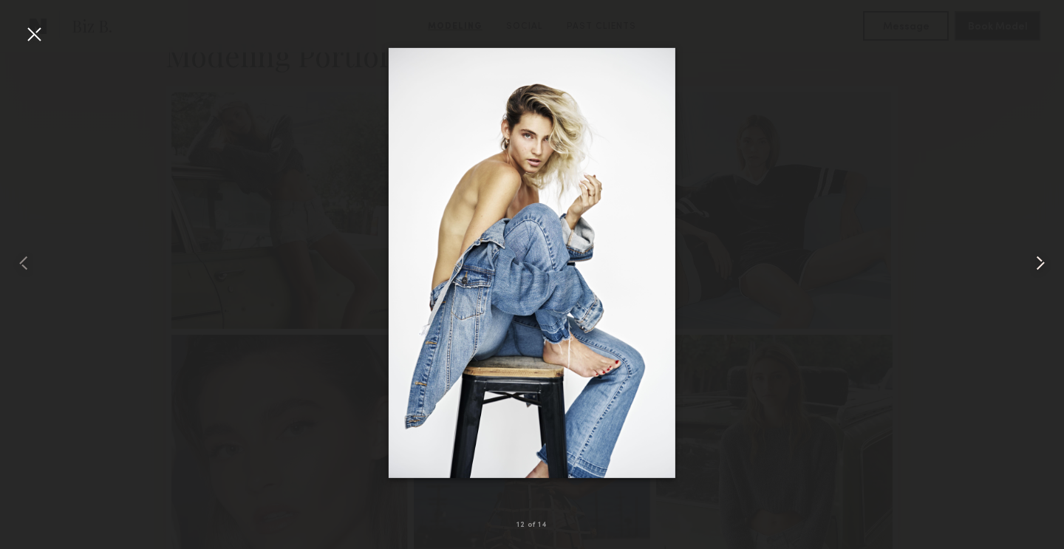
click at [1036, 262] on common-icon at bounding box center [1041, 263] width 24 height 24
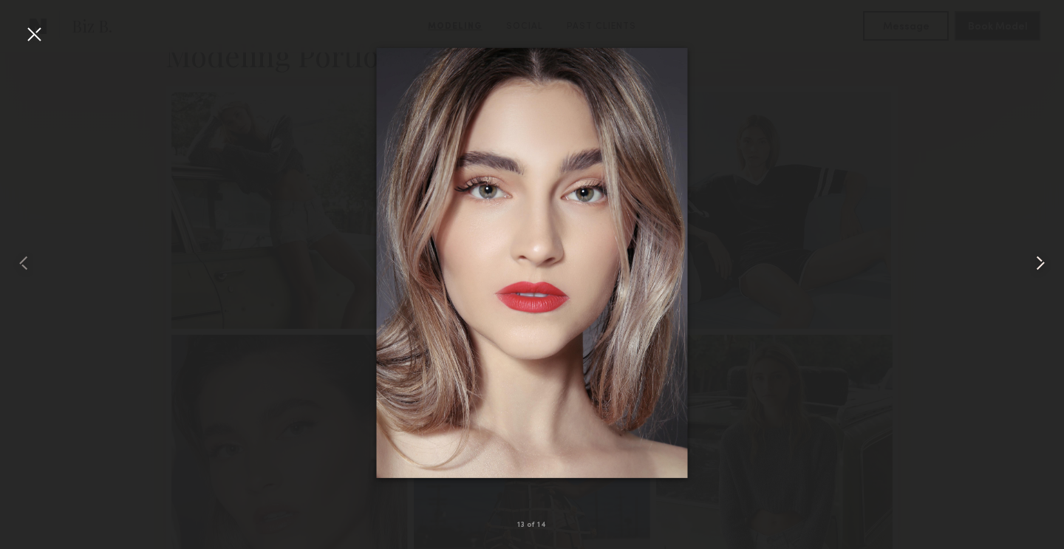
click at [1036, 262] on common-icon at bounding box center [1041, 263] width 24 height 24
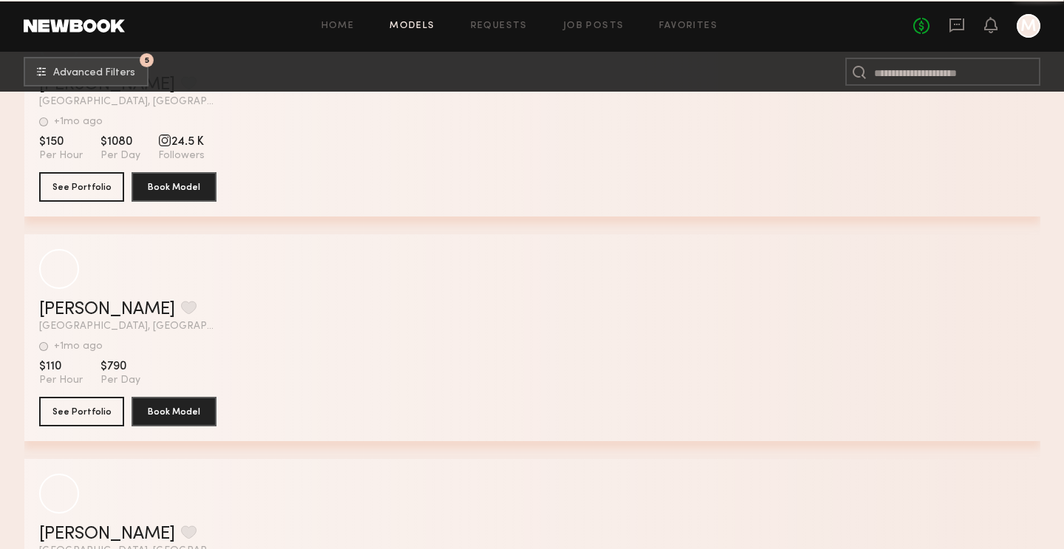
scroll to position [53517, 0]
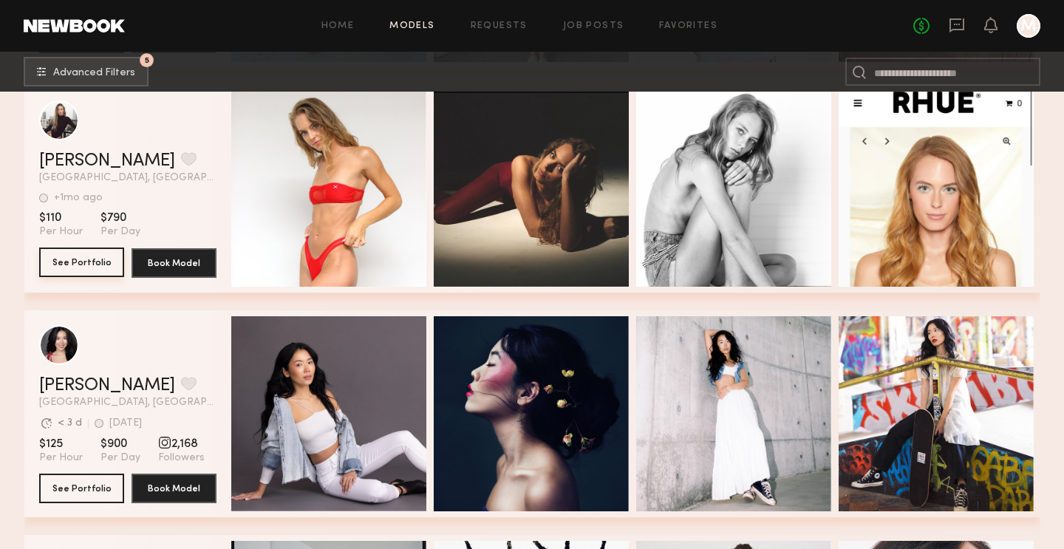
click at [106, 259] on button "See Portfolio" at bounding box center [81, 263] width 85 height 30
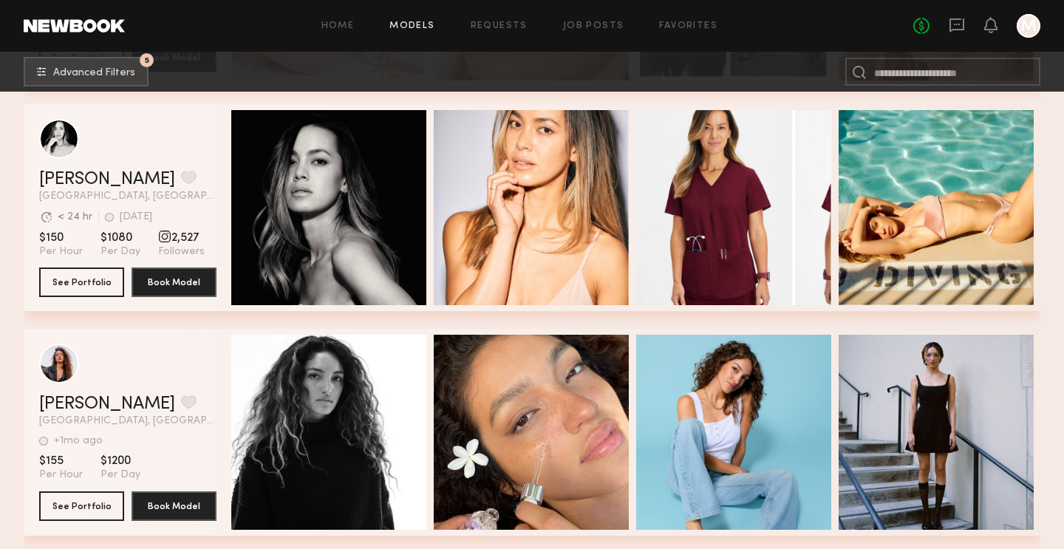
scroll to position [54847, 0]
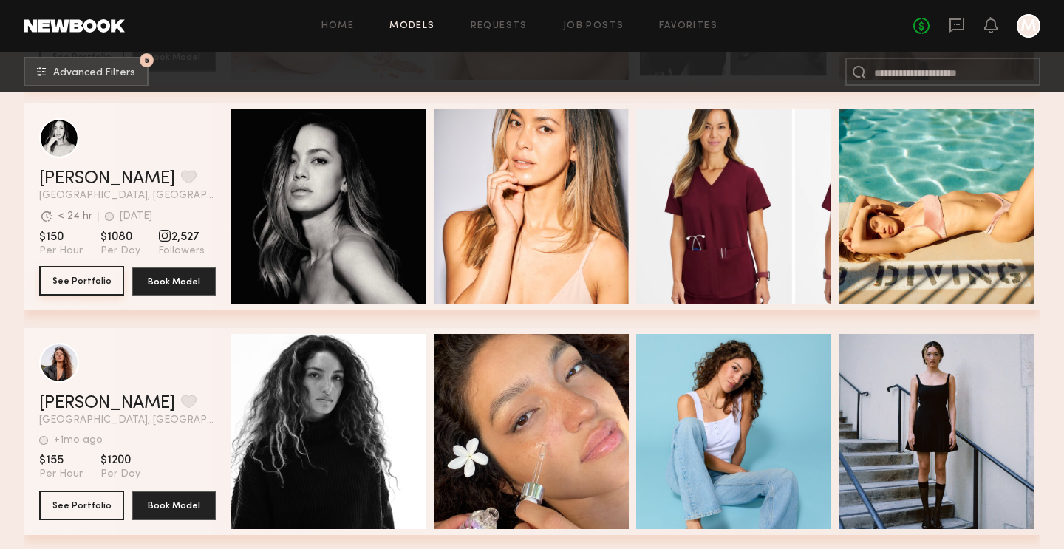
click at [89, 284] on button "See Portfolio" at bounding box center [81, 281] width 85 height 30
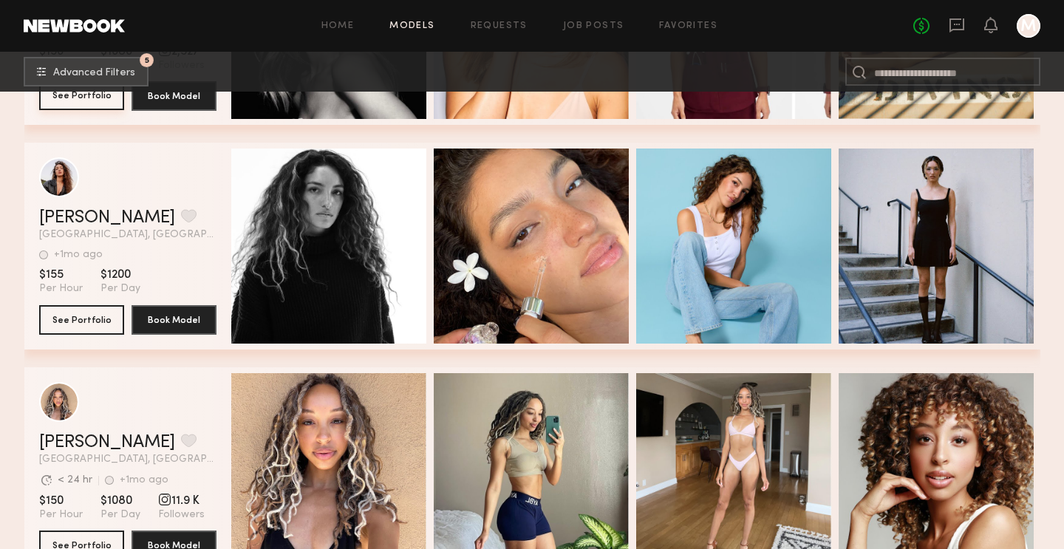
scroll to position [55034, 0]
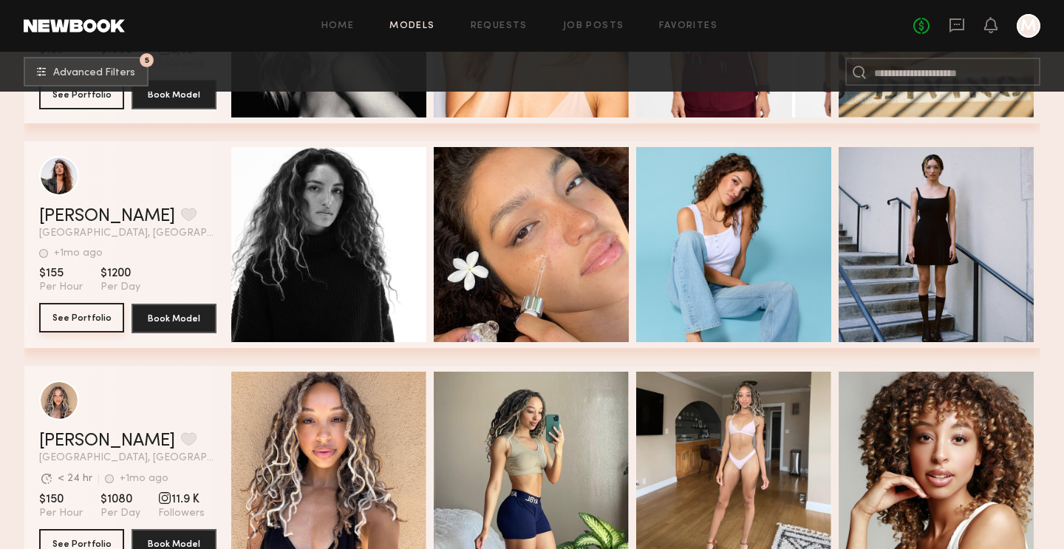
click at [81, 316] on button "See Portfolio" at bounding box center [81, 318] width 85 height 30
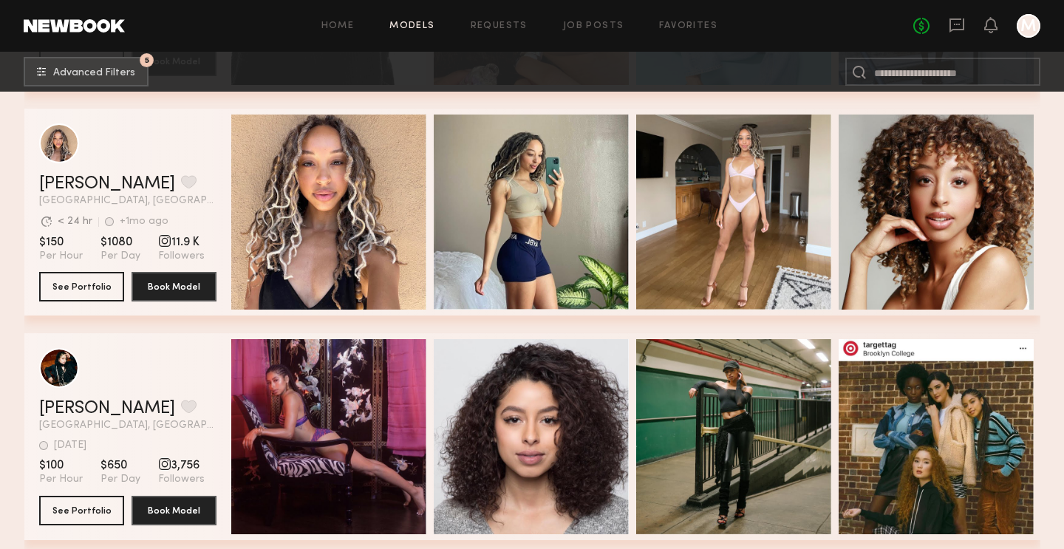
scroll to position [55049, 0]
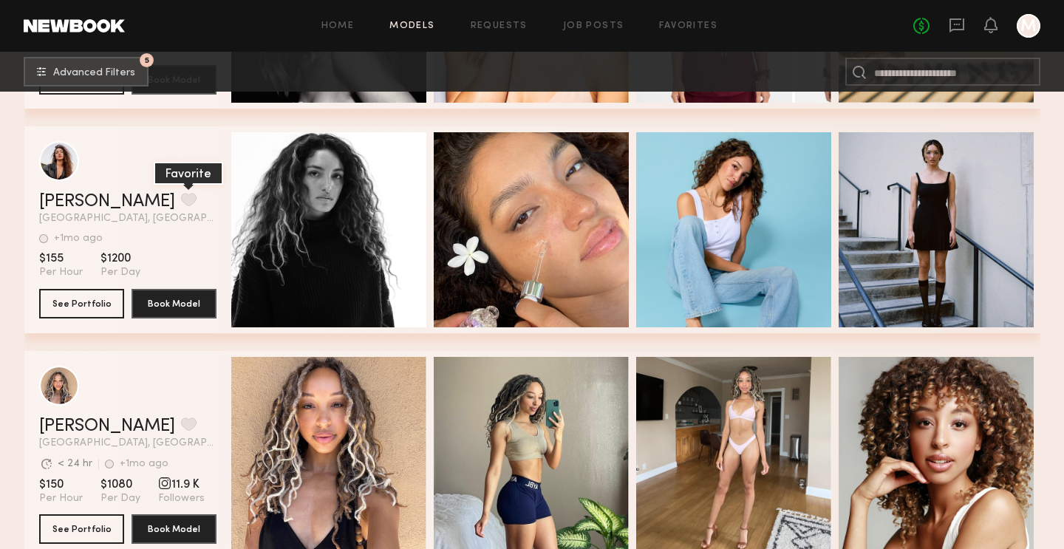
click at [181, 195] on button "grid" at bounding box center [189, 199] width 16 height 13
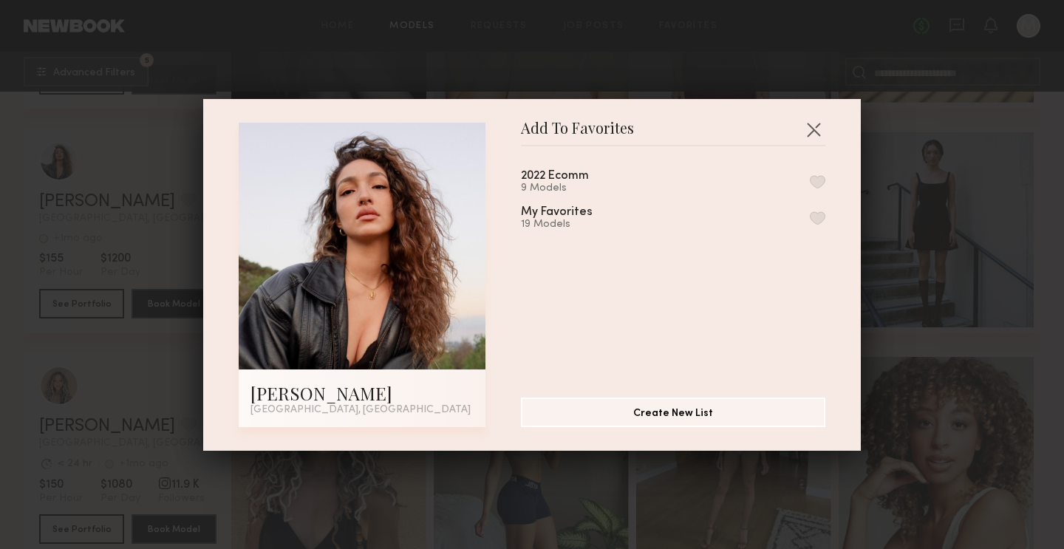
click at [820, 215] on button "button" at bounding box center [818, 217] width 16 height 13
click at [821, 120] on button "button" at bounding box center [814, 130] width 24 height 24
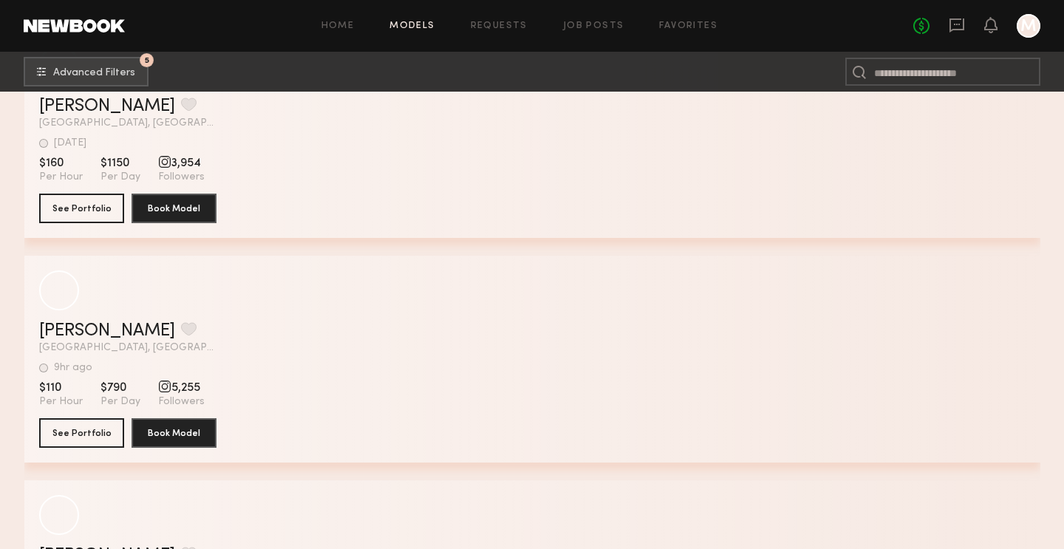
scroll to position [68074, 0]
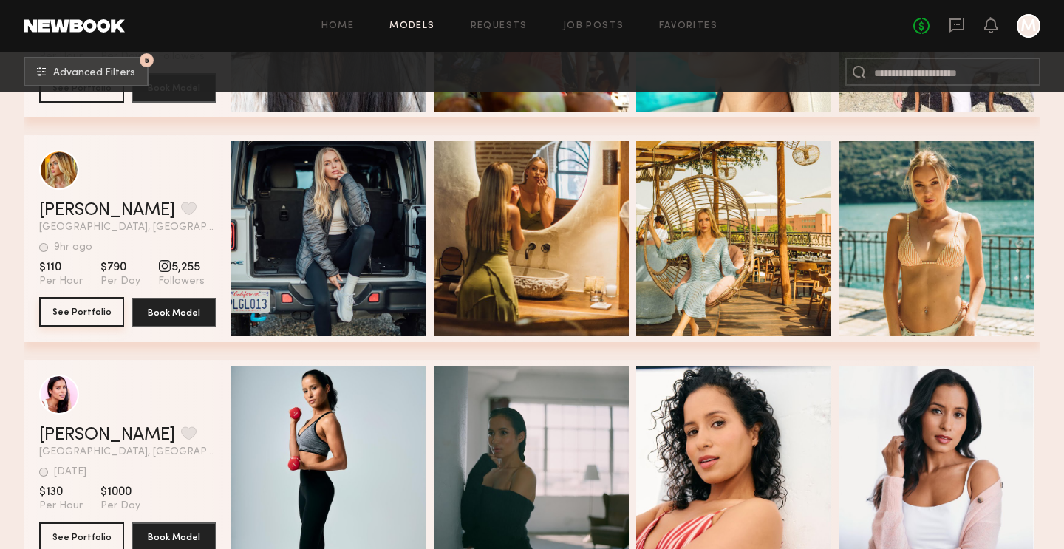
click at [66, 305] on button "See Portfolio" at bounding box center [81, 312] width 85 height 30
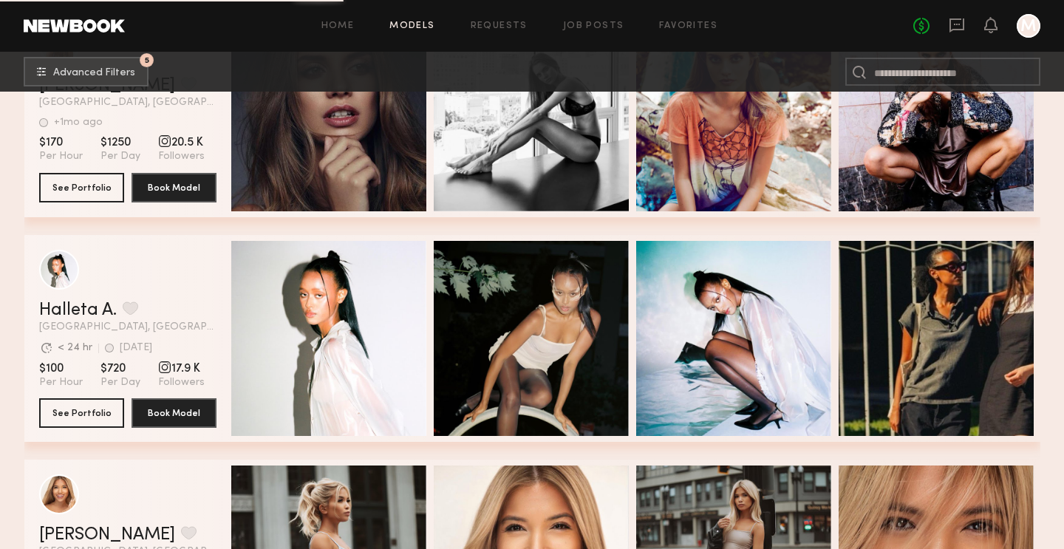
scroll to position [69584, 0]
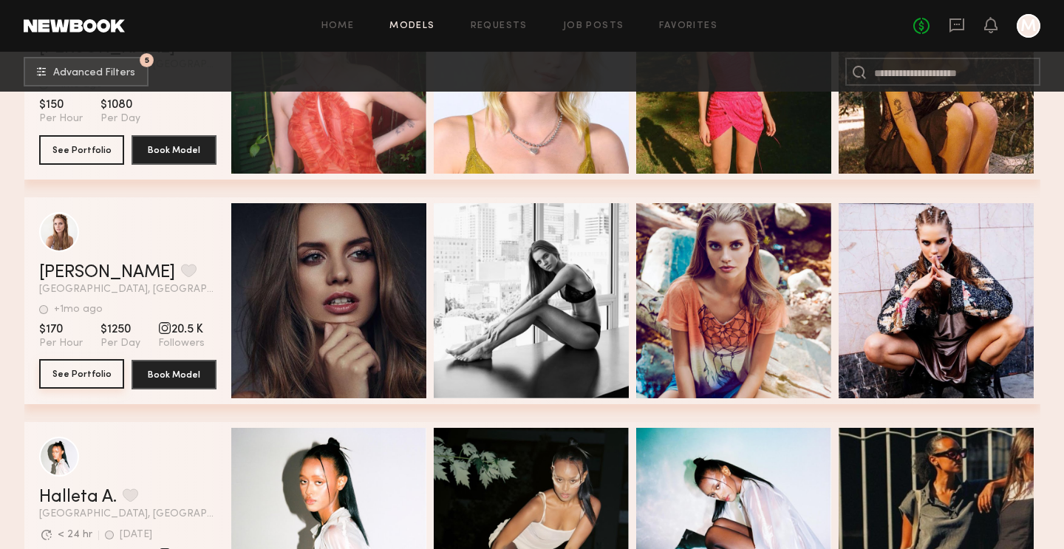
click at [108, 365] on button "See Portfolio" at bounding box center [81, 374] width 85 height 30
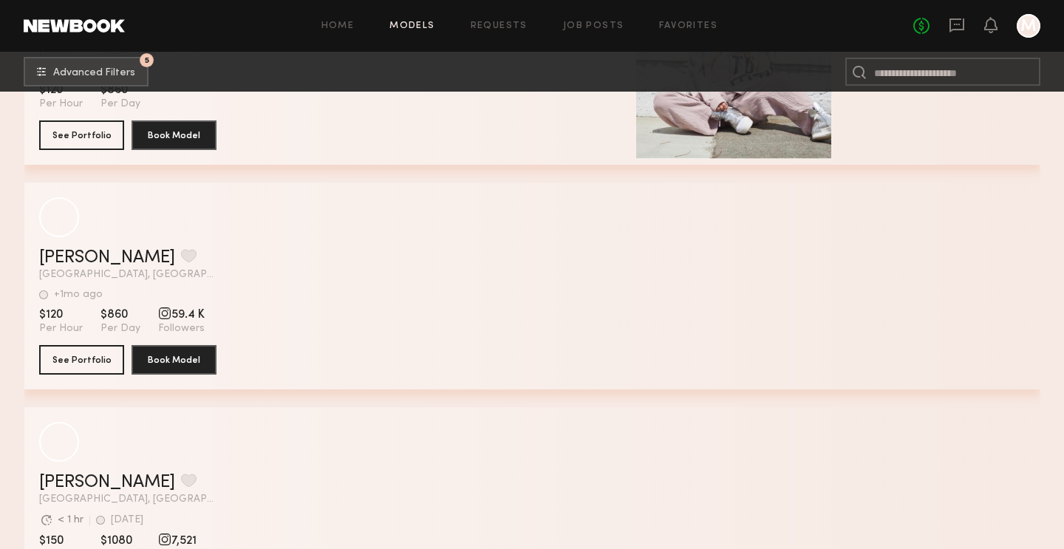
scroll to position [86695, 0]
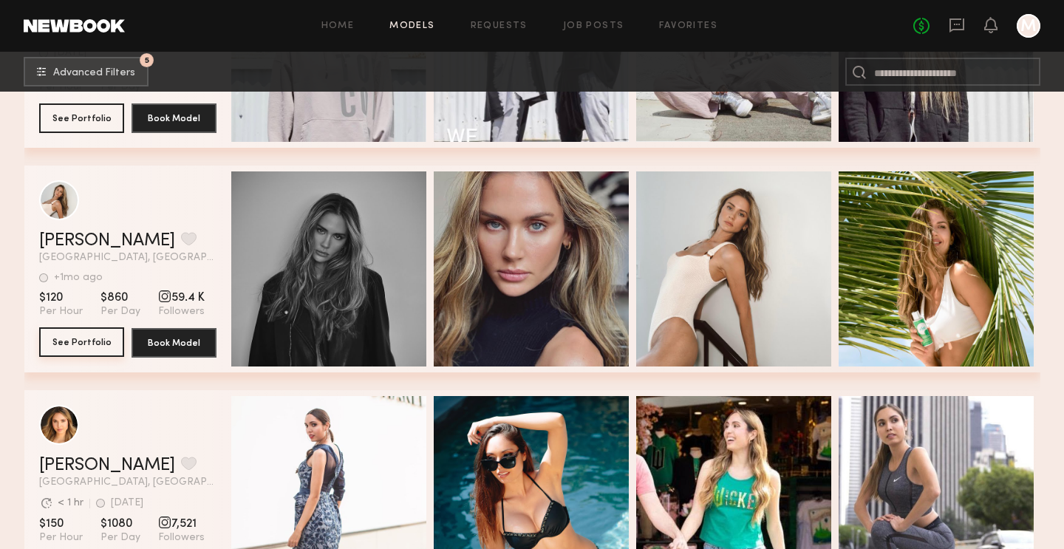
click at [103, 336] on button "See Portfolio" at bounding box center [81, 342] width 85 height 30
click at [181, 241] on button "grid" at bounding box center [189, 238] width 16 height 13
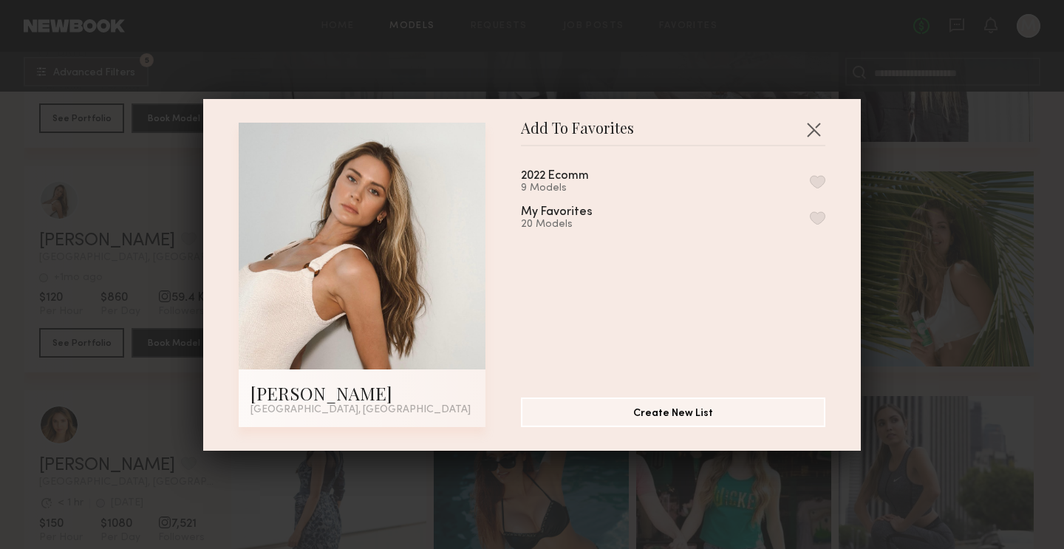
click at [824, 217] on button "button" at bounding box center [818, 217] width 16 height 13
click at [818, 129] on button "button" at bounding box center [814, 130] width 24 height 24
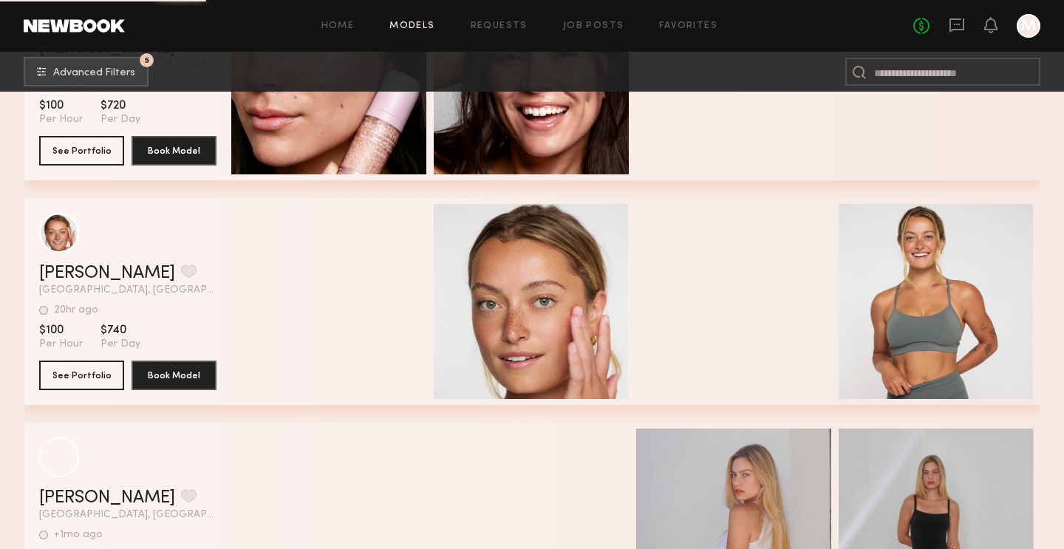
scroll to position [91210, 0]
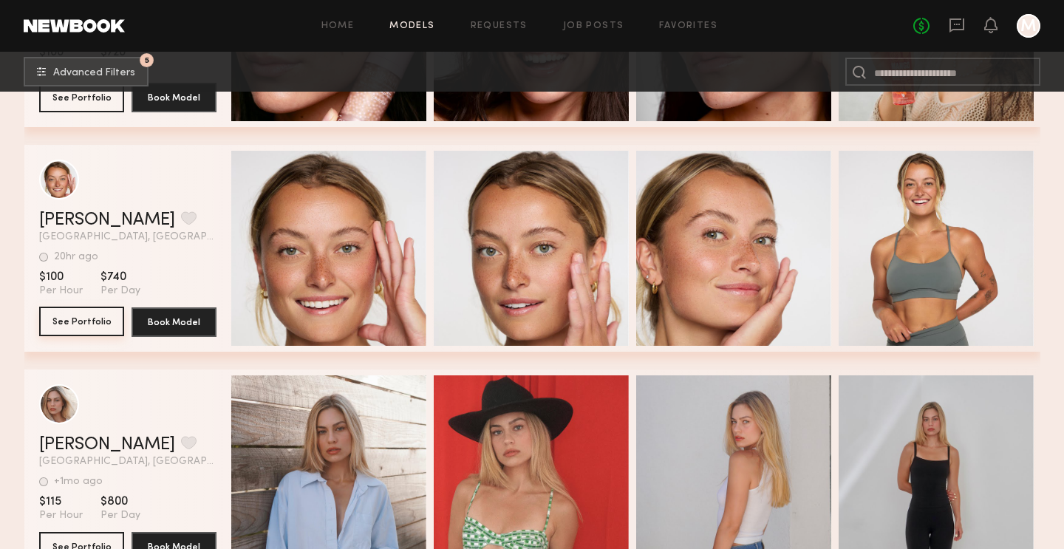
click at [84, 324] on button "See Portfolio" at bounding box center [81, 322] width 85 height 30
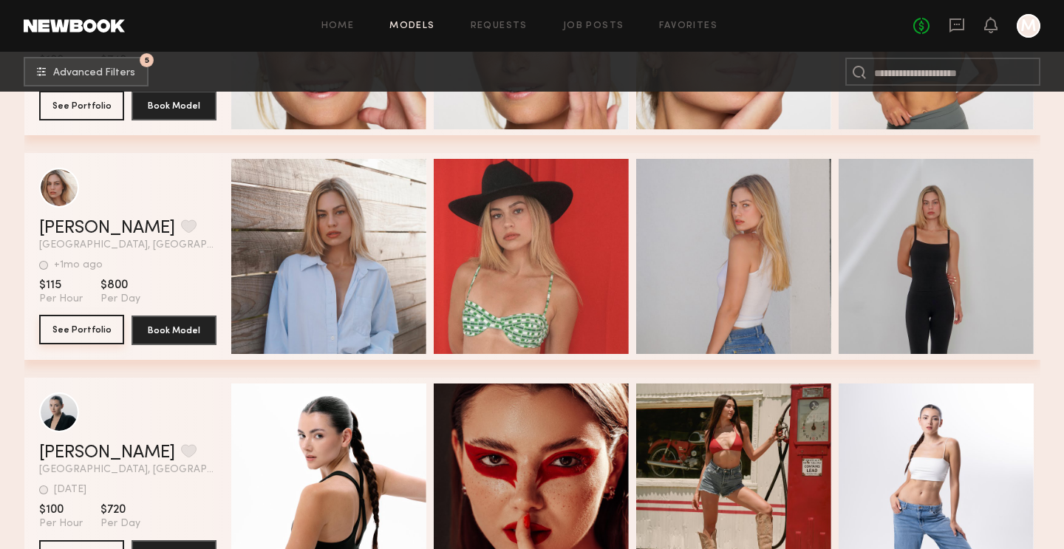
click at [84, 321] on button "See Portfolio" at bounding box center [81, 330] width 85 height 30
click at [181, 228] on button "grid" at bounding box center [189, 226] width 16 height 13
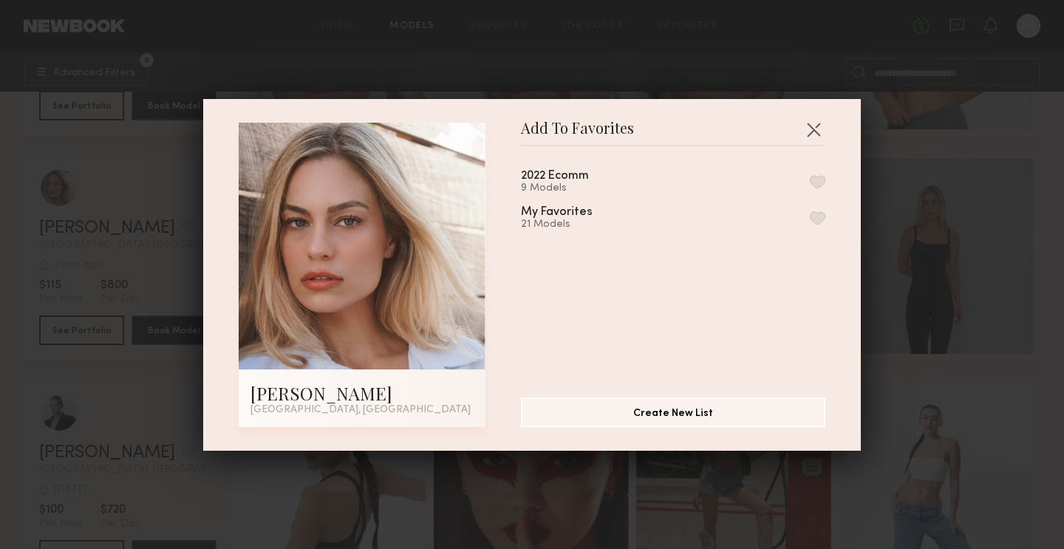
click at [822, 211] on button "button" at bounding box center [818, 217] width 16 height 13
click at [817, 130] on button "button" at bounding box center [814, 130] width 24 height 24
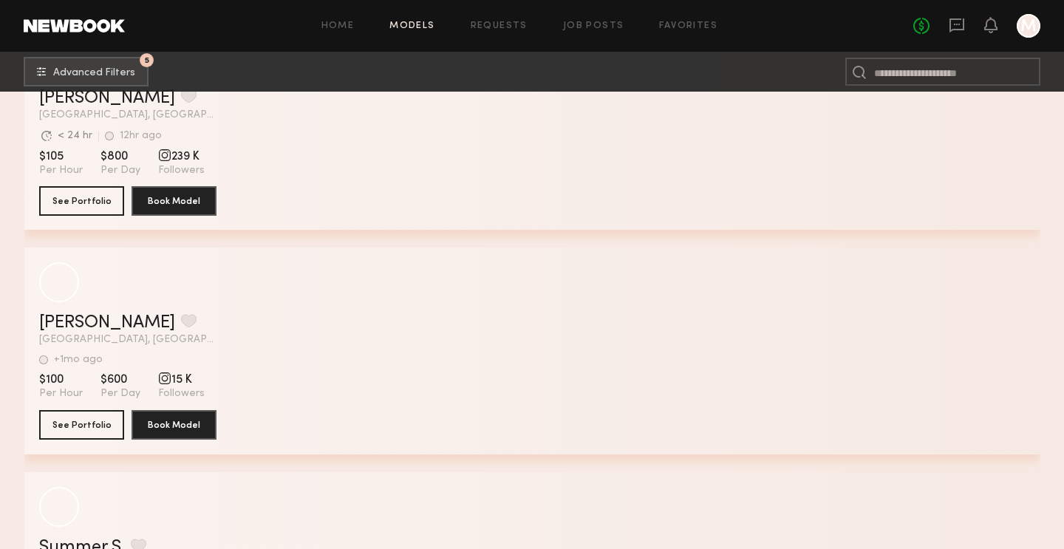
scroll to position [94853, 0]
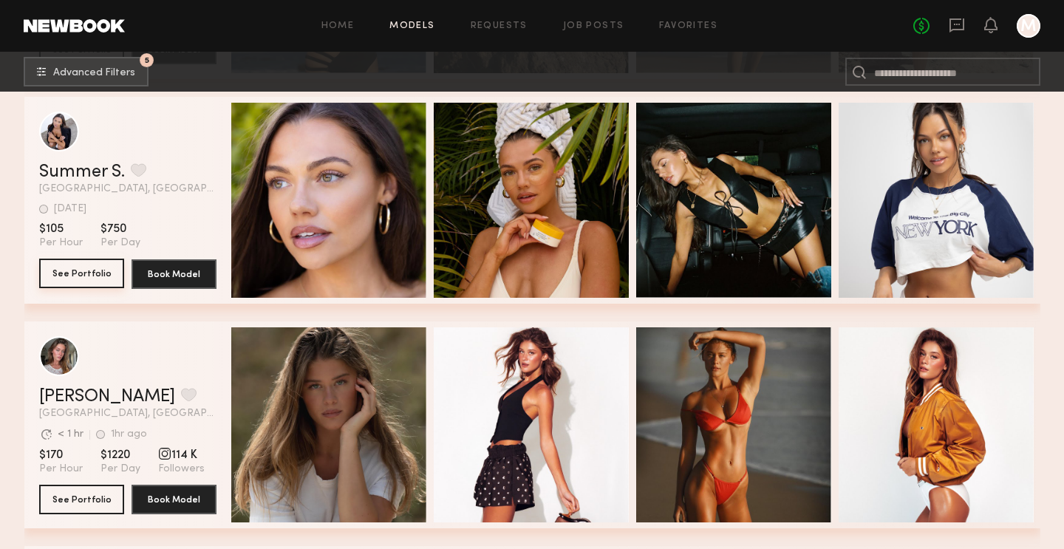
click at [73, 279] on button "See Portfolio" at bounding box center [81, 274] width 85 height 30
click at [78, 499] on button "See Portfolio" at bounding box center [81, 499] width 85 height 30
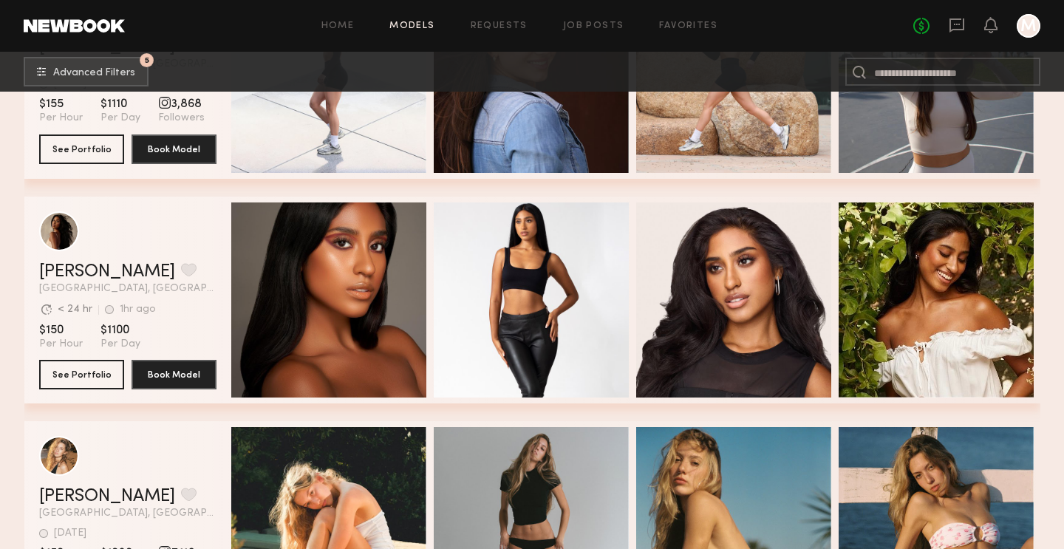
scroll to position [95953, 0]
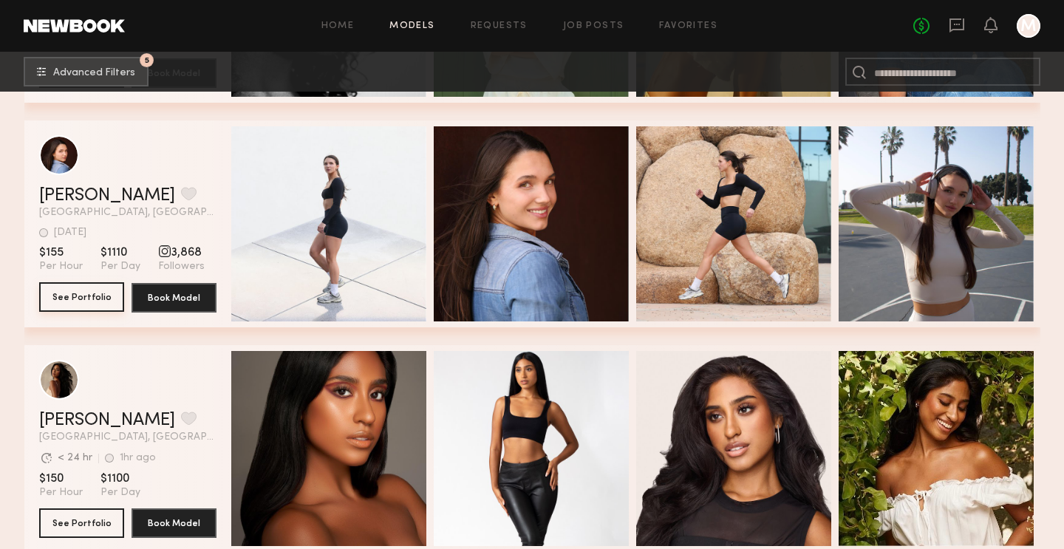
click at [76, 298] on button "See Portfolio" at bounding box center [81, 297] width 85 height 30
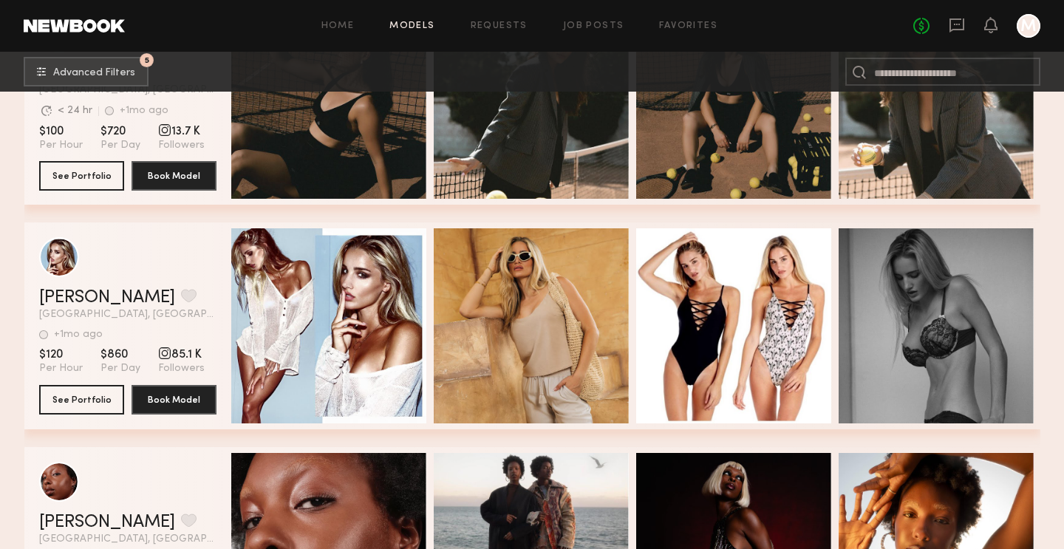
scroll to position [106639, 0]
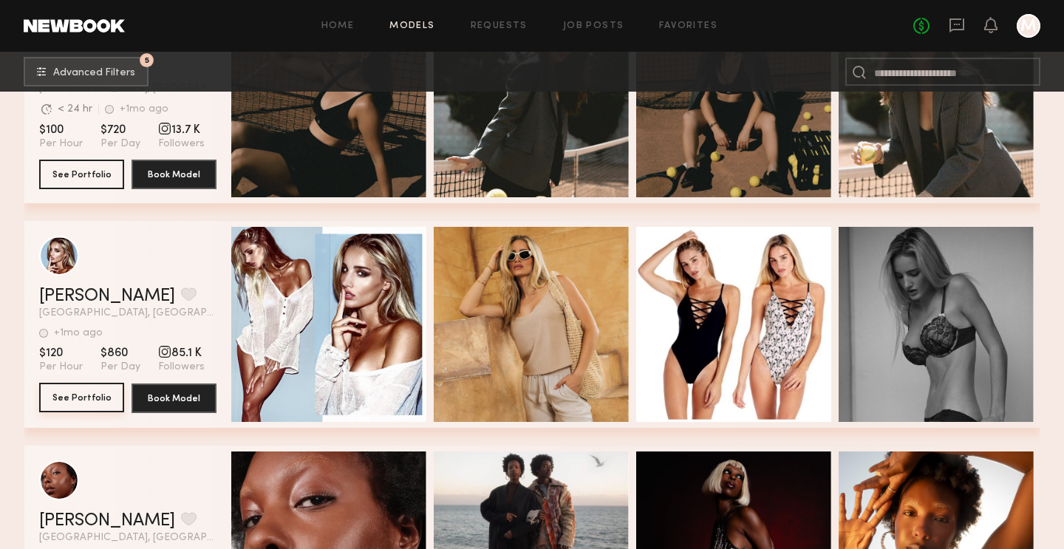
click at [53, 396] on button "See Portfolio" at bounding box center [81, 398] width 85 height 30
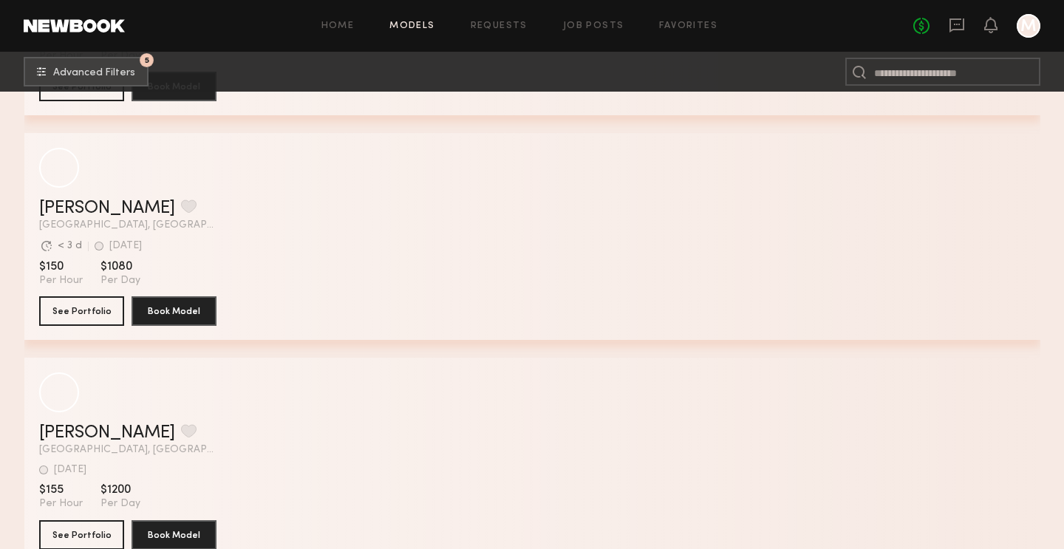
scroll to position [114366, 0]
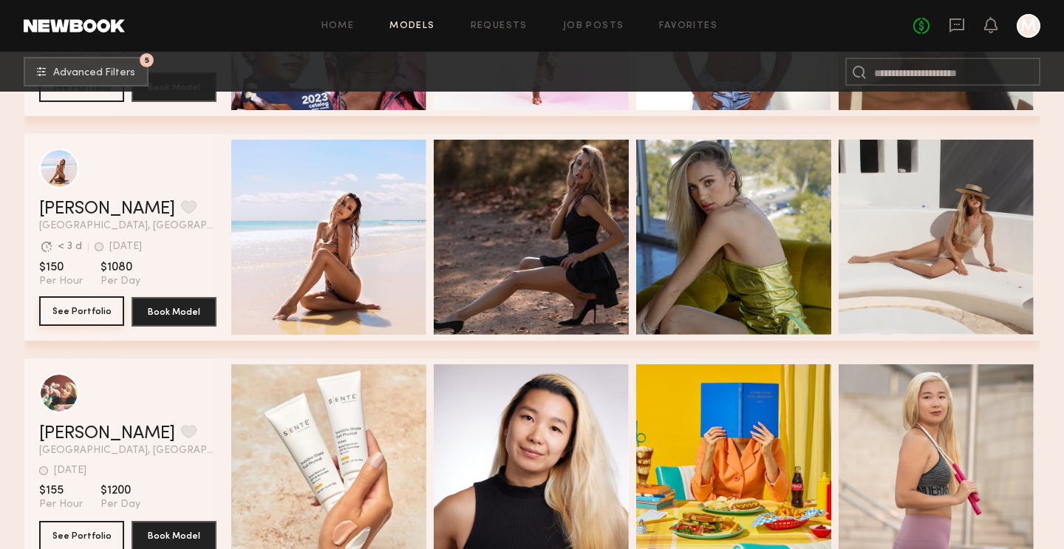
click at [101, 315] on button "See Portfolio" at bounding box center [81, 311] width 85 height 30
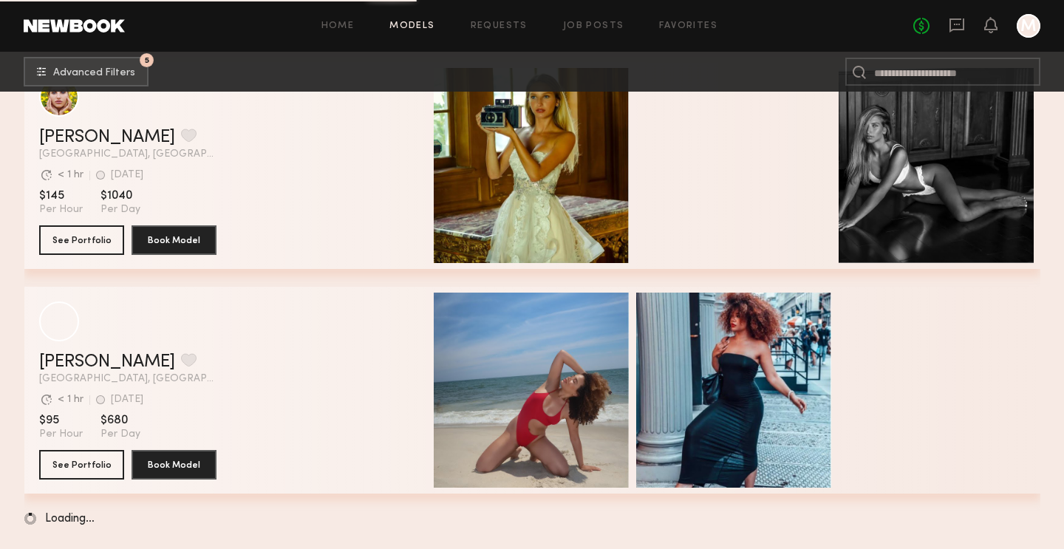
scroll to position [115664, 0]
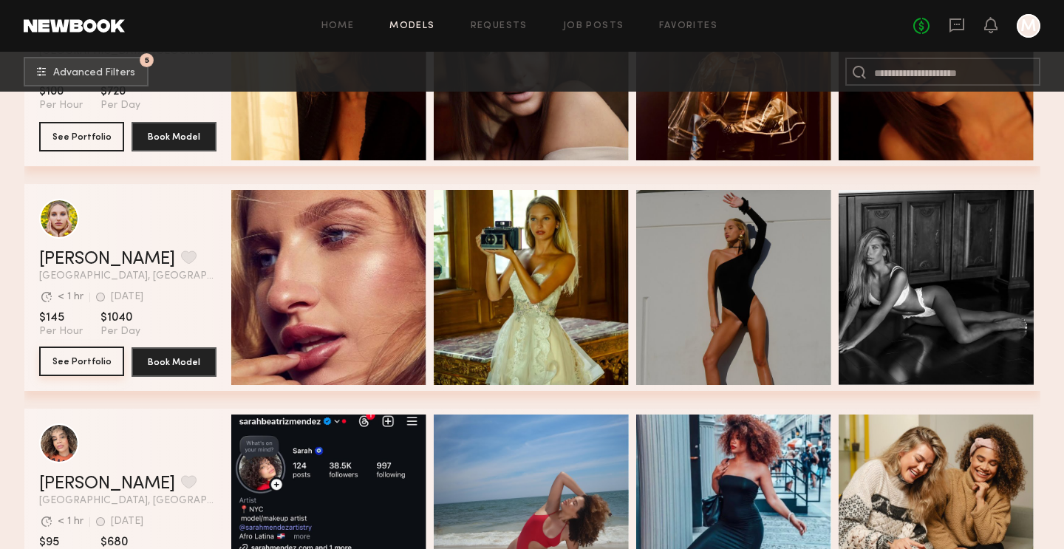
click at [98, 356] on button "See Portfolio" at bounding box center [81, 362] width 85 height 30
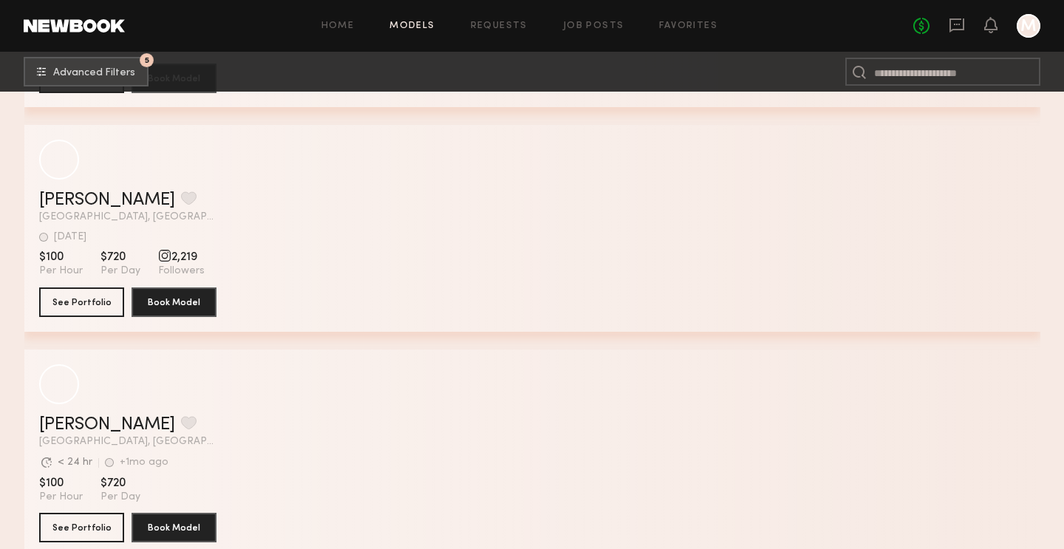
scroll to position [118701, 0]
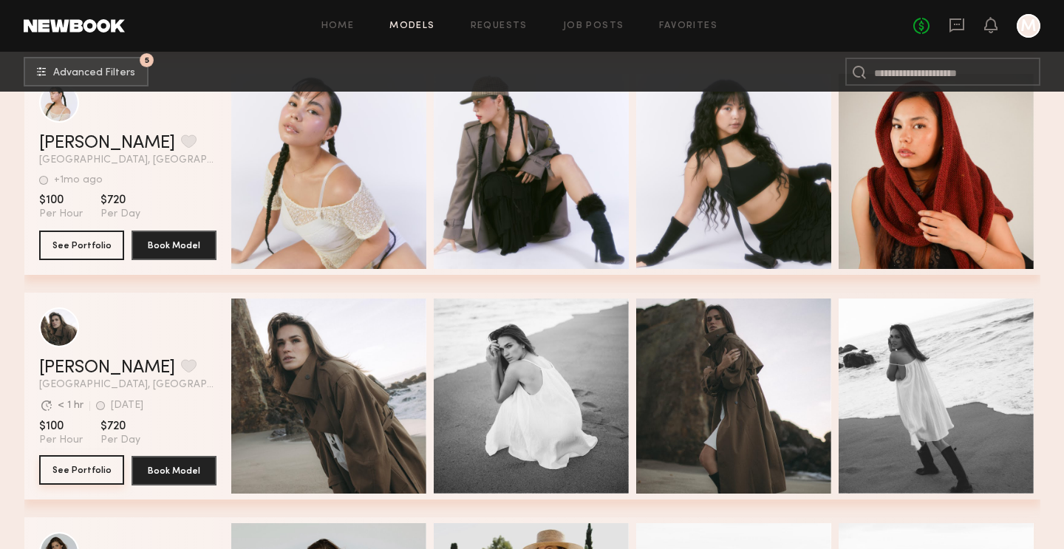
click at [110, 469] on button "See Portfolio" at bounding box center [81, 470] width 85 height 30
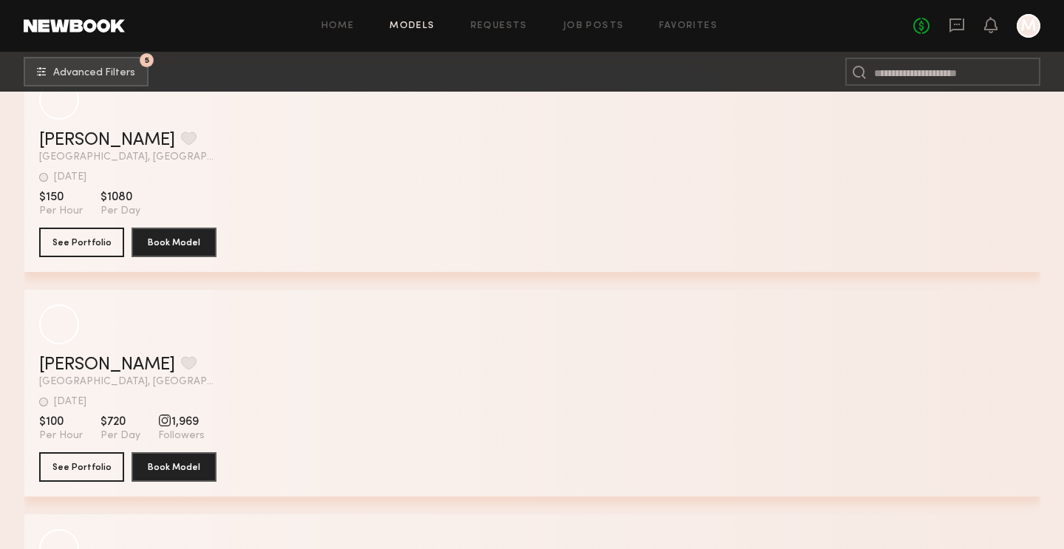
scroll to position [130819, 0]
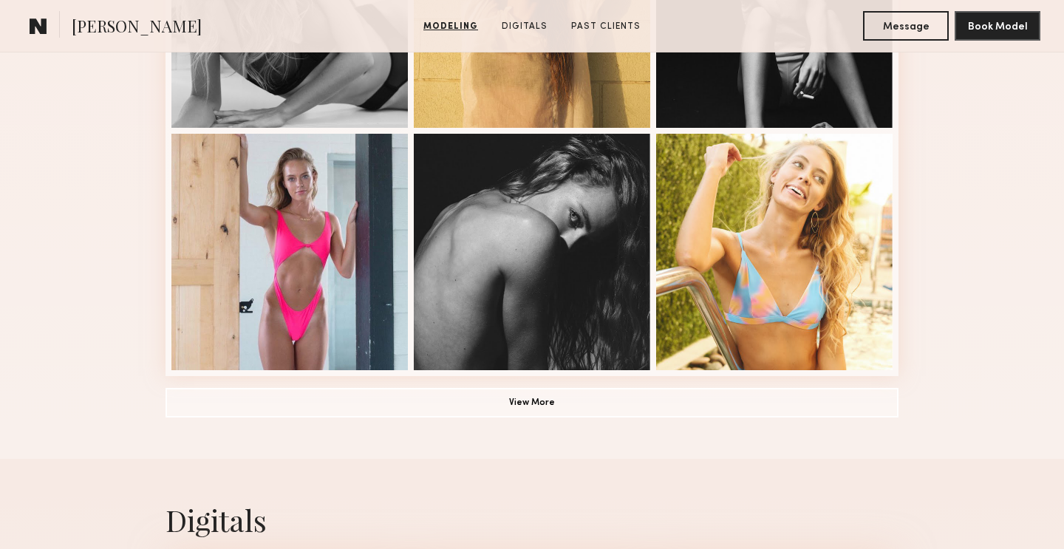
scroll to position [1099, 0]
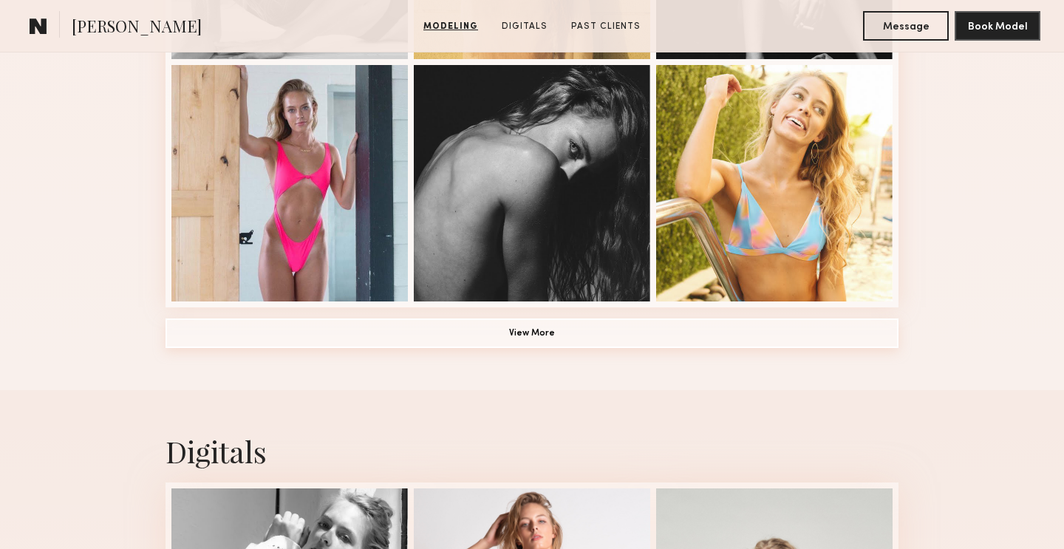
click at [549, 340] on button "View More" at bounding box center [532, 334] width 733 height 30
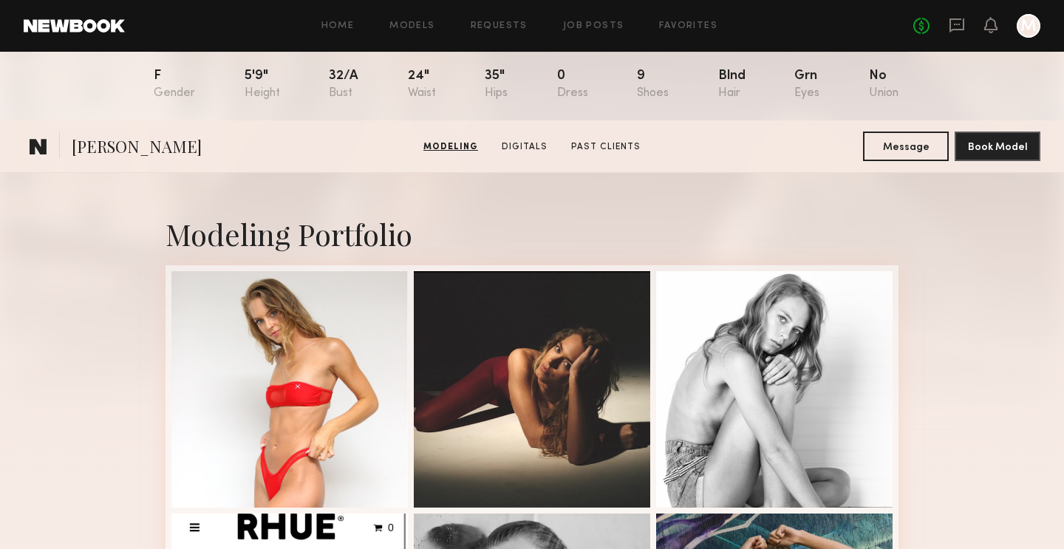
scroll to position [0, 0]
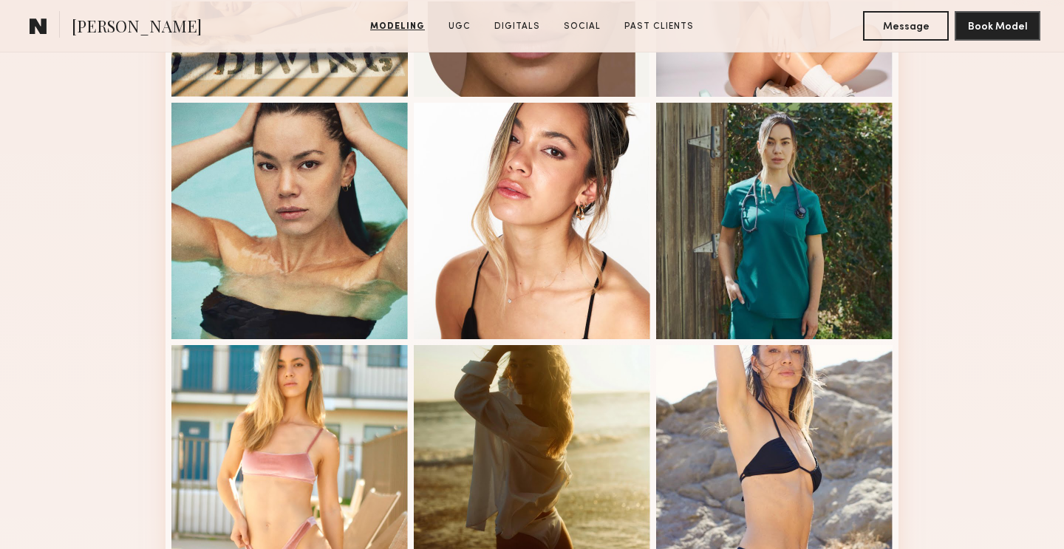
scroll to position [1005, 0]
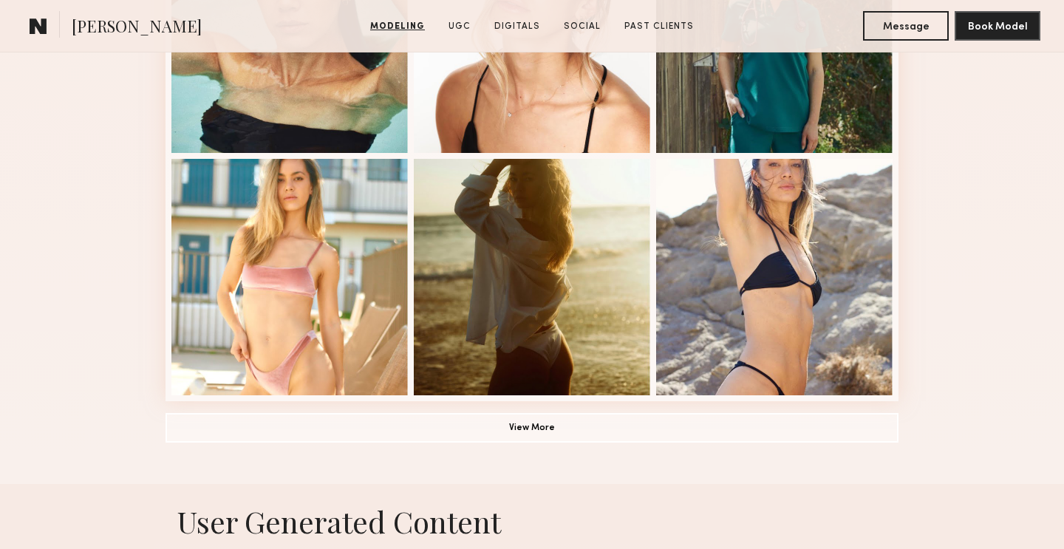
click at [534, 441] on button "View More" at bounding box center [532, 427] width 733 height 30
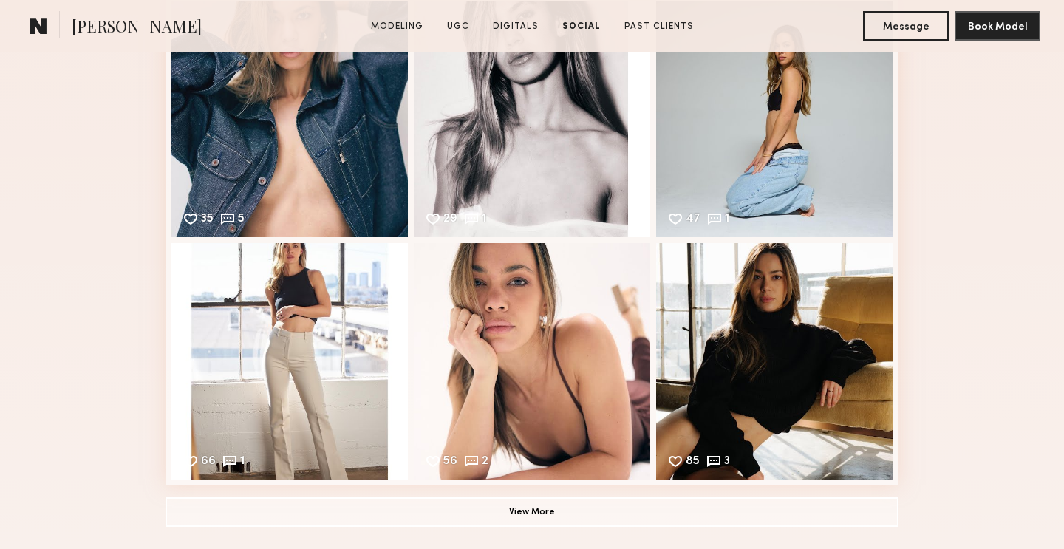
scroll to position [4210, 0]
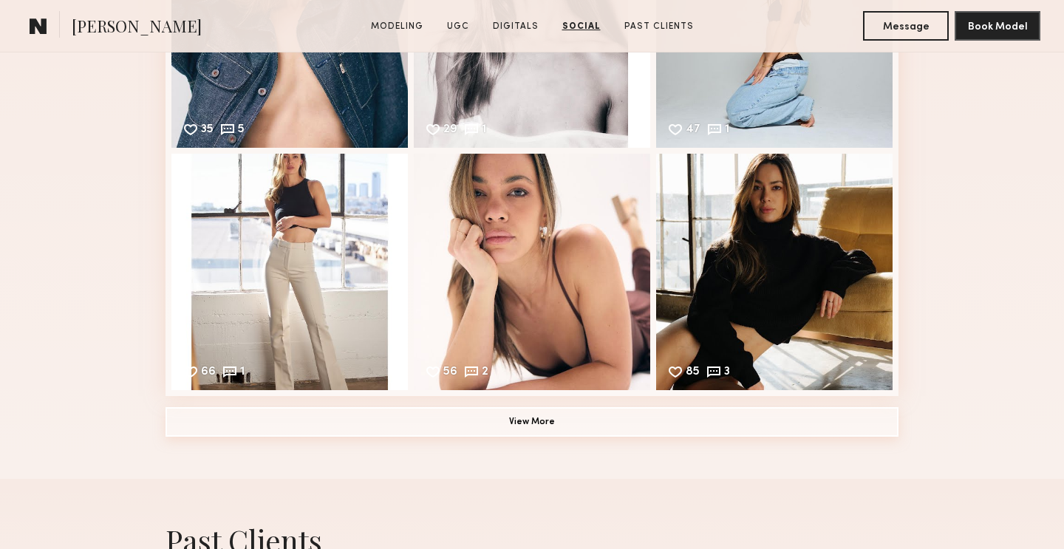
click at [537, 422] on button "View More" at bounding box center [532, 422] width 733 height 30
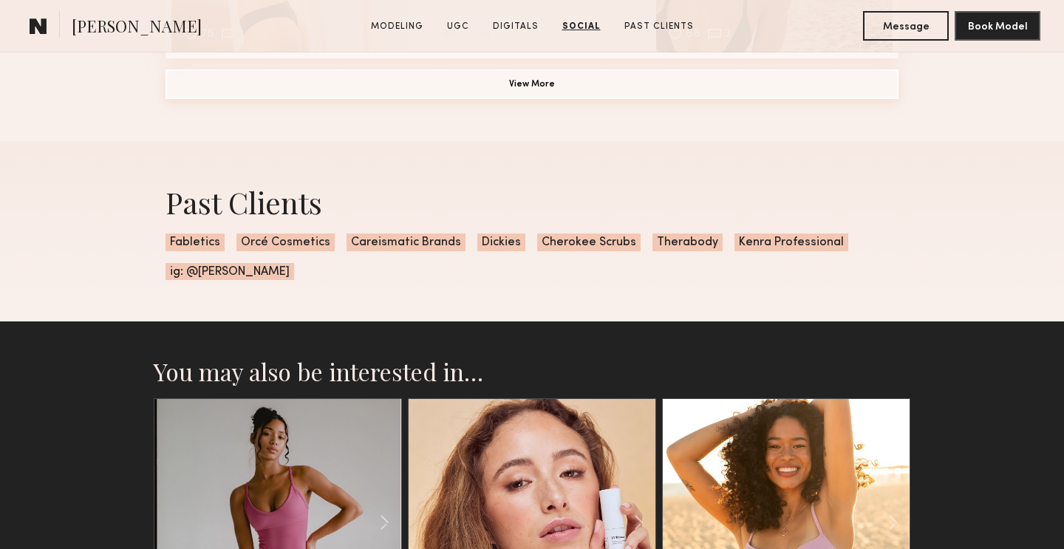
scroll to position [5208, 0]
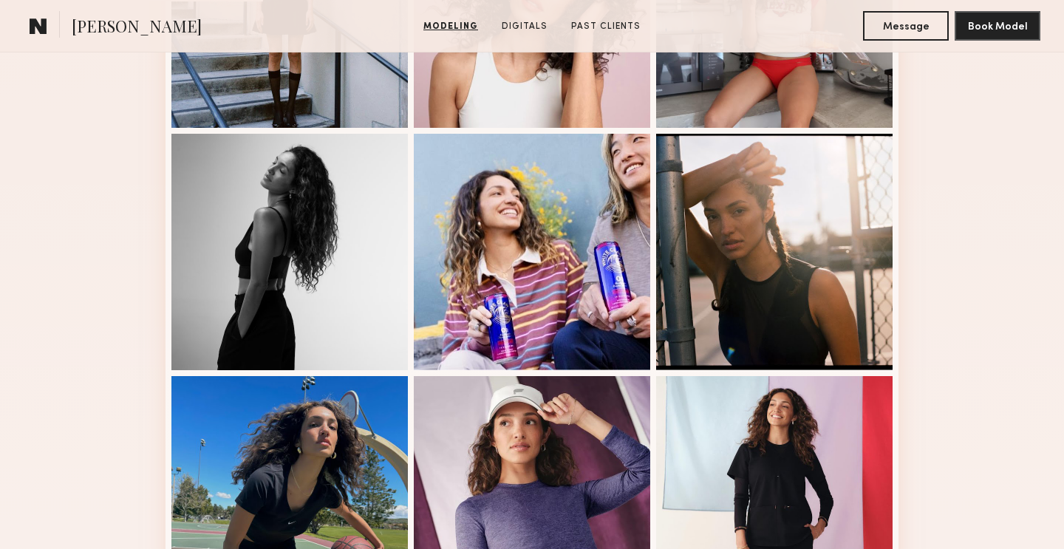
scroll to position [969, 0]
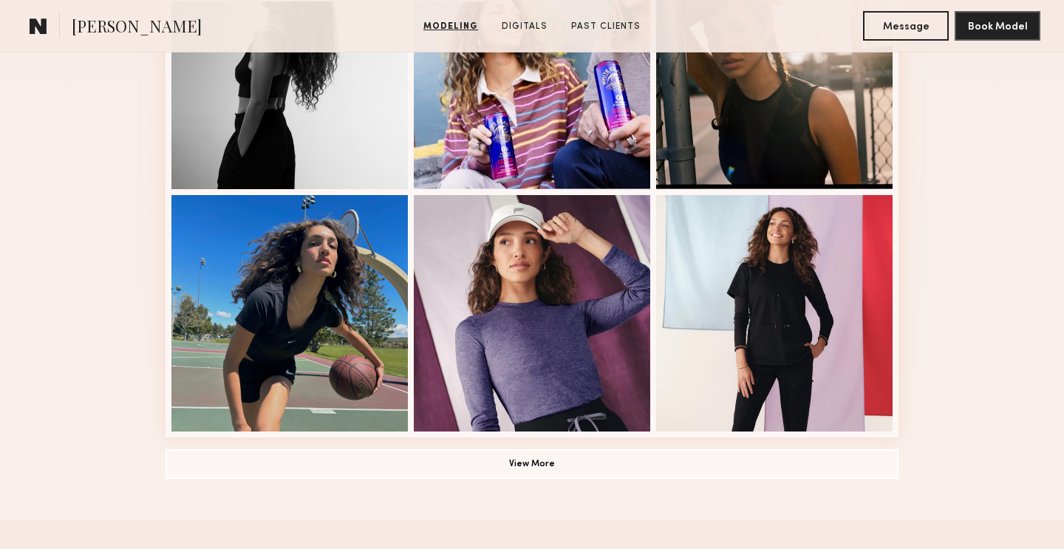
click at [486, 469] on button "View More" at bounding box center [532, 464] width 733 height 30
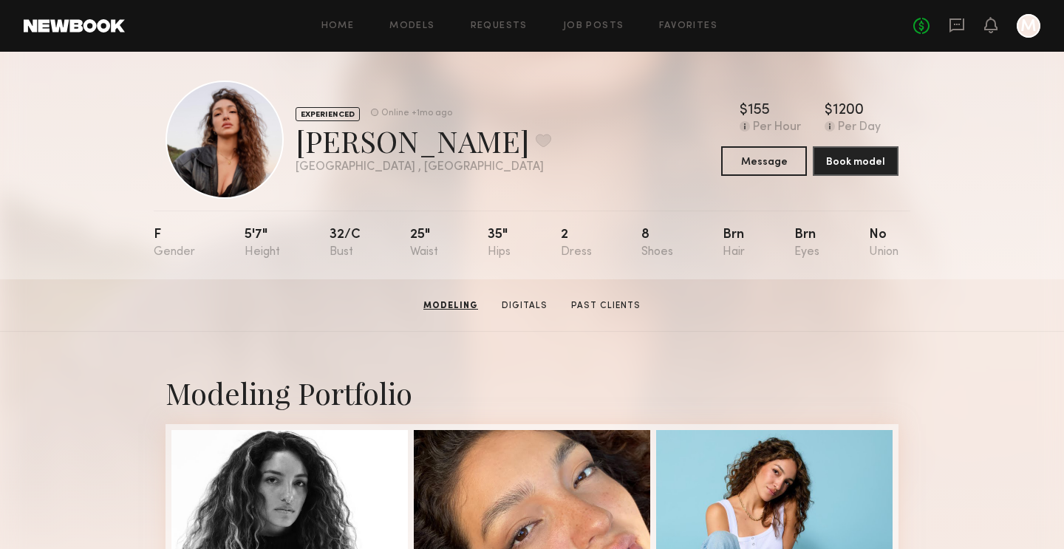
scroll to position [0, 0]
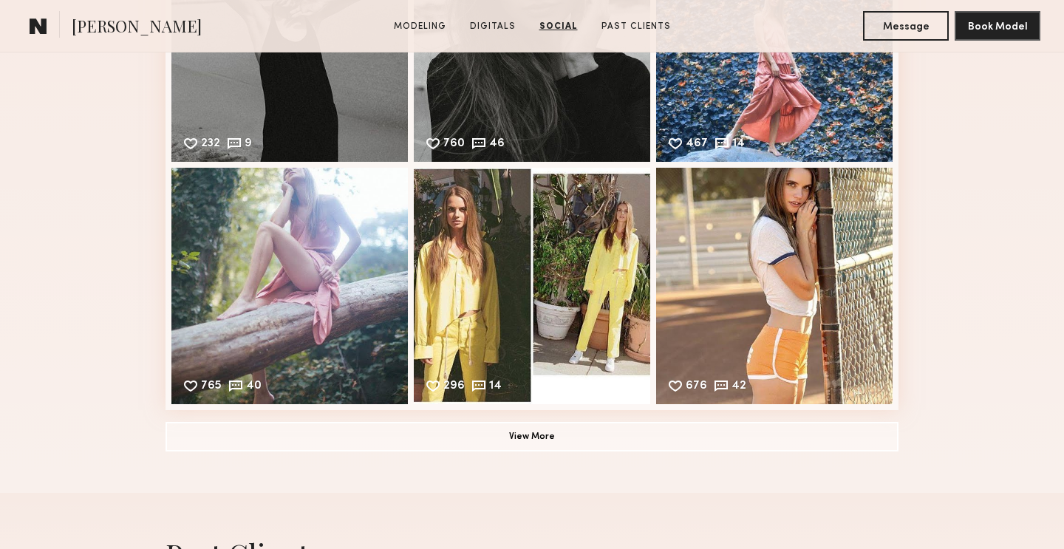
scroll to position [2460, 0]
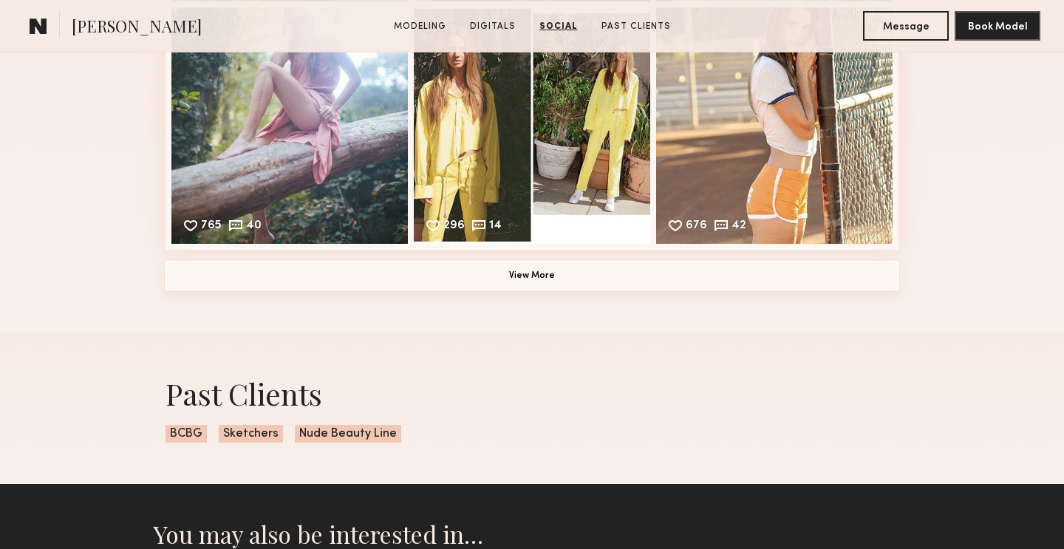
click at [457, 278] on button "View More" at bounding box center [532, 276] width 733 height 30
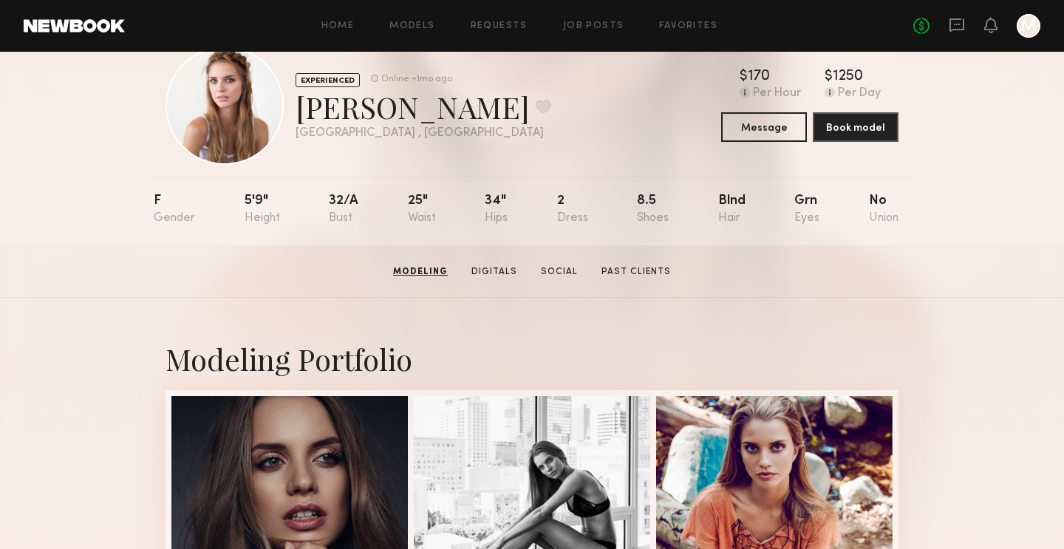
scroll to position [0, 0]
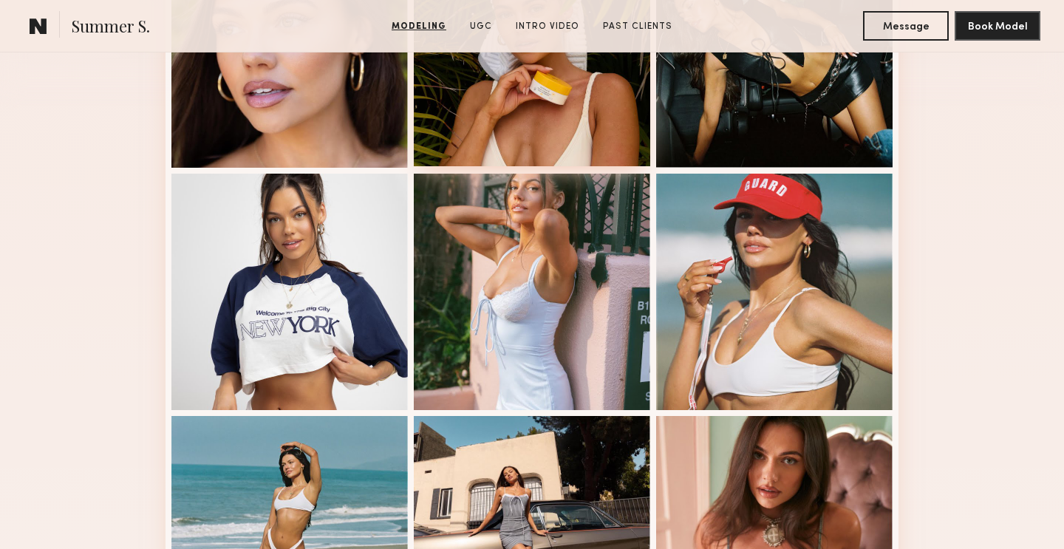
scroll to position [803, 0]
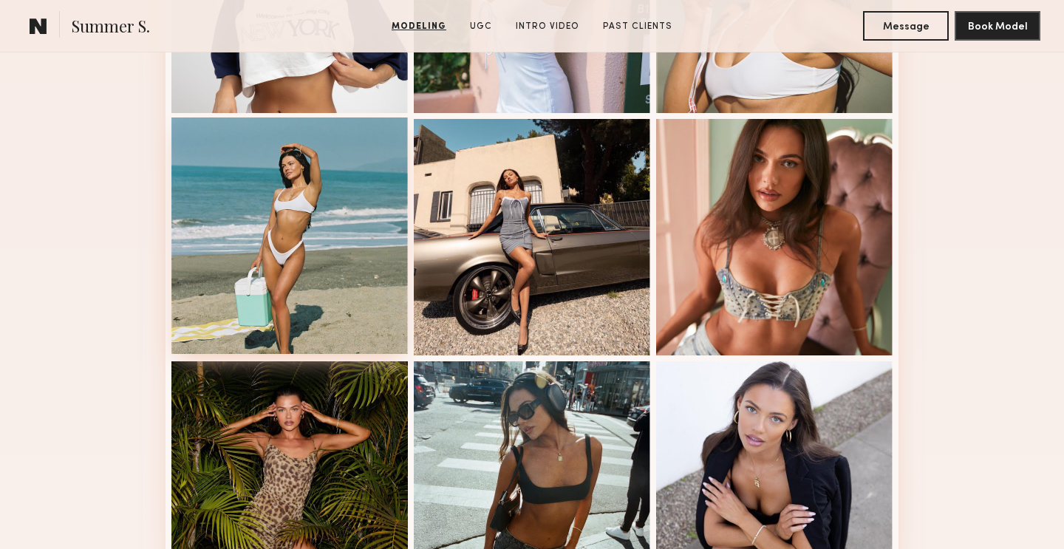
click at [271, 224] on div at bounding box center [289, 236] width 237 height 237
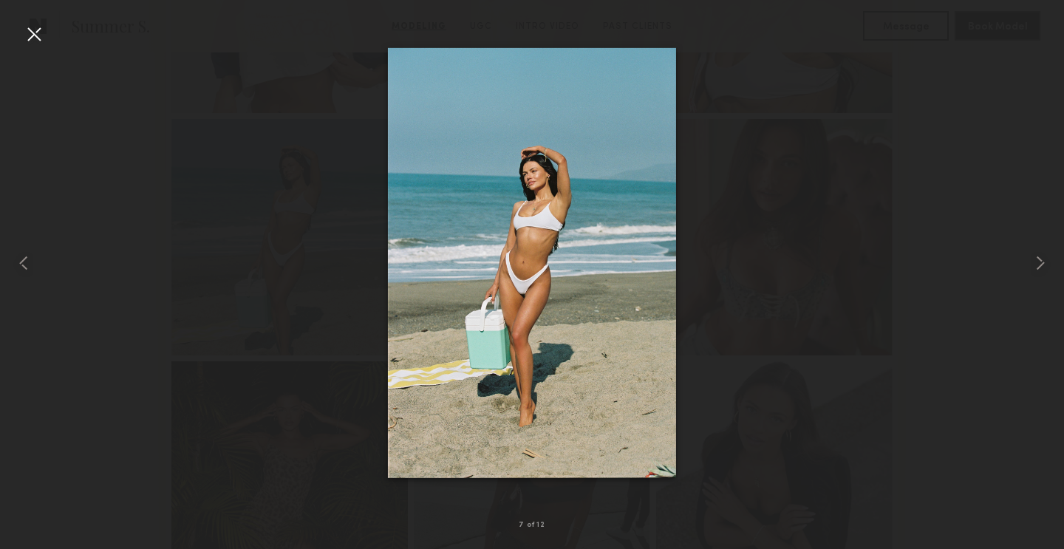
click at [44, 47] on div at bounding box center [532, 263] width 1064 height 478
click at [37, 43] on div at bounding box center [34, 34] width 24 height 24
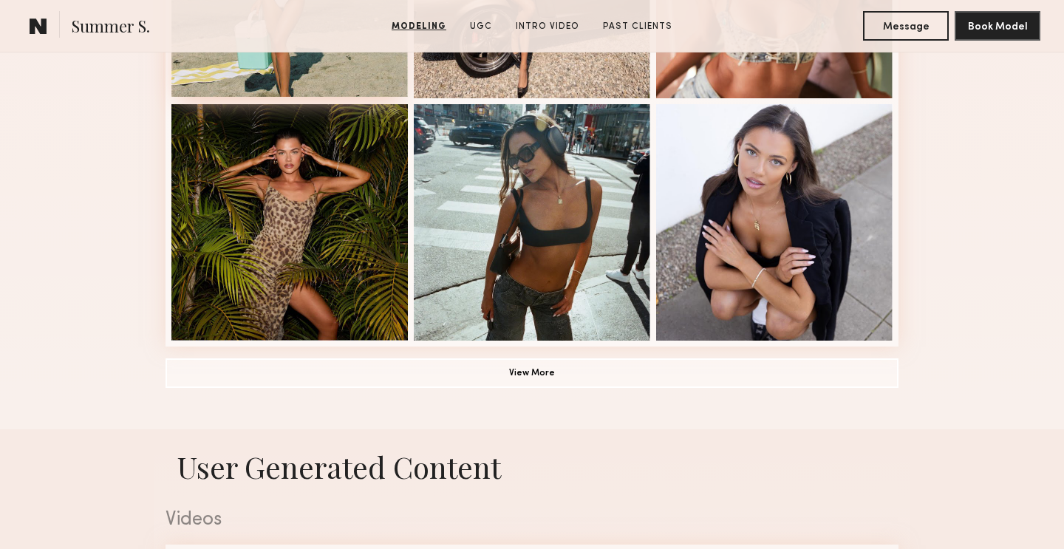
scroll to position [1279, 0]
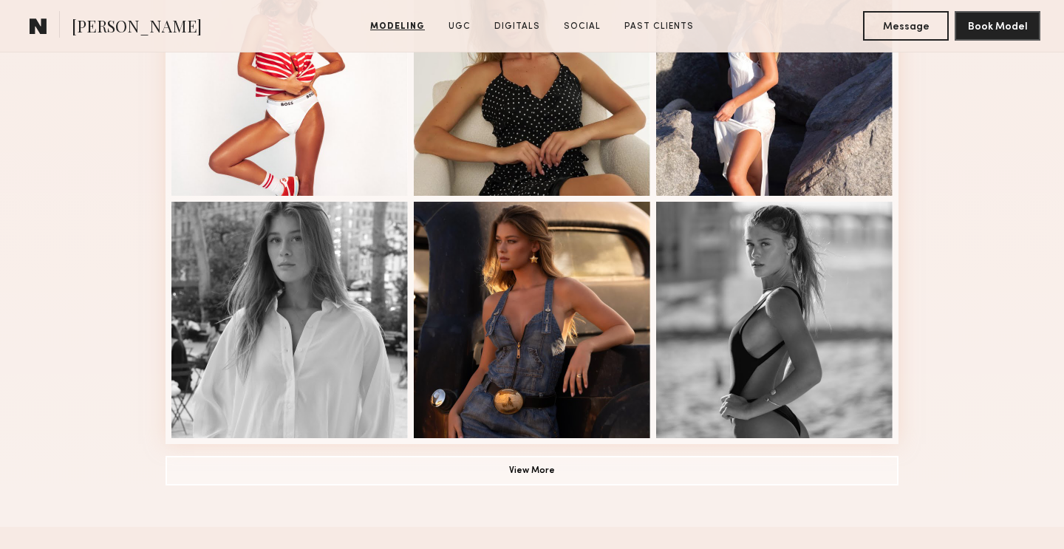
scroll to position [1003, 0]
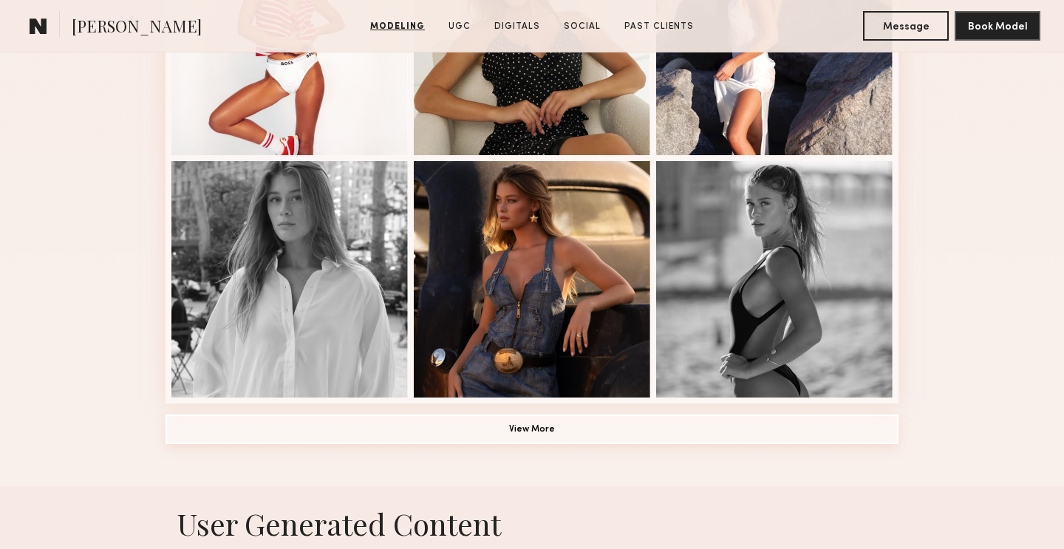
click at [462, 432] on button "View More" at bounding box center [532, 430] width 733 height 30
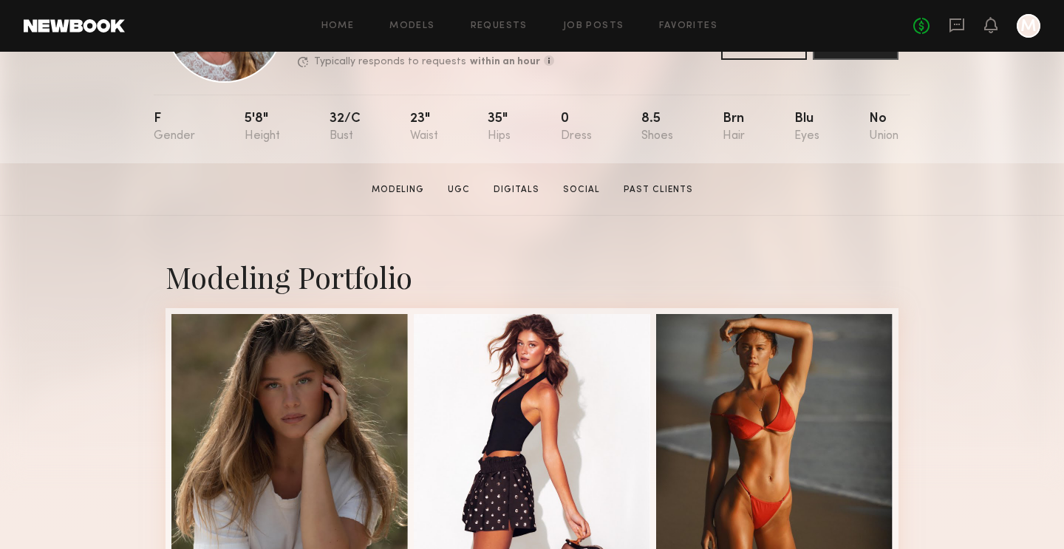
scroll to position [172, 0]
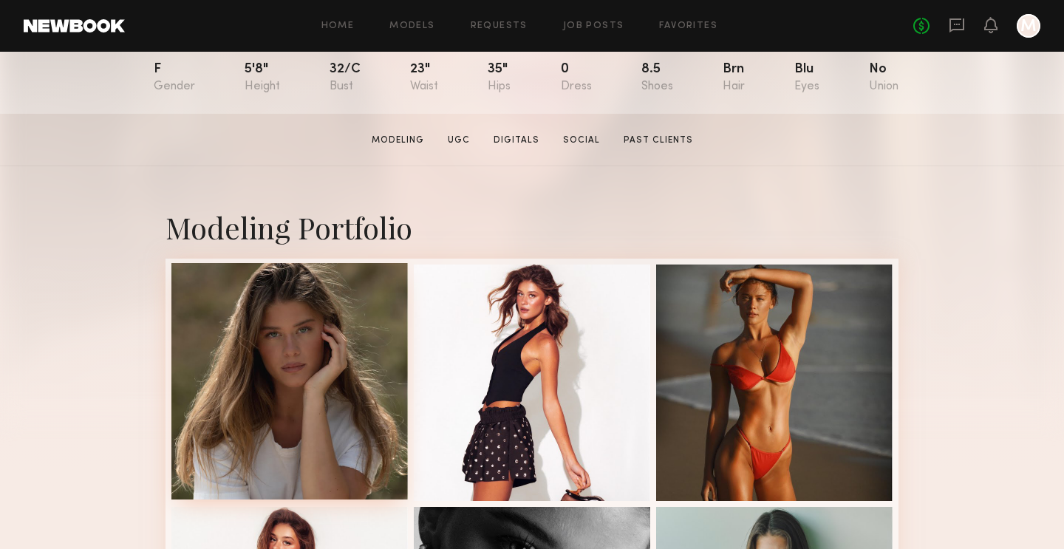
click at [276, 432] on div at bounding box center [289, 381] width 237 height 237
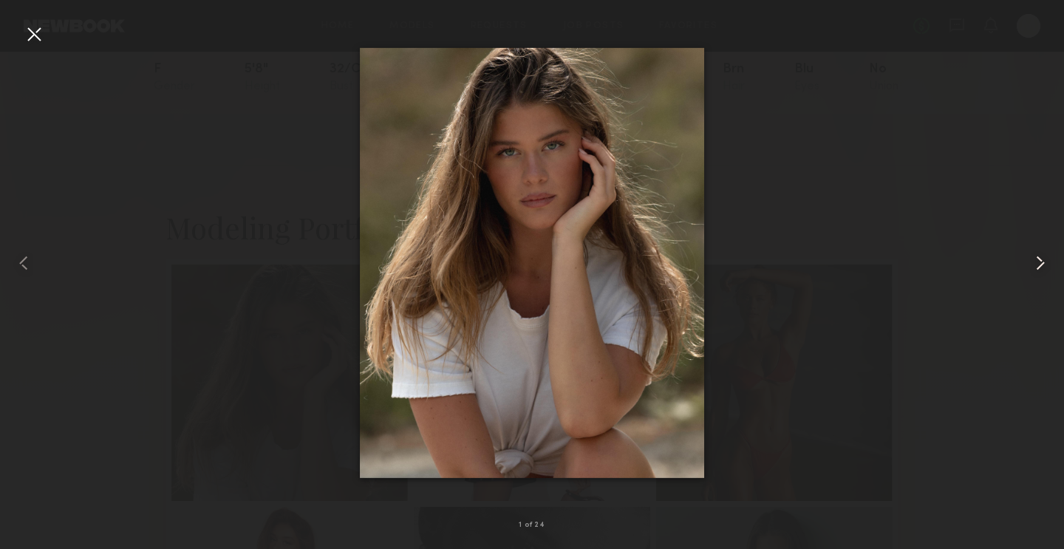
click at [1036, 256] on common-icon at bounding box center [1041, 263] width 24 height 24
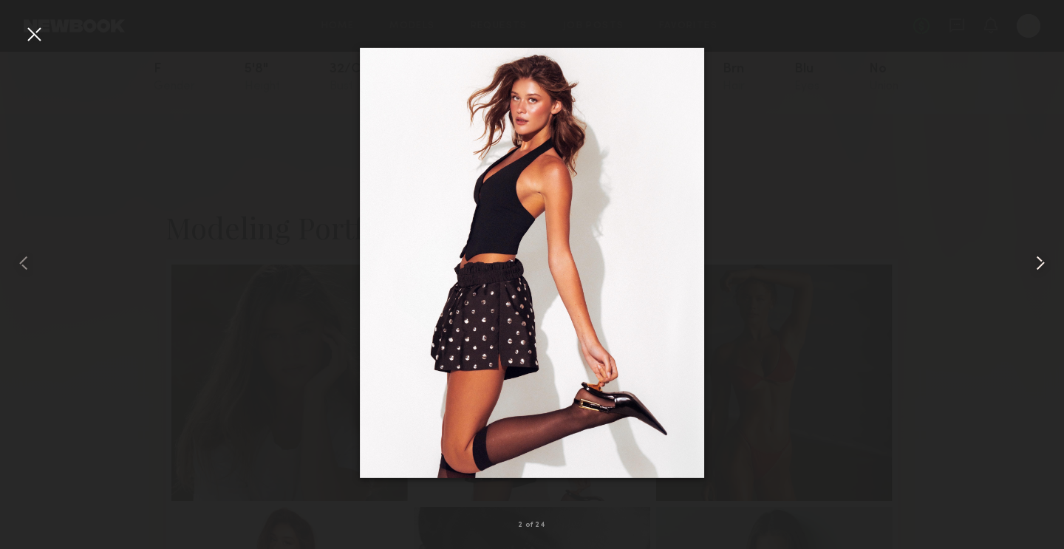
click at [1036, 256] on common-icon at bounding box center [1041, 263] width 24 height 24
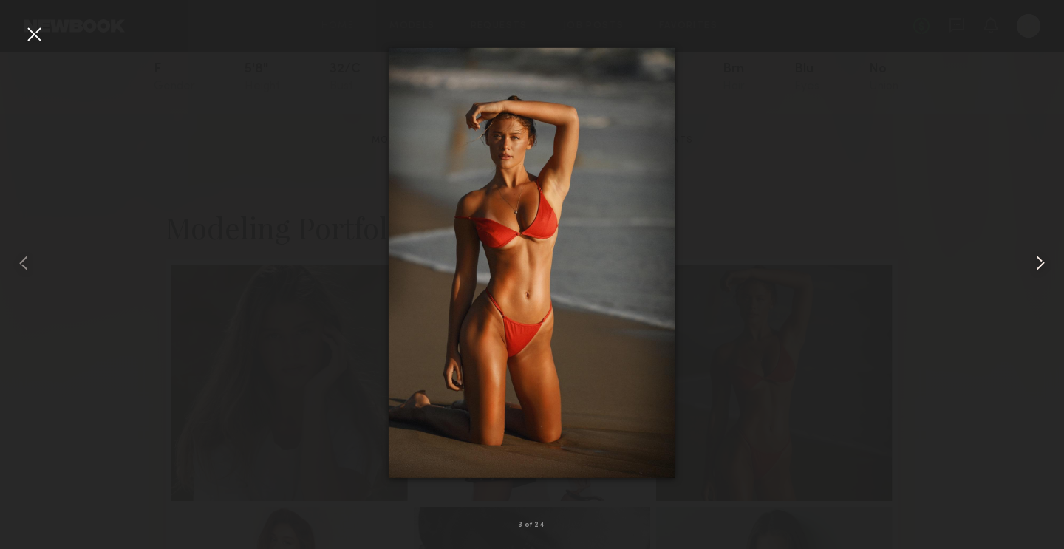
click at [1036, 256] on common-icon at bounding box center [1041, 263] width 24 height 24
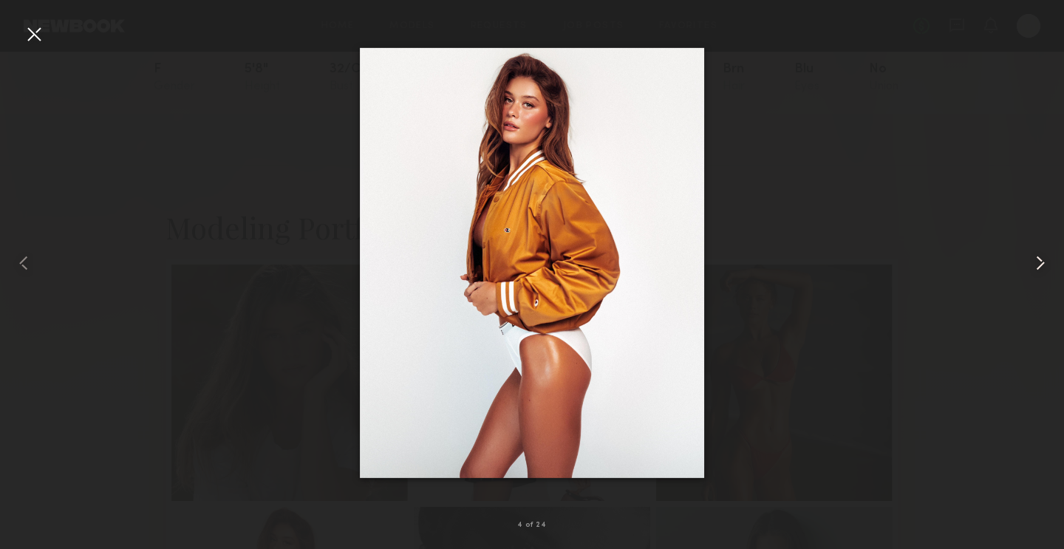
click at [1036, 256] on common-icon at bounding box center [1041, 263] width 24 height 24
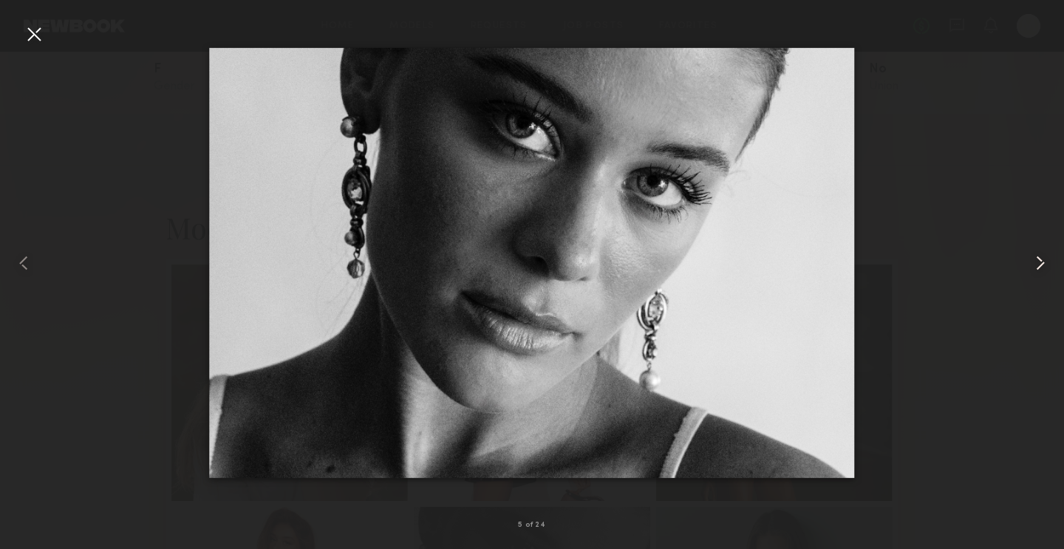
click at [1036, 256] on common-icon at bounding box center [1041, 263] width 24 height 24
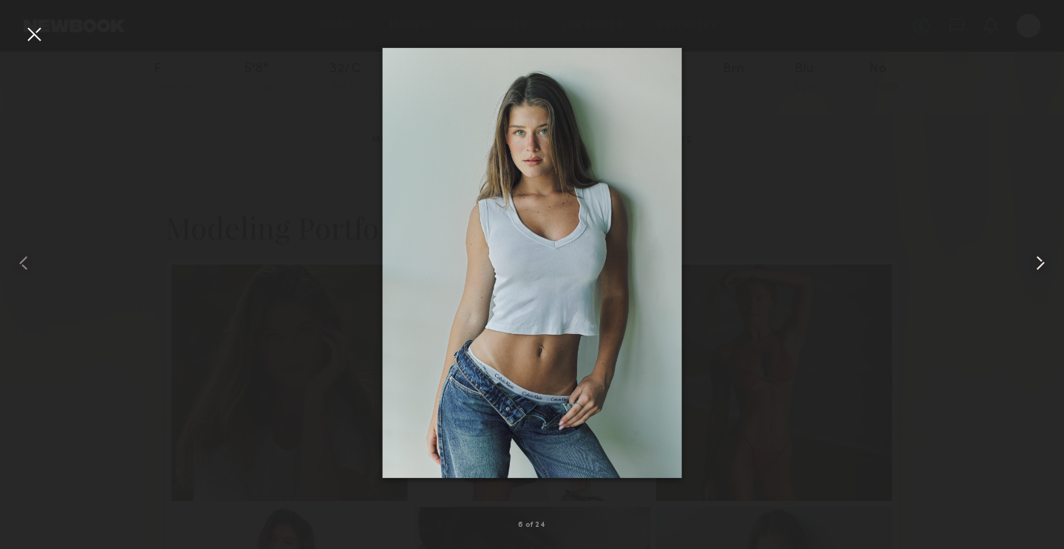
click at [1036, 256] on common-icon at bounding box center [1041, 263] width 24 height 24
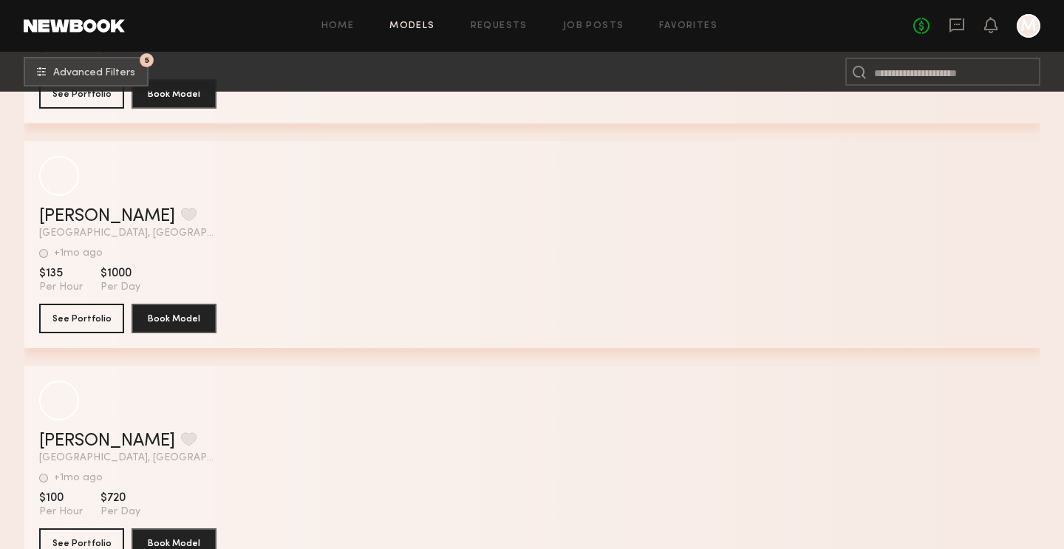
scroll to position [150033, 0]
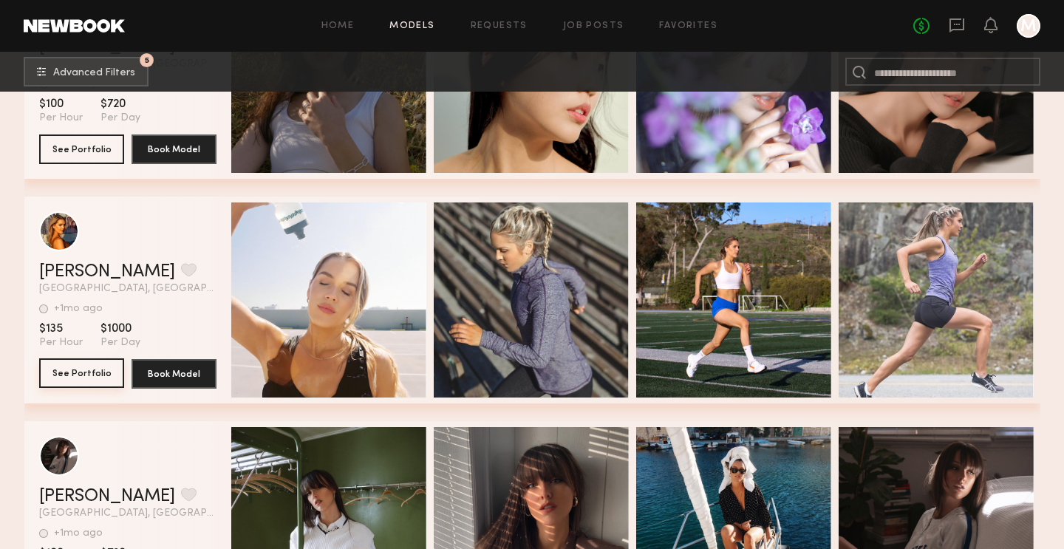
click at [62, 366] on button "See Portfolio" at bounding box center [81, 374] width 85 height 30
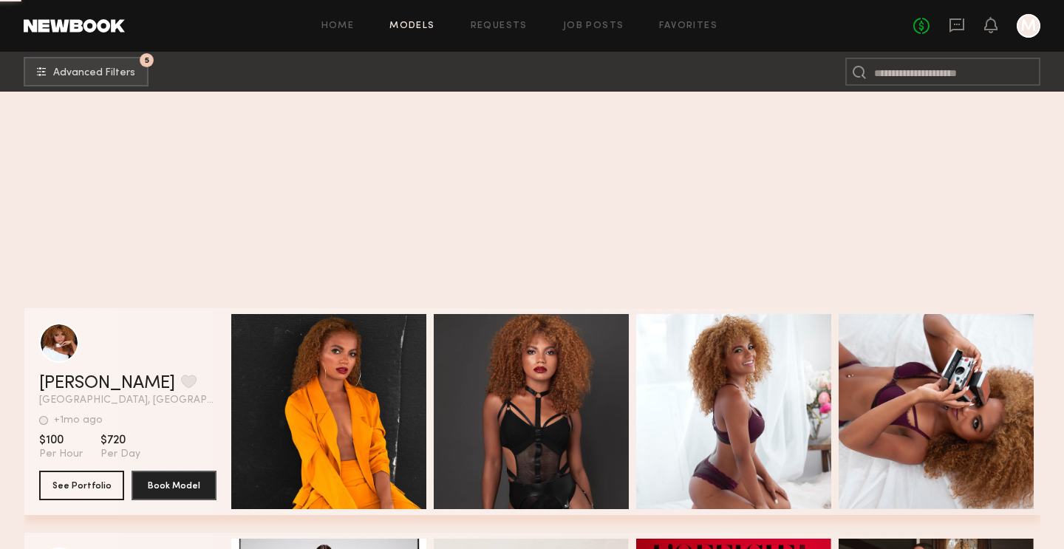
scroll to position [163738, 0]
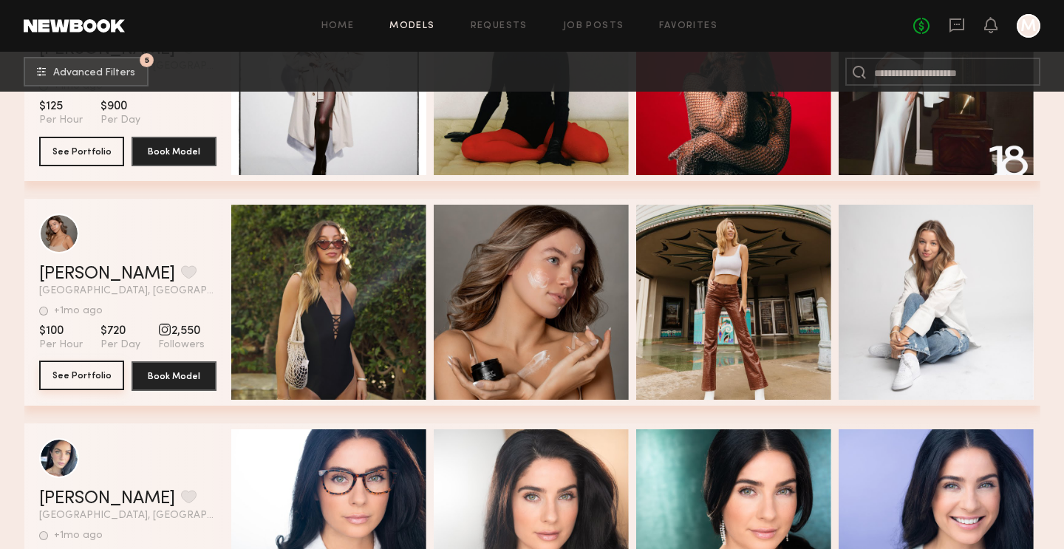
click at [106, 380] on button "See Portfolio" at bounding box center [81, 376] width 85 height 30
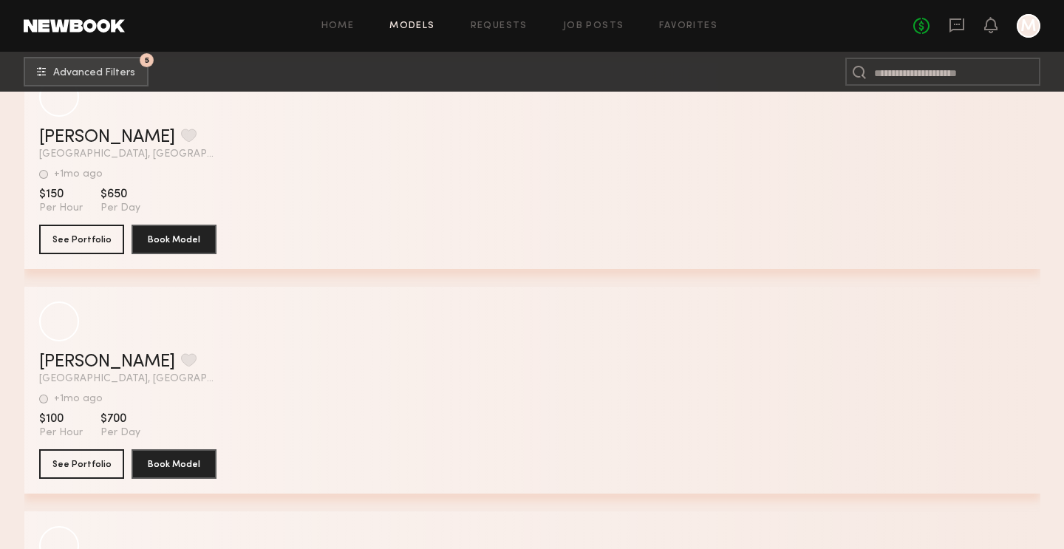
scroll to position [175026, 0]
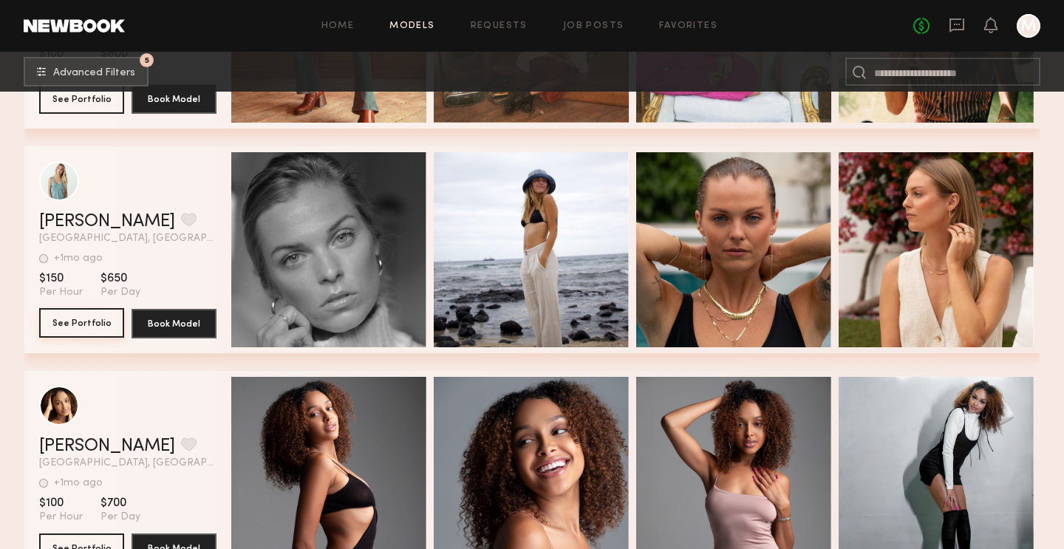
click at [67, 314] on button "See Portfolio" at bounding box center [81, 323] width 85 height 30
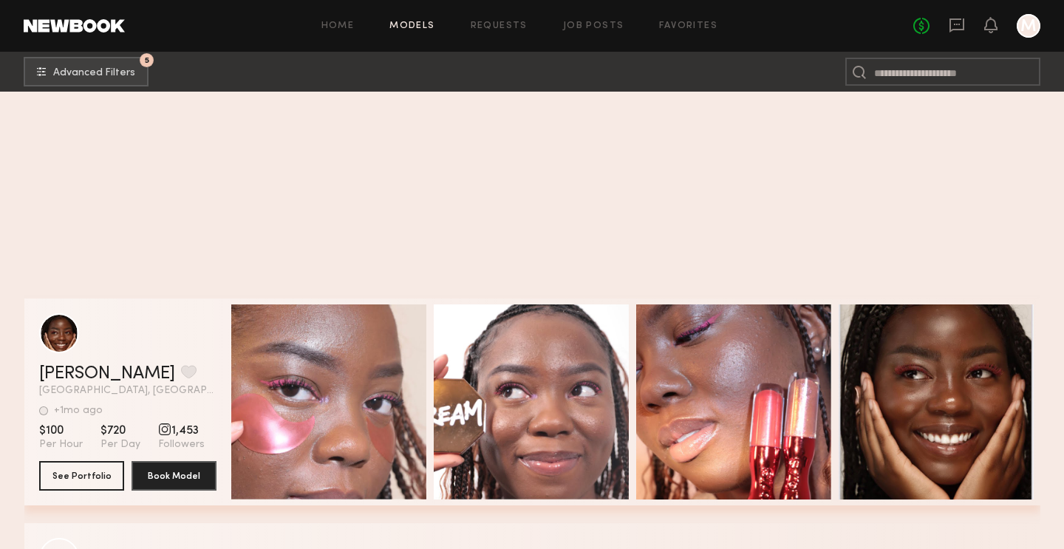
scroll to position [200345, 0]
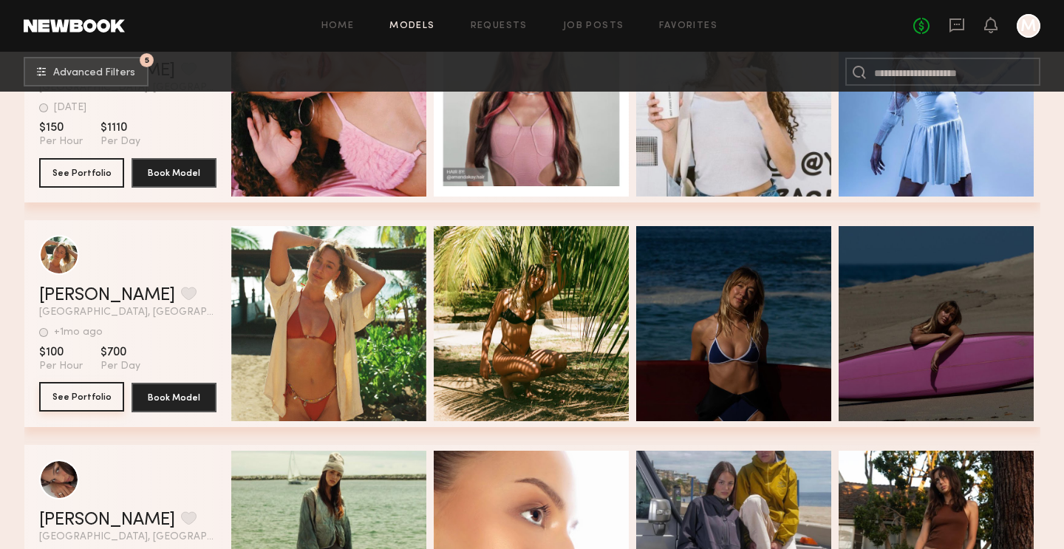
click at [87, 389] on button "See Portfolio" at bounding box center [81, 397] width 85 height 30
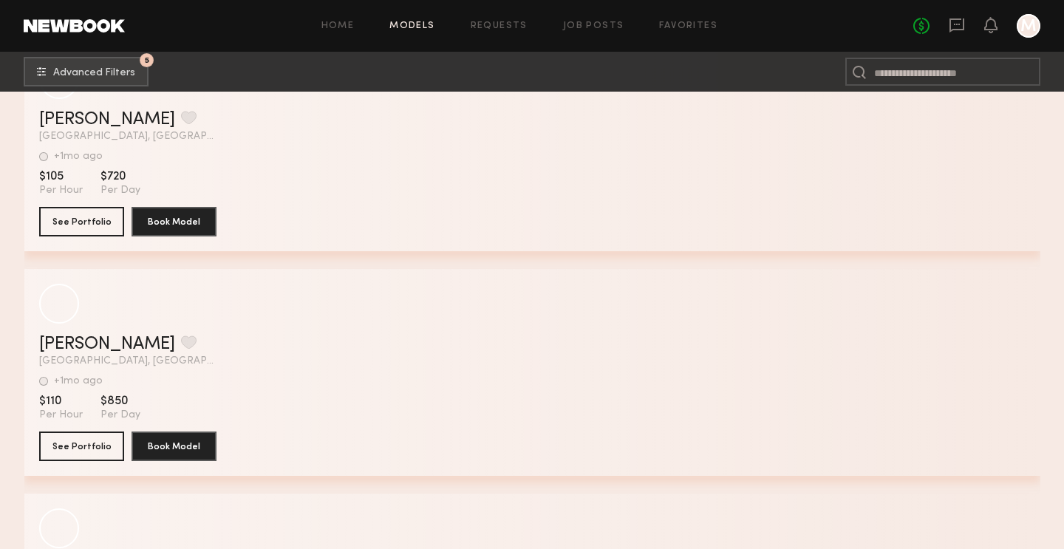
scroll to position [210984, 0]
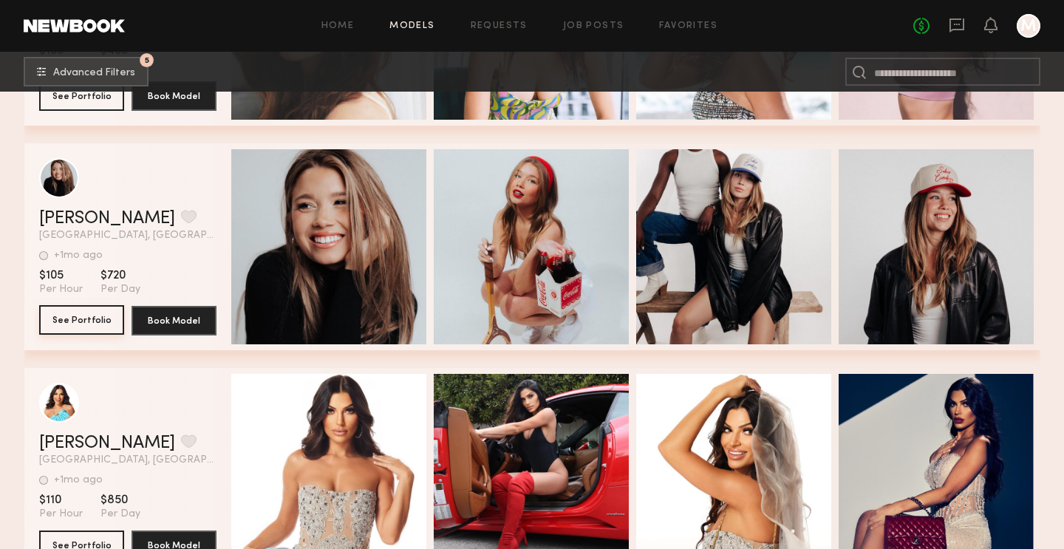
click at [83, 322] on button "See Portfolio" at bounding box center [81, 320] width 85 height 30
click at [181, 211] on button "grid" at bounding box center [189, 216] width 16 height 13
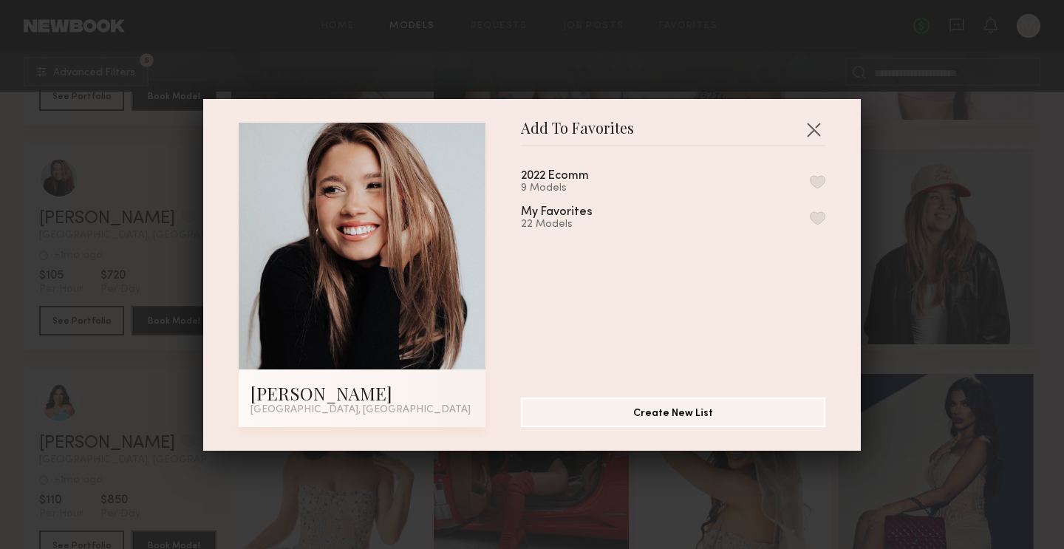
click at [815, 212] on button "button" at bounding box center [818, 217] width 16 height 13
click at [820, 123] on button "button" at bounding box center [814, 130] width 24 height 24
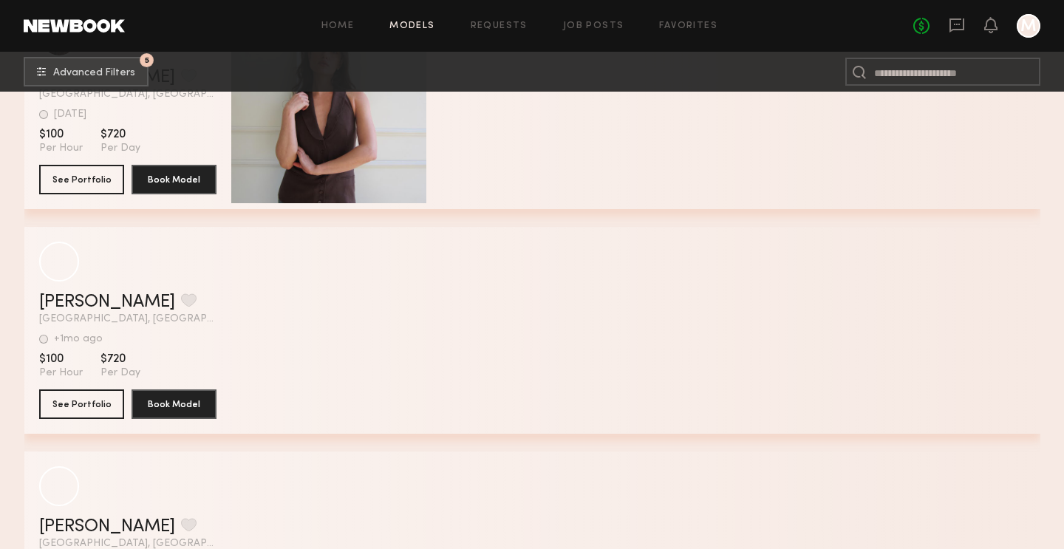
scroll to position [213600, 0]
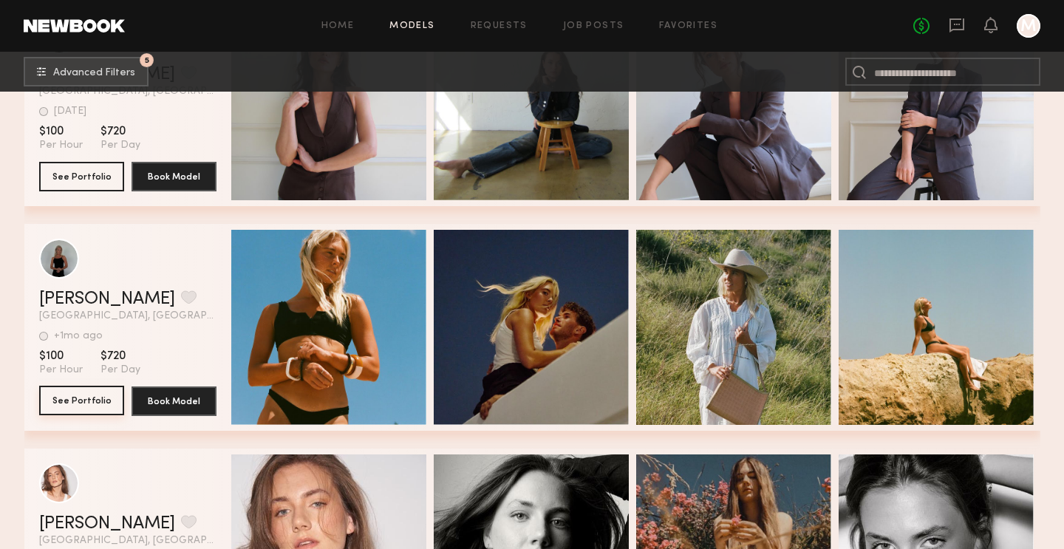
click at [72, 394] on button "See Portfolio" at bounding box center [81, 401] width 85 height 30
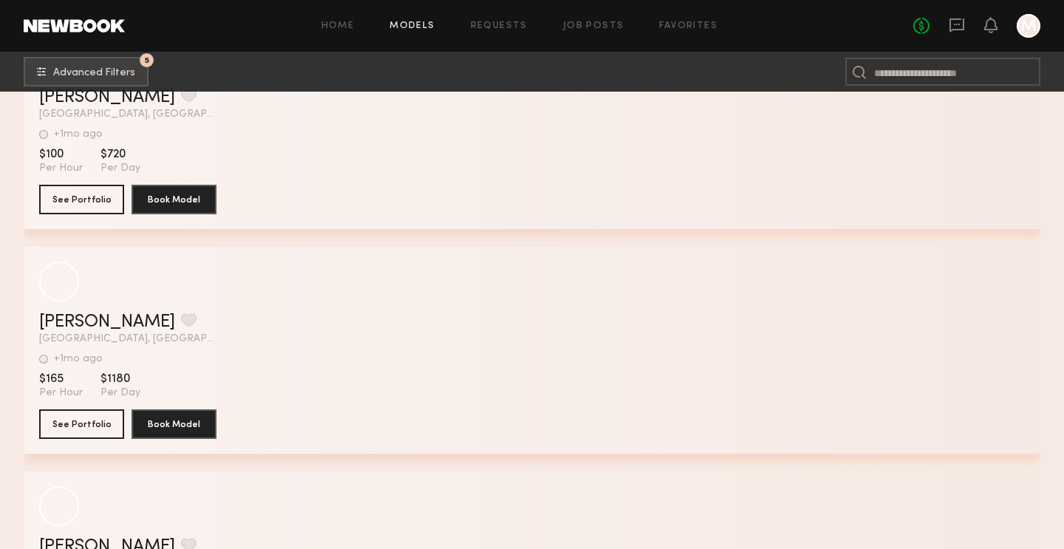
scroll to position [232158, 0]
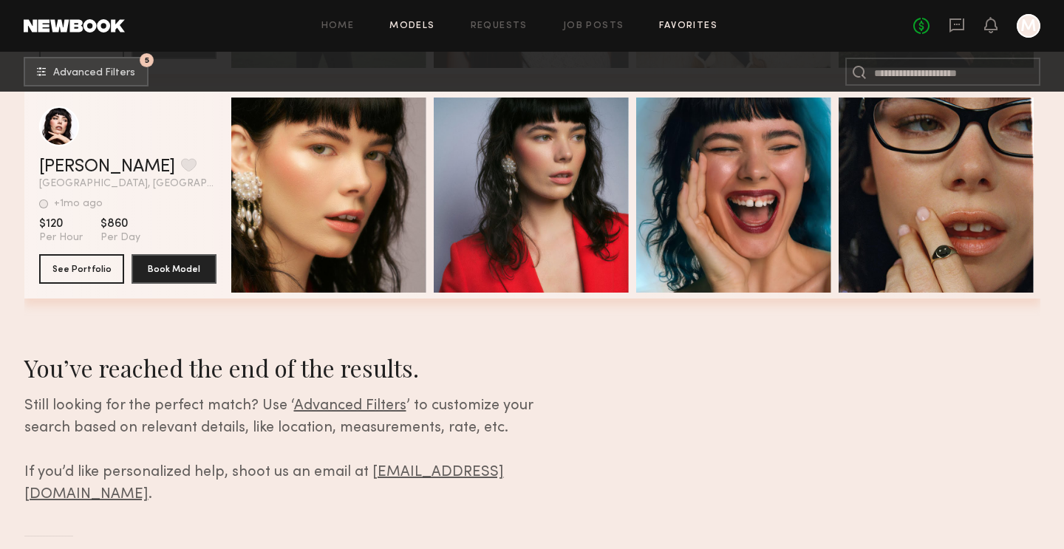
click at [668, 25] on link "Favorites" at bounding box center [688, 26] width 58 height 10
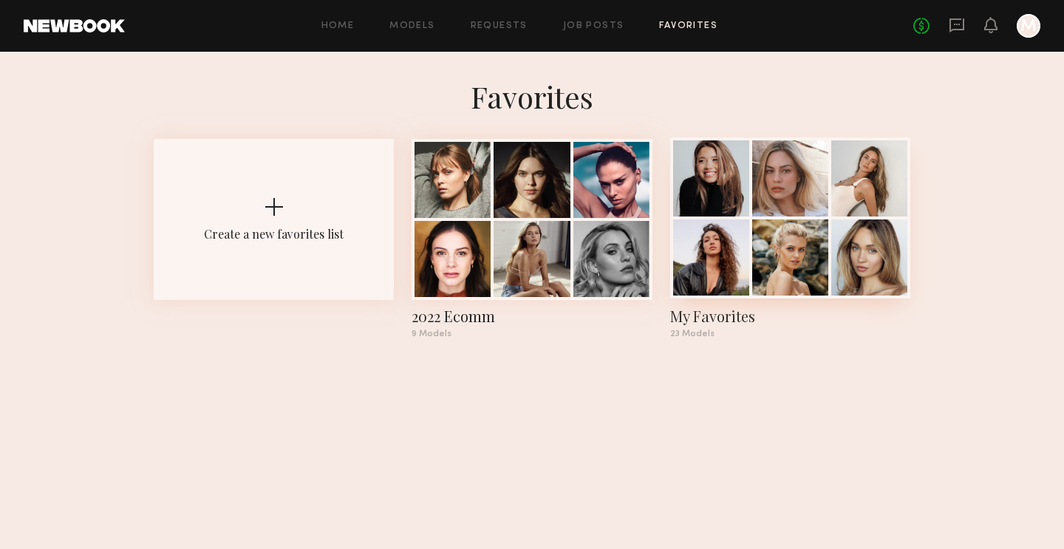
click at [733, 197] on div at bounding box center [711, 178] width 76 height 76
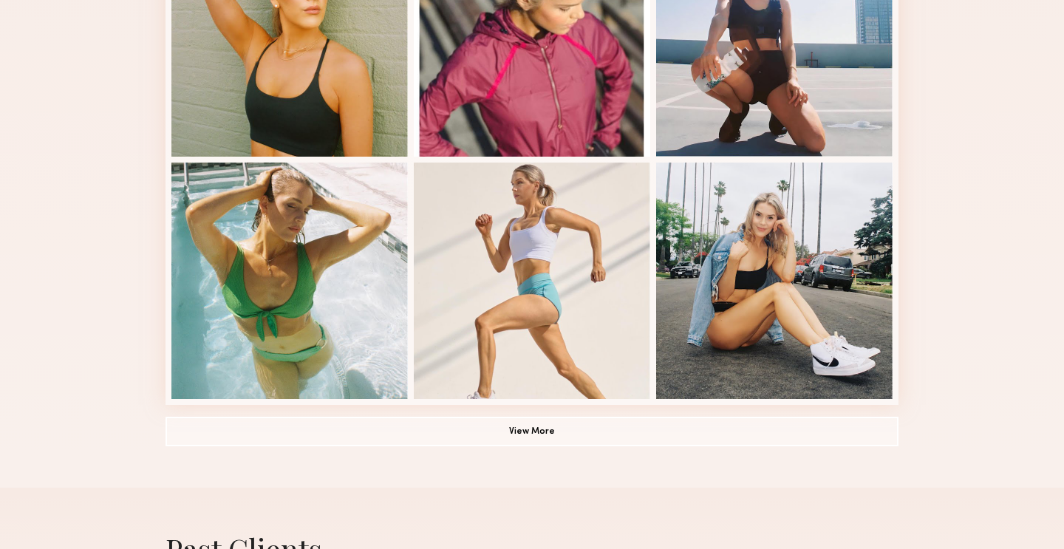
scroll to position [950, 0]
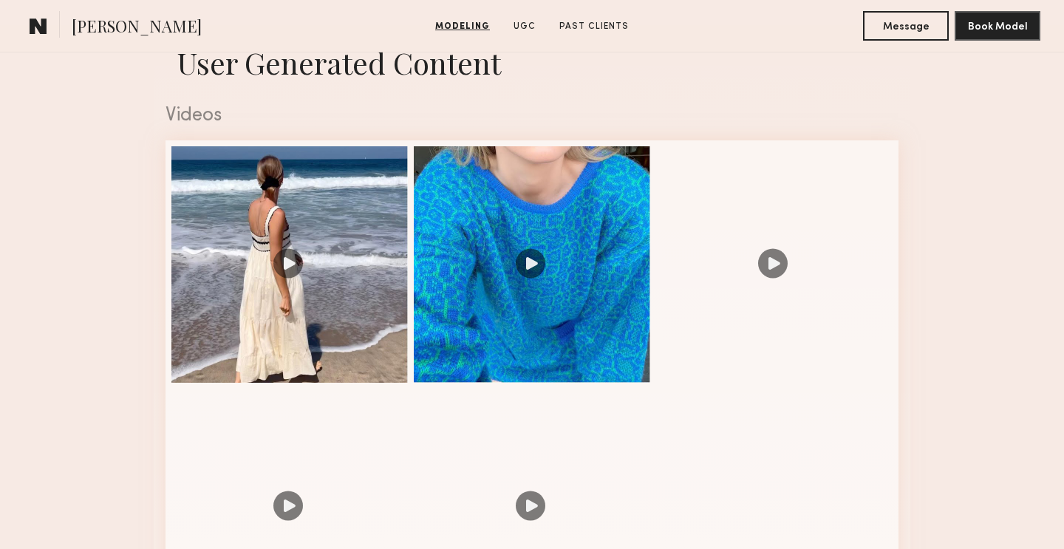
scroll to position [1238, 0]
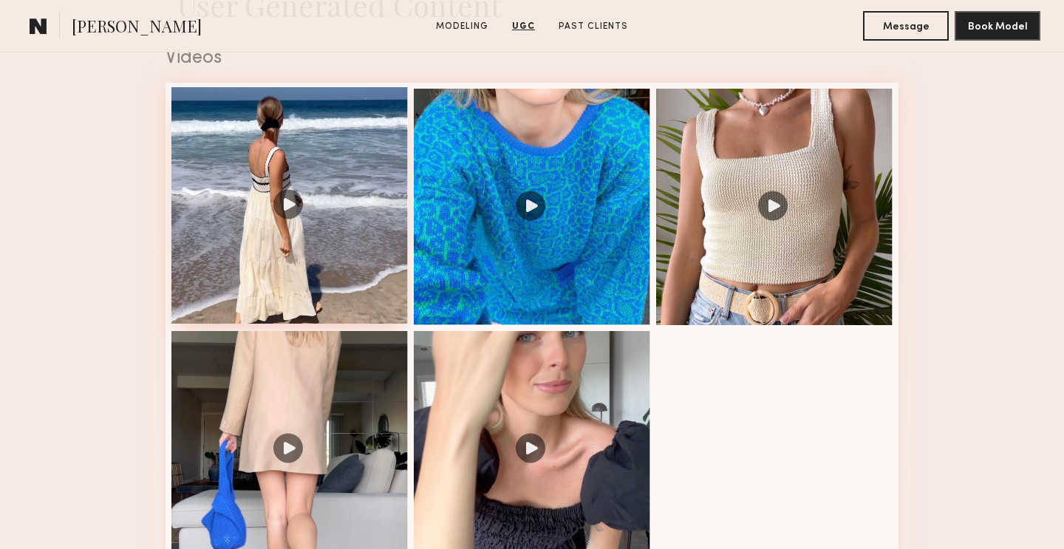
click at [295, 199] on div at bounding box center [289, 205] width 237 height 237
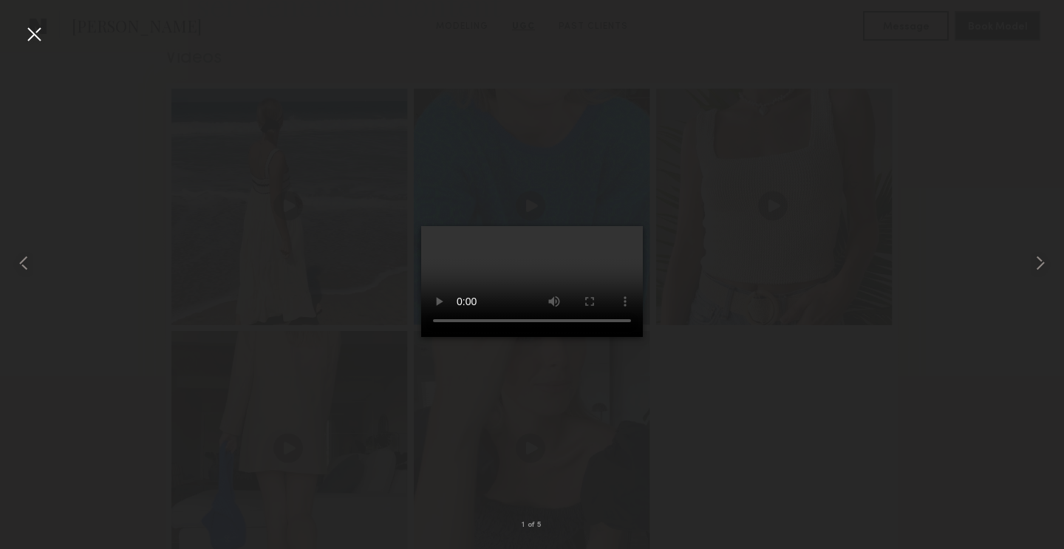
click at [28, 35] on div at bounding box center [34, 34] width 24 height 24
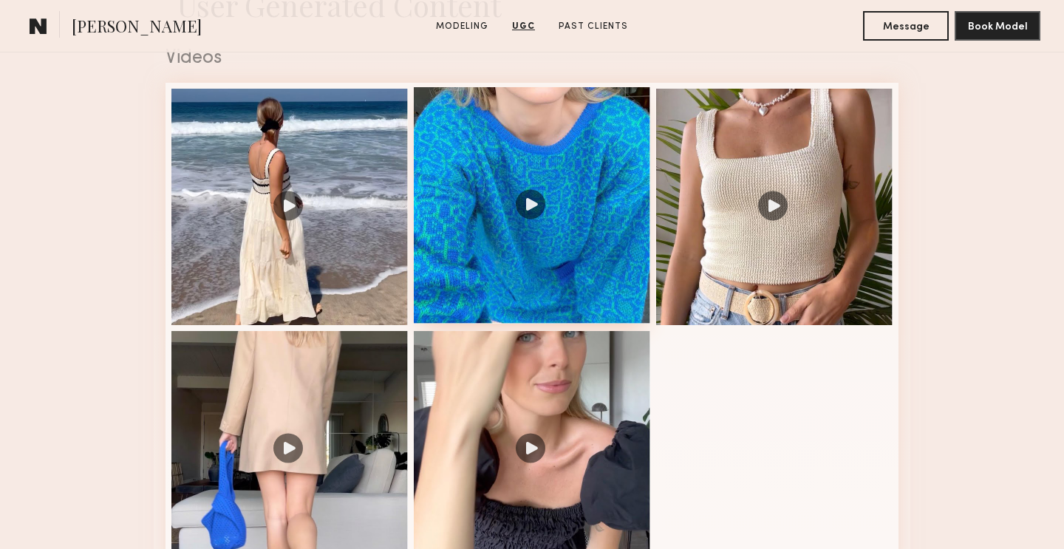
click at [537, 204] on div at bounding box center [532, 205] width 237 height 237
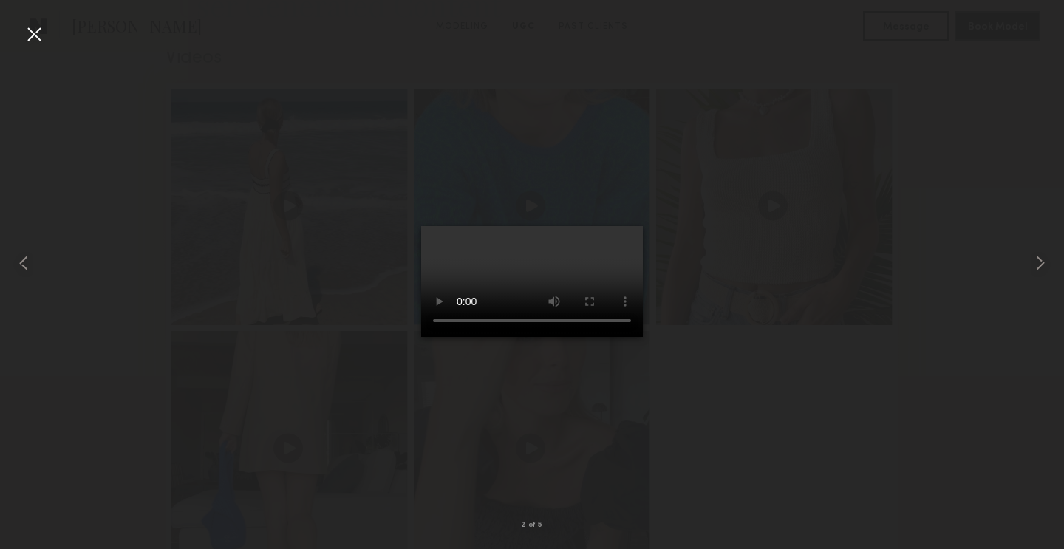
click at [34, 32] on div at bounding box center [34, 34] width 24 height 24
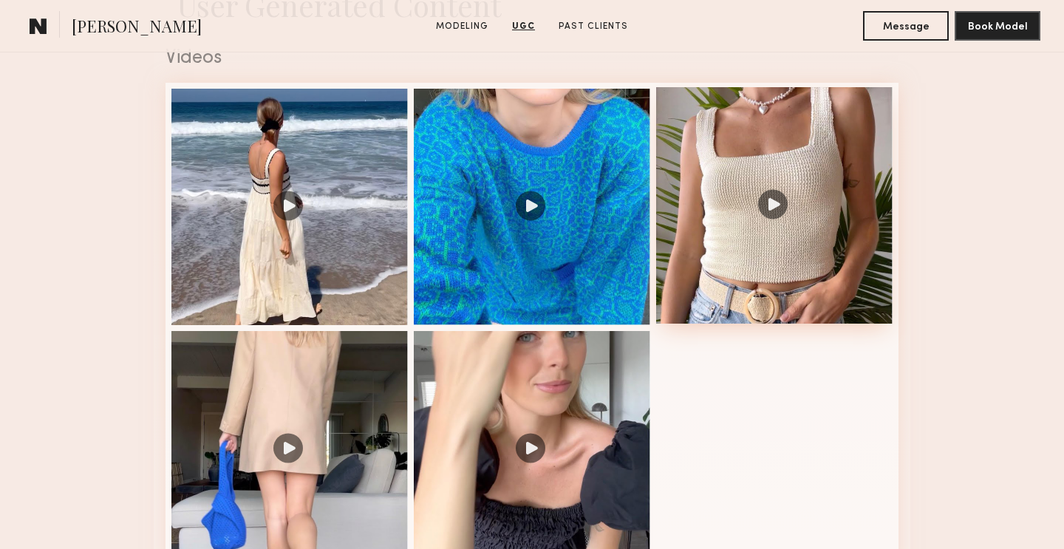
click at [777, 207] on div at bounding box center [774, 205] width 237 height 237
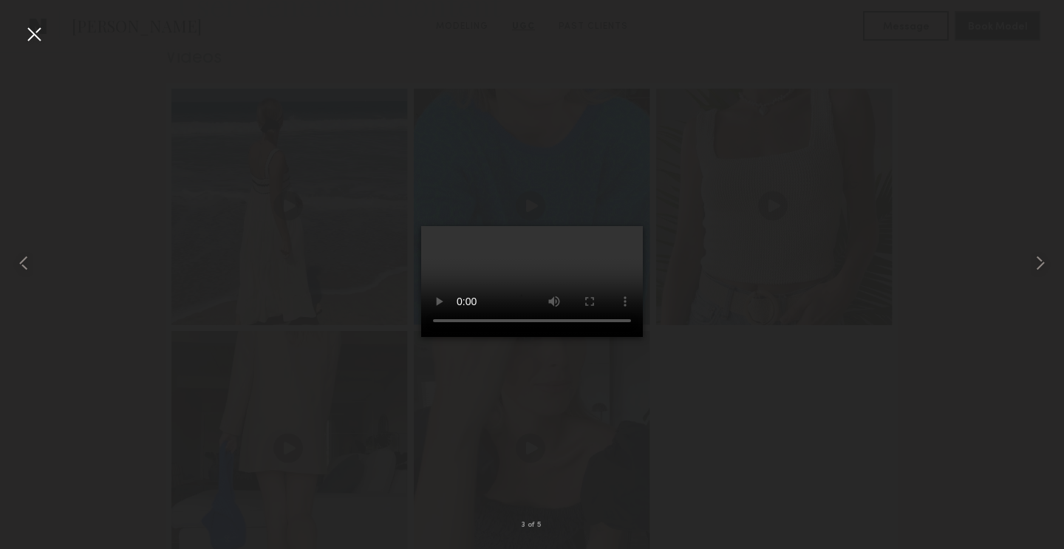
click at [41, 34] on div at bounding box center [34, 34] width 24 height 24
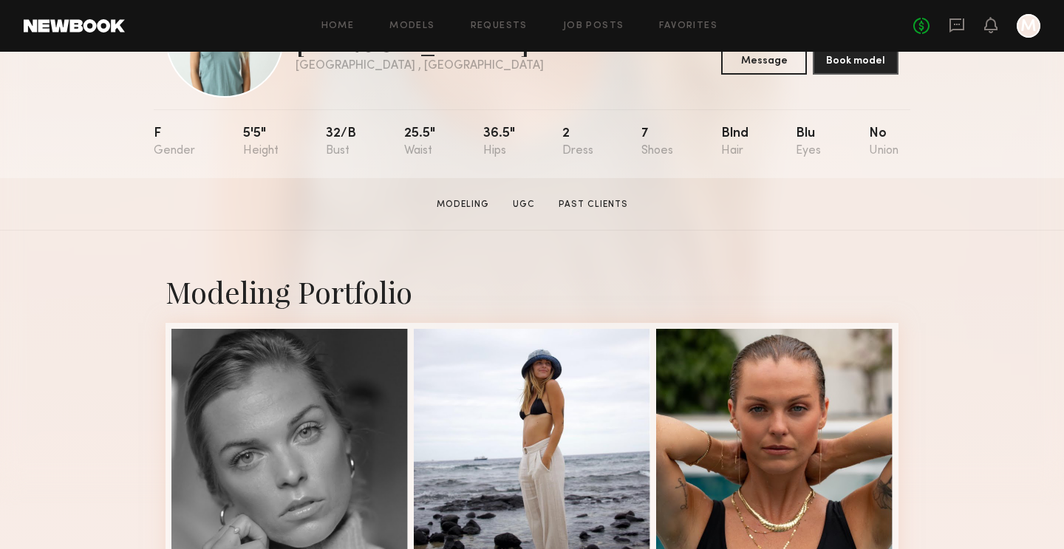
scroll to position [125, 0]
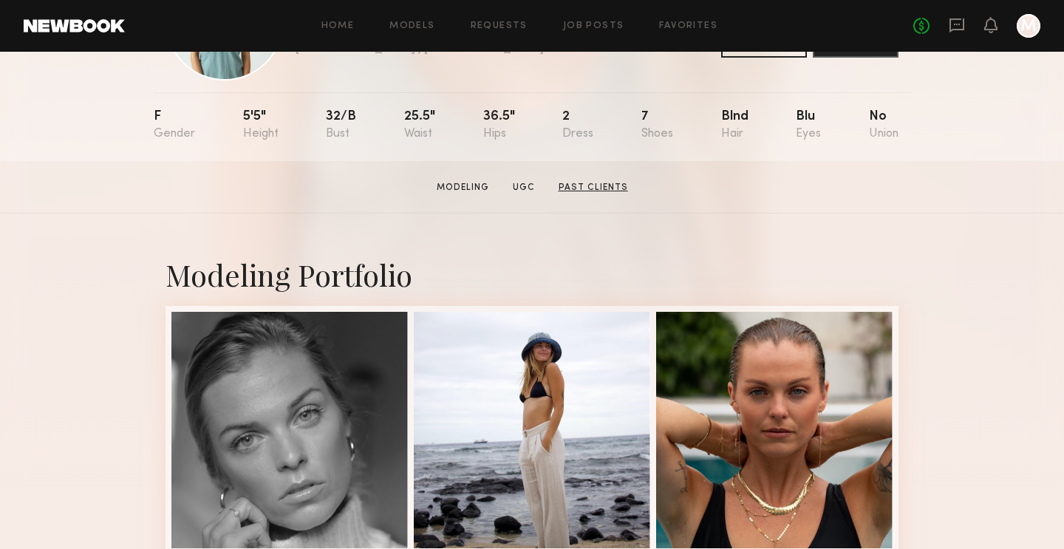
click at [595, 181] on link "Past Clients" at bounding box center [593, 187] width 81 height 13
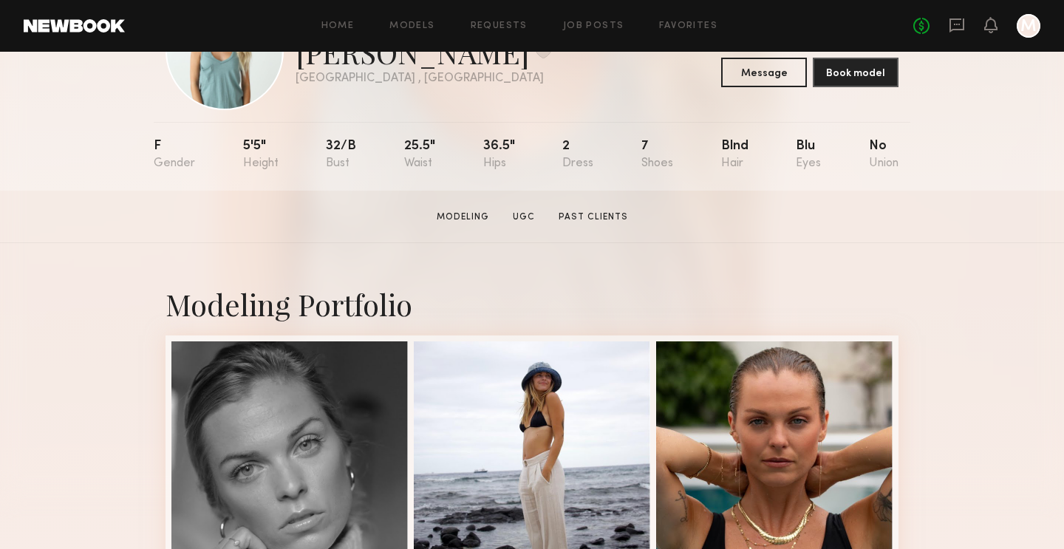
scroll to position [0, 0]
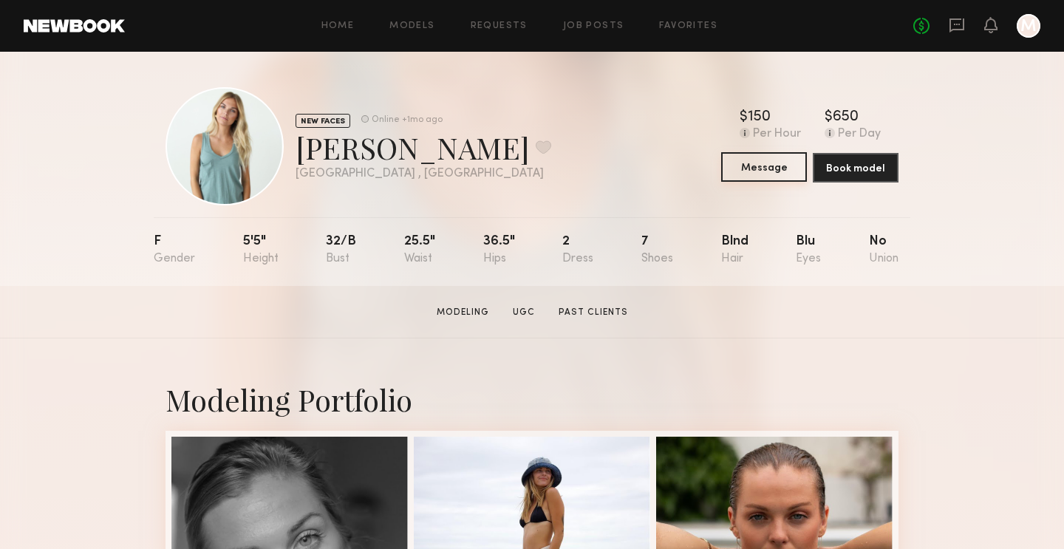
click at [783, 165] on button "Message" at bounding box center [764, 167] width 86 height 30
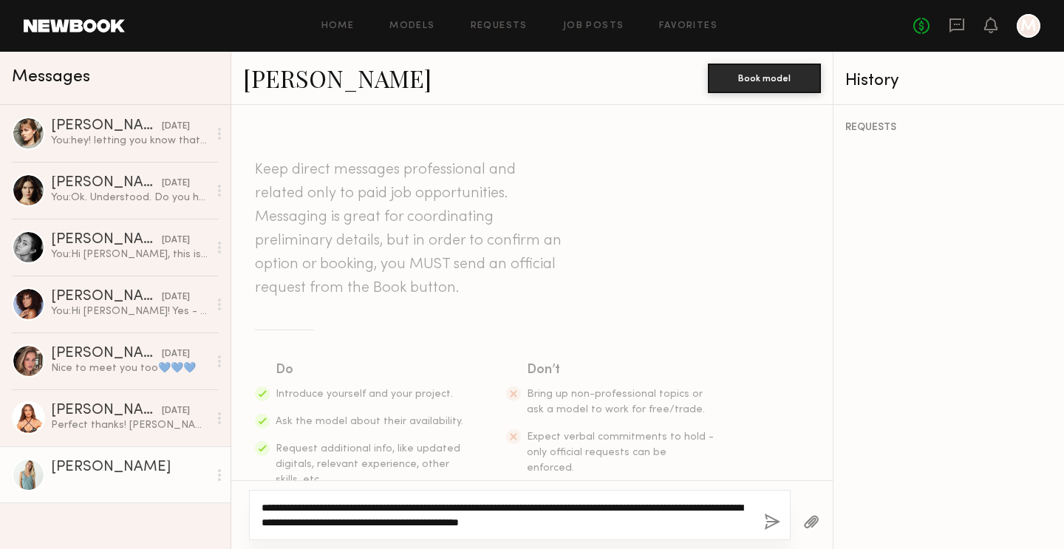
click at [597, 525] on textarea "**********" at bounding box center [507, 515] width 491 height 30
click at [713, 528] on textarea "**********" at bounding box center [507, 515] width 491 height 30
click at [622, 507] on textarea "**********" at bounding box center [507, 515] width 491 height 30
click at [327, 517] on textarea "**********" at bounding box center [507, 515] width 491 height 30
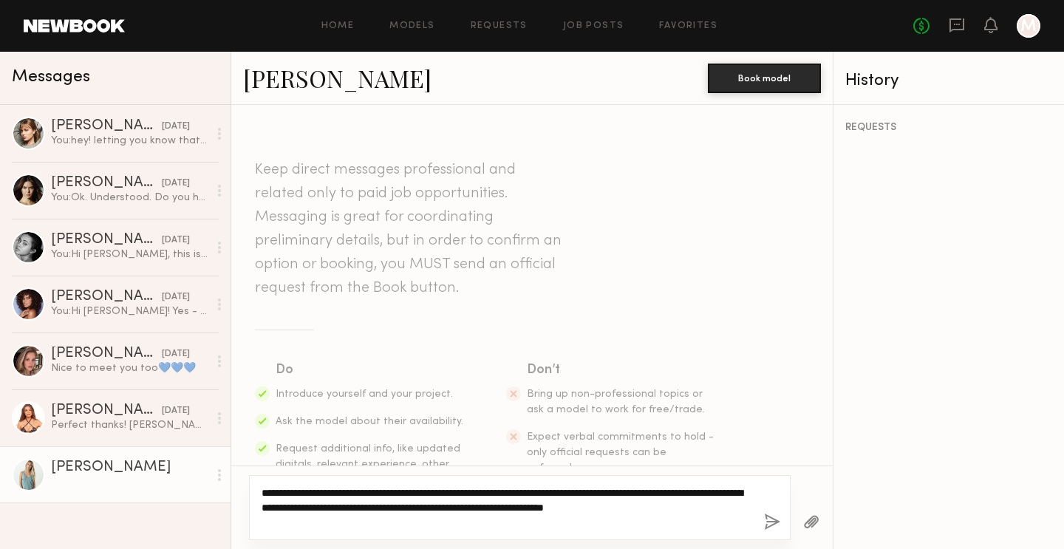
click at [357, 526] on textarea "**********" at bounding box center [507, 508] width 491 height 44
click at [433, 525] on textarea "**********" at bounding box center [507, 500] width 491 height 59
click at [523, 526] on textarea "**********" at bounding box center [507, 500] width 491 height 59
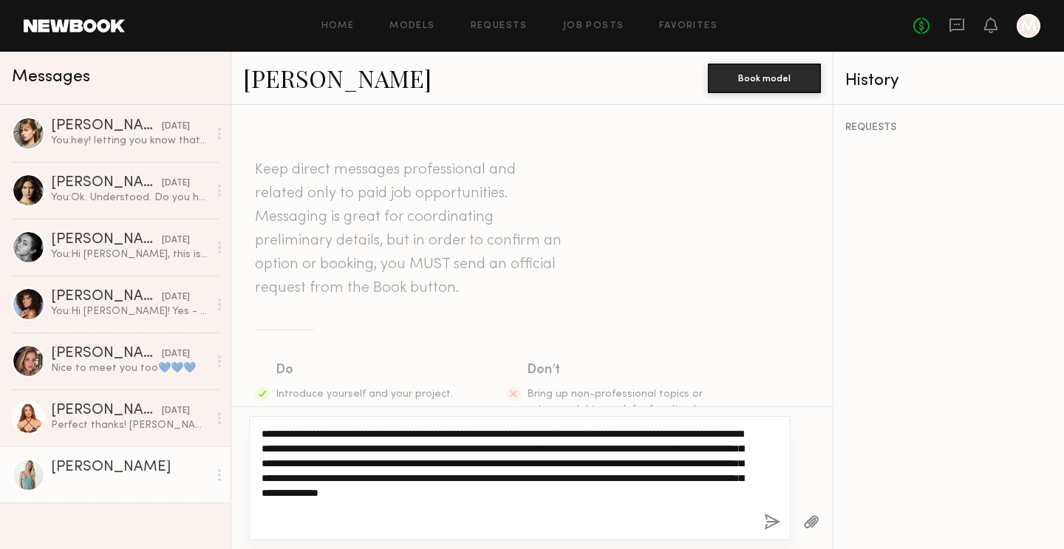
click at [321, 512] on textarea "**********" at bounding box center [507, 478] width 491 height 103
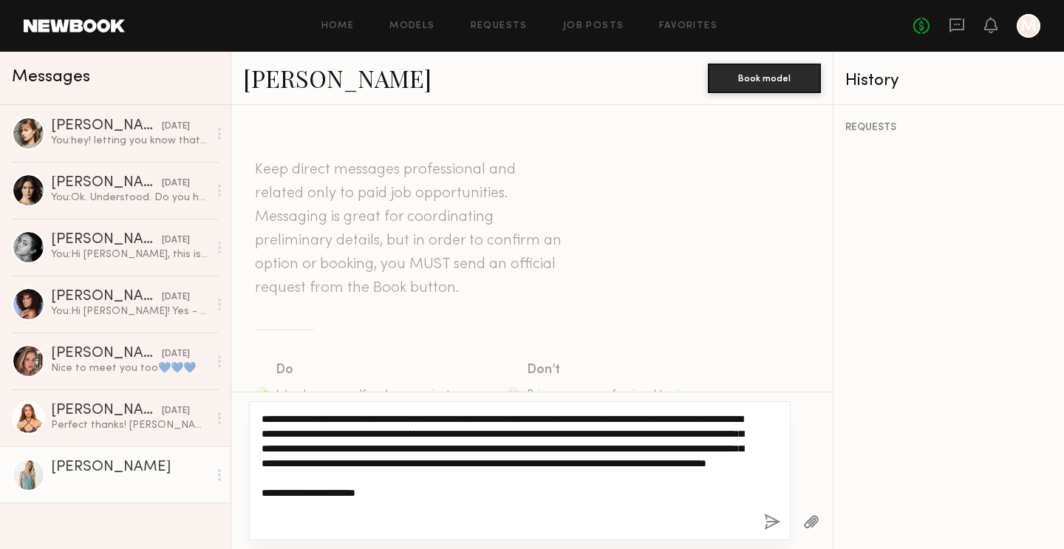
click at [405, 526] on textarea "**********" at bounding box center [507, 471] width 491 height 118
type textarea "**********"
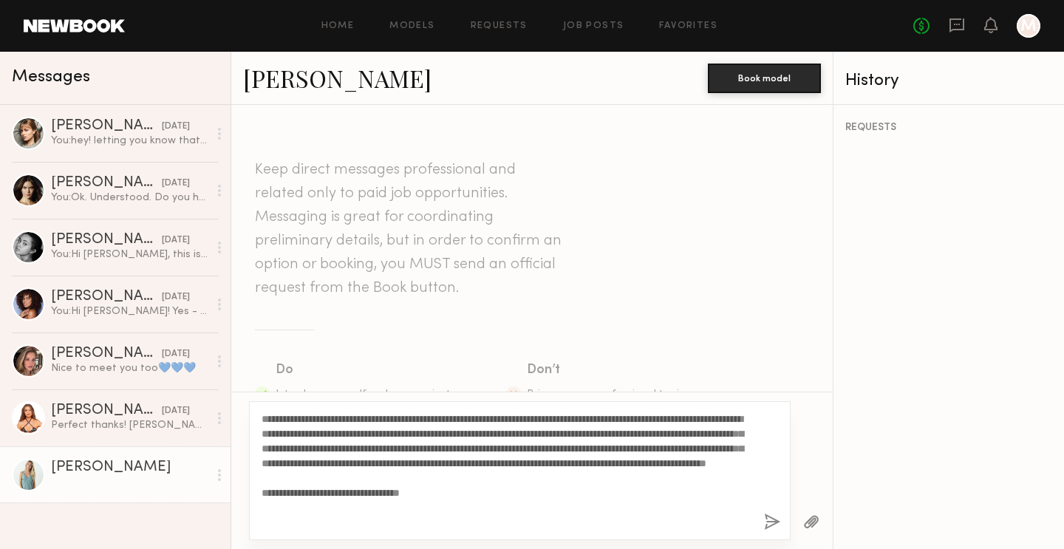
click at [764, 527] on div "**********" at bounding box center [520, 470] width 542 height 139
click at [769, 523] on button "button" at bounding box center [772, 523] width 16 height 18
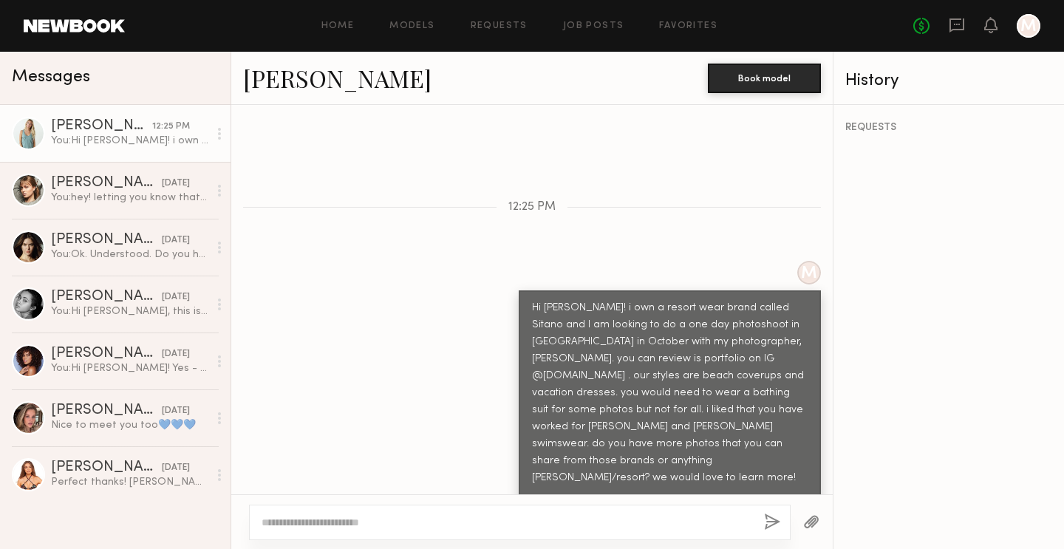
scroll to position [511, 0]
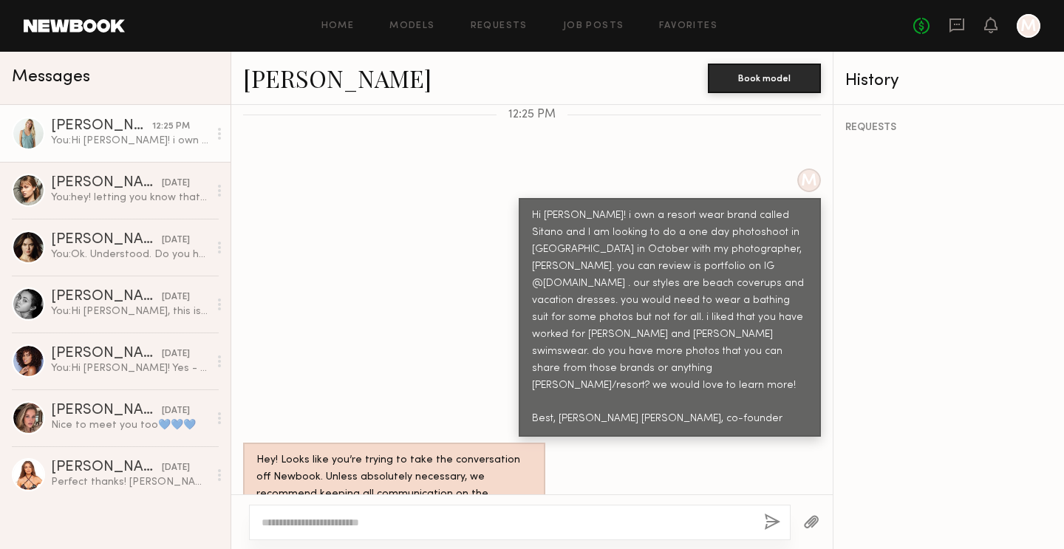
click at [413, 521] on textarea at bounding box center [507, 522] width 491 height 15
paste textarea "**********"
type textarea "**********"
click at [769, 526] on button "button" at bounding box center [772, 523] width 16 height 18
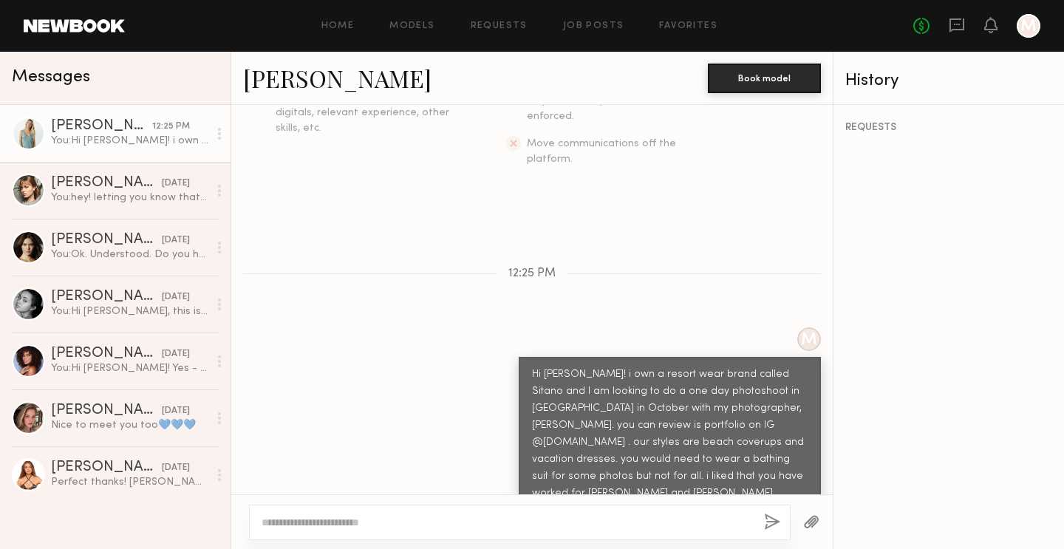
scroll to position [234, 0]
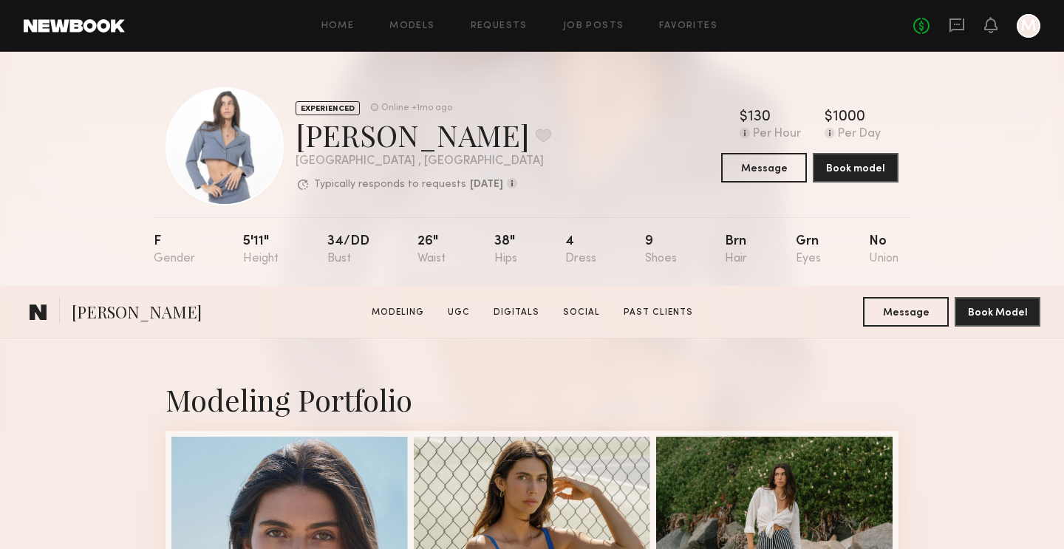
scroll to position [3749, 0]
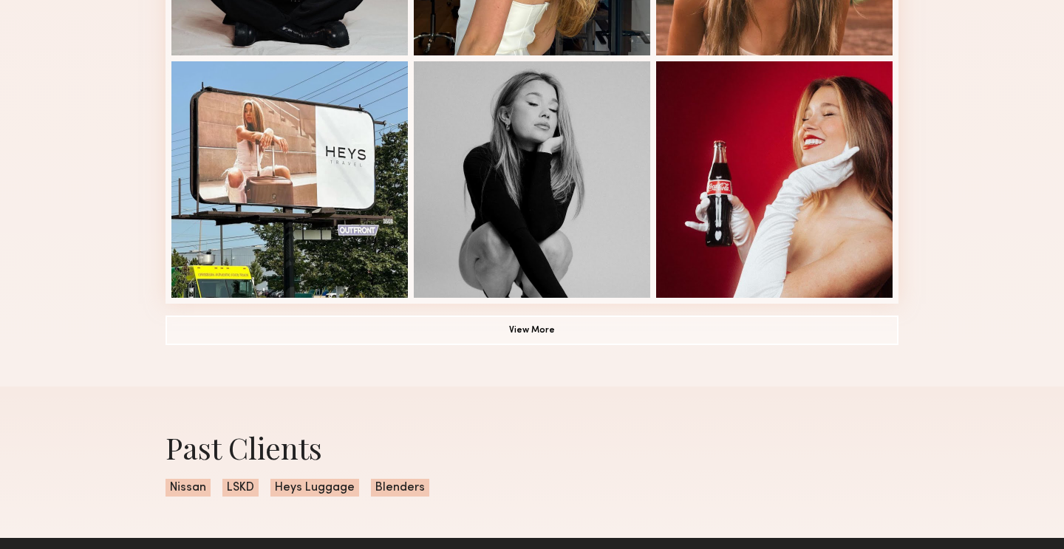
scroll to position [1165, 0]
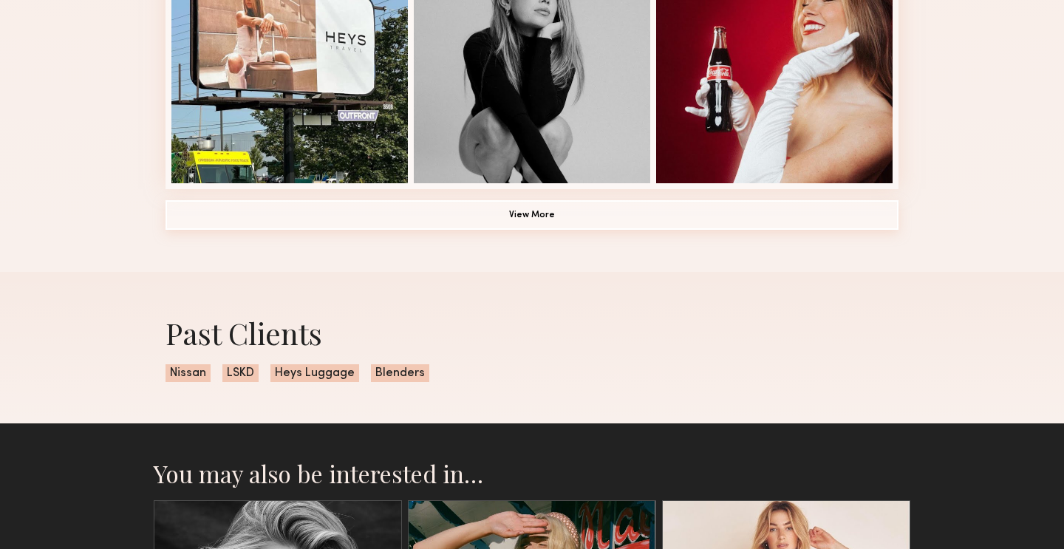
click at [269, 220] on button "View More" at bounding box center [532, 215] width 733 height 30
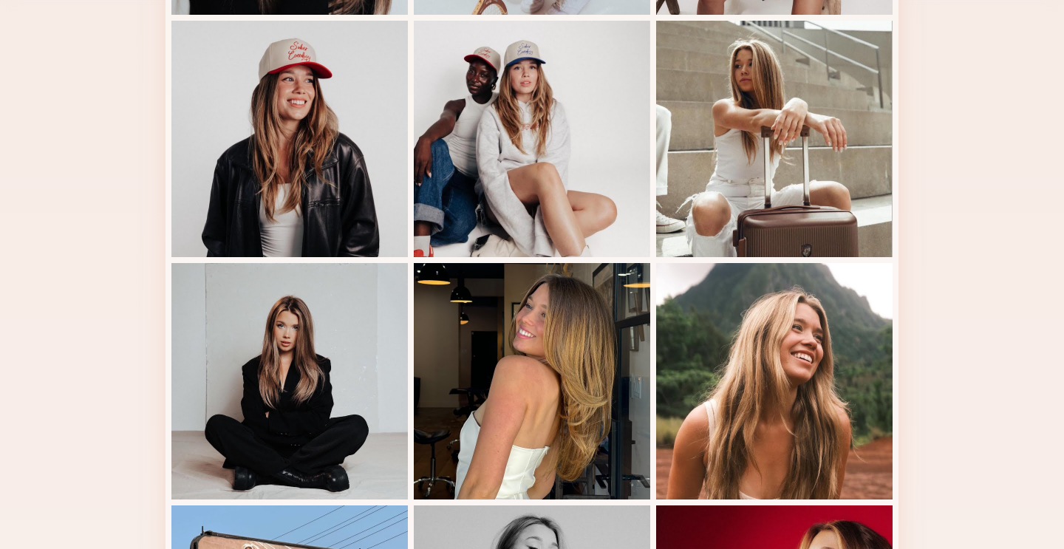
scroll to position [733, 0]
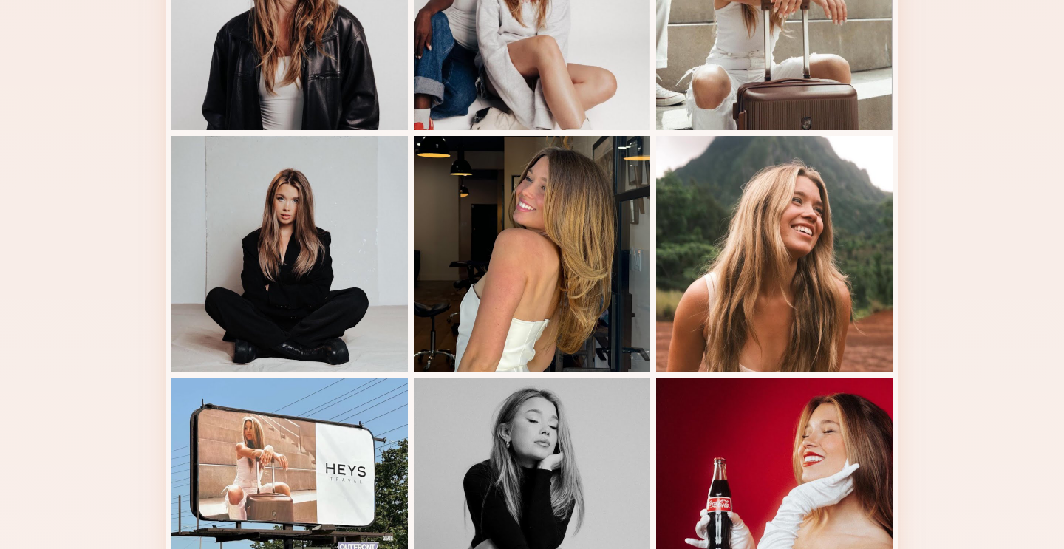
click at [269, 220] on div at bounding box center [289, 254] width 237 height 237
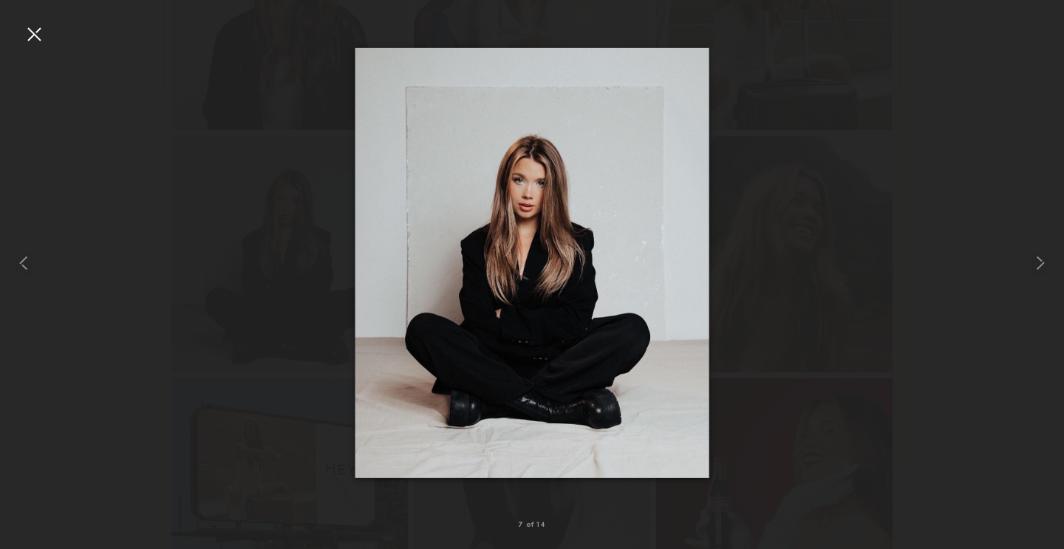
click at [27, 37] on div at bounding box center [34, 34] width 24 height 24
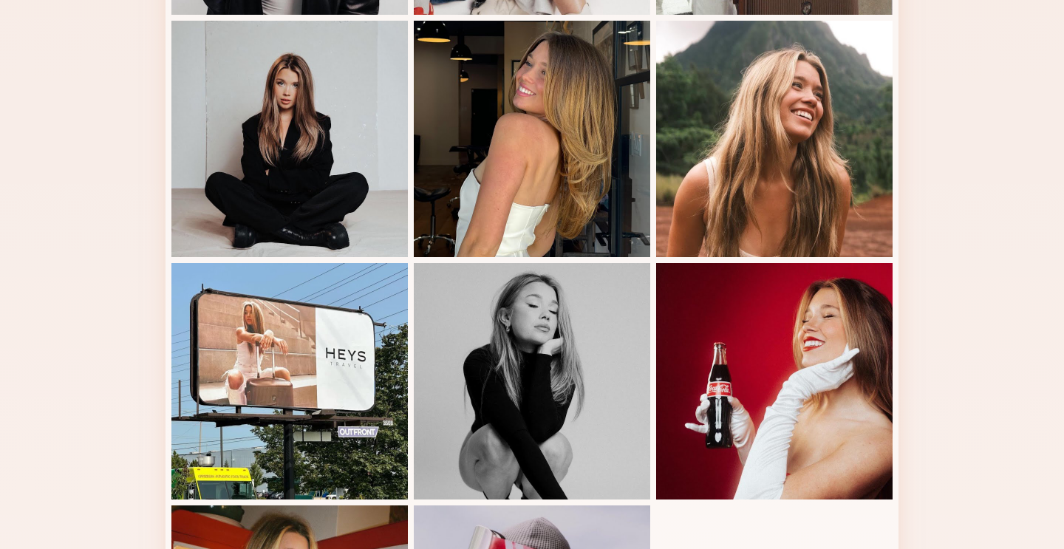
scroll to position [639, 0]
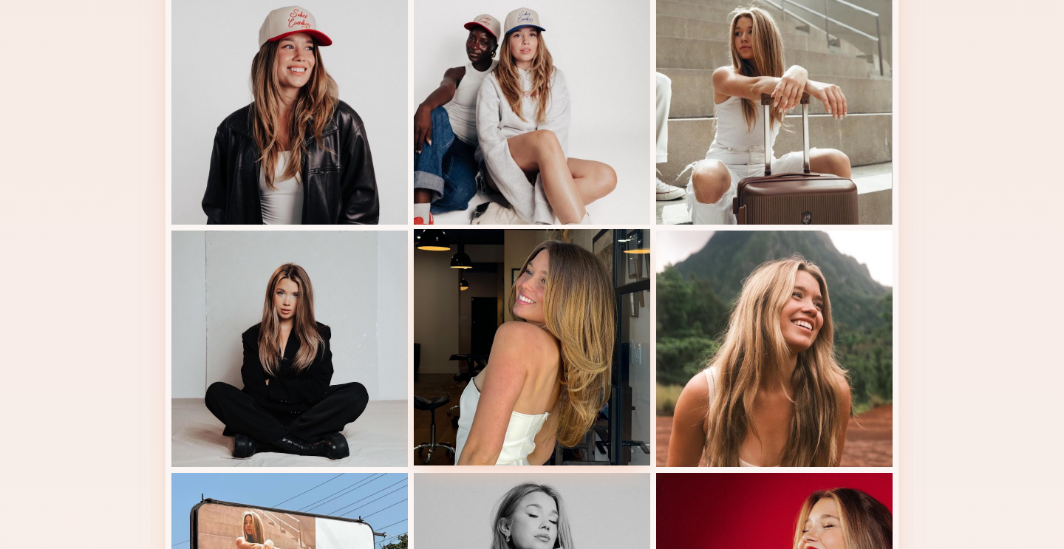
click at [475, 357] on div at bounding box center [532, 347] width 237 height 237
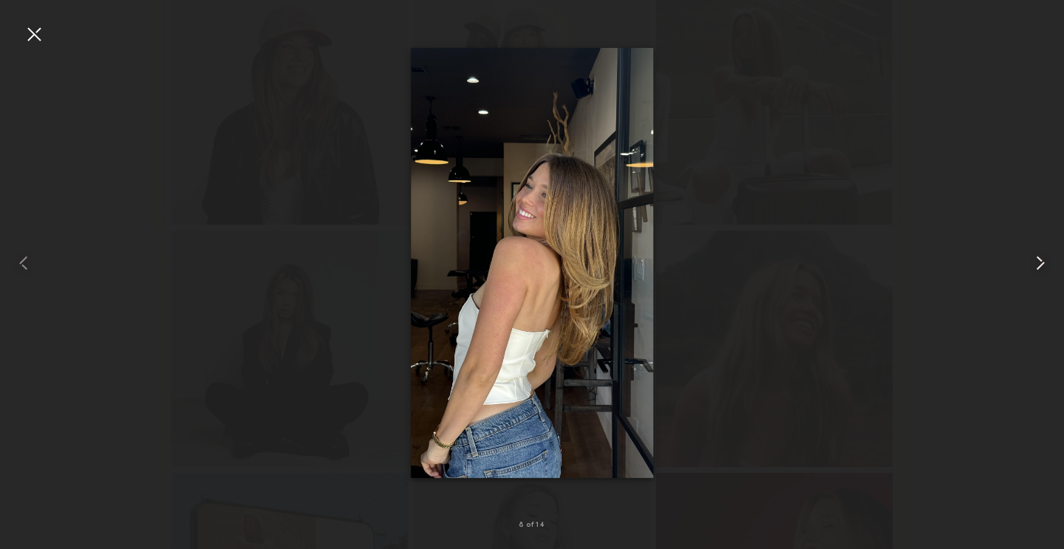
click at [1039, 265] on common-icon at bounding box center [1041, 263] width 24 height 24
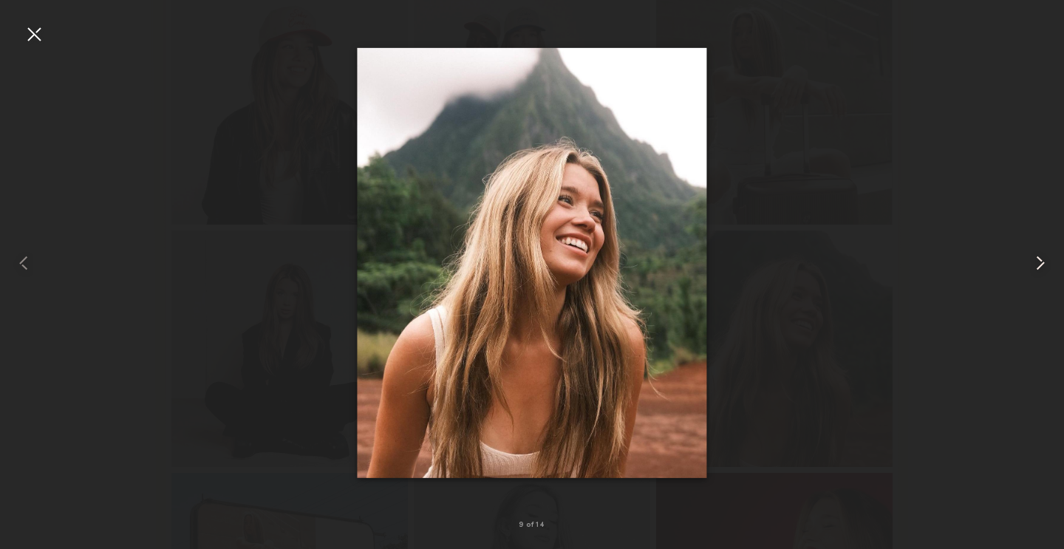
click at [1039, 265] on common-icon at bounding box center [1041, 263] width 24 height 24
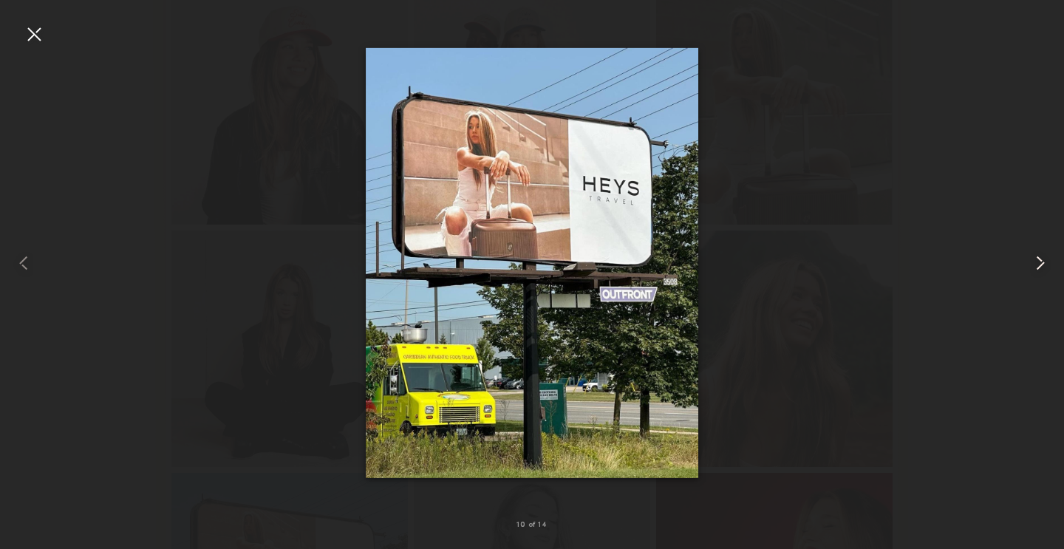
click at [1039, 265] on common-icon at bounding box center [1041, 263] width 24 height 24
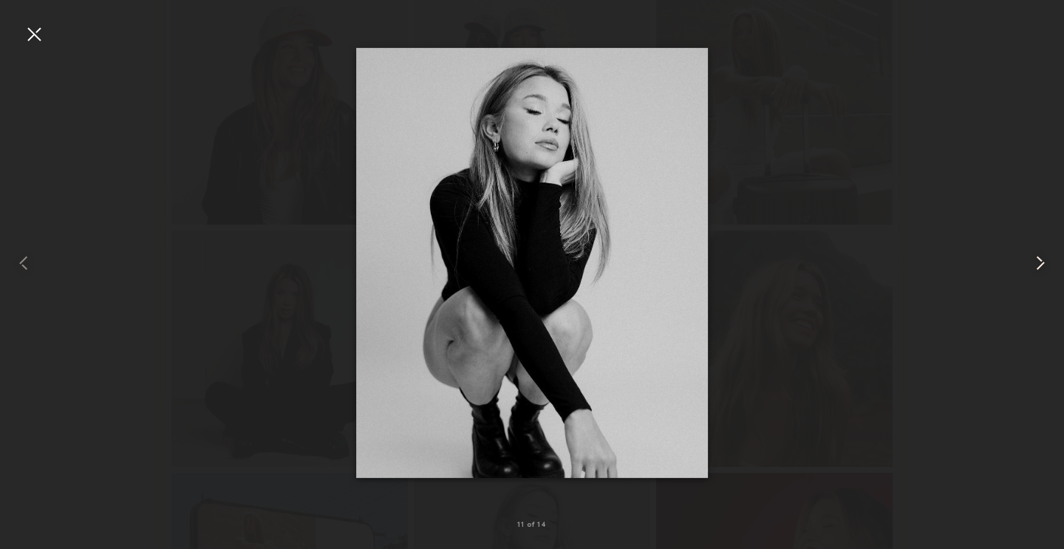
click at [1039, 265] on common-icon at bounding box center [1041, 263] width 24 height 24
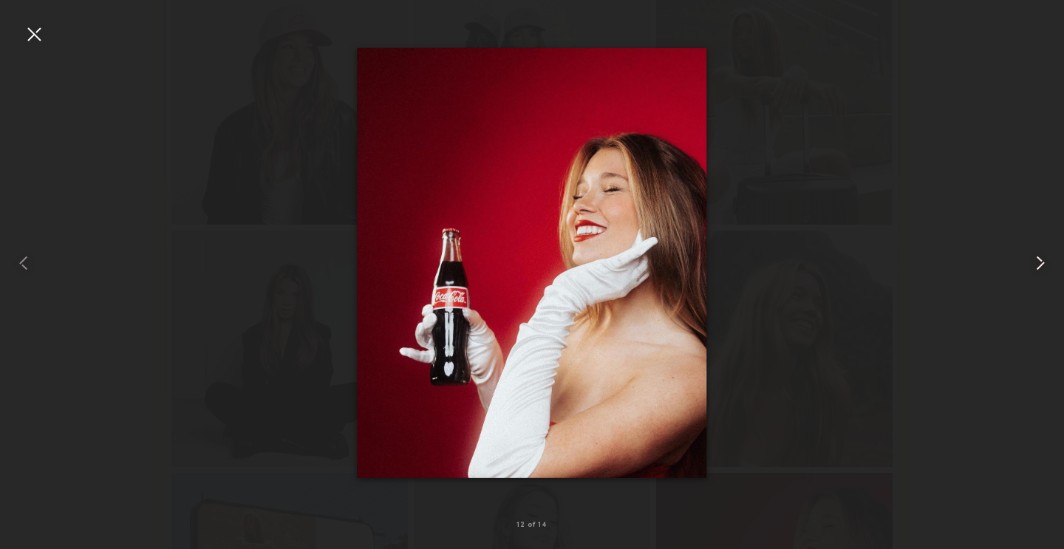
click at [1039, 265] on common-icon at bounding box center [1041, 263] width 24 height 24
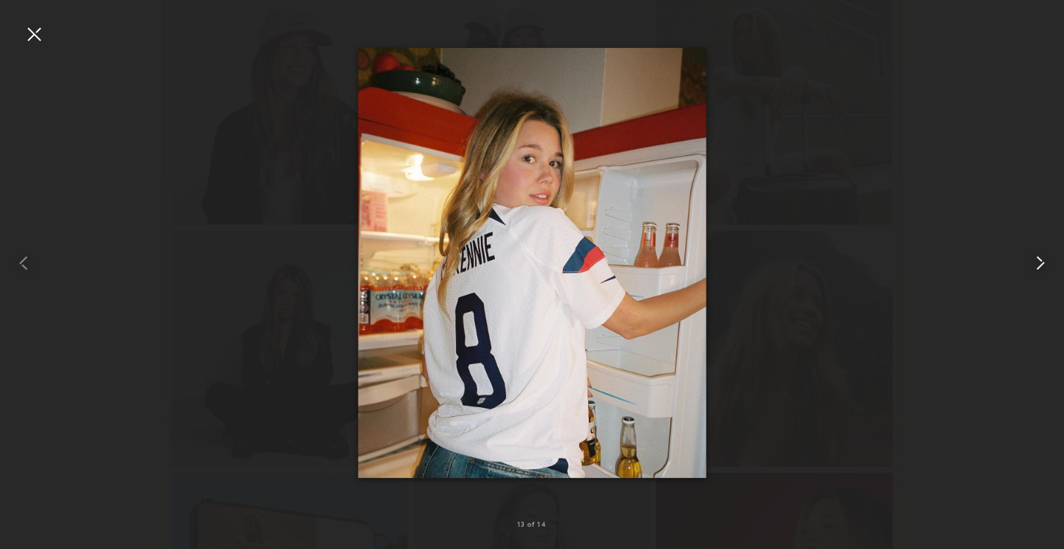
click at [1039, 265] on common-icon at bounding box center [1041, 263] width 24 height 24
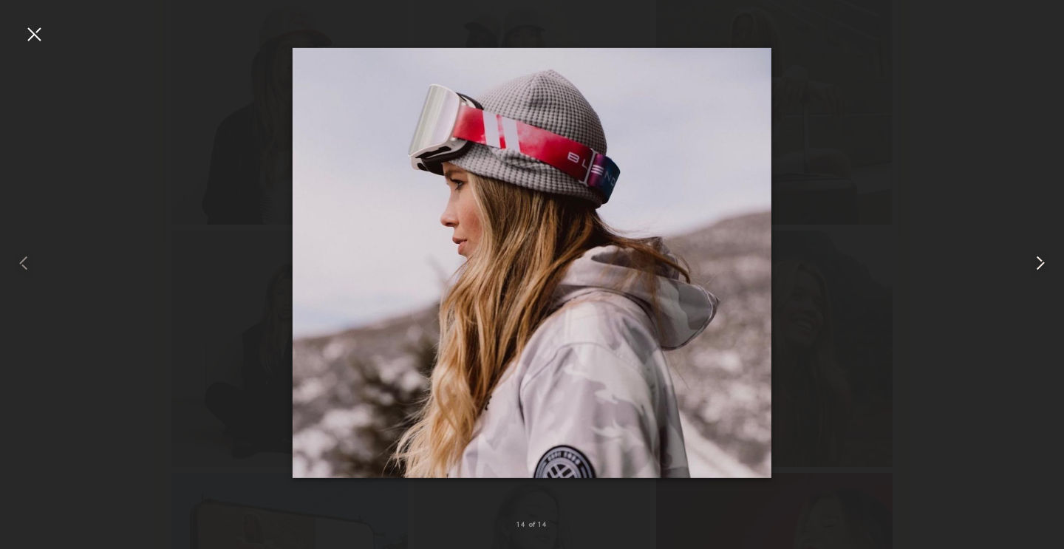
click at [1039, 265] on common-icon at bounding box center [1041, 263] width 24 height 24
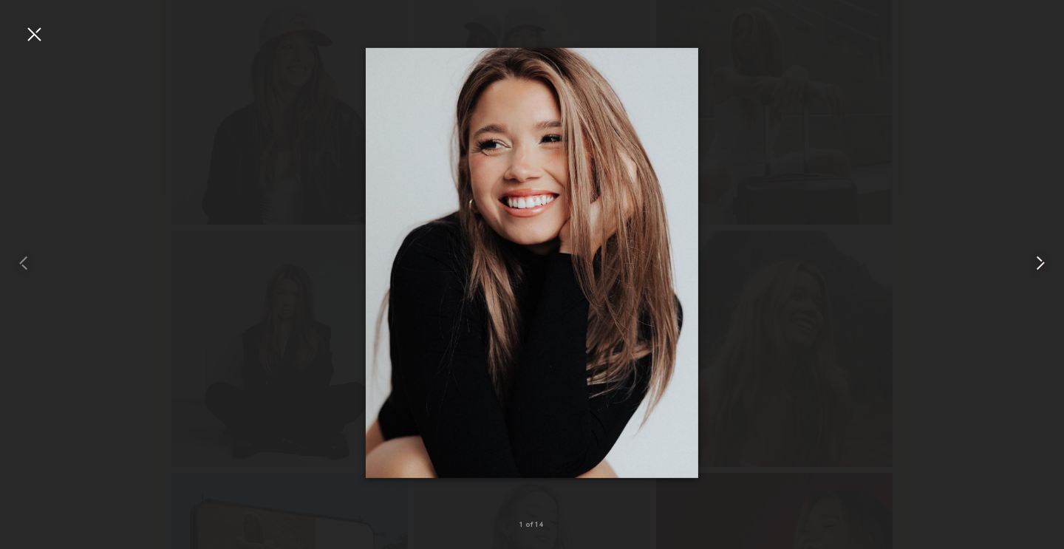
click at [1039, 265] on common-icon at bounding box center [1041, 263] width 24 height 24
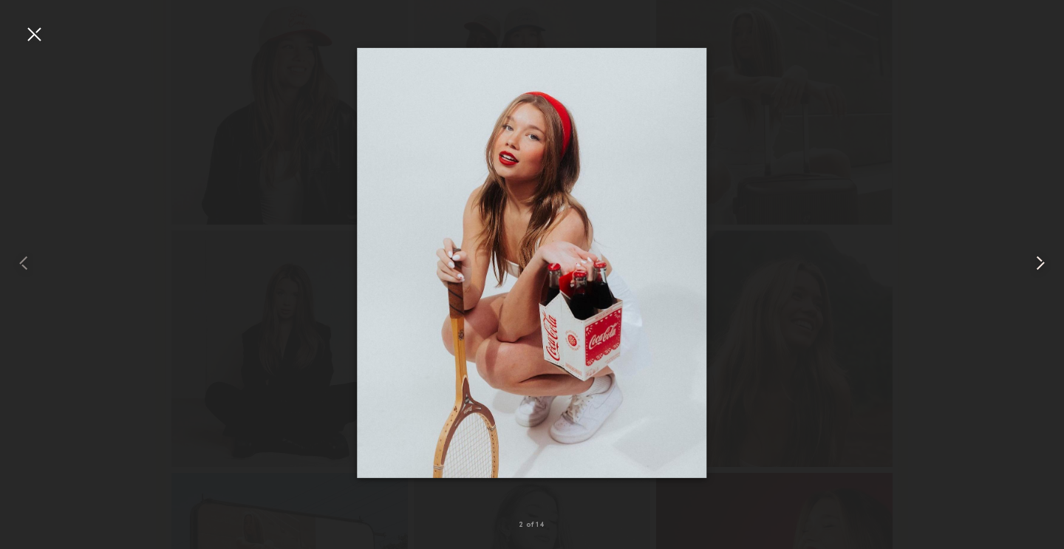
click at [1039, 265] on common-icon at bounding box center [1041, 263] width 24 height 24
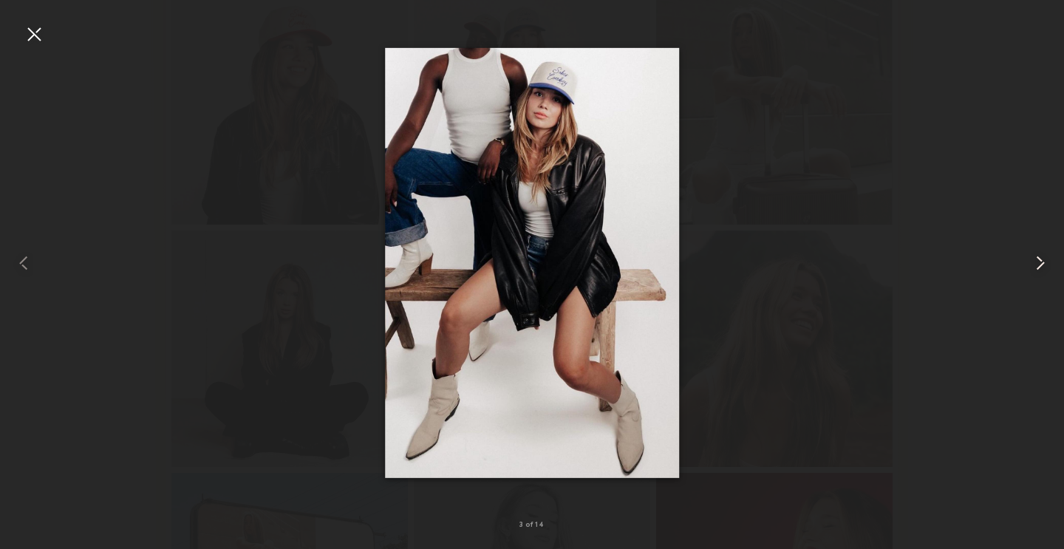
click at [1039, 265] on common-icon at bounding box center [1041, 263] width 24 height 24
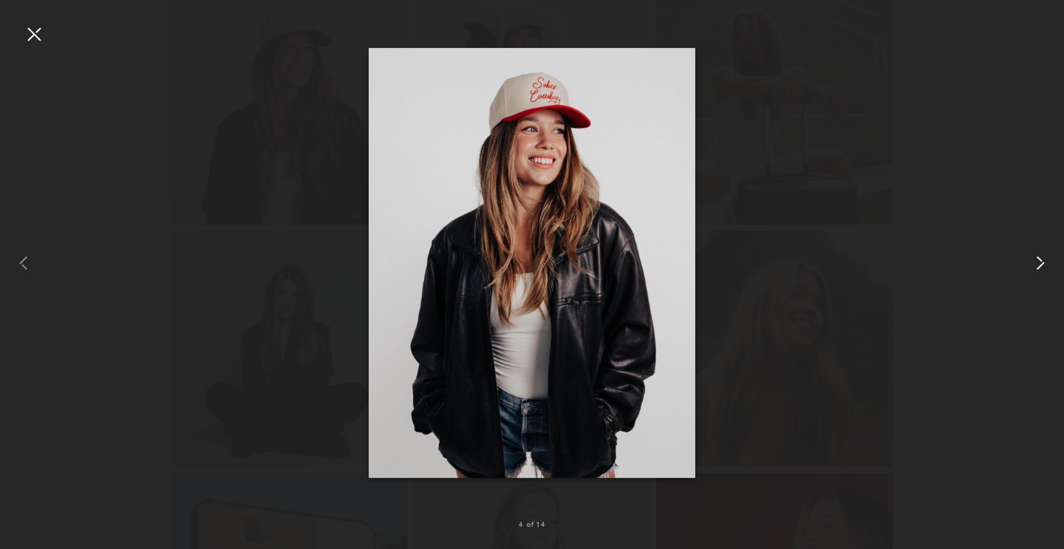
click at [1039, 265] on common-icon at bounding box center [1041, 263] width 24 height 24
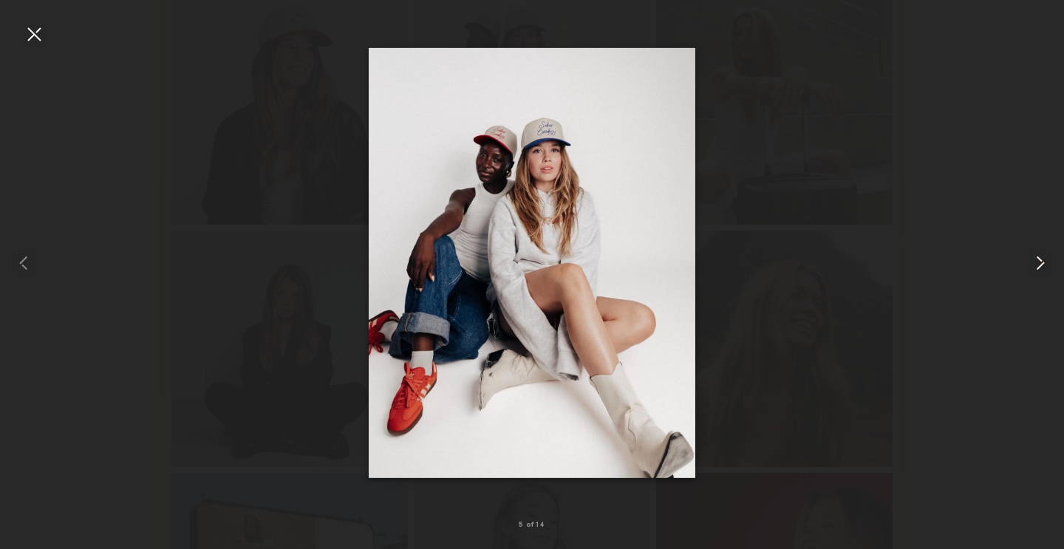
click at [1039, 265] on common-icon at bounding box center [1041, 263] width 24 height 24
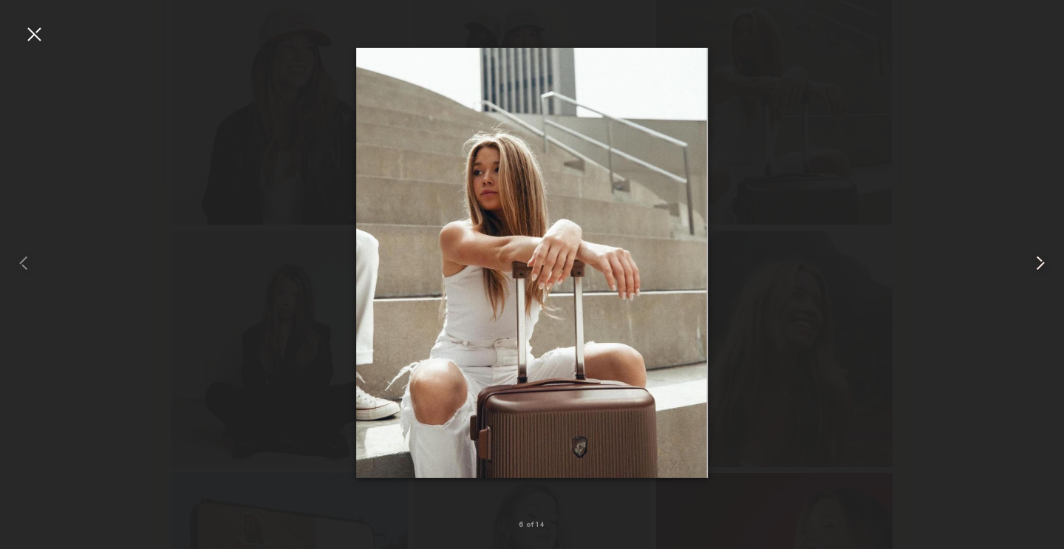
click at [1039, 265] on common-icon at bounding box center [1041, 263] width 24 height 24
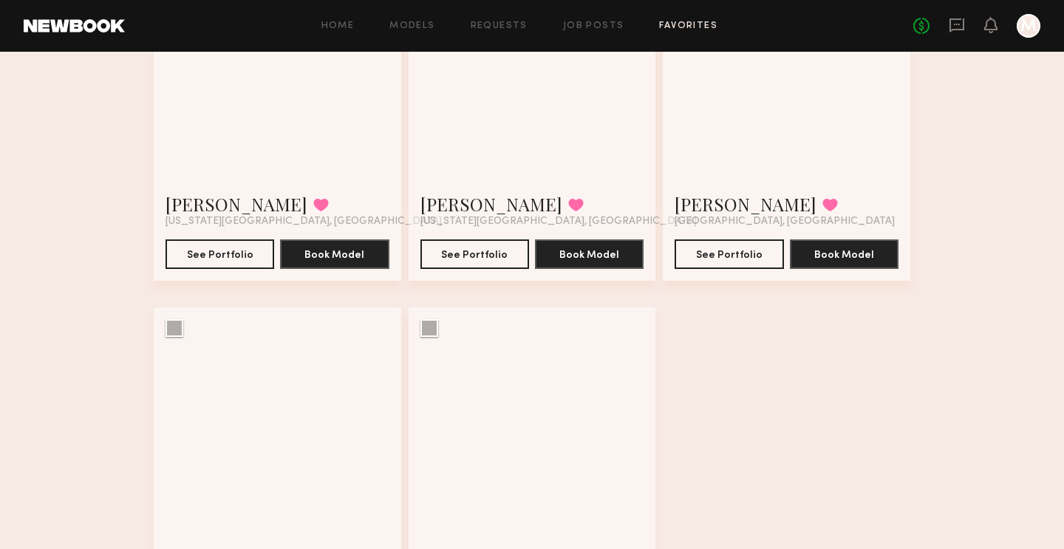
scroll to position [2490, 0]
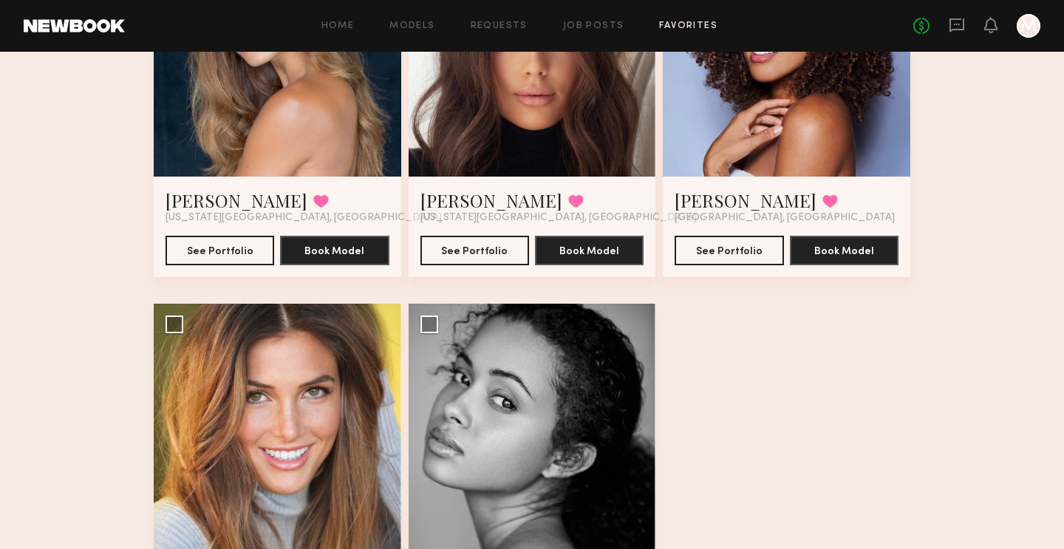
click at [829, 115] on div at bounding box center [787, 53] width 248 height 248
click at [735, 197] on link "[PERSON_NAME]" at bounding box center [746, 200] width 142 height 24
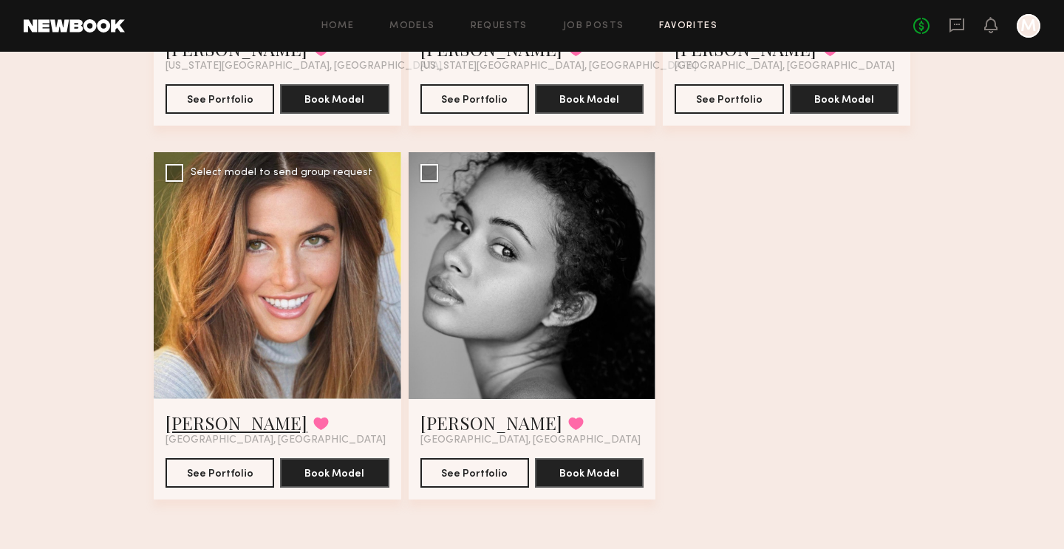
click at [191, 427] on link "[PERSON_NAME]" at bounding box center [237, 423] width 142 height 24
click at [313, 423] on button at bounding box center [321, 423] width 16 height 13
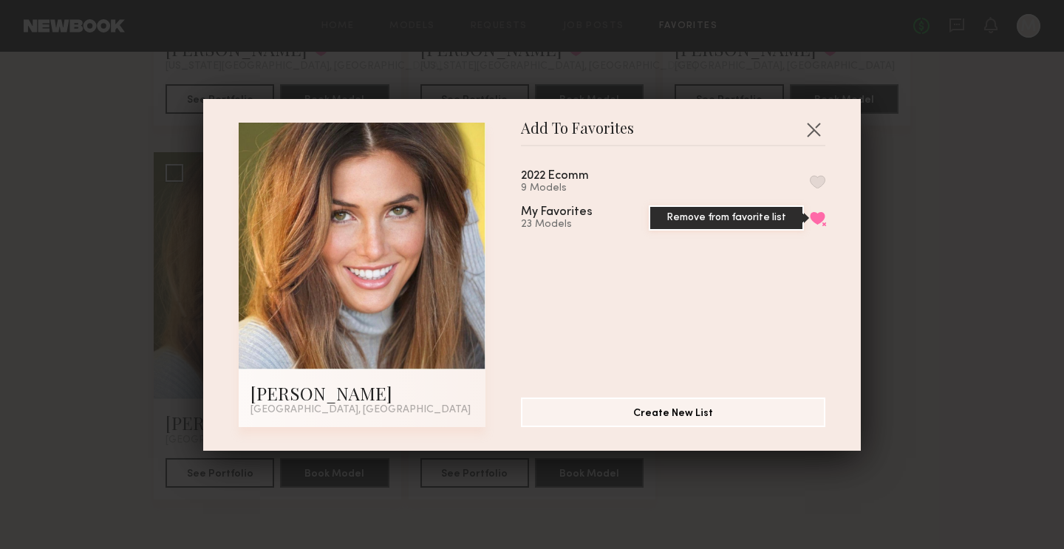
click at [816, 215] on button "Remove from favorite list" at bounding box center [818, 217] width 16 height 13
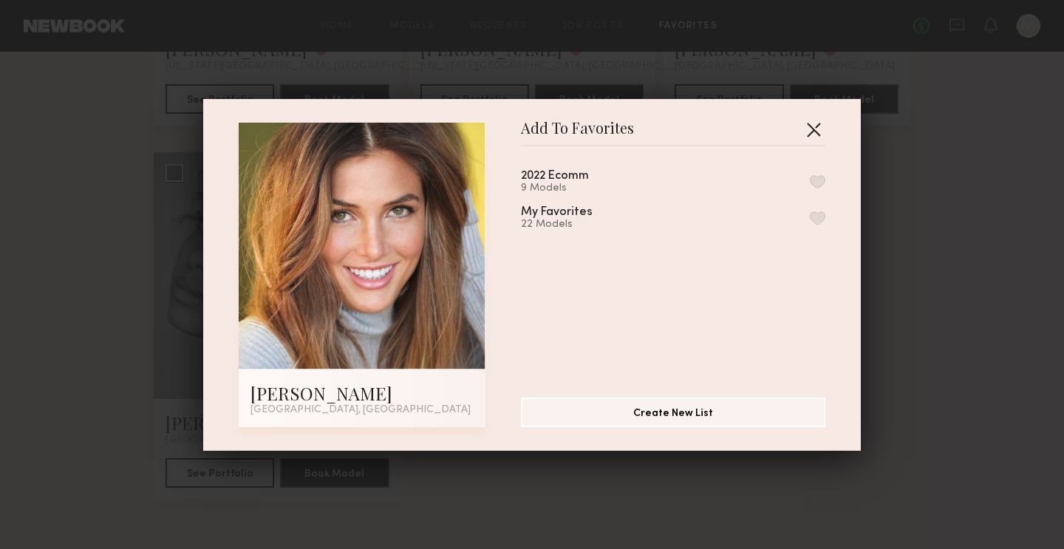
click at [812, 125] on button "button" at bounding box center [814, 130] width 24 height 24
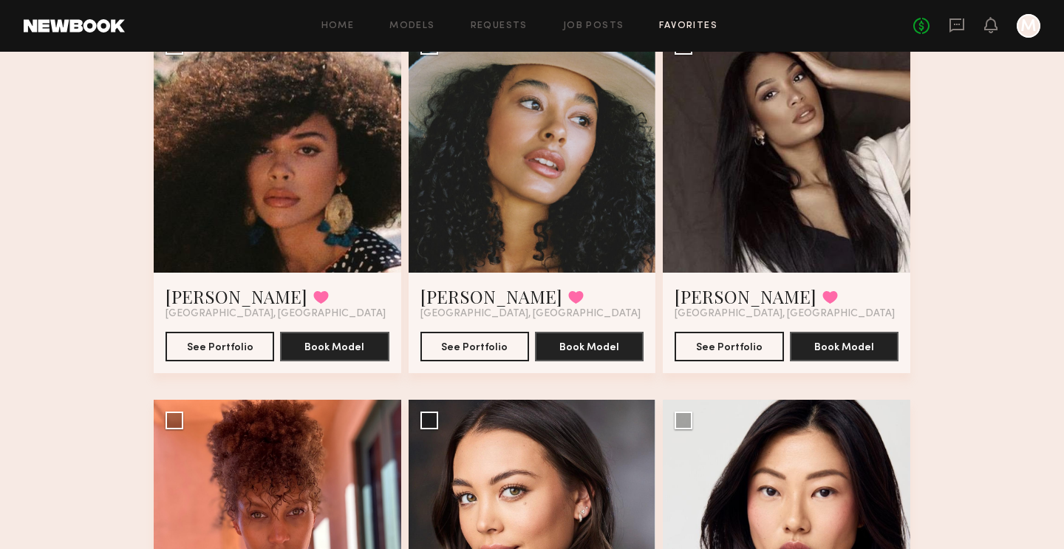
scroll to position [1152, 0]
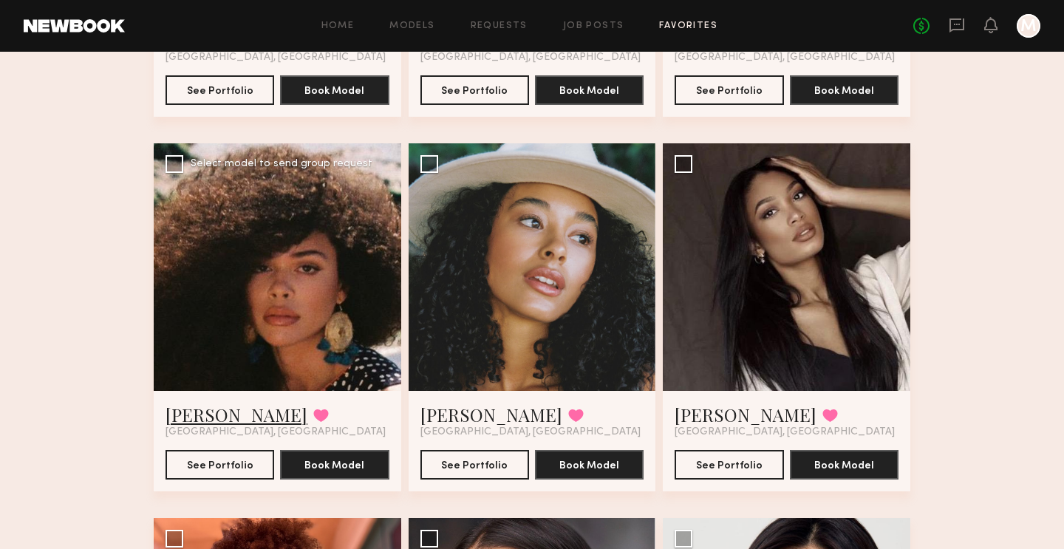
click at [220, 418] on link "KALAY M." at bounding box center [237, 415] width 142 height 24
click at [439, 417] on link "Nia A." at bounding box center [492, 415] width 142 height 24
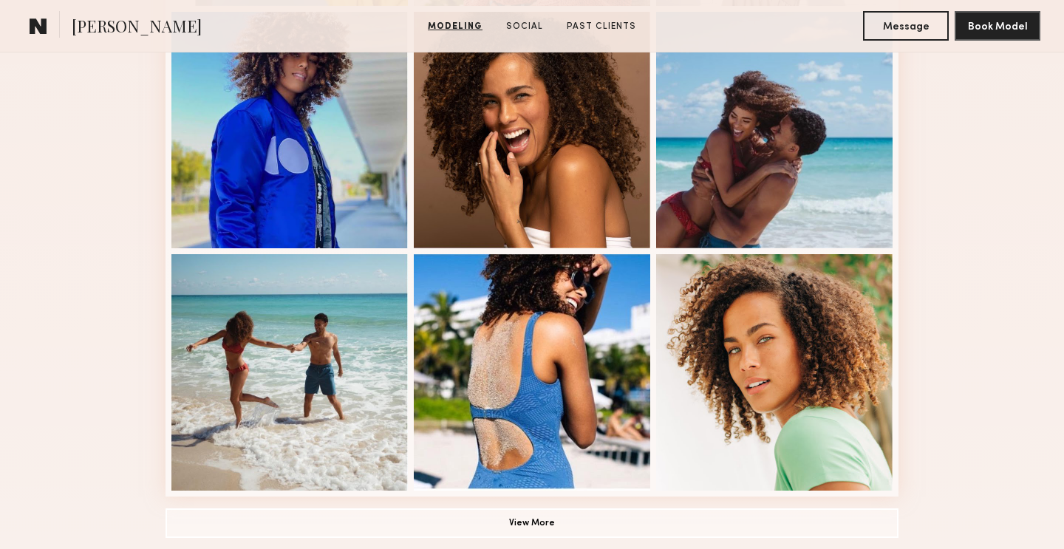
scroll to position [991, 0]
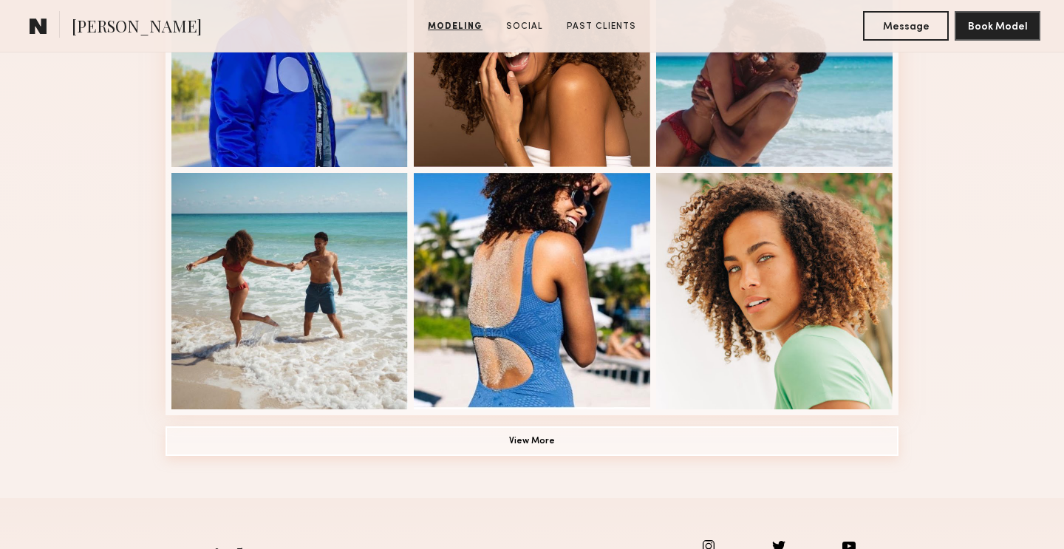
click at [642, 440] on button "View More" at bounding box center [532, 442] width 733 height 30
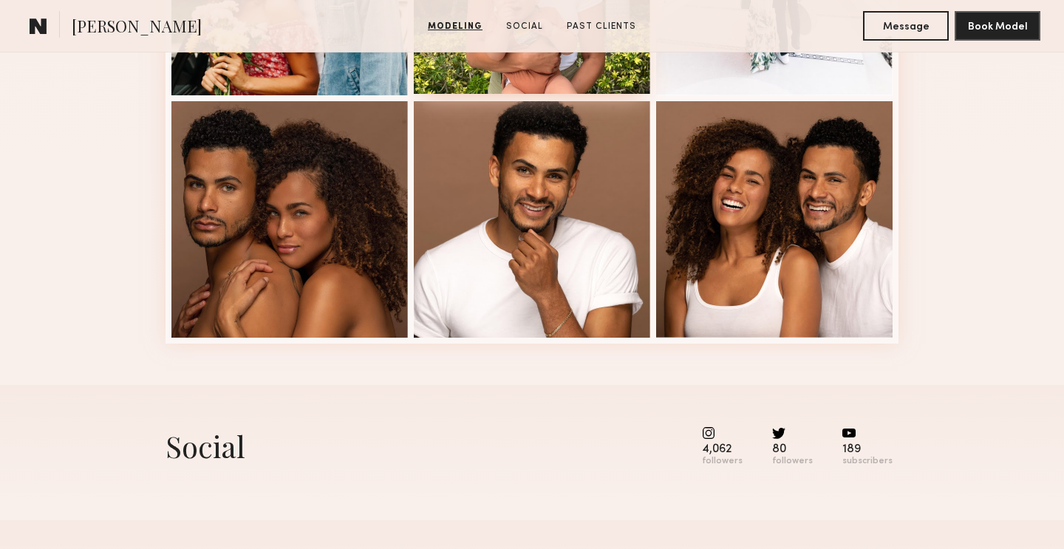
scroll to position [1679, 0]
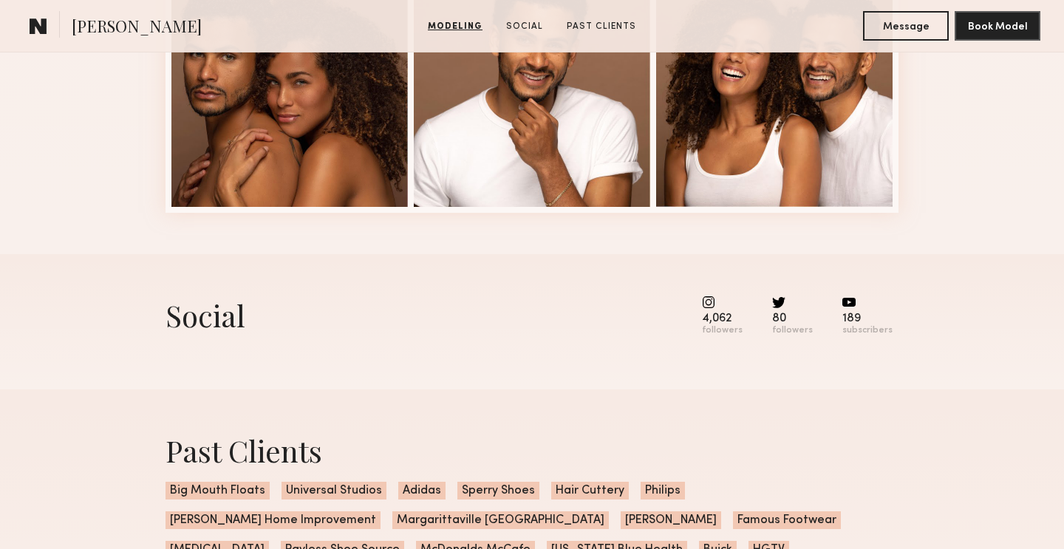
click at [721, 310] on div "4,062 followers" at bounding box center [722, 316] width 41 height 41
click at [718, 305] on common-icon at bounding box center [722, 302] width 41 height 13
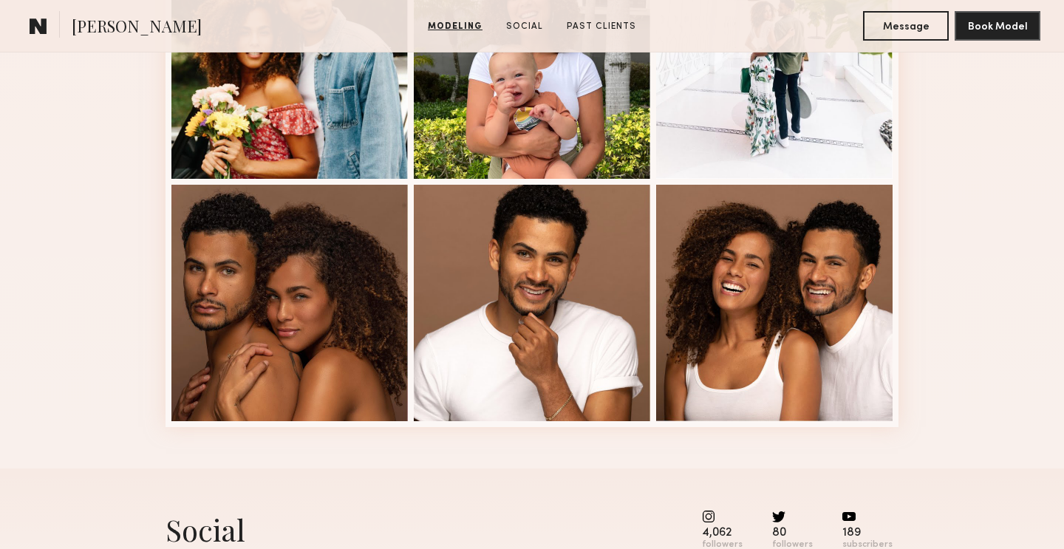
scroll to position [1549, 0]
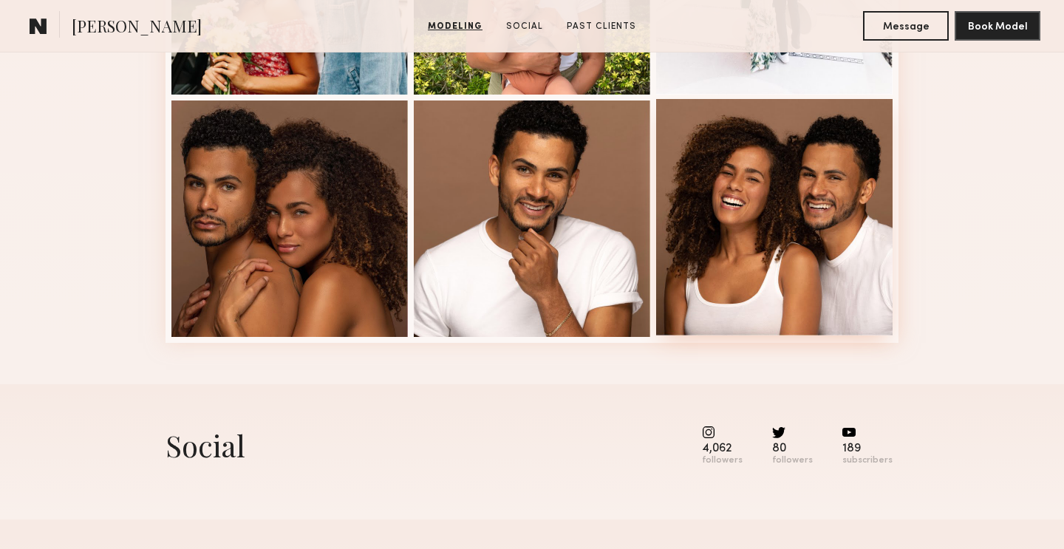
click at [691, 310] on div at bounding box center [774, 217] width 237 height 237
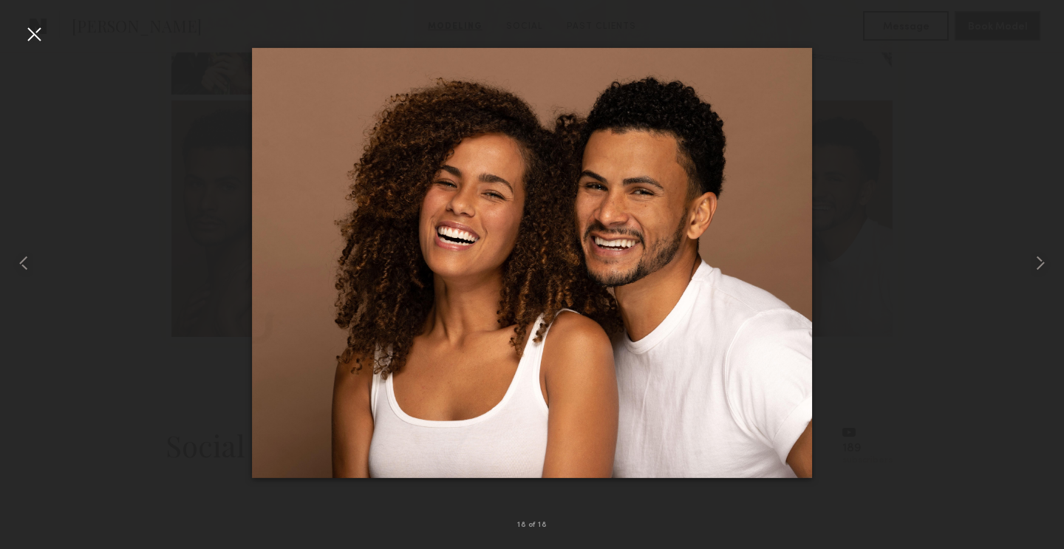
click at [41, 39] on div at bounding box center [34, 34] width 24 height 24
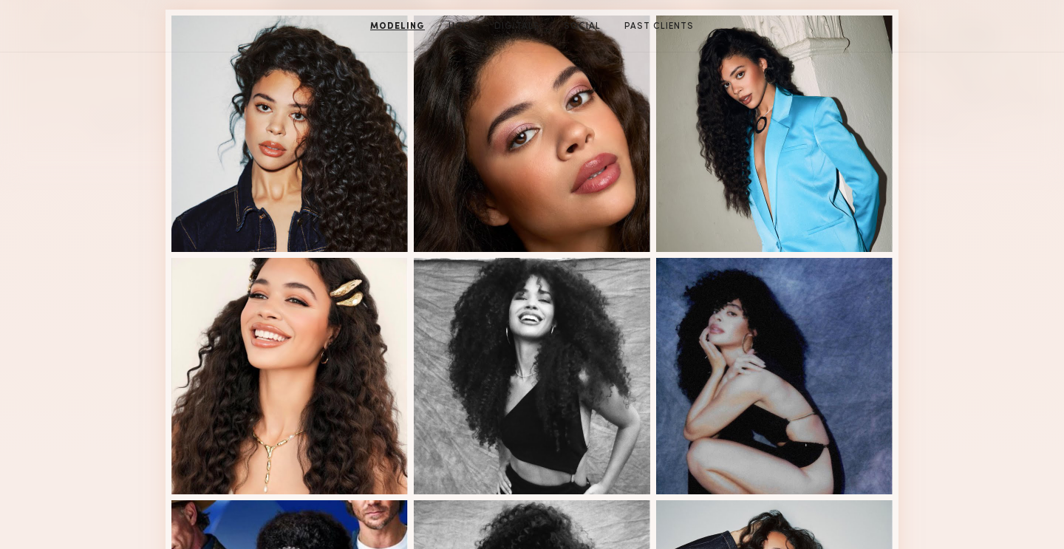
scroll to position [169, 0]
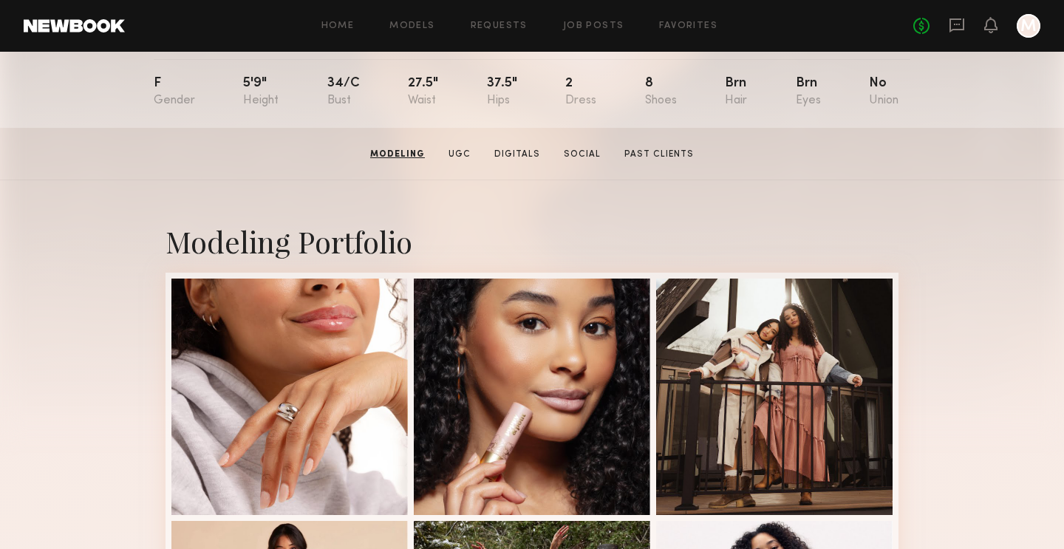
scroll to position [105, 0]
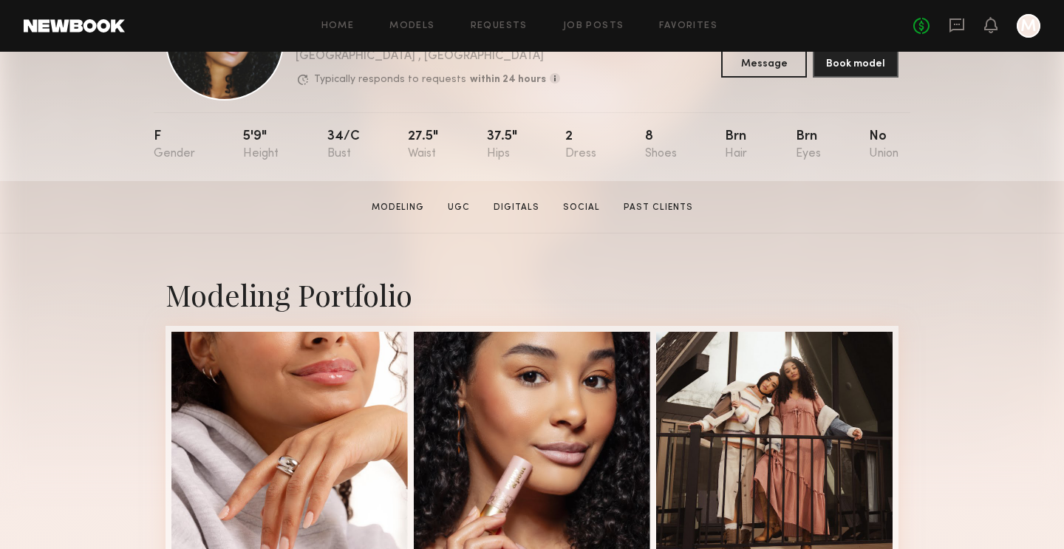
click at [461, 214] on section "[PERSON_NAME] Modeling UGC Digitals Social Past Clients Message Book Model" at bounding box center [532, 207] width 1064 height 52
click at [461, 211] on link "UGC" at bounding box center [459, 207] width 34 height 13
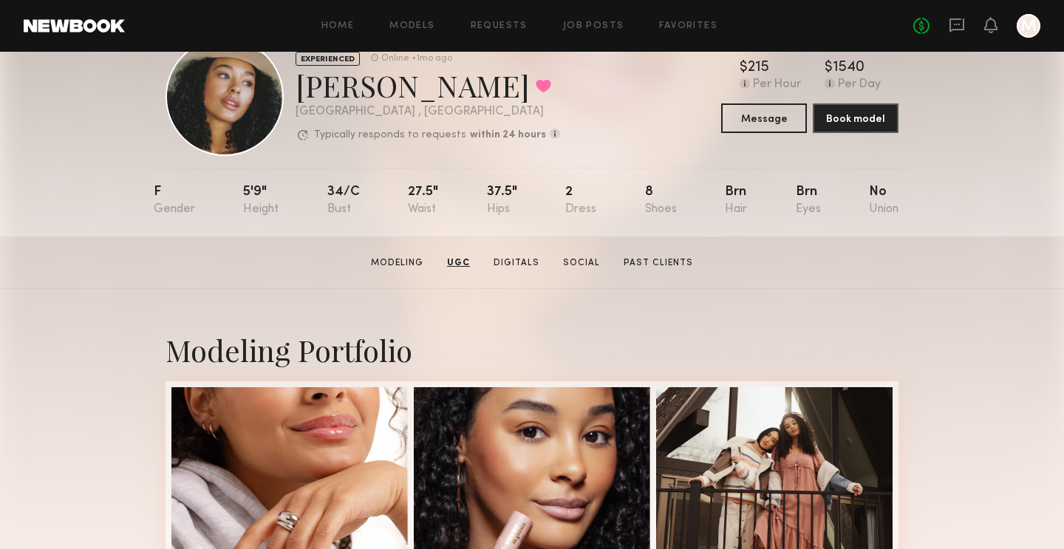
scroll to position [0, 0]
